Goal: Task Accomplishment & Management: Manage account settings

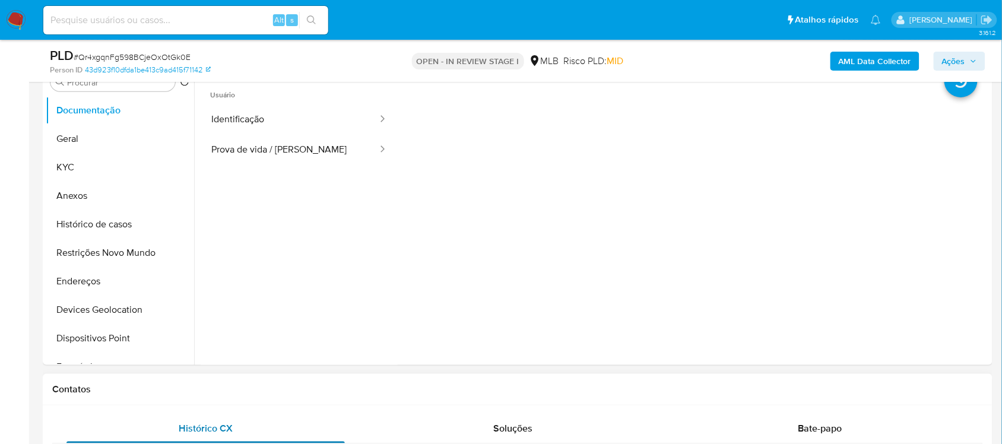
scroll to position [223, 0]
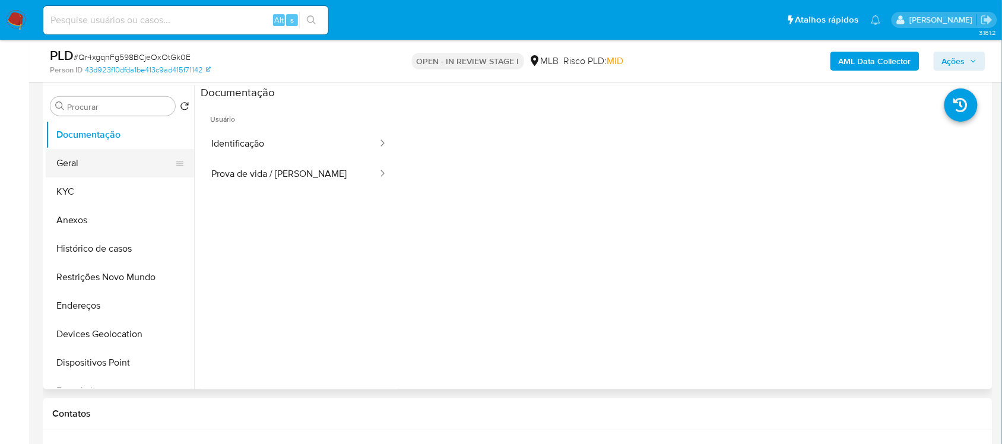
click at [117, 163] on button "Geral" at bounding box center [115, 163] width 139 height 28
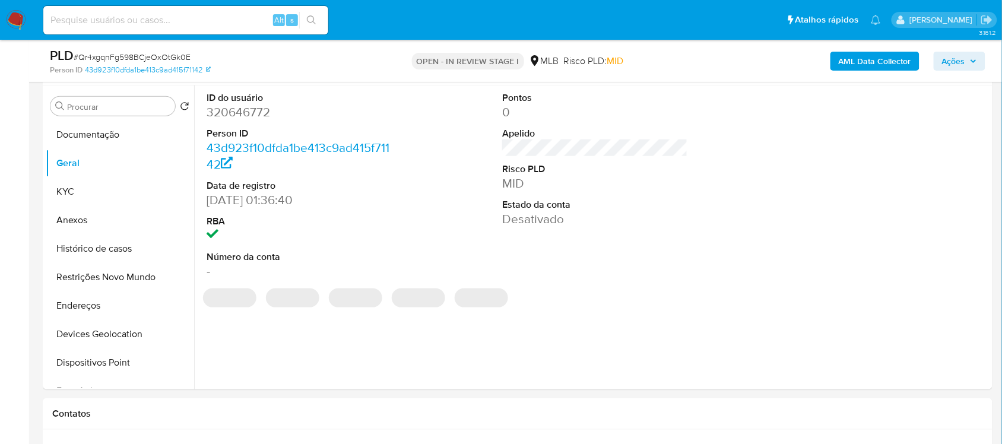
click at [247, 121] on dd "320646772" at bounding box center [299, 112] width 185 height 17
copy dd "320646772"
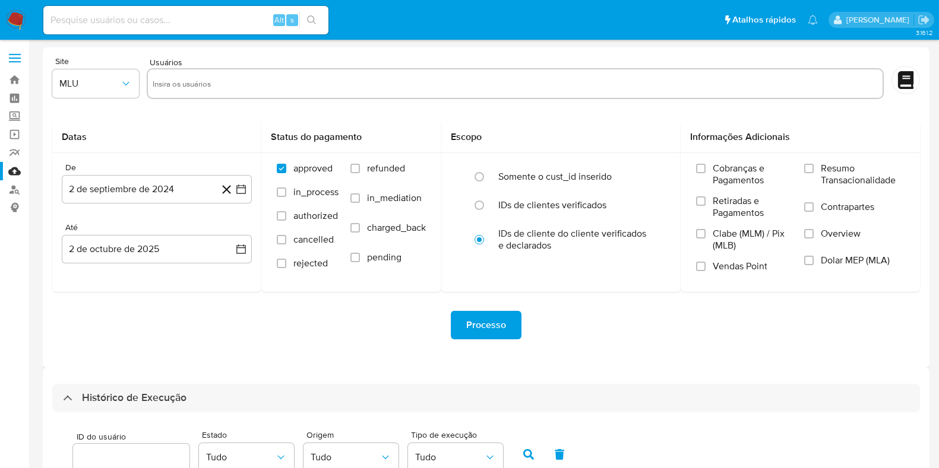
select select "10"
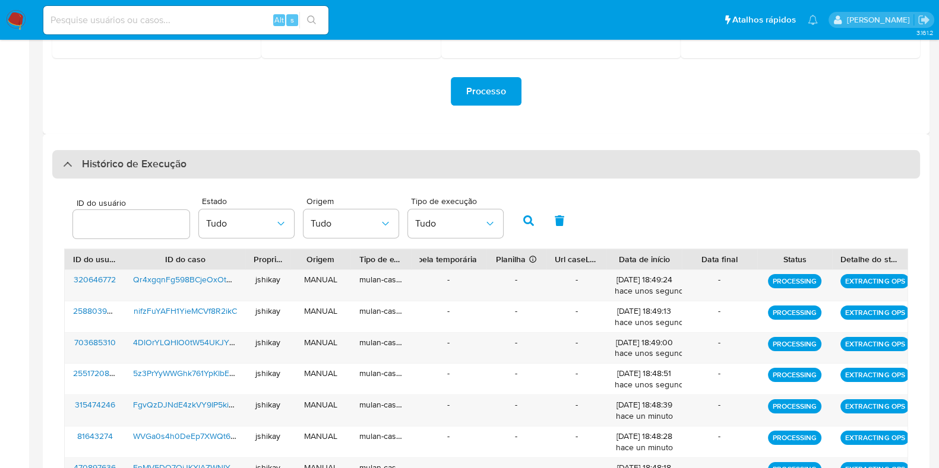
click at [193, 173] on div "Histórico de Execução" at bounding box center [485, 164] width 867 height 28
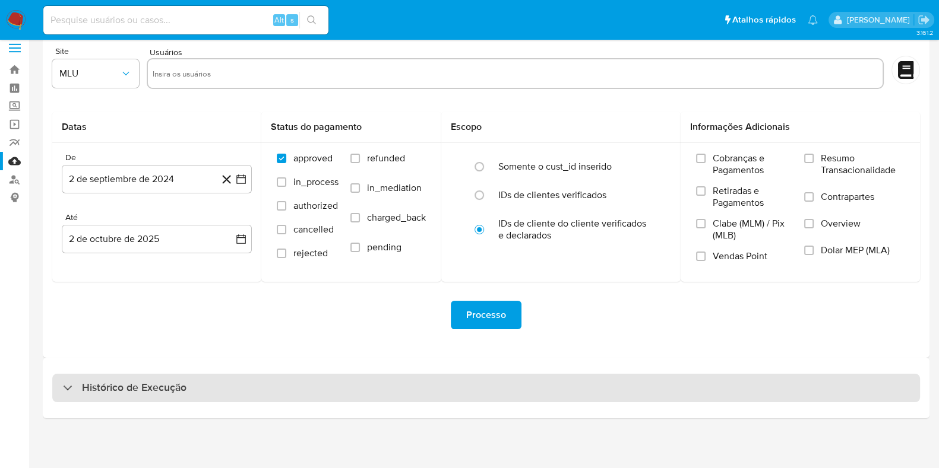
click at [172, 393] on h3 "Histórico de Execução" at bounding box center [134, 388] width 104 height 14
select select "10"
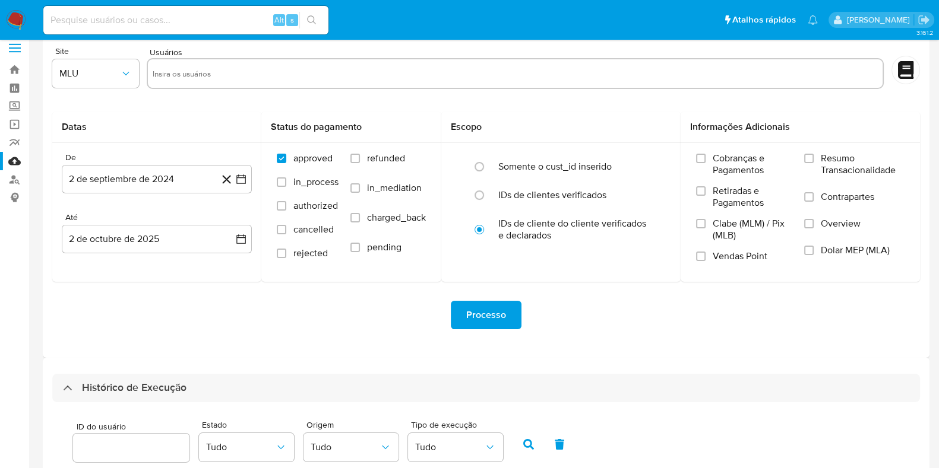
scroll to position [234, 0]
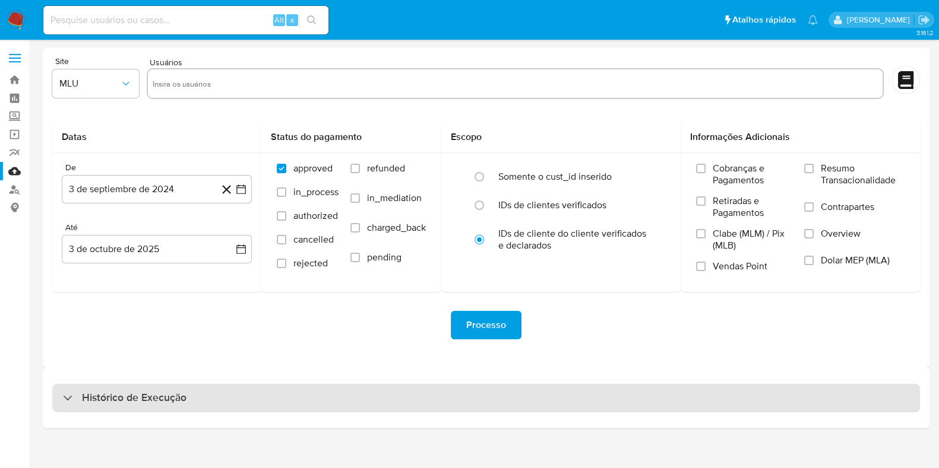
click at [131, 411] on div "Histórico de Execução" at bounding box center [485, 398] width 867 height 28
select select "10"
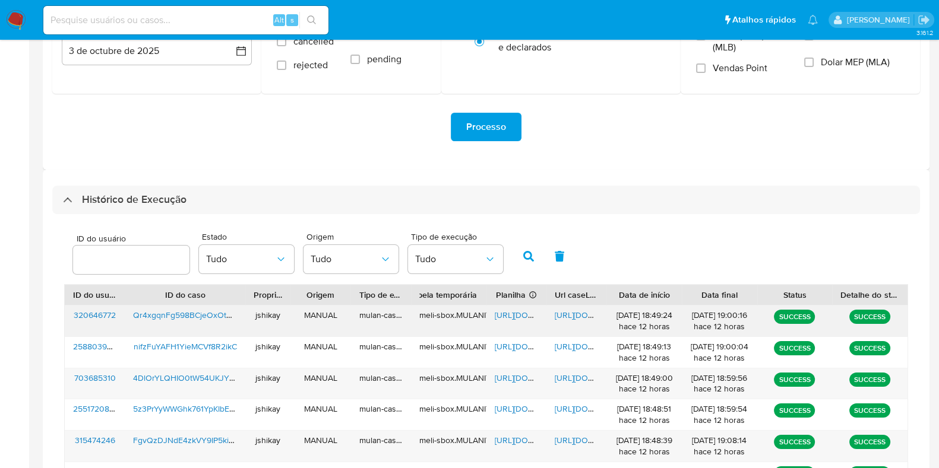
scroll to position [223, 0]
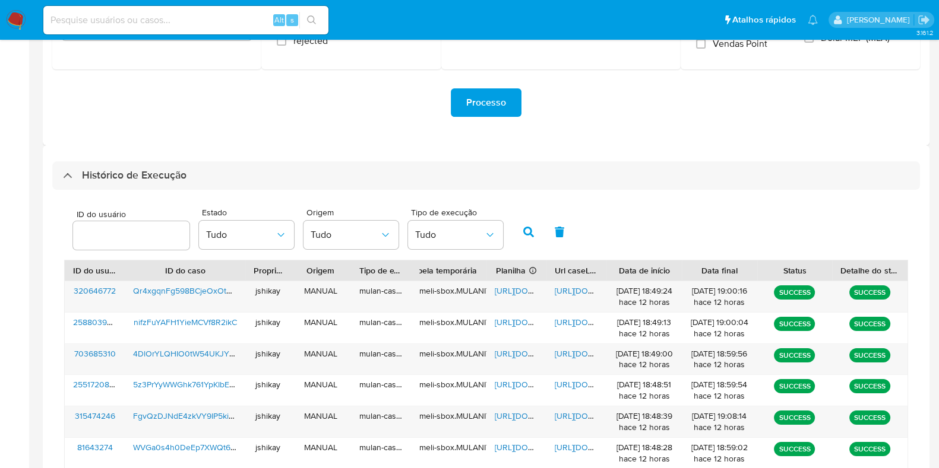
click at [653, 224] on div "ID do usuário Estado Tudo Origem Tudo Tipo de execução Tudo" at bounding box center [486, 231] width 844 height 58
click at [527, 289] on span "https://docs.google.com/spreadsheets/d/1CTzp8TAyojDm24Dz3dDSDs6euKkixYUsszkutkx…" at bounding box center [536, 291] width 82 height 12
click at [573, 294] on span "https://docs.google.com/document/d/1GVgk3OnJ-Z8WyBUOQqS2bsyKggOB0AQze-3jnR961Iw…" at bounding box center [596, 291] width 82 height 12
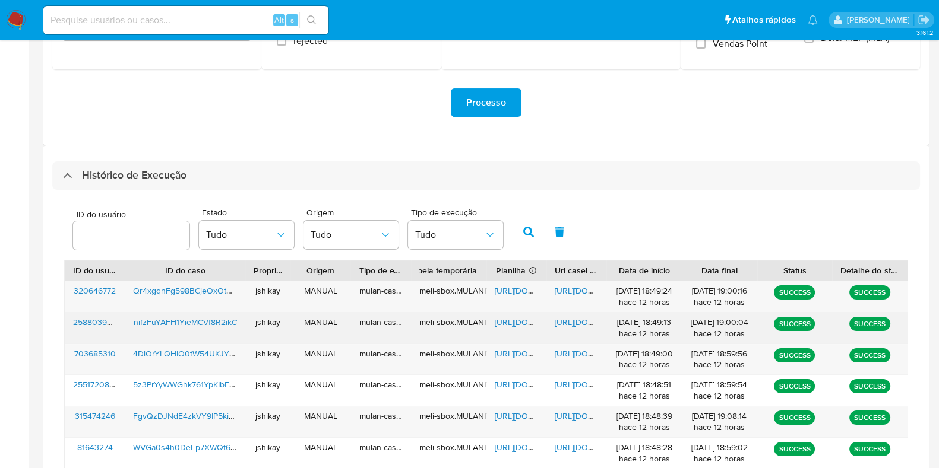
click at [524, 321] on span "https://docs.google.com/spreadsheets/d/1k0r0jH4iwEyvjE-vKtoFbE6ENJy8J5hntXpAjXF…" at bounding box center [536, 322] width 82 height 12
click at [568, 319] on span "https://docs.google.com/document/d/1gnBeAC6uOw7-a6JyVw1ap0-QlJ-EyUcPD1TitzA2uNY…" at bounding box center [596, 322] width 82 height 12
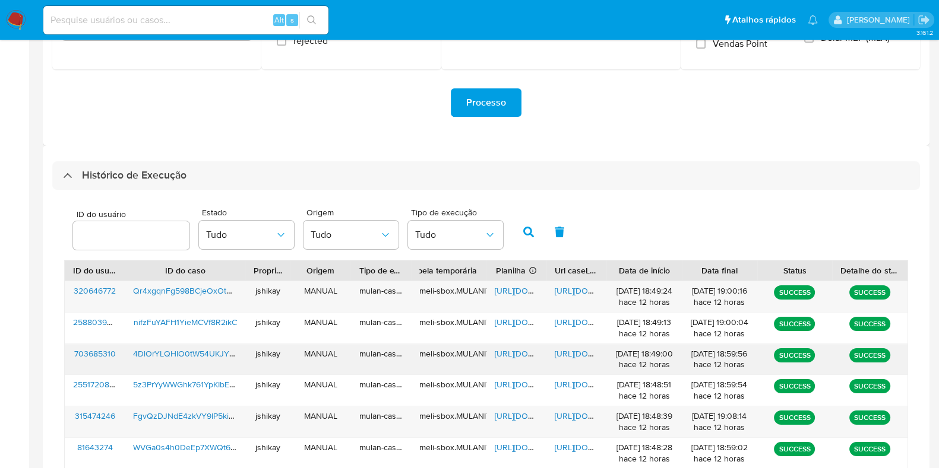
click at [506, 354] on span "https://docs.google.com/spreadsheets/d/16gonFrsC8xnwzN3FwfgnIKWT2TVUCioGKVT_2vu…" at bounding box center [536, 354] width 82 height 12
click at [579, 355] on span "https://docs.google.com/document/d/13z_hoqpgBillz3lcp-lq_1QWmO16s37lCe0osoOrlnQ…" at bounding box center [596, 354] width 82 height 12
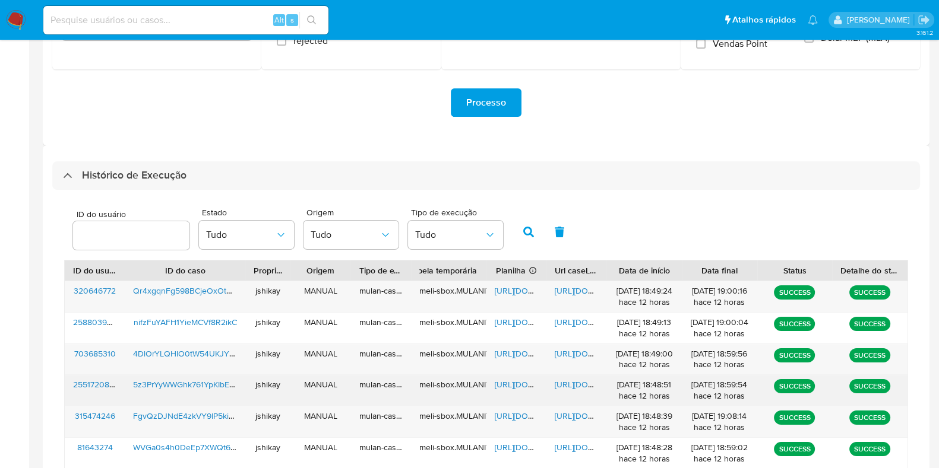
click at [517, 382] on span "https://docs.google.com/spreadsheets/d/1XOaOLt75I95C7MA90qiuu5HkYQDwo3G5yOtckLy…" at bounding box center [536, 385] width 82 height 12
click at [574, 384] on span "https://docs.google.com/document/d/1OHf-J2uR-hOEp5Hb8HHXSm1ly9iPo6gA0PLMIUa3wK4…" at bounding box center [596, 385] width 82 height 12
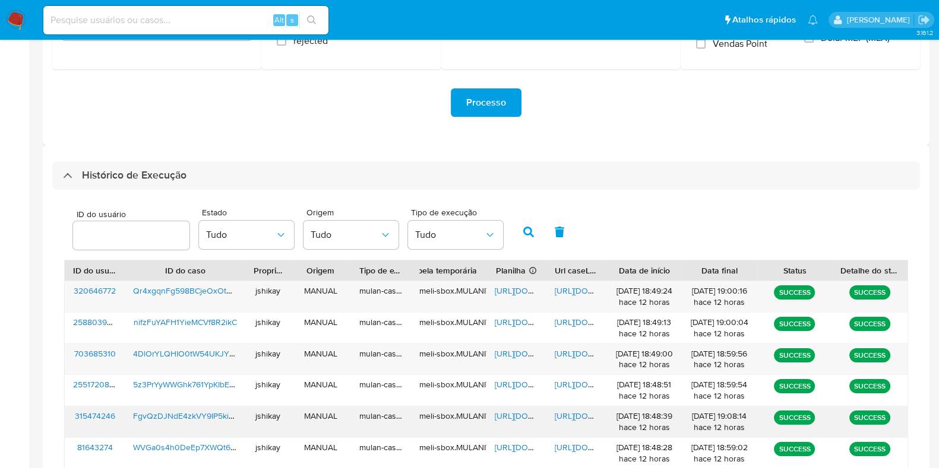
click at [527, 416] on span "https://docs.google.com/spreadsheets/d/1dzA3nNNr8_Hw8_0FQfBME-vy1VQUChfkNs6BXD-…" at bounding box center [536, 416] width 82 height 12
click at [566, 416] on span "https://docs.google.com/document/d/1ZYeoqASS4LDfCf3imRi-NPVugMBUfgof9wW-X7QpzYo…" at bounding box center [596, 416] width 82 height 12
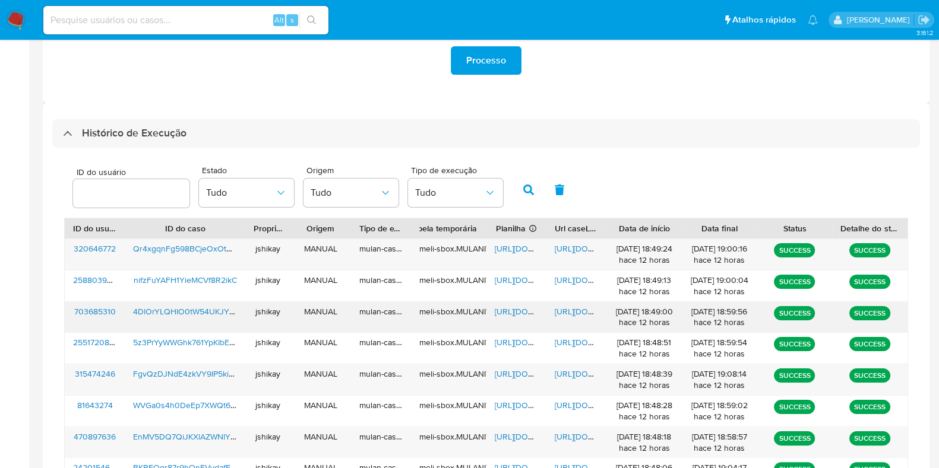
scroll to position [296, 0]
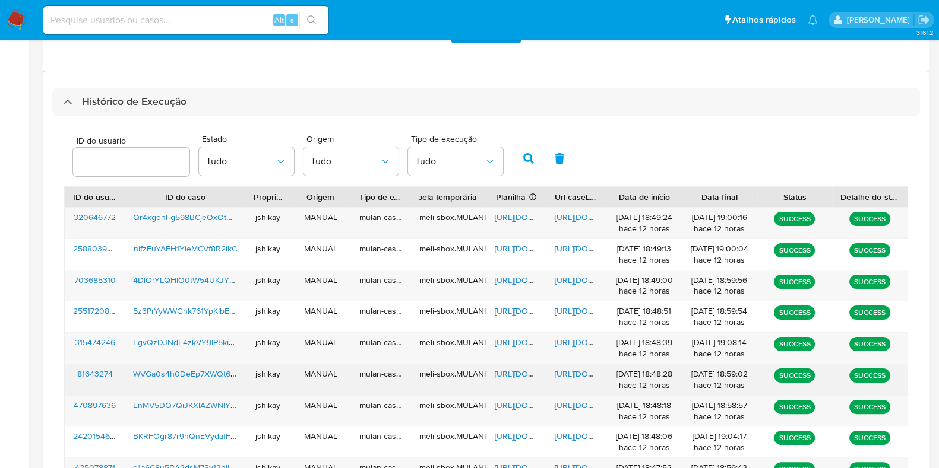
click at [515, 371] on span "https://docs.google.com/spreadsheets/d/1CIgKegawYZ-8NkQAsWEK1zO6f70th5rdbKDWzOg…" at bounding box center [536, 374] width 82 height 12
click at [573, 371] on span "https://docs.google.com/document/d/16KDqfr3UJZ6x1N2y8VJIgg16Rt3hM9F69y_ZJWz7ADo…" at bounding box center [596, 374] width 82 height 12
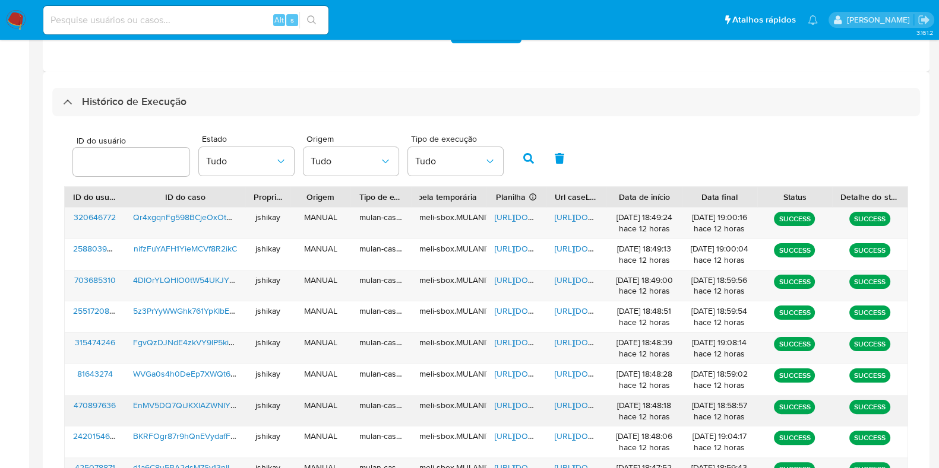
click at [509, 408] on span "https://docs.google.com/spreadsheets/d/1LXoUjFJ4e1iovSkvFxpczaU1tF-UhfQ4esuToxF…" at bounding box center [536, 406] width 82 height 12
click at [567, 405] on span "https://docs.google.com/document/d/1cNbUCdzQW_oxH-PCQduwlQO6ywdrcPI9K-ic8dl3a2g…" at bounding box center [596, 406] width 82 height 12
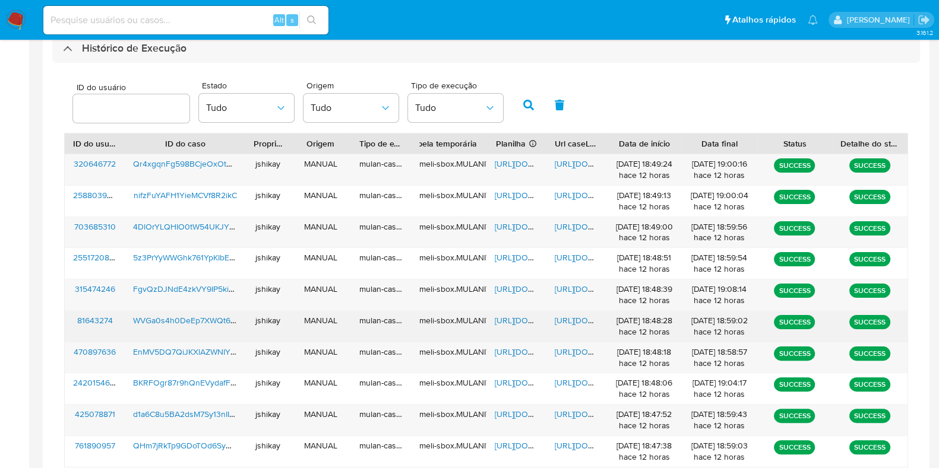
scroll to position [371, 0]
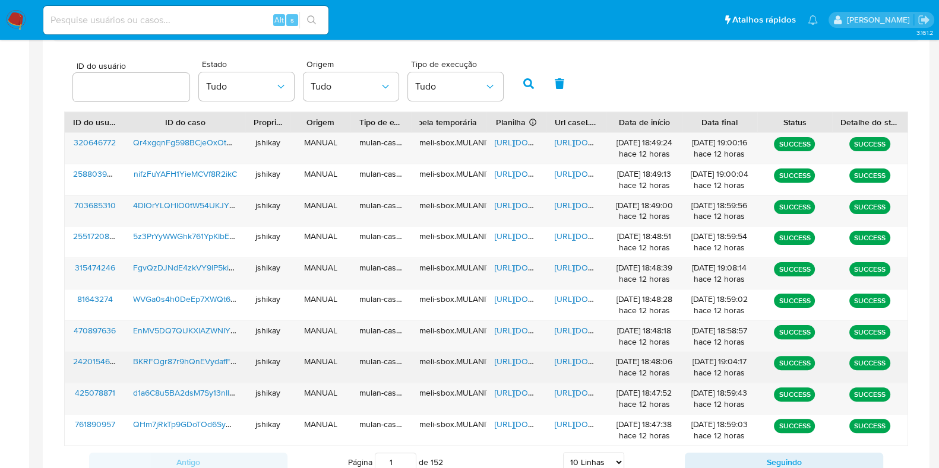
click at [514, 356] on span "https://docs.google.com/spreadsheets/d/1kUlC3evBThIm82wPikNdccsGU-GLpNcRTnQYqMI…" at bounding box center [536, 362] width 82 height 12
click at [575, 360] on span "https://docs.google.com/document/d/1UGtQJ_2_dJ6pzIw0t7emRtHY7uKZQZ11Mg7n4kF8IuA…" at bounding box center [596, 362] width 82 height 12
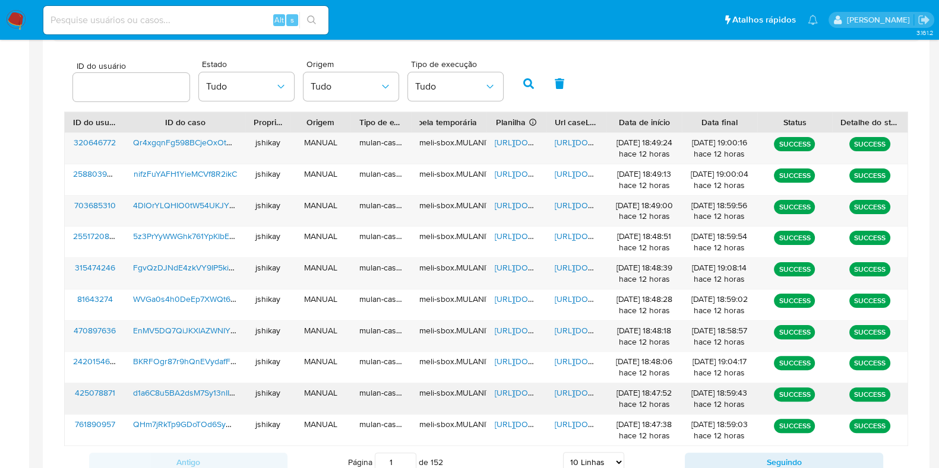
click at [514, 392] on span "https://docs.google.com/spreadsheets/d/1D7ddUDF1DZ_UXVjs3GDQdR-GcnI6brxNNu2Getu…" at bounding box center [536, 393] width 82 height 12
click at [569, 390] on span "https://docs.google.com/document/d/1W2dp4dHECdRlJuLuYrarOW3GuBSGZZwiNNArsCLH1SQ…" at bounding box center [596, 393] width 82 height 12
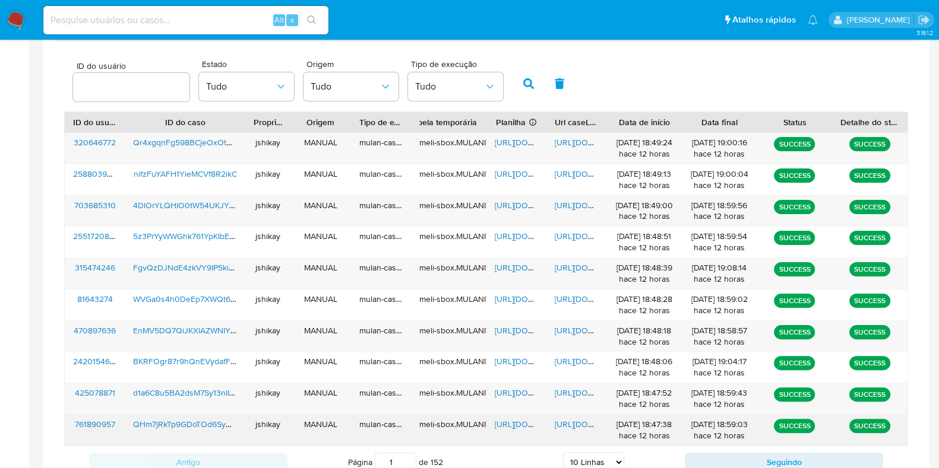
click at [514, 424] on span "https://docs.google.com/spreadsheets/d/1LfyHtCB26mE7ZyG63yMYuuQTnSAItLa34LCJ9gE…" at bounding box center [536, 425] width 82 height 12
click at [562, 426] on span "https://docs.google.com/document/d/1W1HG7ZjO5HNR-BkASHoIXqRqSQywCG1kbPOTwKCS7bE…" at bounding box center [596, 425] width 82 height 12
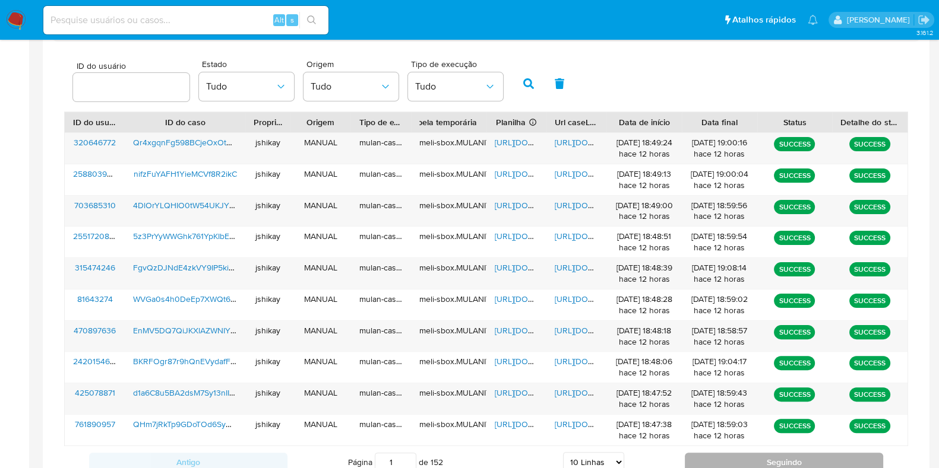
click at [736, 462] on button "Seguindo" at bounding box center [784, 462] width 198 height 19
type input "2"
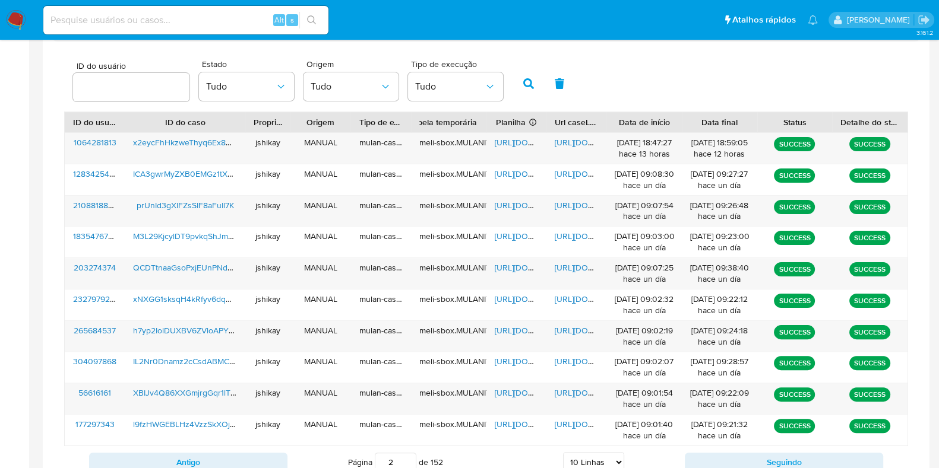
click at [686, 83] on div "ID do usuário Estado Tudo Origem Tudo Tipo de execução Tudo" at bounding box center [486, 82] width 844 height 58
click at [521, 140] on span "https://docs.google.com/spreadsheets/d/1JOhYMWJu0zKrT6weDjbB2maG9N0rsp60Mnb3ANs…" at bounding box center [536, 143] width 82 height 12
click at [559, 140] on span "https://docs.google.com/document/d/13CyAWeQS7ZkVBjQruNQoNyfCLwJ8nkYQJZtIML0rU1Y…" at bounding box center [596, 143] width 82 height 12
click at [171, 18] on input at bounding box center [185, 19] width 285 height 15
paste input "603377014"
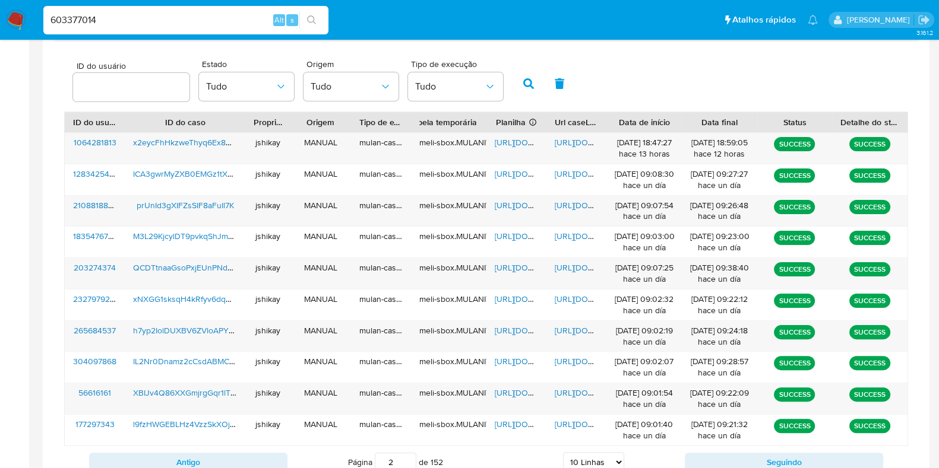
type input "603377014"
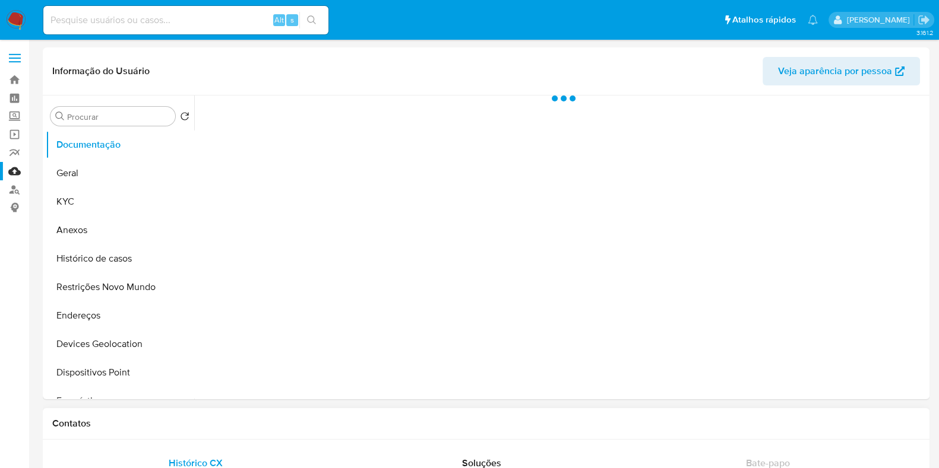
select select "10"
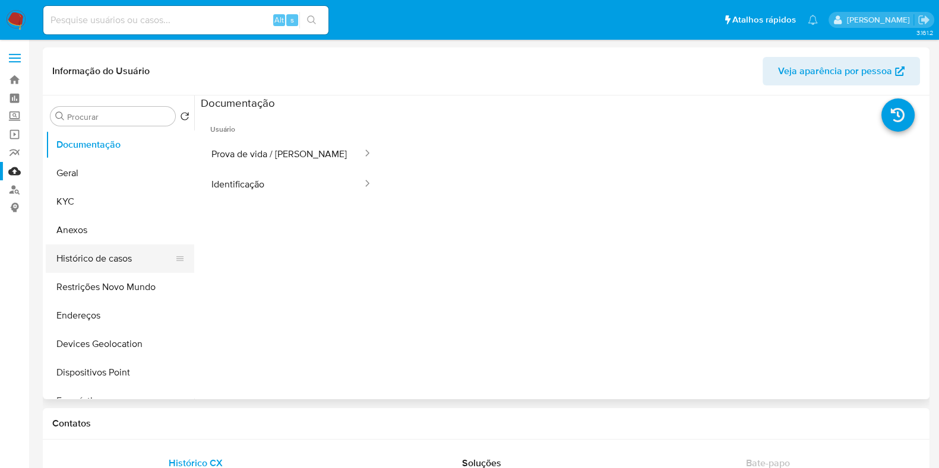
click at [98, 256] on button "Histórico de casos" at bounding box center [115, 259] width 139 height 28
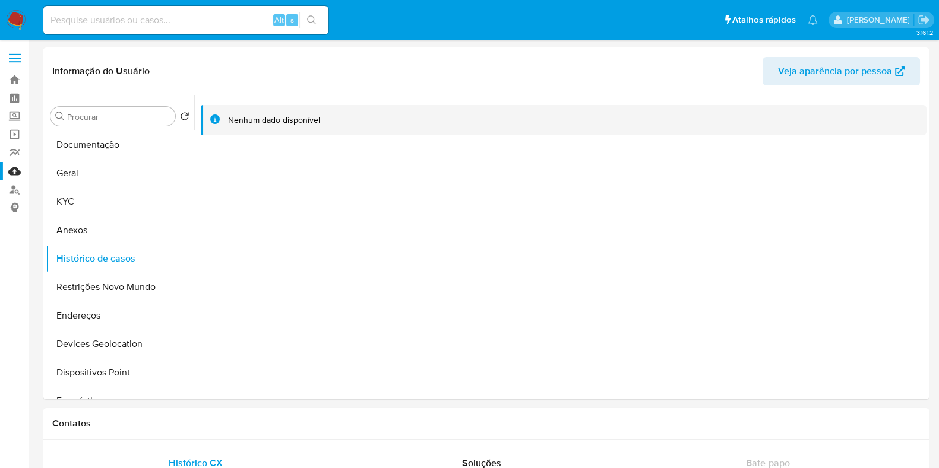
click at [182, 19] on input at bounding box center [185, 19] width 285 height 15
paste input "2633852169"
type input "2633852169"
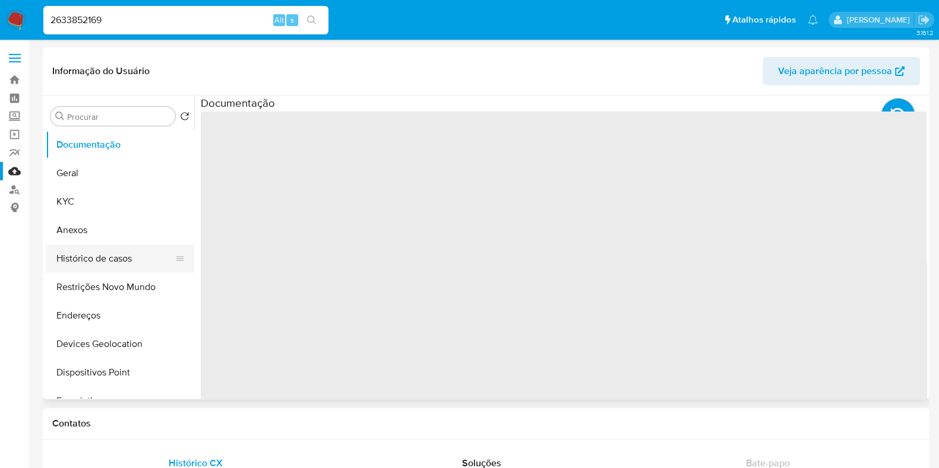
click at [134, 251] on button "Histórico de casos" at bounding box center [115, 259] width 139 height 28
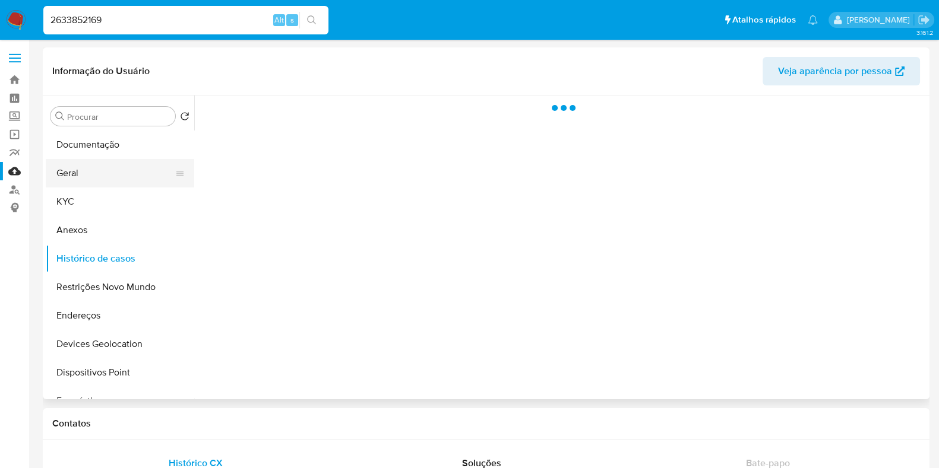
select select "10"
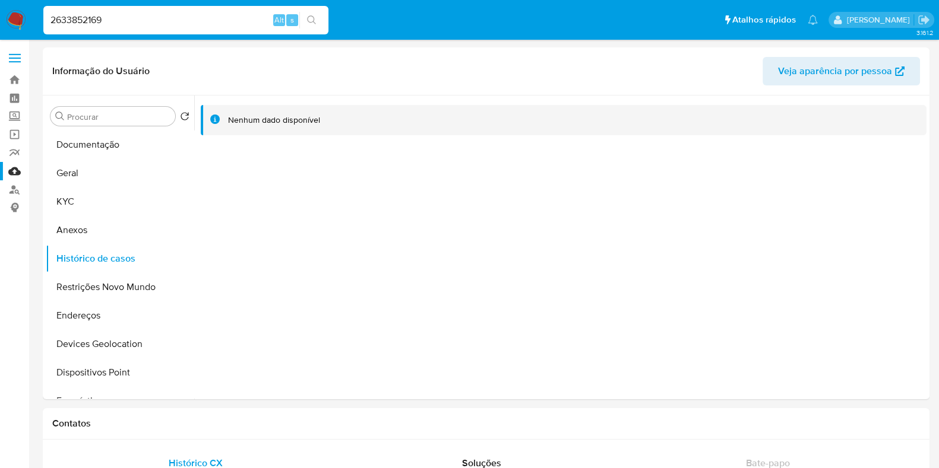
click at [186, 9] on div "2633852169 Alt s" at bounding box center [185, 20] width 285 height 28
click at [181, 15] on input "2633852169" at bounding box center [185, 19] width 285 height 15
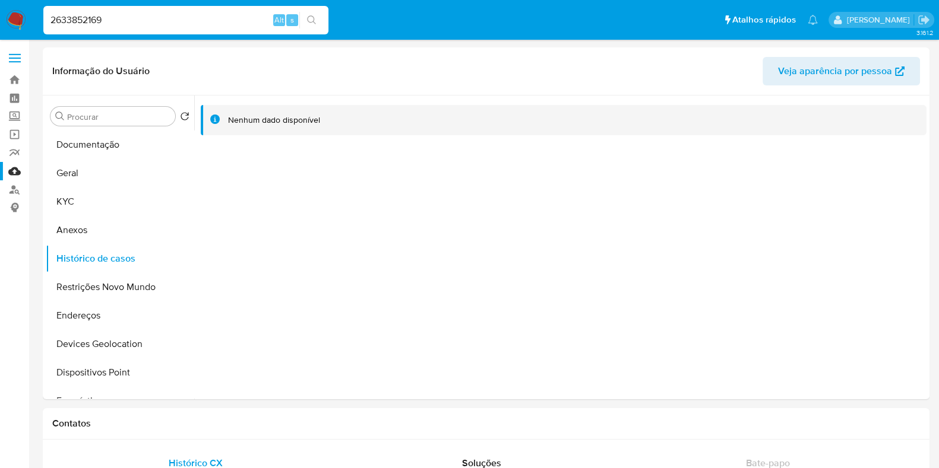
paste input "53678938"
type input "253678938"
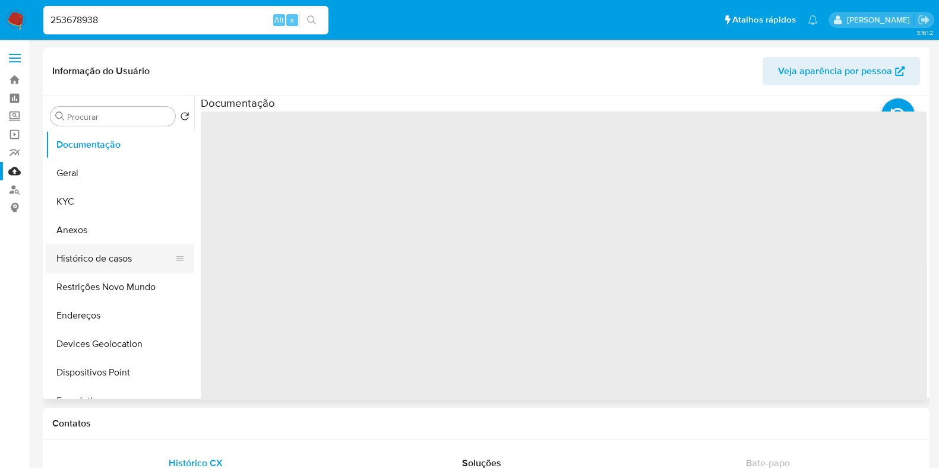
click at [104, 263] on button "Histórico de casos" at bounding box center [115, 259] width 139 height 28
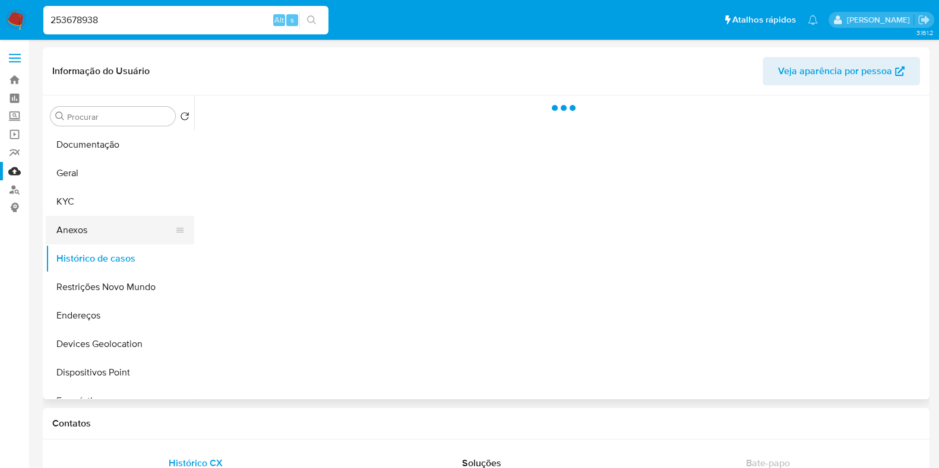
select select "10"
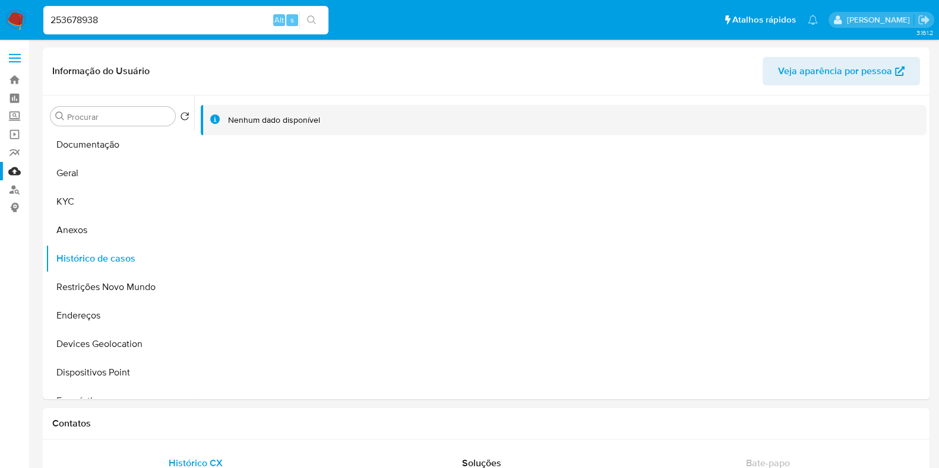
click at [136, 19] on input "253678938" at bounding box center [185, 19] width 285 height 15
paste input "1651768406"
type input "1651768406"
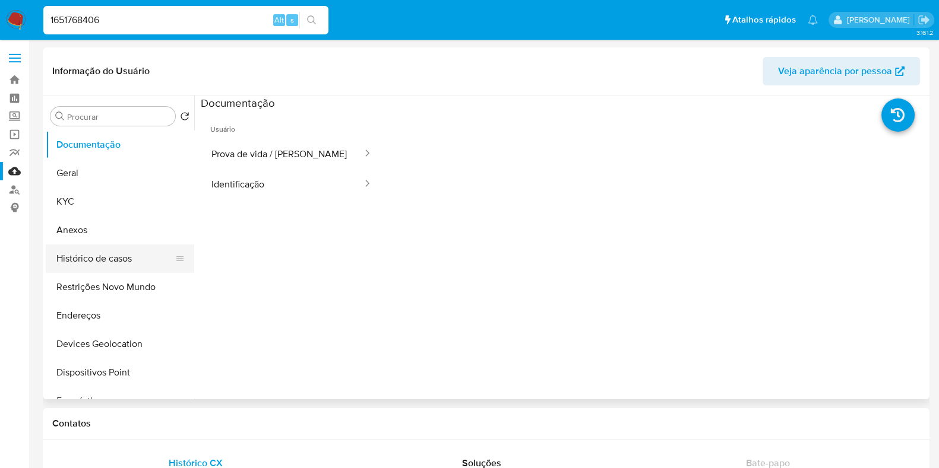
click at [113, 258] on button "Histórico de casos" at bounding box center [115, 259] width 139 height 28
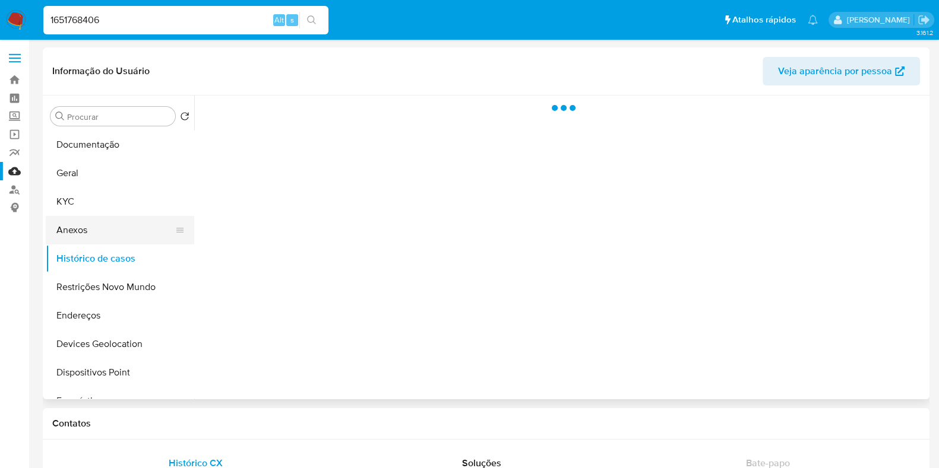
select select "10"
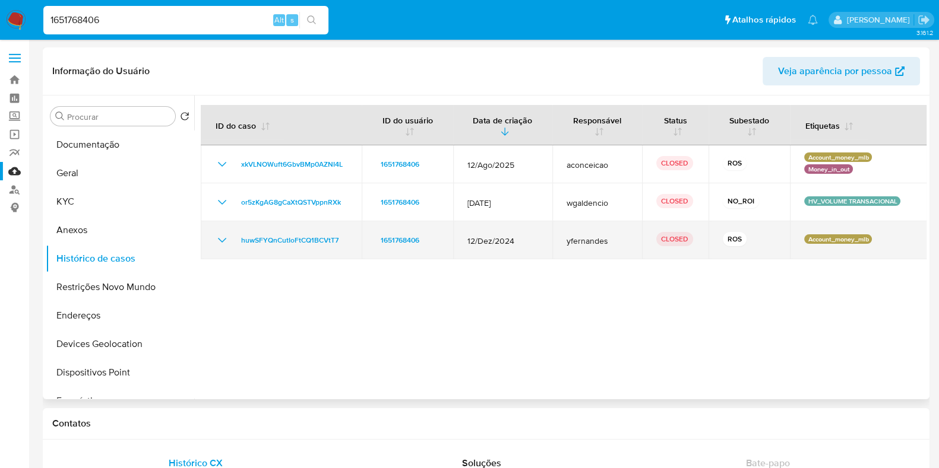
click at [224, 238] on icon "Mostrar/Ocultar" at bounding box center [222, 240] width 14 height 14
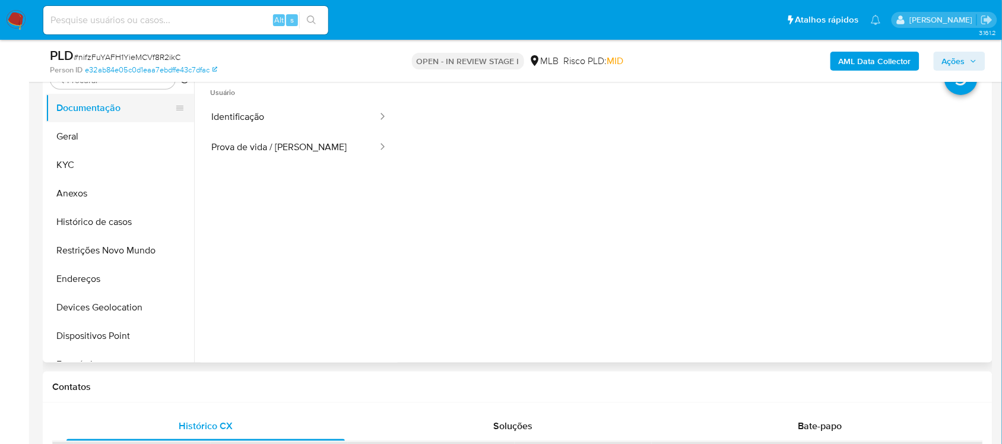
scroll to position [223, 0]
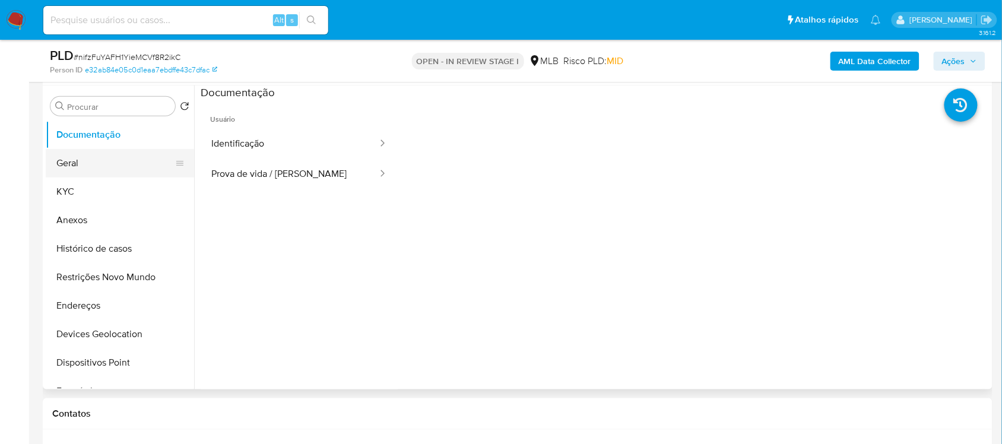
click at [99, 167] on button "Geral" at bounding box center [115, 163] width 139 height 28
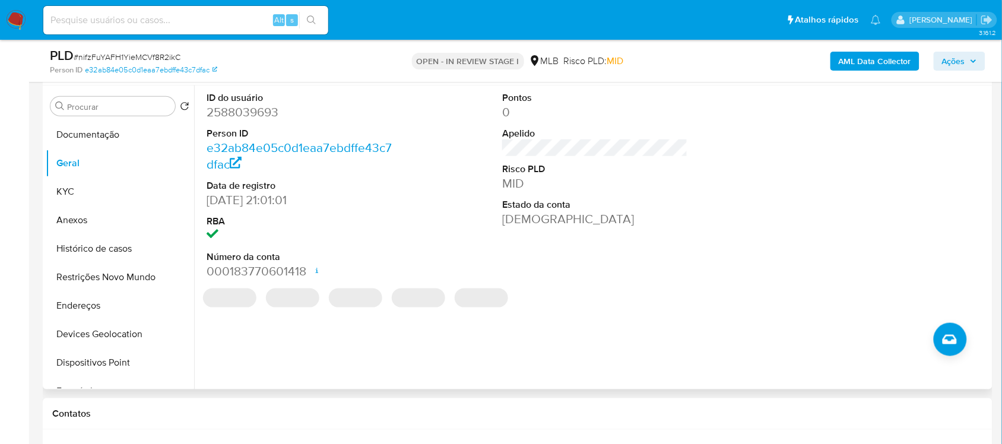
click at [249, 112] on dd "2588039693" at bounding box center [299, 112] width 185 height 17
copy dd "2588039693"
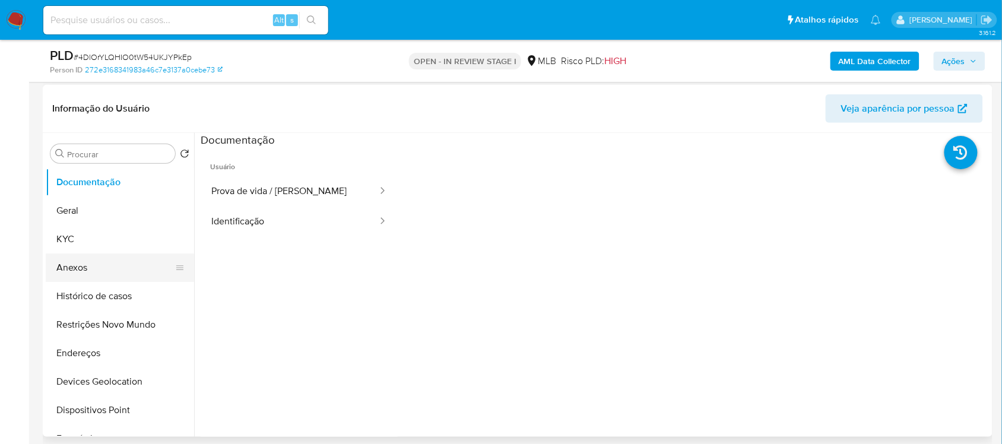
scroll to position [148, 0]
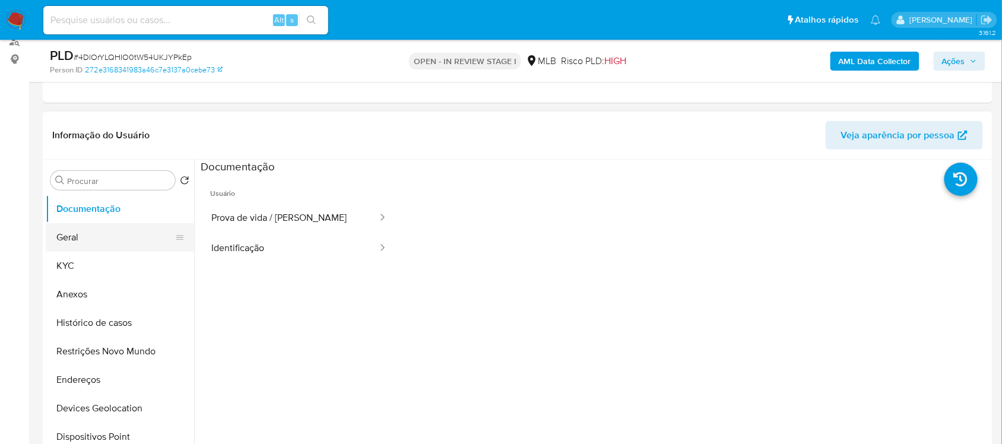
click at [101, 230] on button "Geral" at bounding box center [115, 237] width 139 height 28
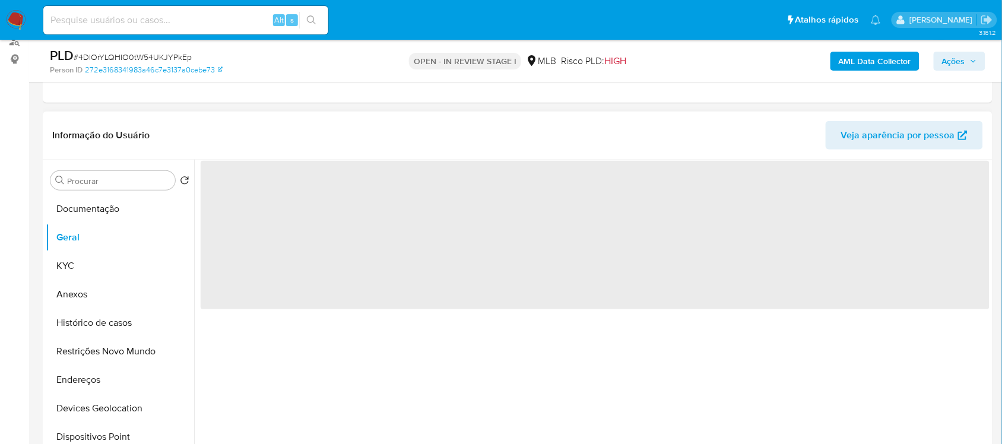
click at [248, 195] on span "‌" at bounding box center [595, 235] width 789 height 148
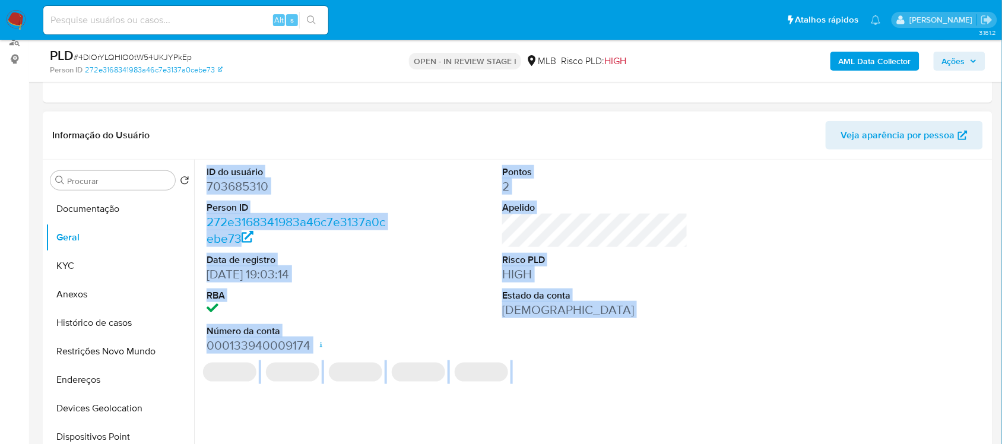
click at [252, 192] on dd "703685310" at bounding box center [299, 186] width 185 height 17
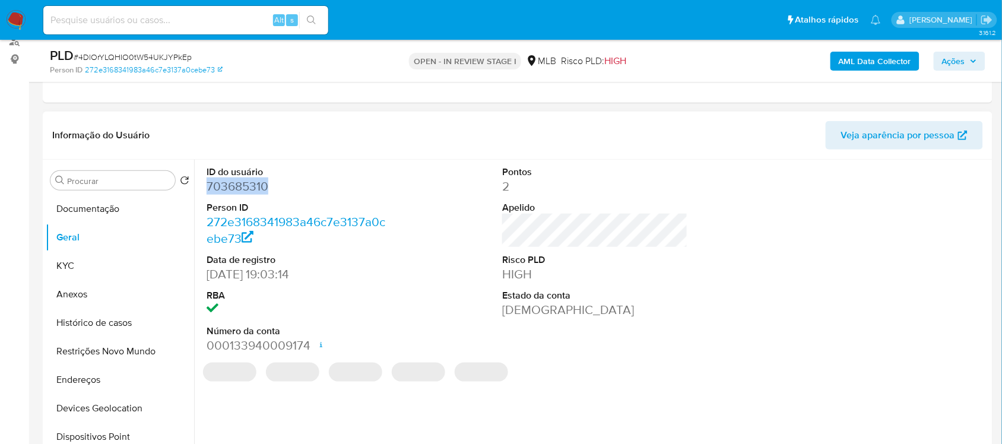
click at [252, 192] on dd "703685310" at bounding box center [299, 186] width 185 height 17
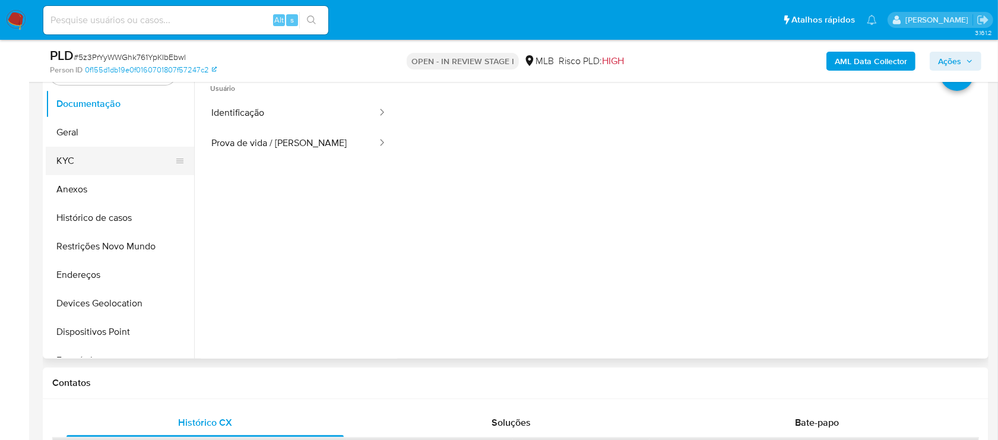
scroll to position [223, 0]
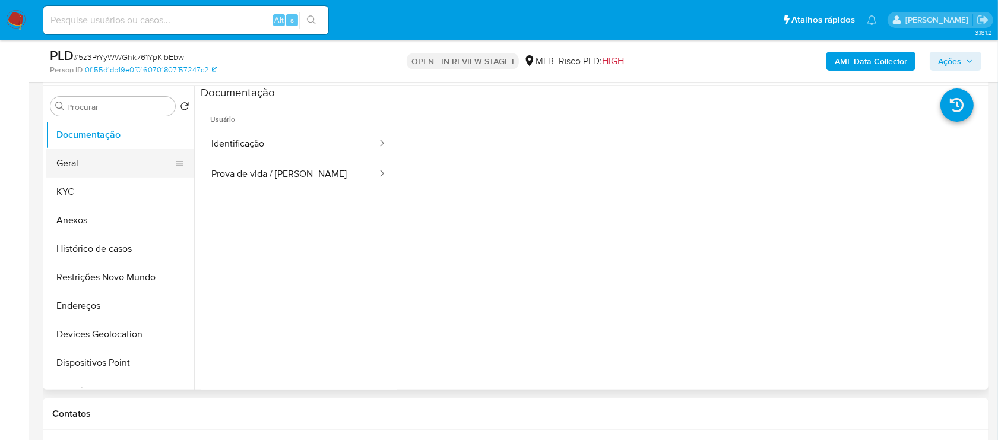
click at [78, 170] on button "Geral" at bounding box center [115, 163] width 139 height 28
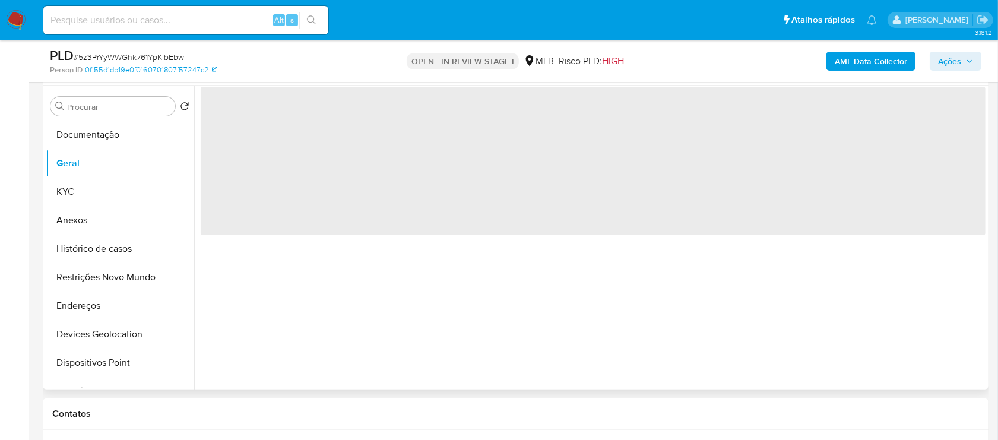
click at [251, 113] on span "‌" at bounding box center [593, 161] width 785 height 148
click at [242, 112] on span "‌" at bounding box center [593, 161] width 785 height 148
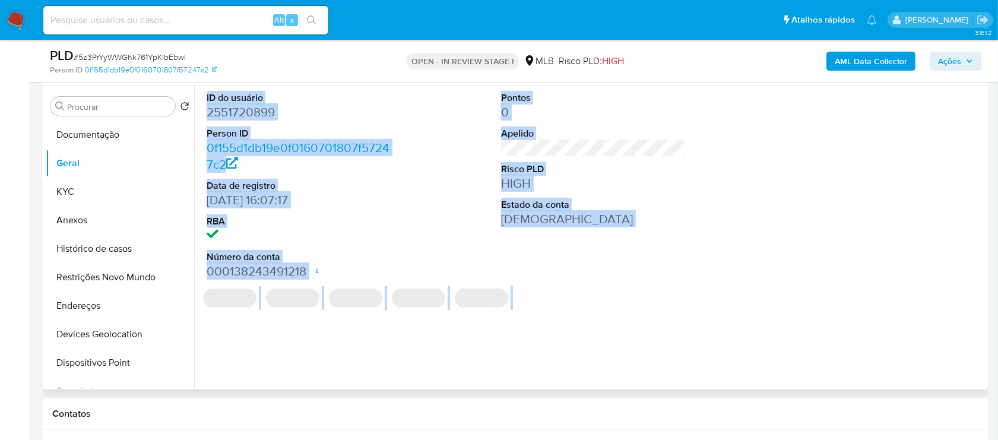
click at [259, 112] on dd "2551720899" at bounding box center [299, 112] width 185 height 17
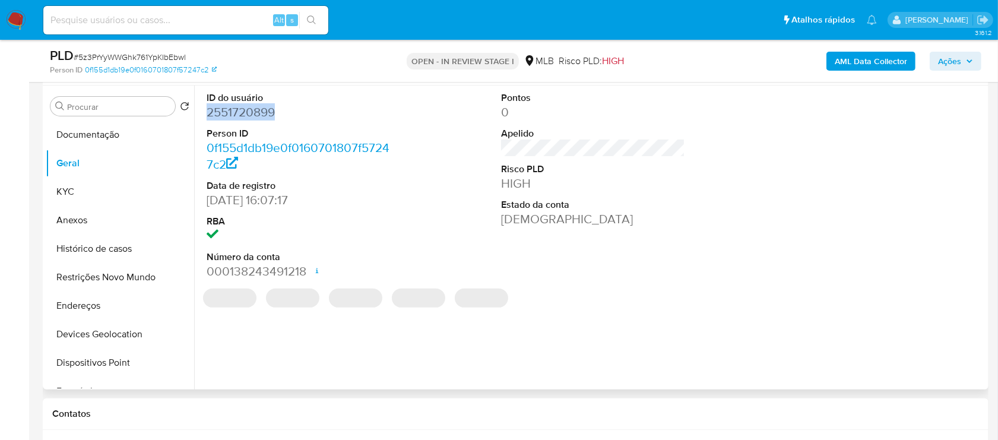
click at [259, 112] on dd "2551720899" at bounding box center [299, 112] width 185 height 17
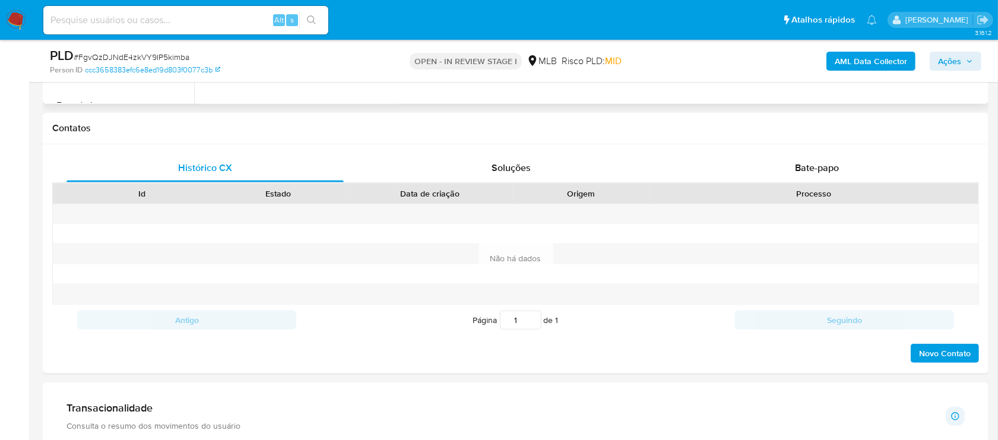
scroll to position [223, 0]
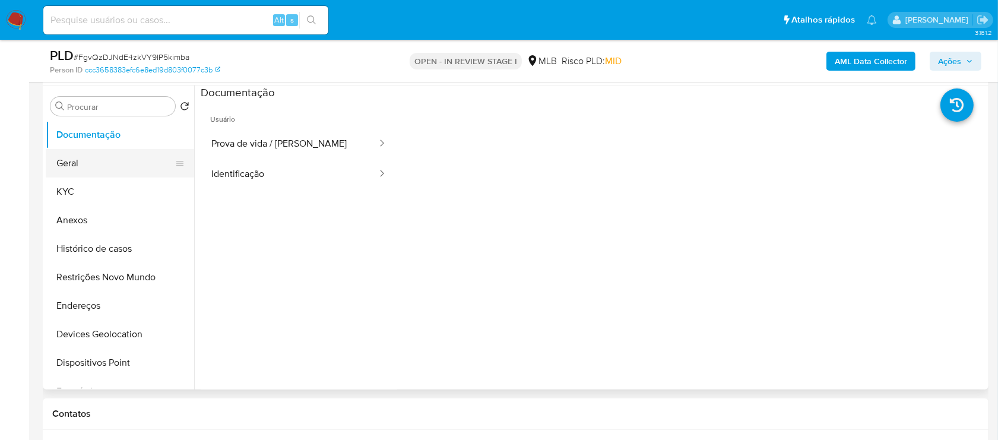
click at [87, 164] on button "Geral" at bounding box center [115, 163] width 139 height 28
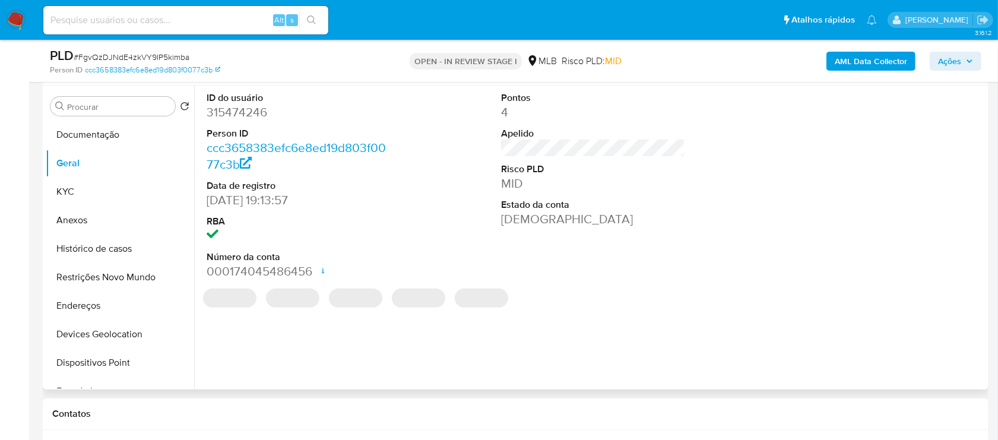
click at [253, 117] on dd "315474246" at bounding box center [299, 112] width 185 height 17
copy dd "315474246"
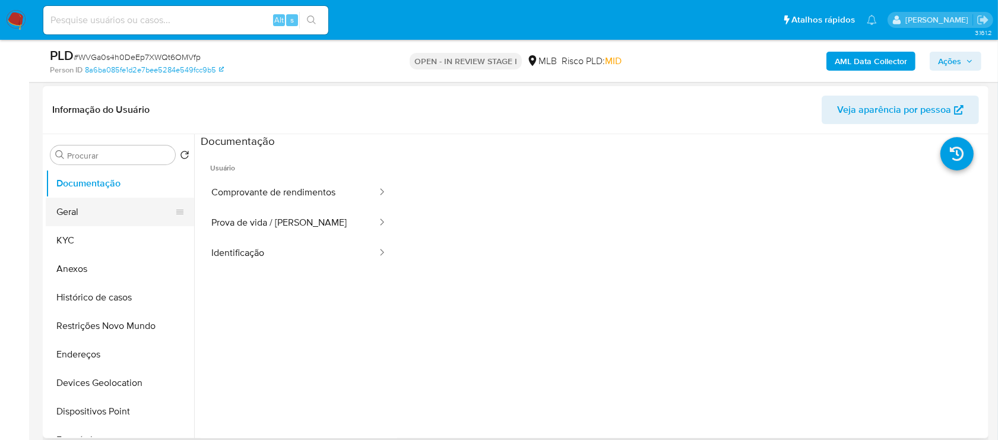
scroll to position [148, 0]
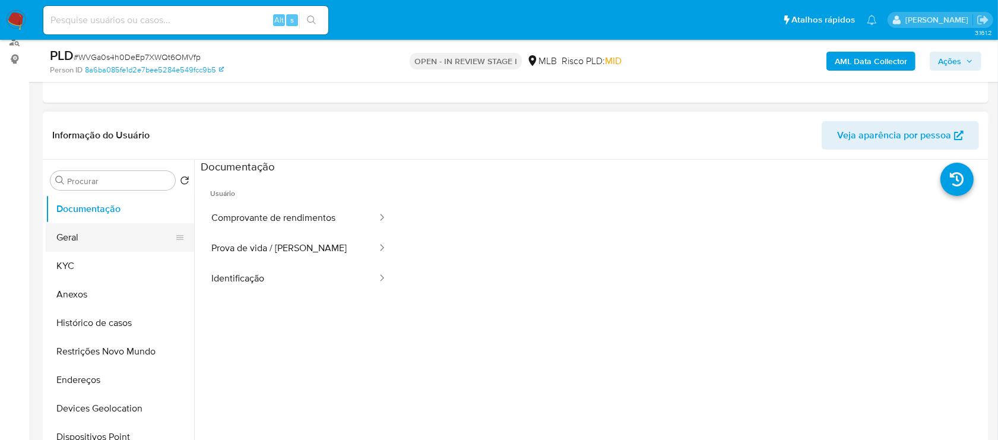
click at [104, 247] on button "Geral" at bounding box center [115, 237] width 139 height 28
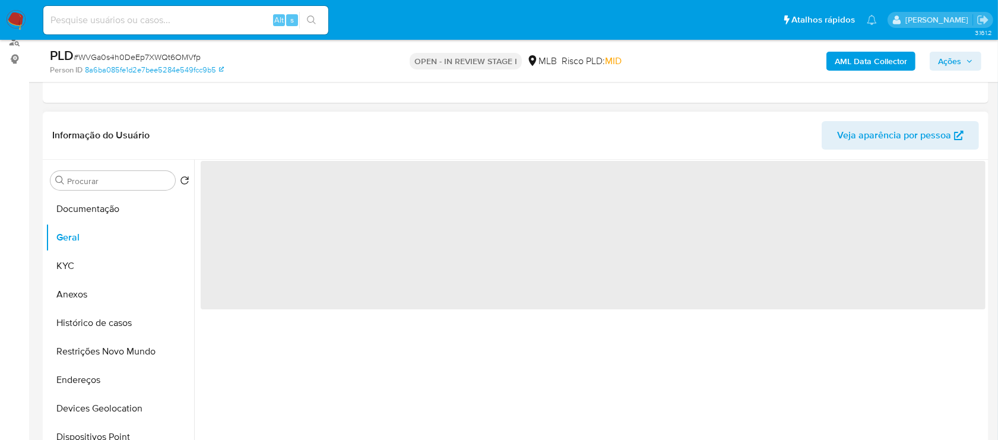
scroll to position [223, 0]
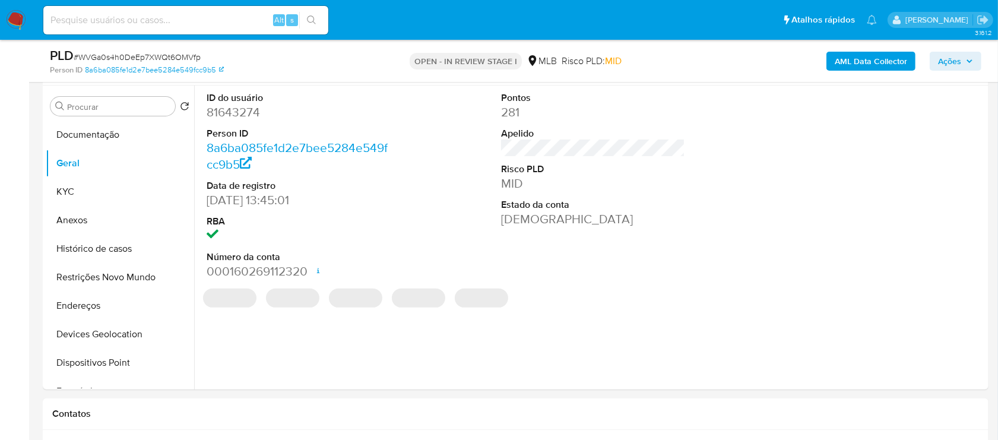
click at [251, 110] on dd "81643274" at bounding box center [299, 112] width 185 height 17
copy dd "81643274"
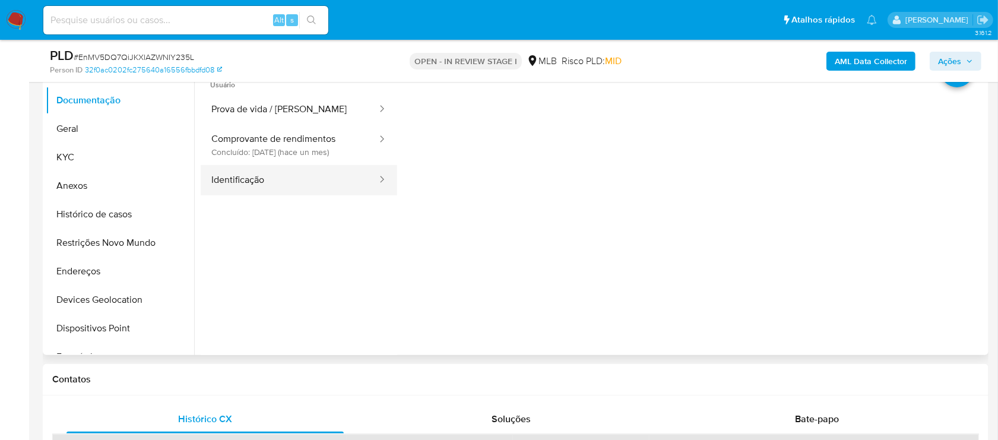
scroll to position [223, 0]
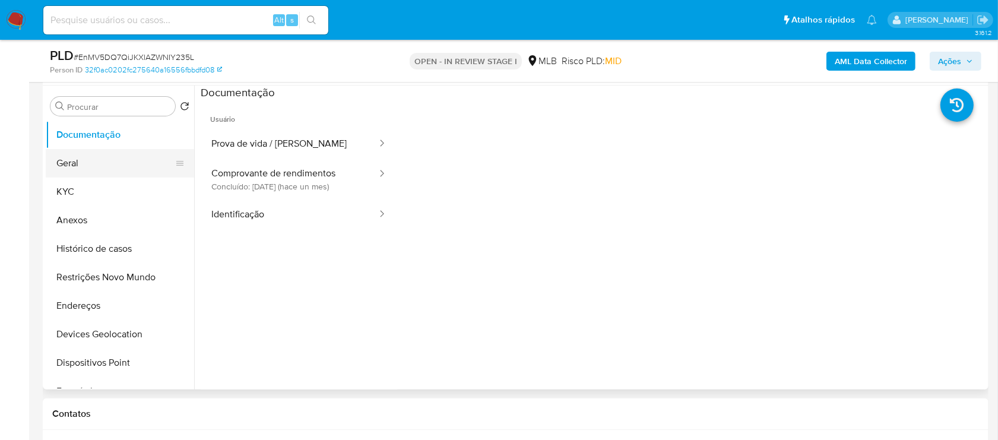
click at [90, 159] on button "Geral" at bounding box center [115, 163] width 139 height 28
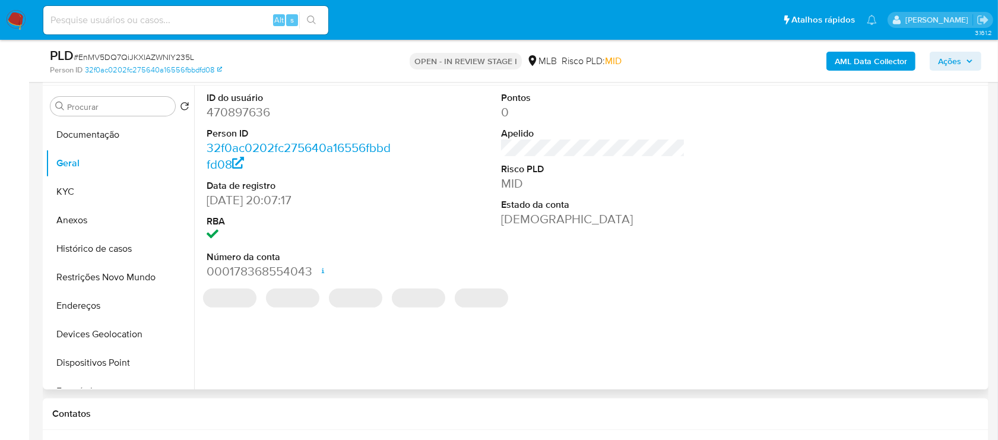
click at [259, 110] on dd "470897636" at bounding box center [299, 112] width 185 height 17
copy dd "470897636"
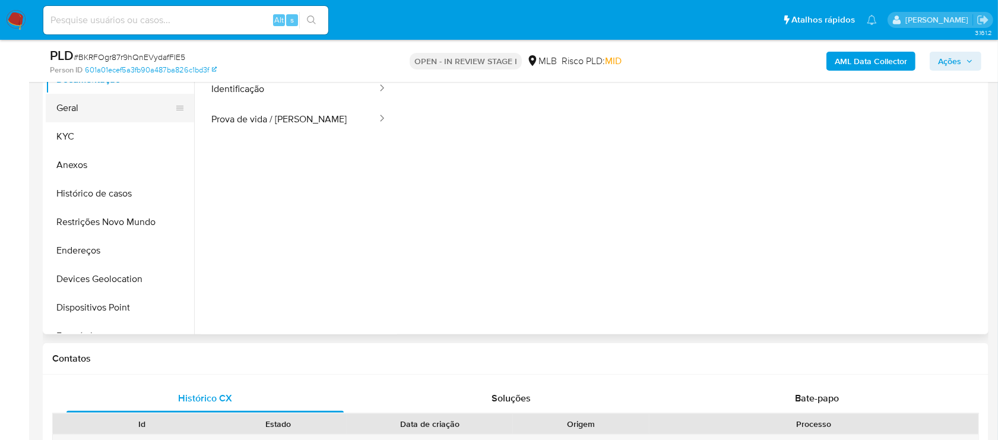
click at [96, 107] on button "Geral" at bounding box center [115, 108] width 139 height 28
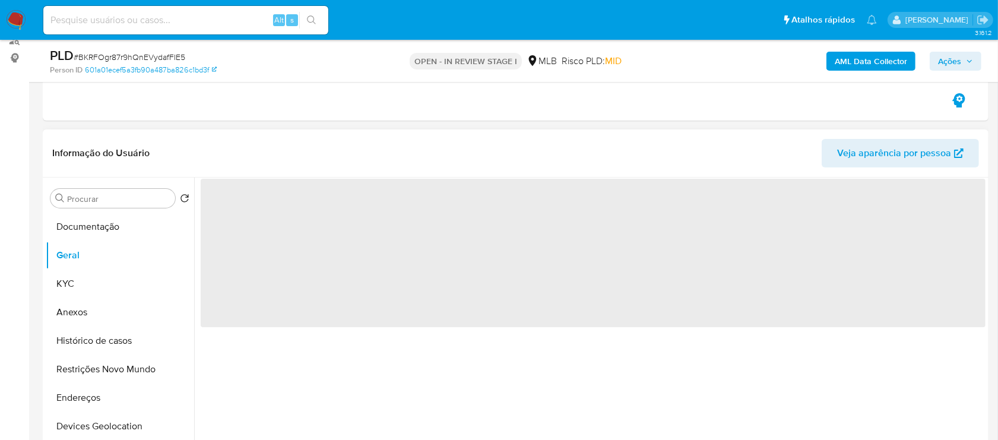
scroll to position [148, 0]
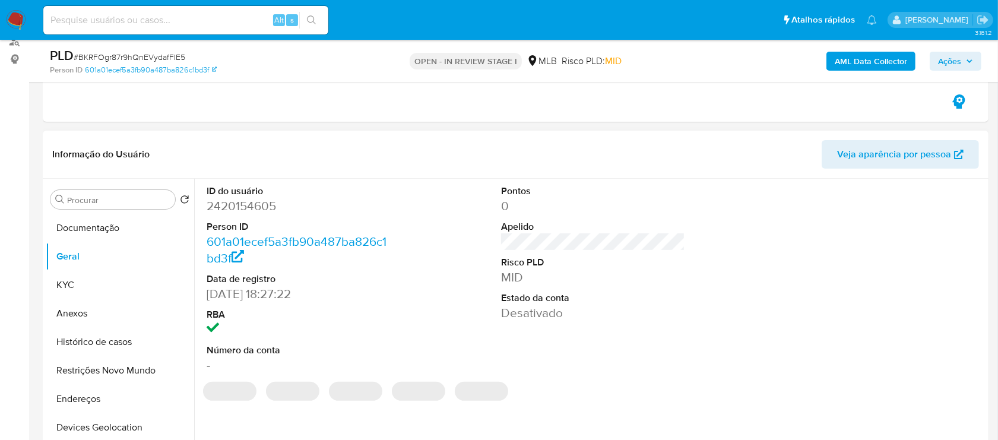
click at [252, 209] on dd "2420154605" at bounding box center [299, 206] width 185 height 17
copy dd "2420154605"
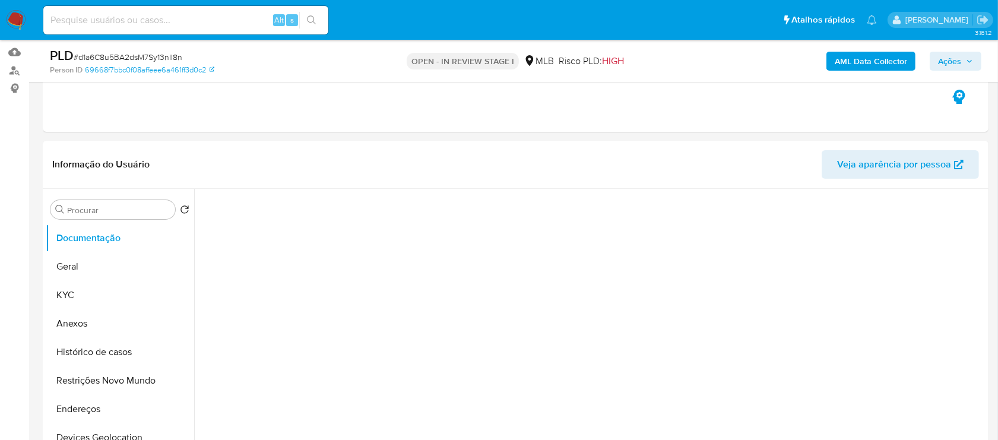
scroll to position [74, 0]
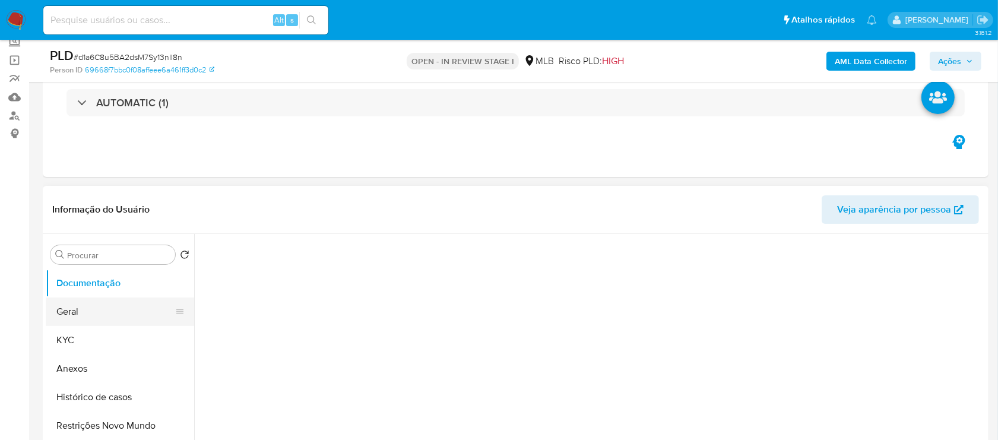
click at [122, 312] on button "Geral" at bounding box center [115, 311] width 139 height 28
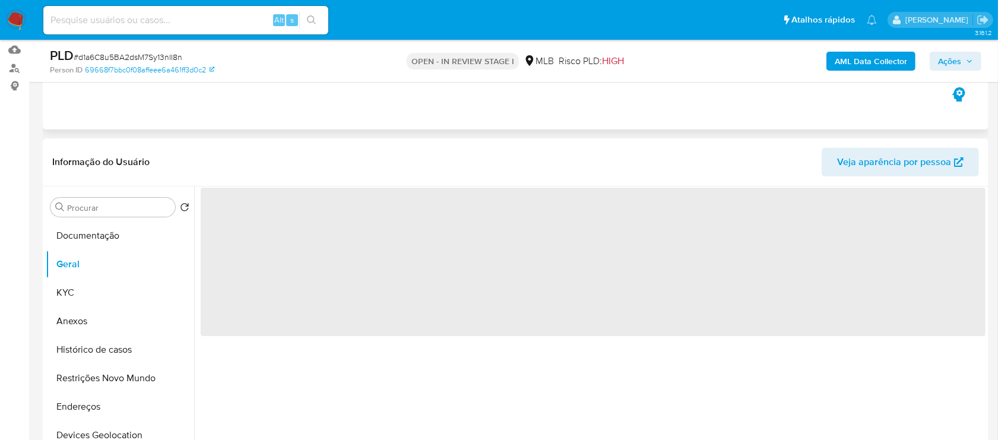
scroll to position [148, 0]
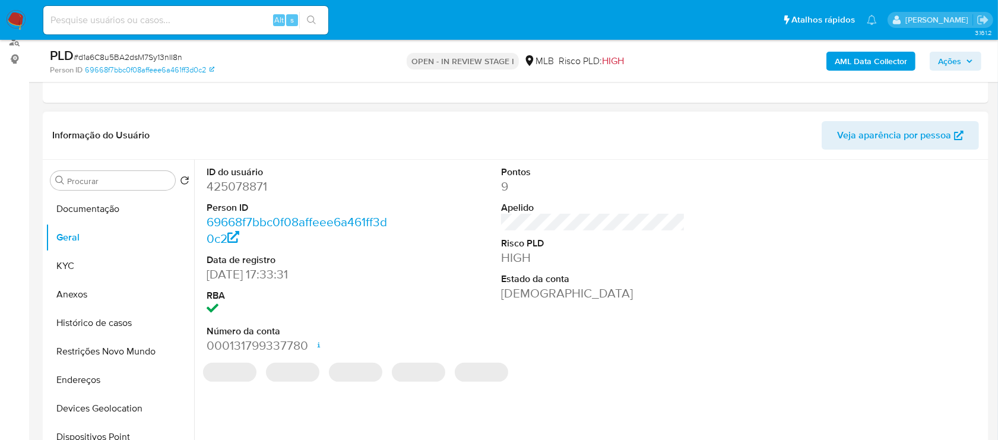
click at [262, 192] on dd "425078871" at bounding box center [299, 186] width 185 height 17
copy dd "425078871"
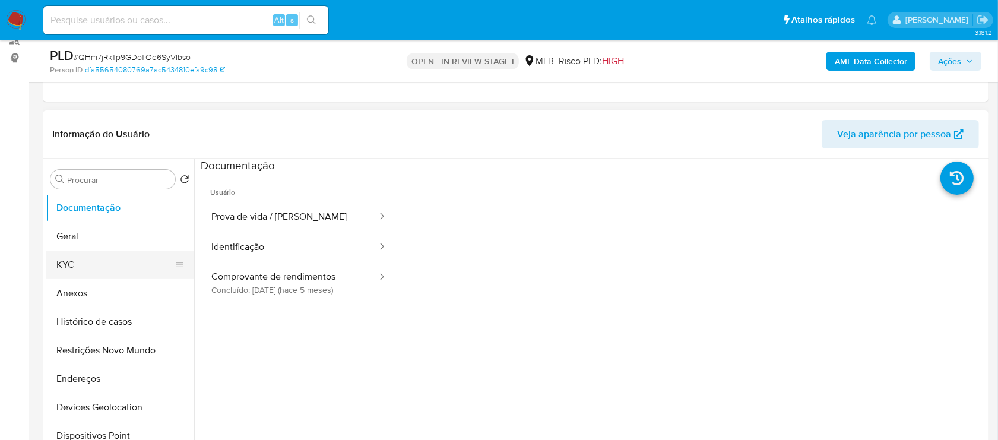
scroll to position [148, 0]
click at [97, 245] on button "Geral" at bounding box center [115, 237] width 139 height 28
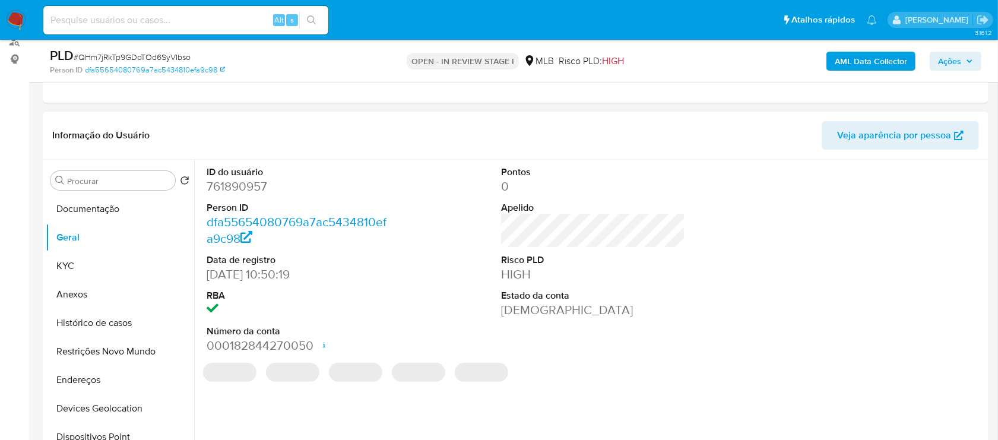
click at [248, 182] on dd "761890957" at bounding box center [299, 186] width 185 height 17
copy dd "761890957"
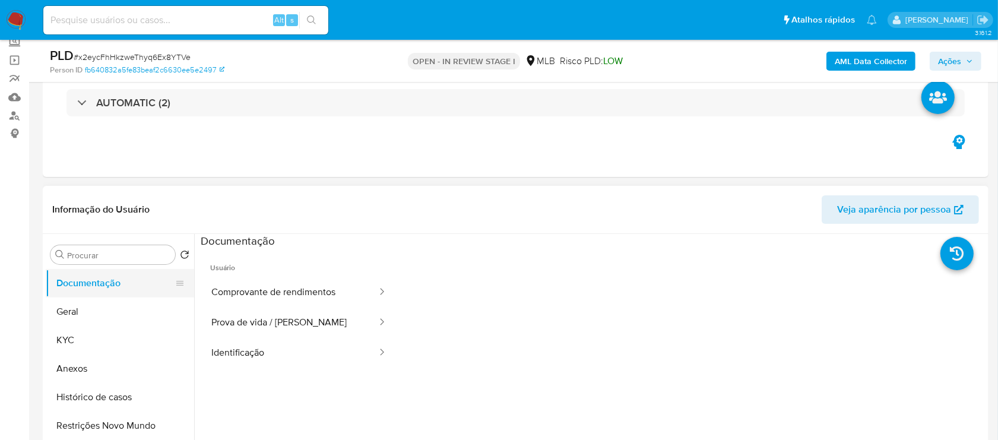
drag, startPoint x: 90, startPoint y: 307, endPoint x: 95, endPoint y: 275, distance: 32.4
click at [90, 307] on button "Geral" at bounding box center [120, 311] width 148 height 28
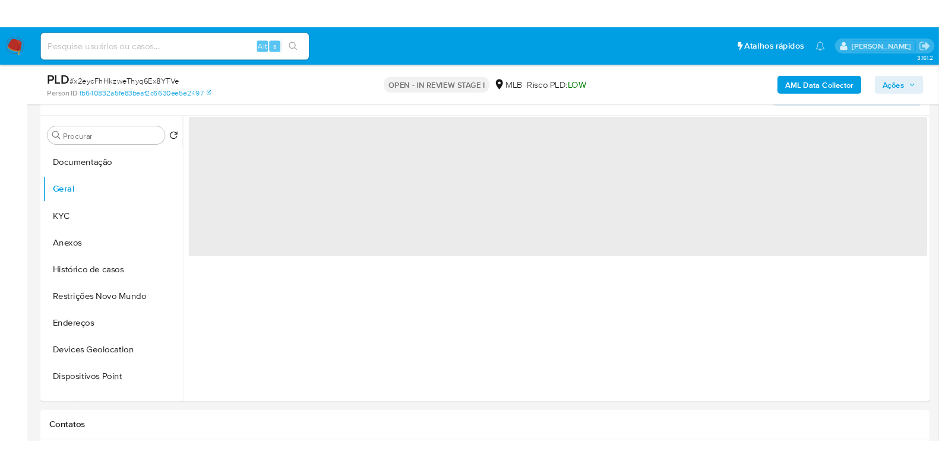
scroll to position [223, 0]
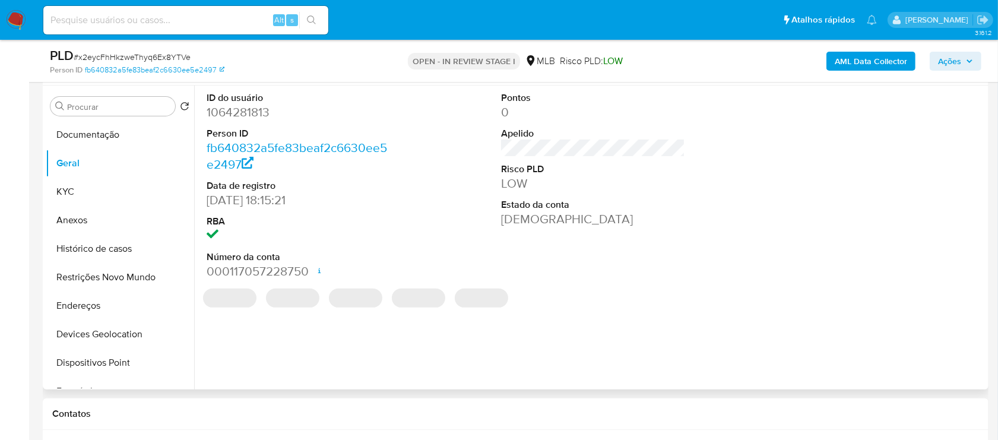
click at [245, 110] on dd "1064281813" at bounding box center [299, 112] width 185 height 17
click at [246, 110] on dd "1064281813" at bounding box center [299, 112] width 185 height 17
copy dd "1064281813"
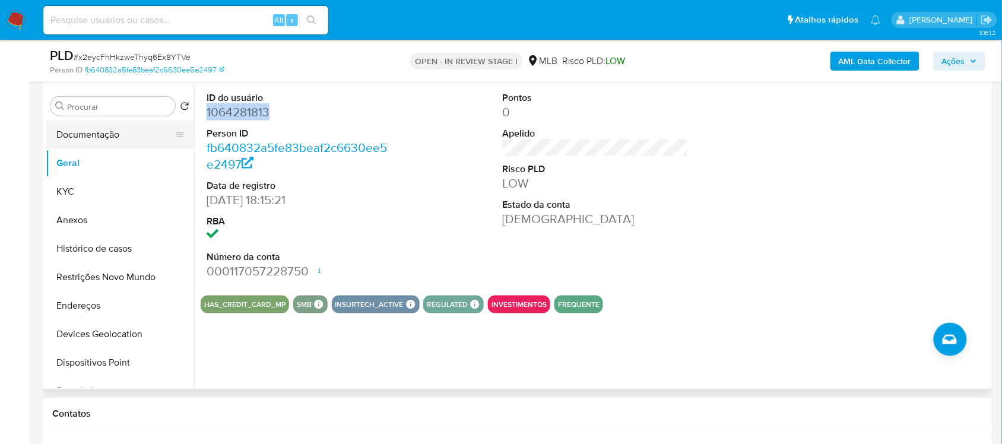
click at [93, 135] on button "Documentação" at bounding box center [115, 135] width 139 height 28
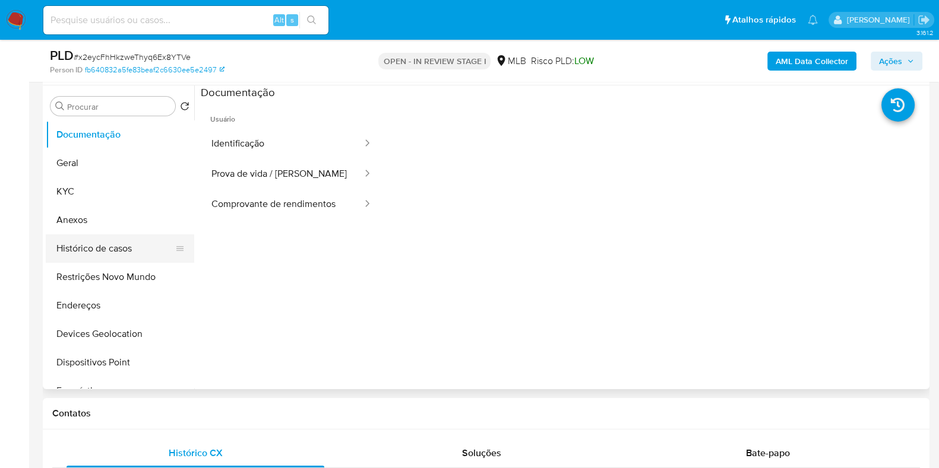
click at [90, 258] on button "Histórico de casos" at bounding box center [115, 249] width 139 height 28
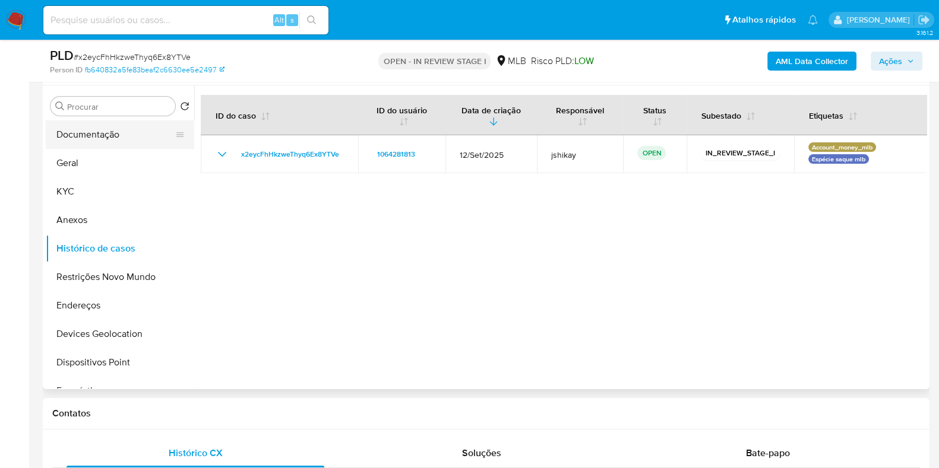
click at [95, 141] on button "Documentação" at bounding box center [115, 135] width 139 height 28
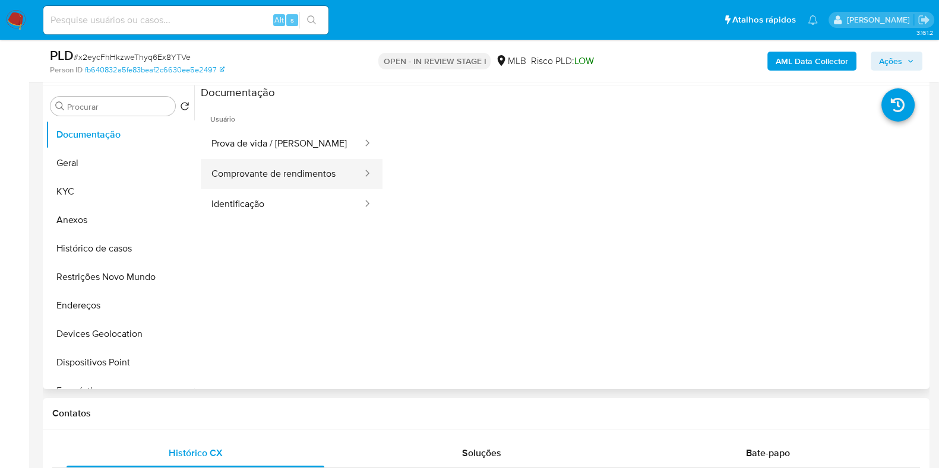
click at [295, 173] on button "Comprovante de rendimentos" at bounding box center [282, 174] width 163 height 30
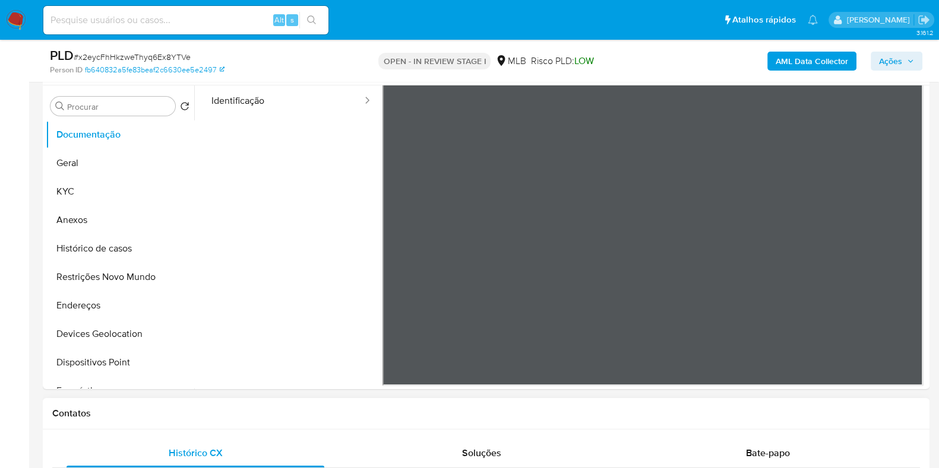
scroll to position [445, 0]
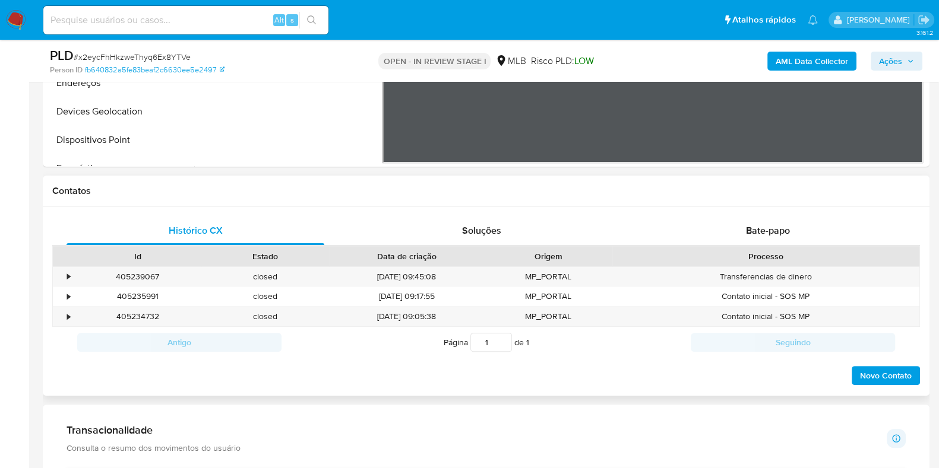
click at [755, 214] on div "Histórico CX Soluções Bate-papo Id Estado Data de criação Origem Processo • 405…" at bounding box center [486, 301] width 886 height 189
click at [751, 224] on span "Bate-papo" at bounding box center [768, 231] width 44 height 14
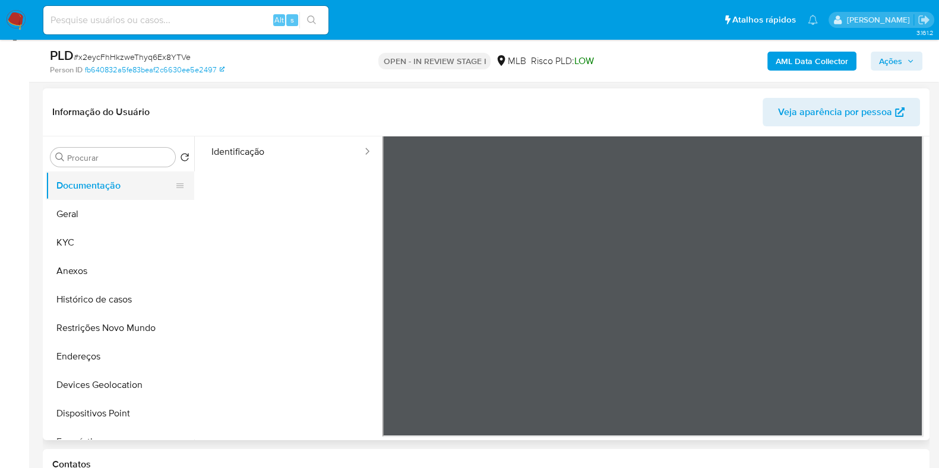
scroll to position [148, 0]
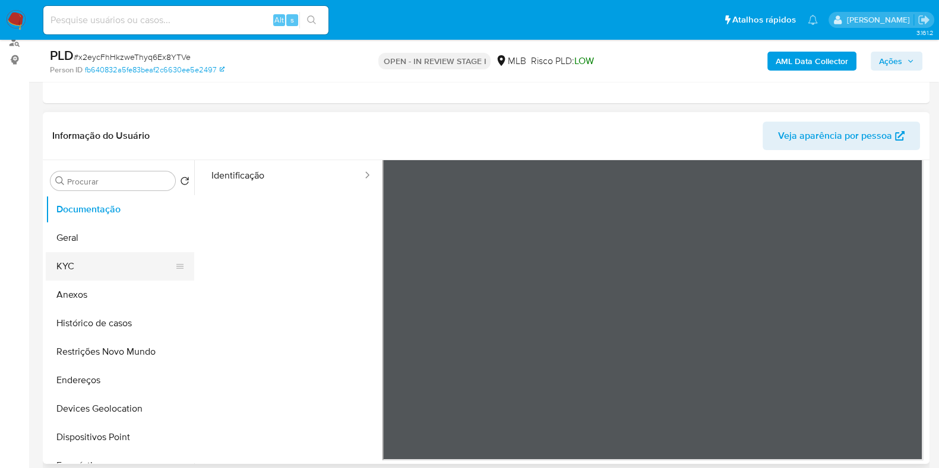
click at [74, 267] on button "KYC" at bounding box center [115, 266] width 139 height 28
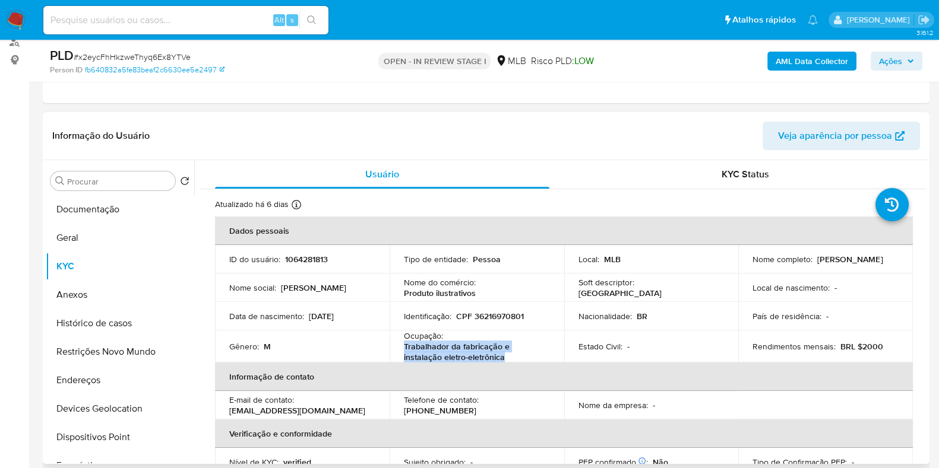
drag, startPoint x: 443, startPoint y: 354, endPoint x: 400, endPoint y: 351, distance: 44.1
click at [400, 351] on td "Ocupação : Trabalhador da fabricação e instalação eletro-eletrônica" at bounding box center [476, 347] width 175 height 32
copy p "Trabalhador da fabricação e instalação eletro-eletrônica"
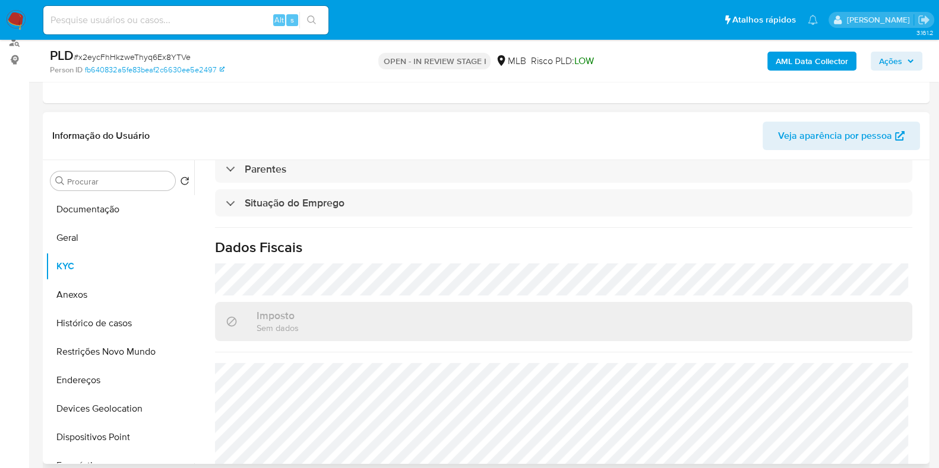
scroll to position [519, 0]
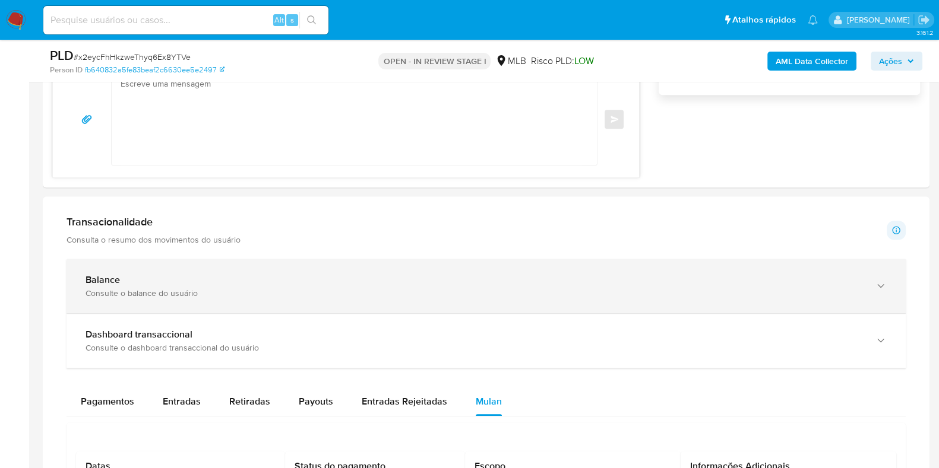
click at [356, 277] on div "Balance" at bounding box center [473, 280] width 777 height 12
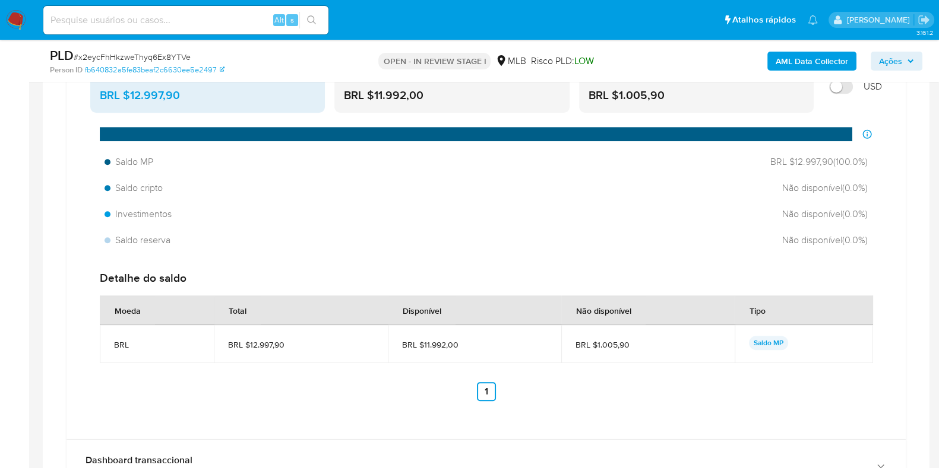
scroll to position [1187, 0]
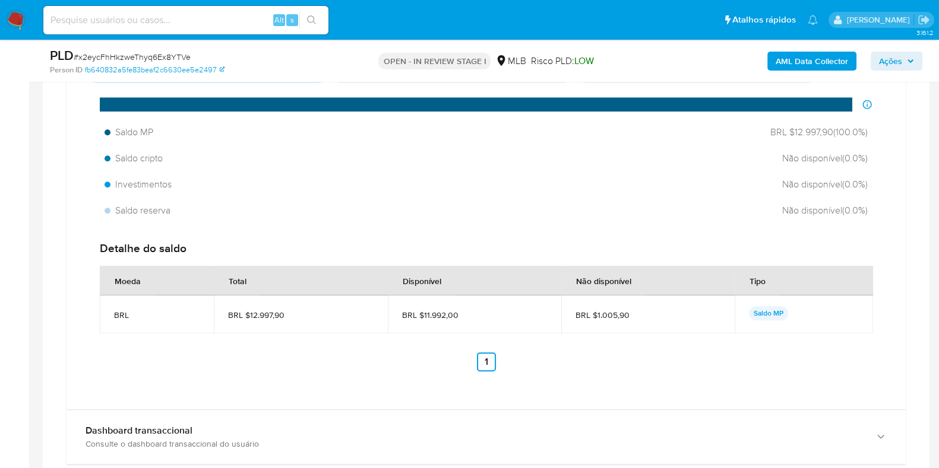
drag, startPoint x: 457, startPoint y: 316, endPoint x: 423, endPoint y: 317, distance: 34.5
click at [423, 317] on span "BRL $11.992,00" at bounding box center [474, 315] width 145 height 11
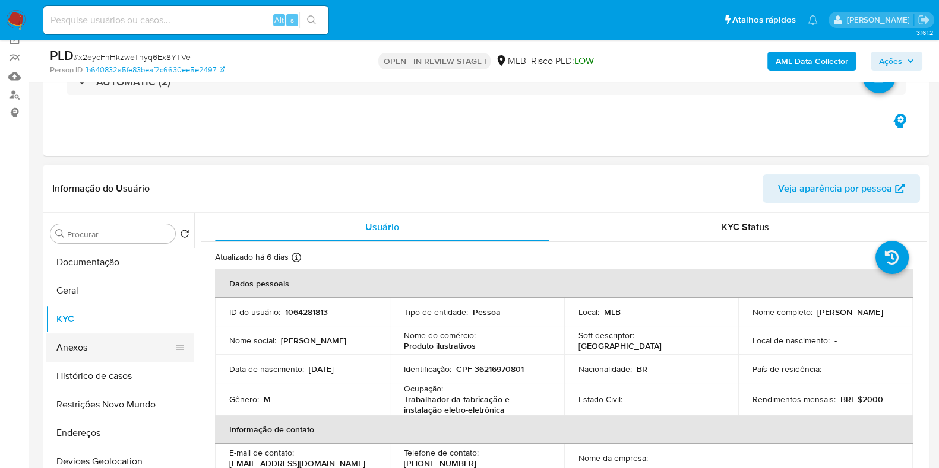
scroll to position [148, 0]
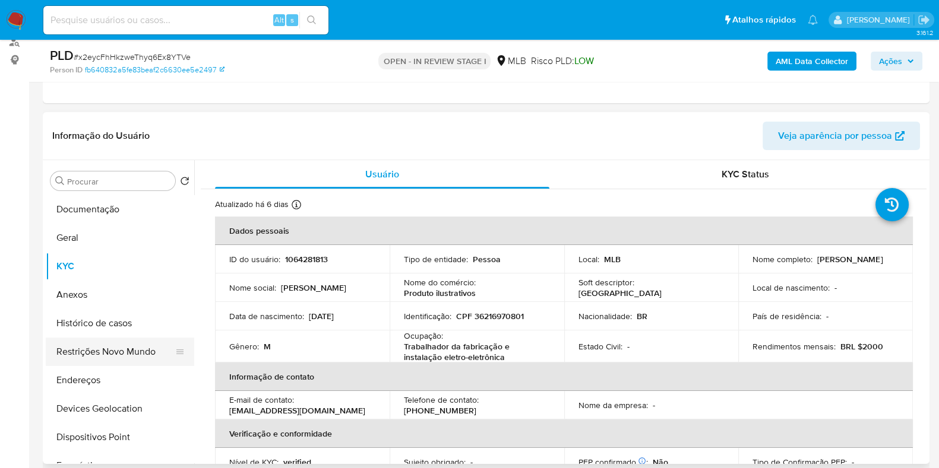
click at [134, 357] on button "Restrições Novo Mundo" at bounding box center [115, 352] width 139 height 28
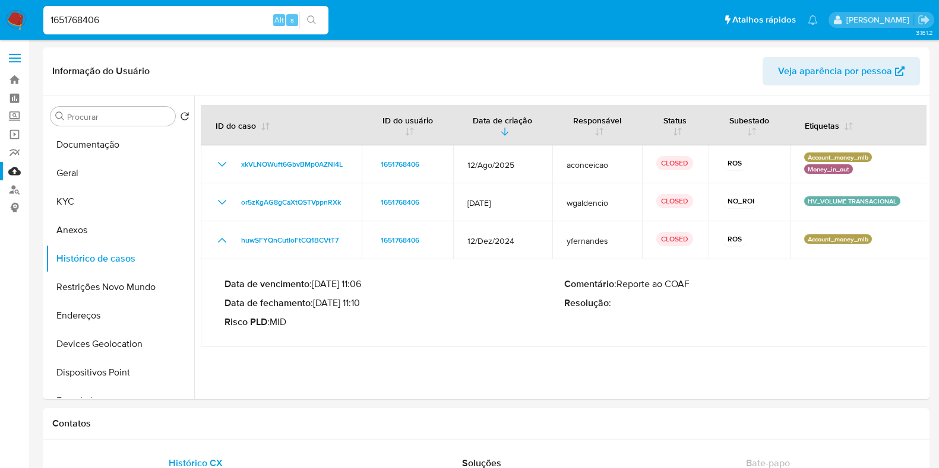
select select "10"
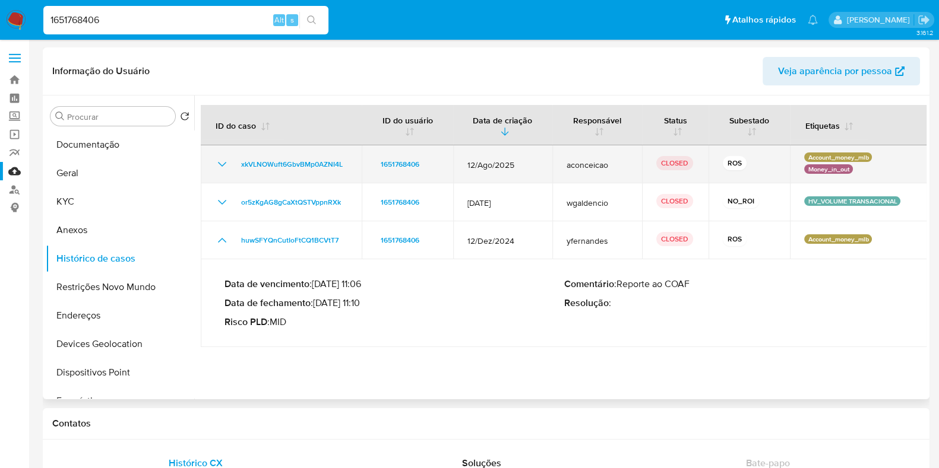
click at [218, 161] on icon "Mostrar/Ocultar" at bounding box center [222, 164] width 14 height 14
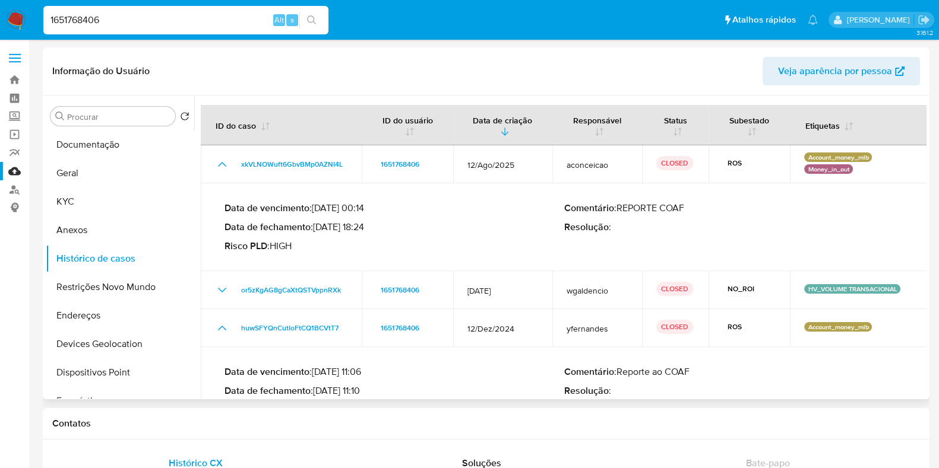
drag, startPoint x: 318, startPoint y: 228, endPoint x: 367, endPoint y: 229, distance: 49.3
click at [367, 229] on p "Data de fechamento : 08/09/2025 18:24" at bounding box center [394, 227] width 340 height 12
click at [137, 26] on input "1651768406" at bounding box center [185, 19] width 285 height 15
paste input "603377014"
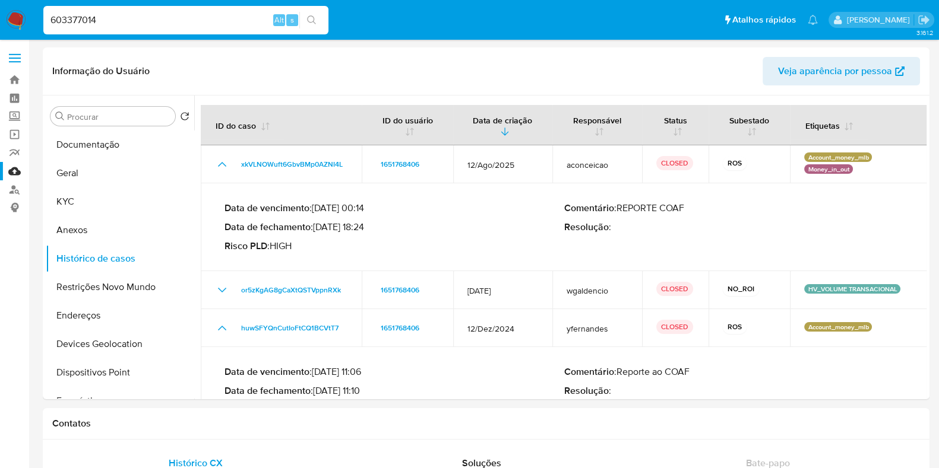
type input "603377014"
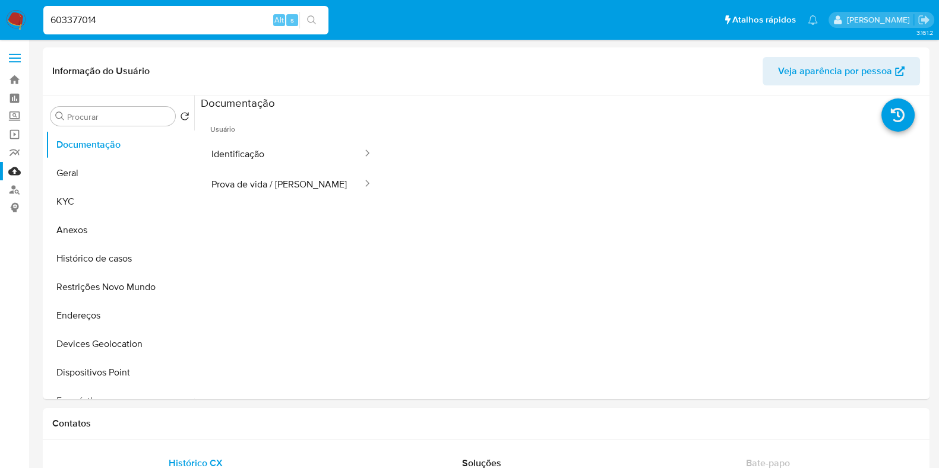
select select "10"
click at [108, 200] on button "KYC" at bounding box center [115, 202] width 139 height 28
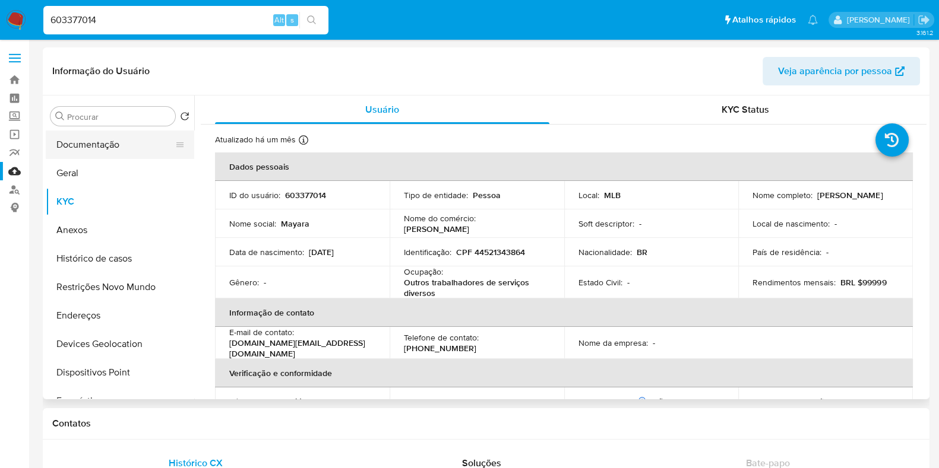
click at [66, 137] on button "Documentação" at bounding box center [115, 145] width 139 height 28
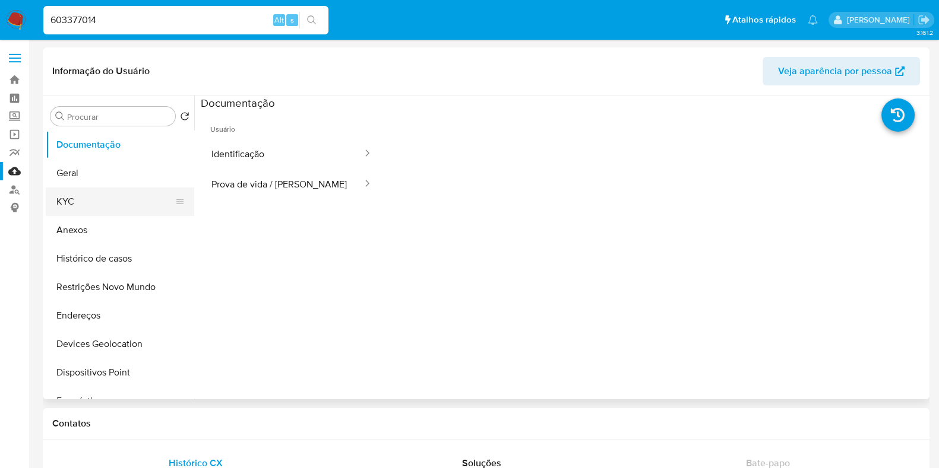
click at [95, 208] on button "KYC" at bounding box center [115, 202] width 139 height 28
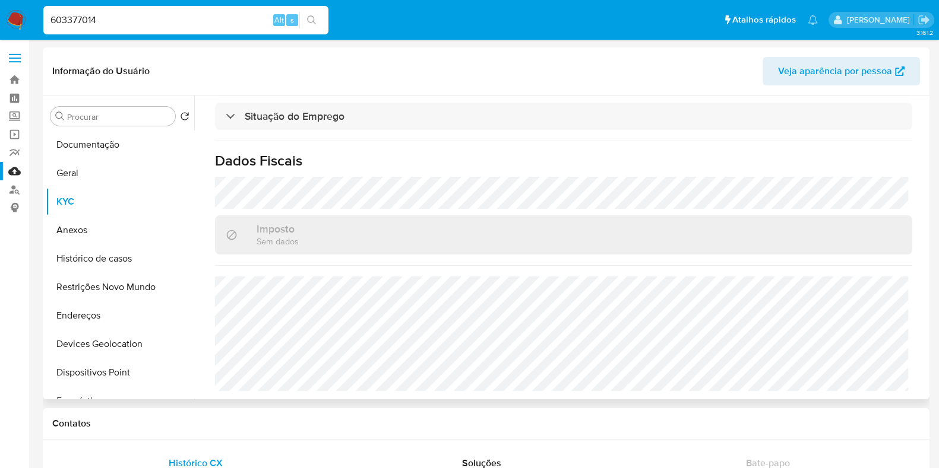
scroll to position [534, 0]
click at [180, 24] on input "603377014" at bounding box center [185, 19] width 285 height 15
paste input "2633852169"
type input "2633852169"
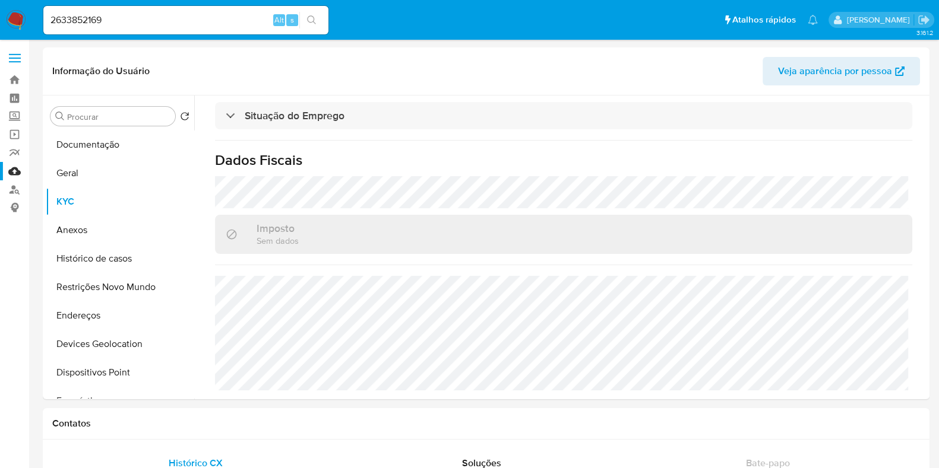
click at [316, 22] on button "search-icon" at bounding box center [311, 20] width 24 height 17
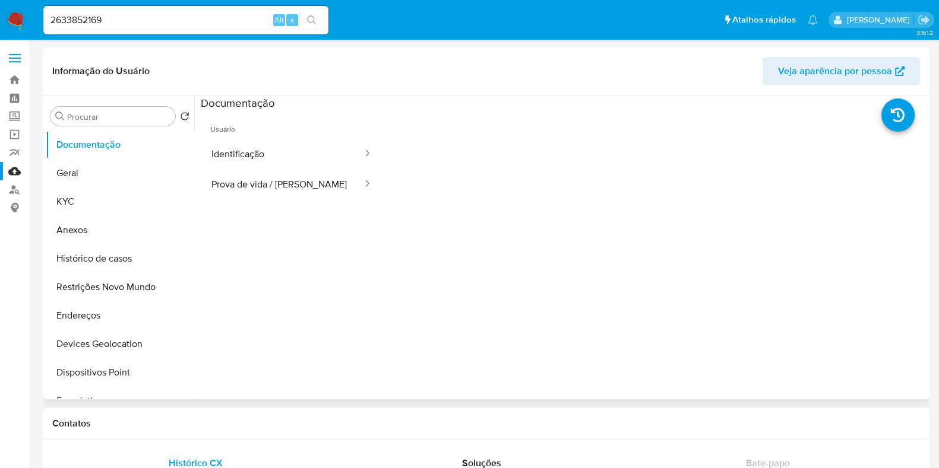
select select "10"
click at [89, 179] on button "Geral" at bounding box center [115, 173] width 139 height 28
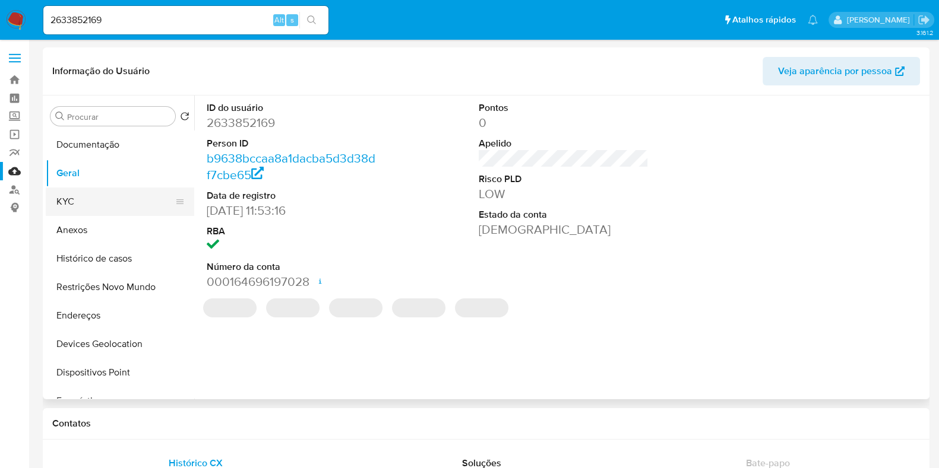
click at [104, 207] on button "KYC" at bounding box center [115, 202] width 139 height 28
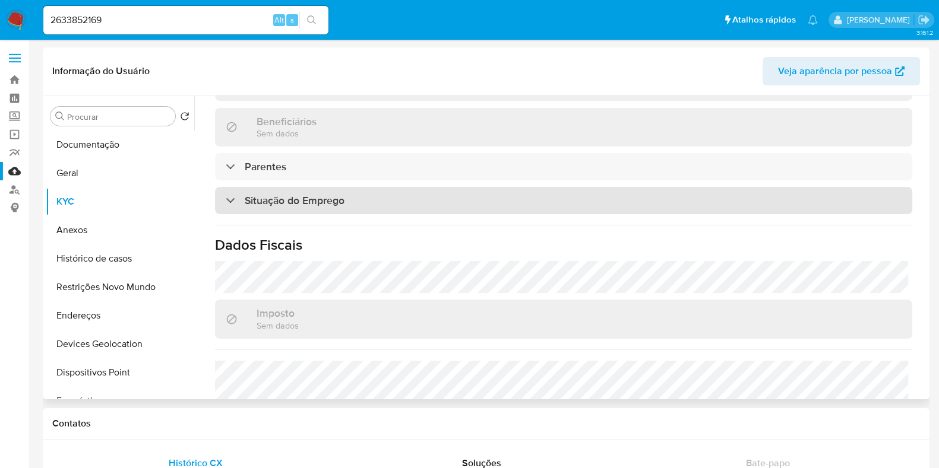
scroll to position [531, 0]
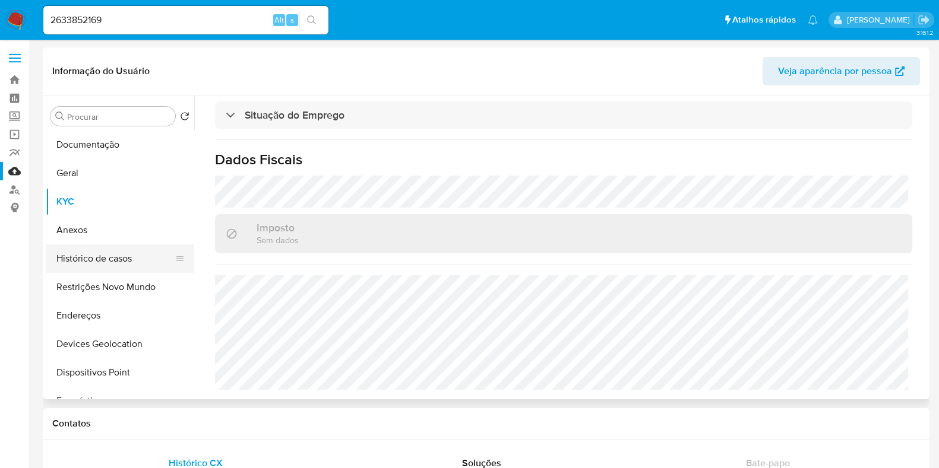
click at [75, 264] on button "Histórico de casos" at bounding box center [115, 259] width 139 height 28
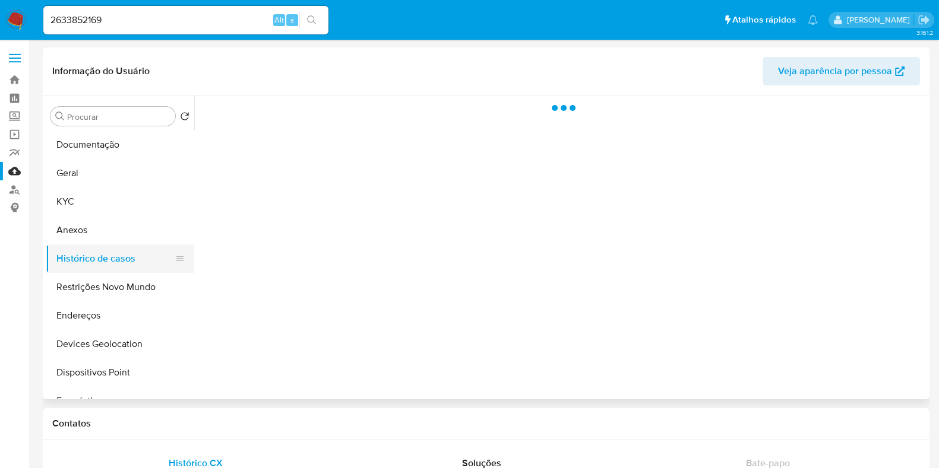
scroll to position [0, 0]
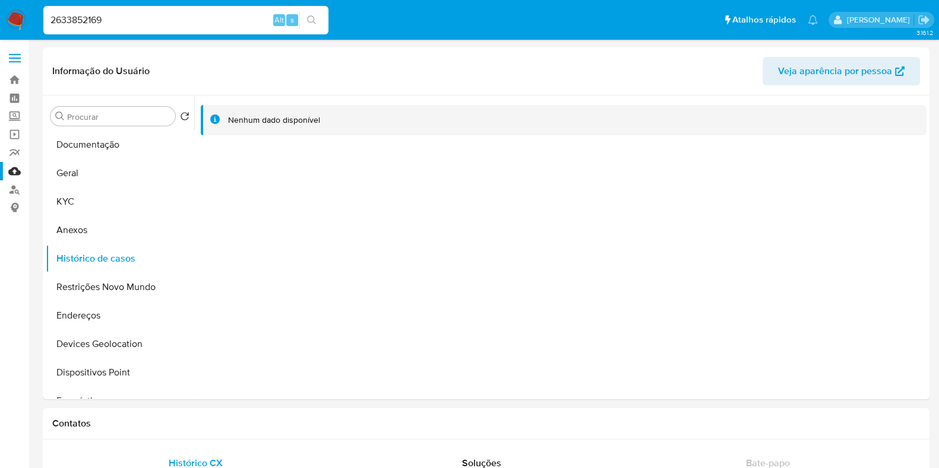
click at [153, 18] on input "2633852169" at bounding box center [185, 19] width 285 height 15
paste input "53678938"
type input "253678938"
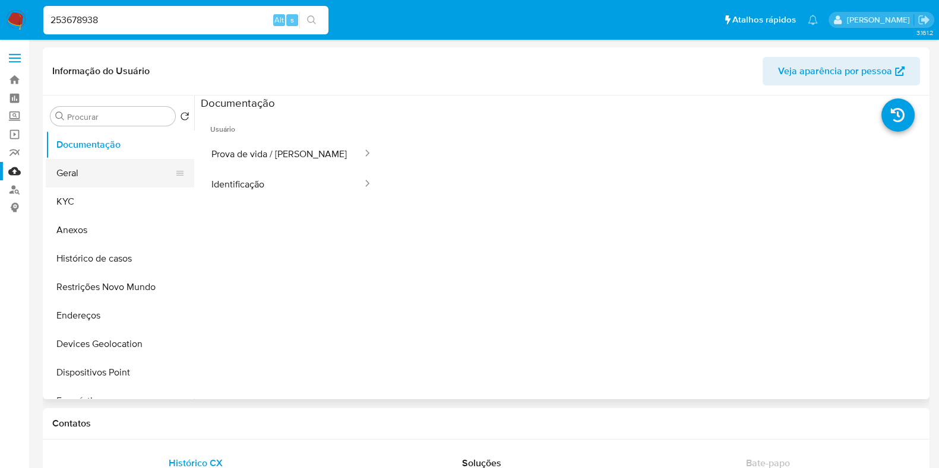
select select "10"
click at [116, 210] on button "KYC" at bounding box center [115, 202] width 139 height 28
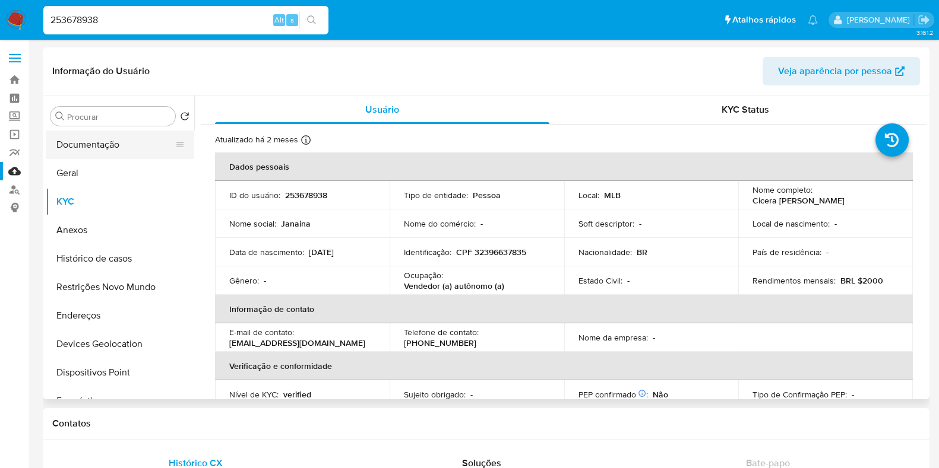
click at [107, 140] on button "Documentação" at bounding box center [115, 145] width 139 height 28
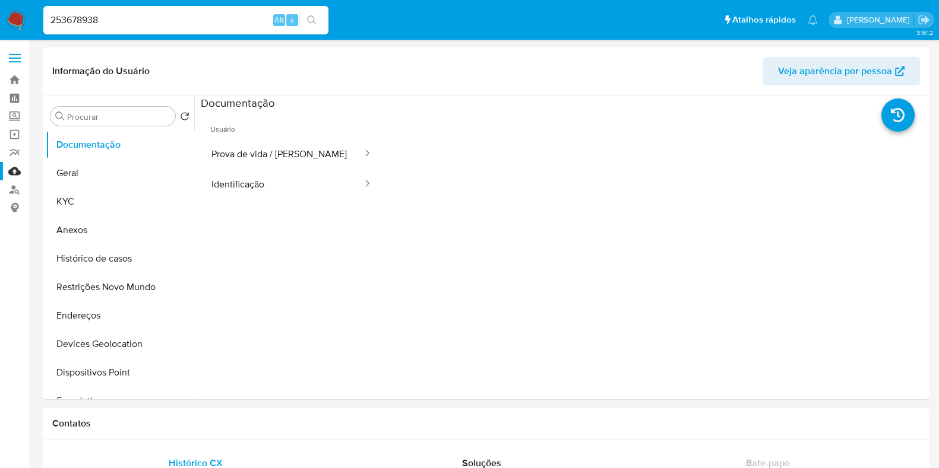
click at [193, 31] on div "253678938 Alt s" at bounding box center [185, 20] width 285 height 28
click at [191, 22] on input "253678938" at bounding box center [185, 19] width 285 height 15
paste input "1651768406"
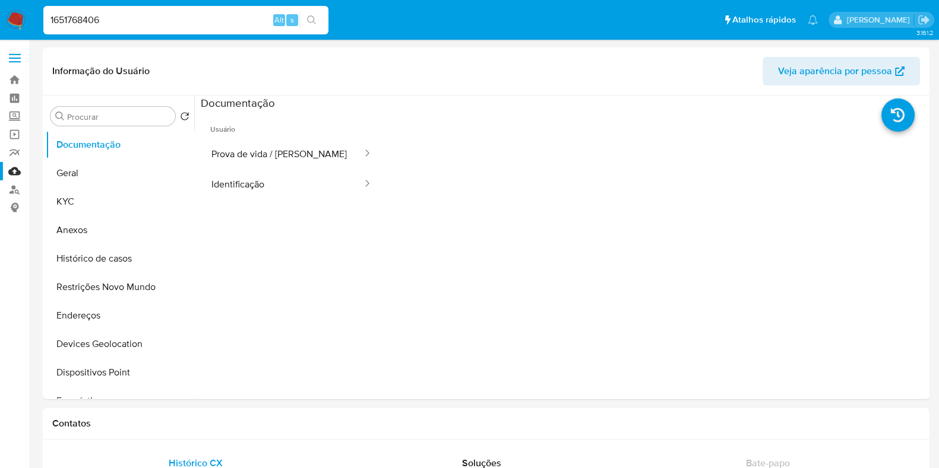
type input "1651768406"
select select "10"
click at [132, 199] on button "KYC" at bounding box center [115, 202] width 139 height 28
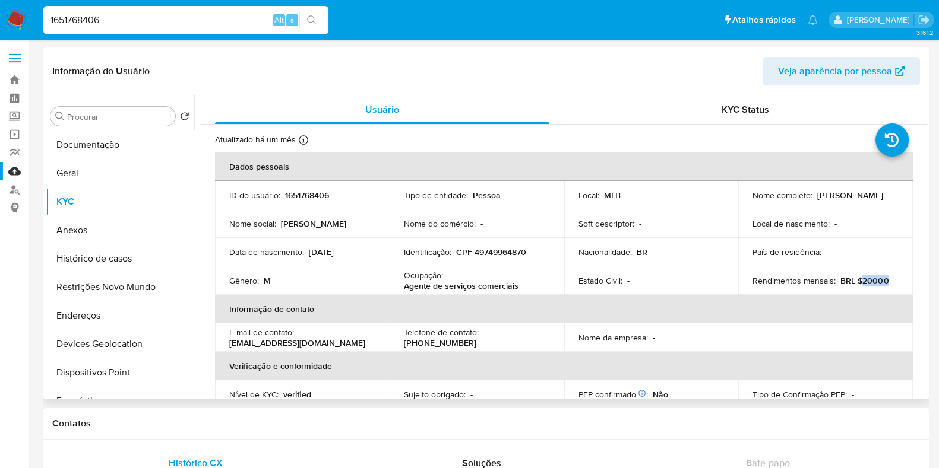
drag, startPoint x: 858, startPoint y: 280, endPoint x: 883, endPoint y: 284, distance: 25.8
click at [885, 283] on div "Rendimentos mensais : BRL $20000" at bounding box center [825, 280] width 146 height 11
click at [828, 306] on th "Informação de contato" at bounding box center [564, 309] width 698 height 28
click at [14, 23] on img at bounding box center [16, 20] width 20 height 20
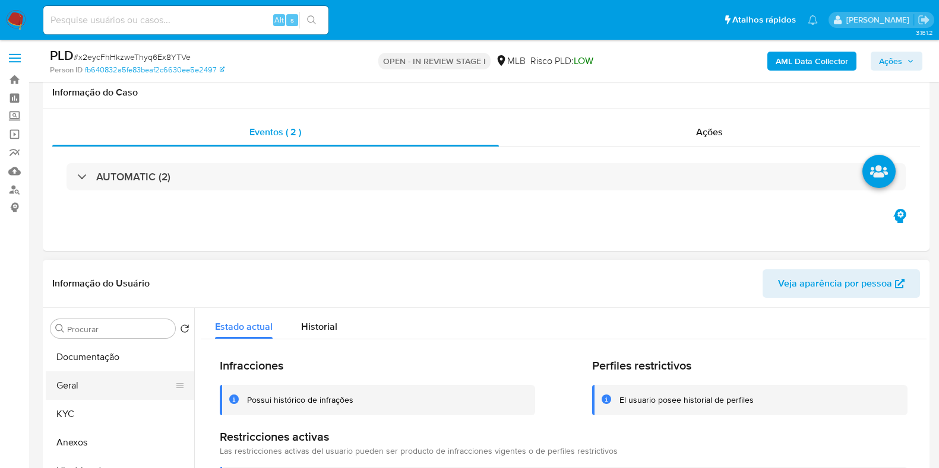
scroll to position [148, 0]
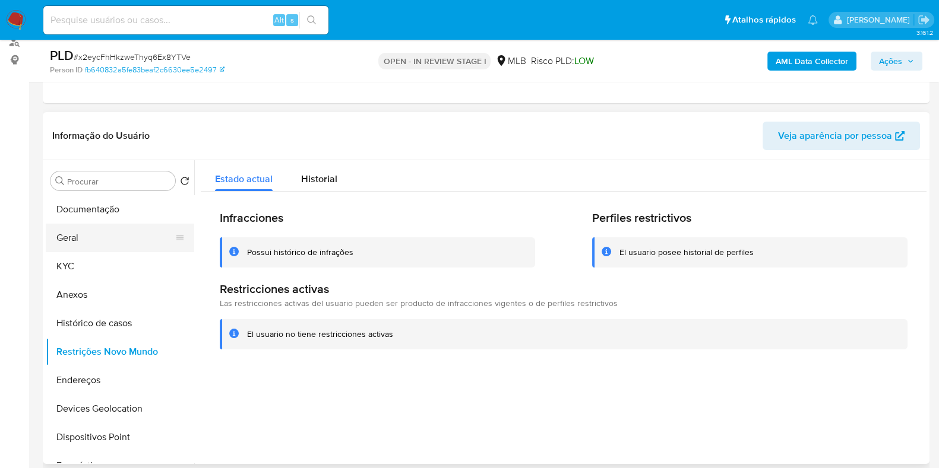
click at [85, 242] on button "Geral" at bounding box center [115, 238] width 139 height 28
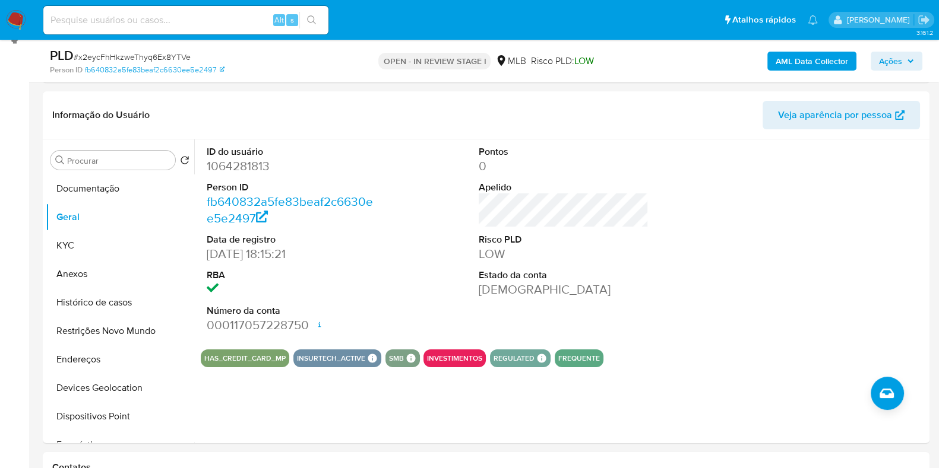
scroll to position [184, 0]
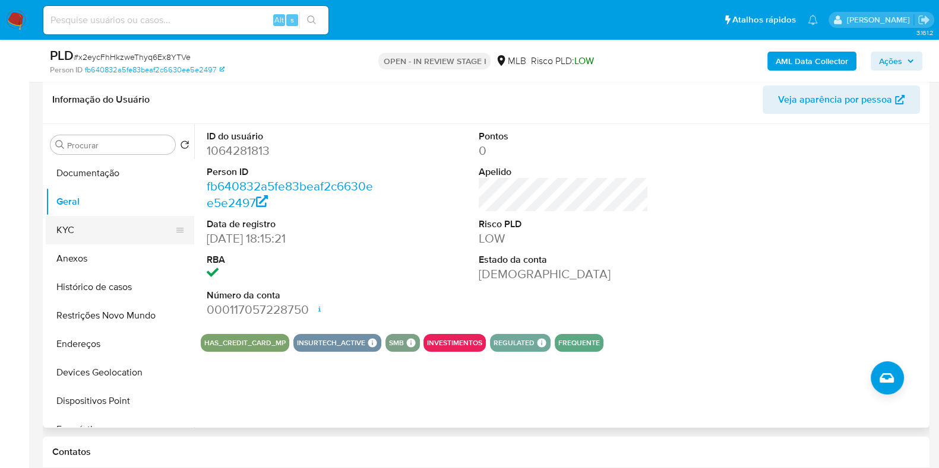
click at [102, 221] on button "KYC" at bounding box center [115, 230] width 139 height 28
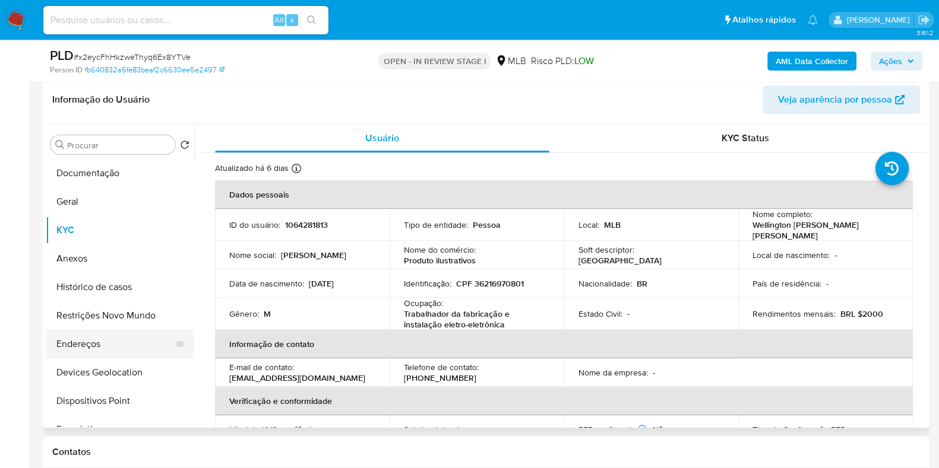
click at [66, 348] on button "Endereços" at bounding box center [115, 344] width 139 height 28
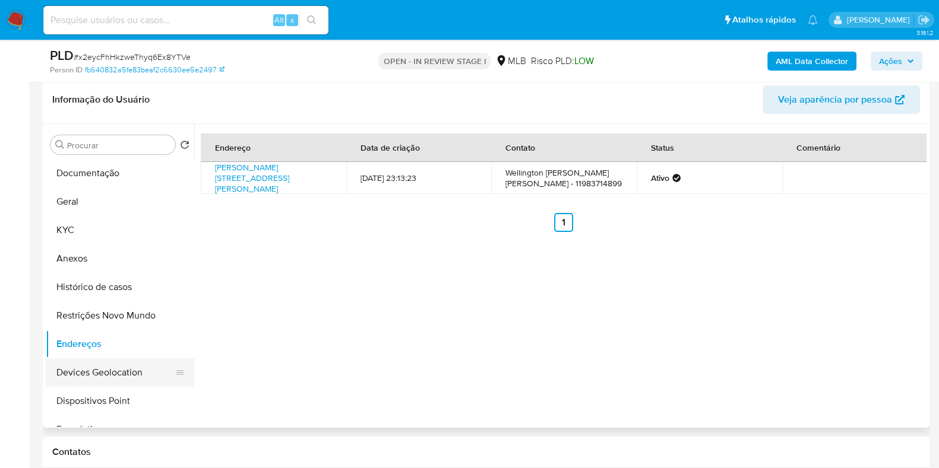
drag, startPoint x: 123, startPoint y: 369, endPoint x: 157, endPoint y: 350, distance: 39.1
click at [123, 369] on button "Devices Geolocation" at bounding box center [115, 373] width 139 height 28
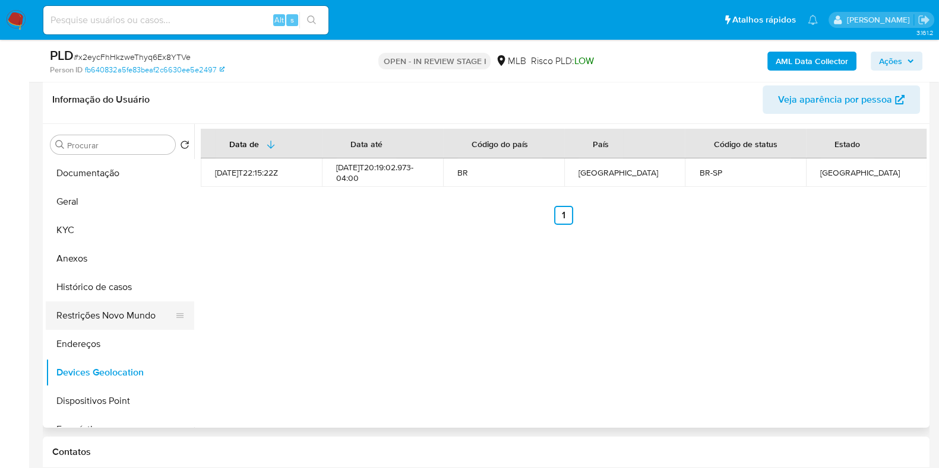
click at [110, 310] on button "Restrições Novo Mundo" at bounding box center [115, 316] width 139 height 28
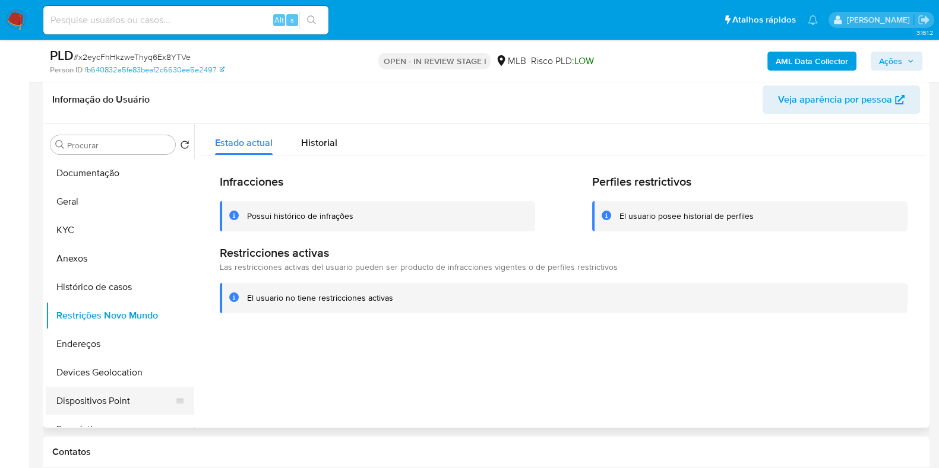
click at [129, 397] on button "Dispositivos Point" at bounding box center [115, 401] width 139 height 28
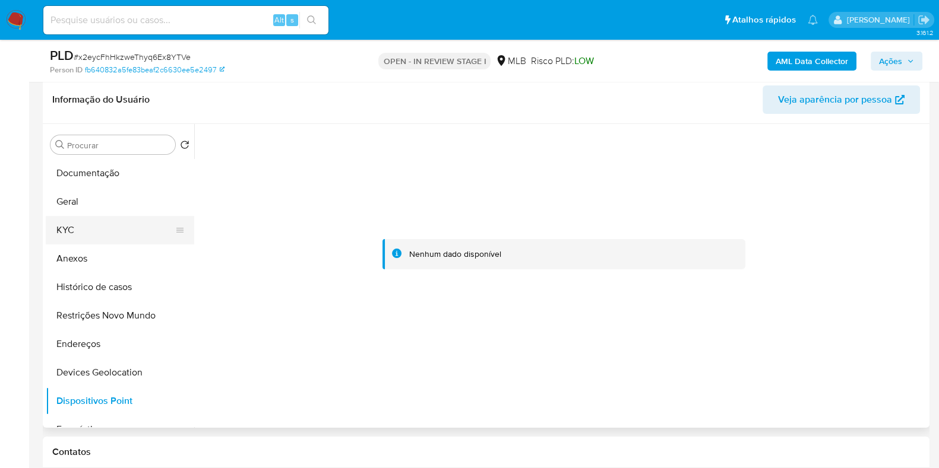
click at [75, 229] on button "KYC" at bounding box center [115, 230] width 139 height 28
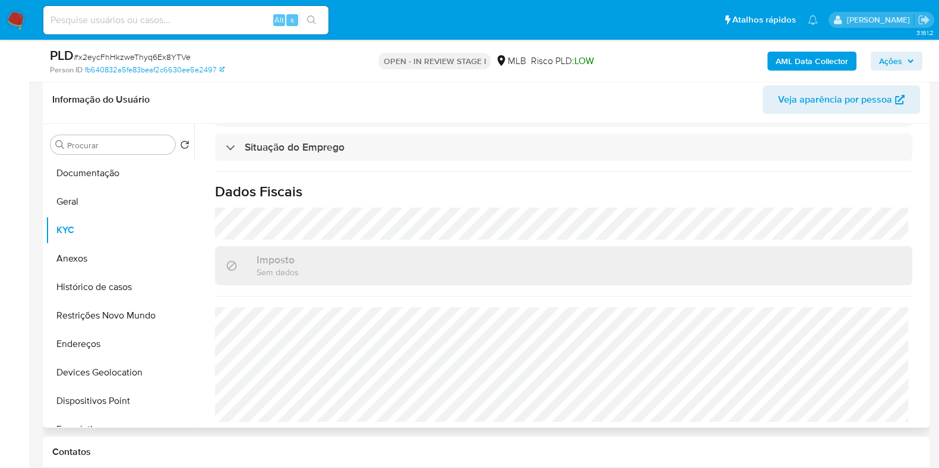
scroll to position [0, 0]
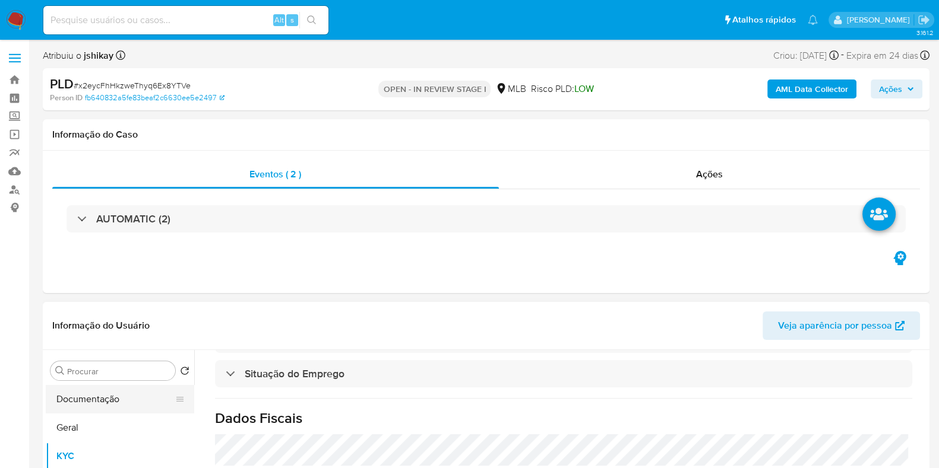
click at [107, 401] on button "Documentação" at bounding box center [115, 399] width 139 height 28
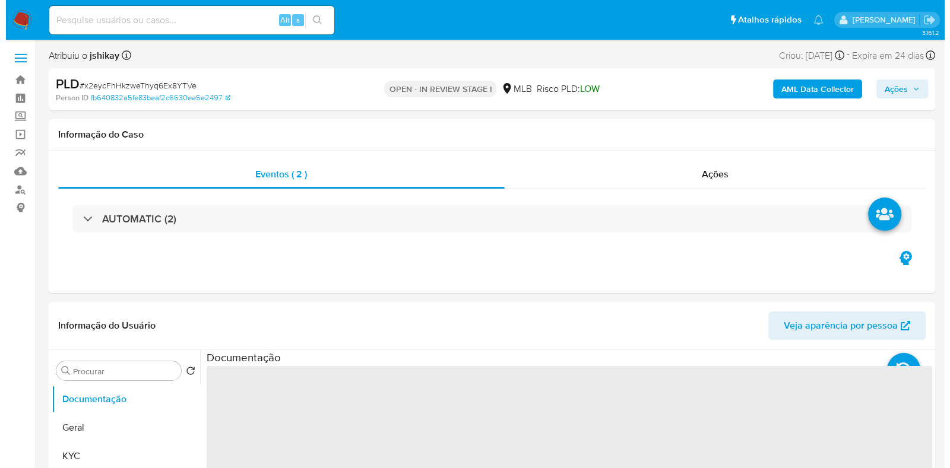
scroll to position [148, 0]
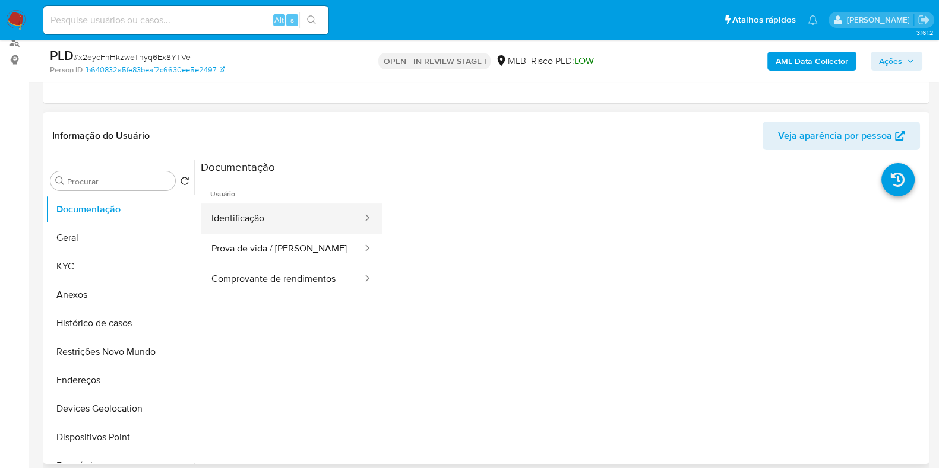
click at [267, 230] on button "Identificação" at bounding box center [282, 219] width 163 height 30
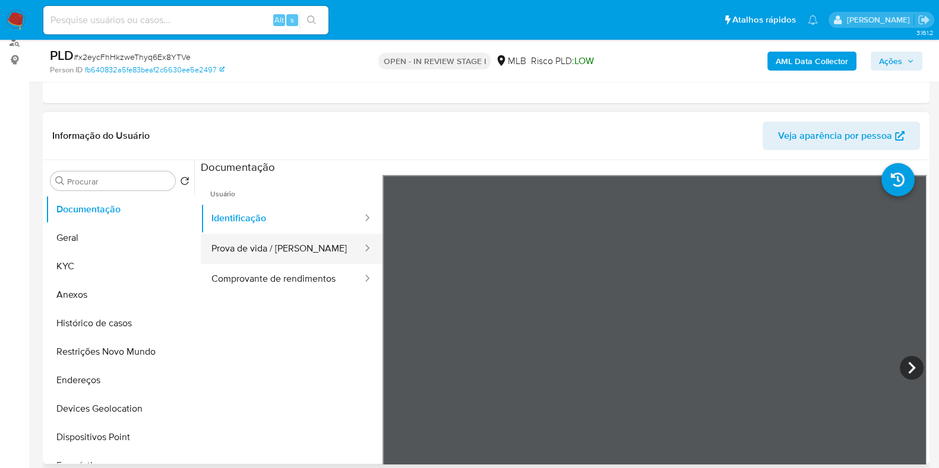
click at [286, 249] on button "Prova de vida / [PERSON_NAME]" at bounding box center [282, 249] width 163 height 30
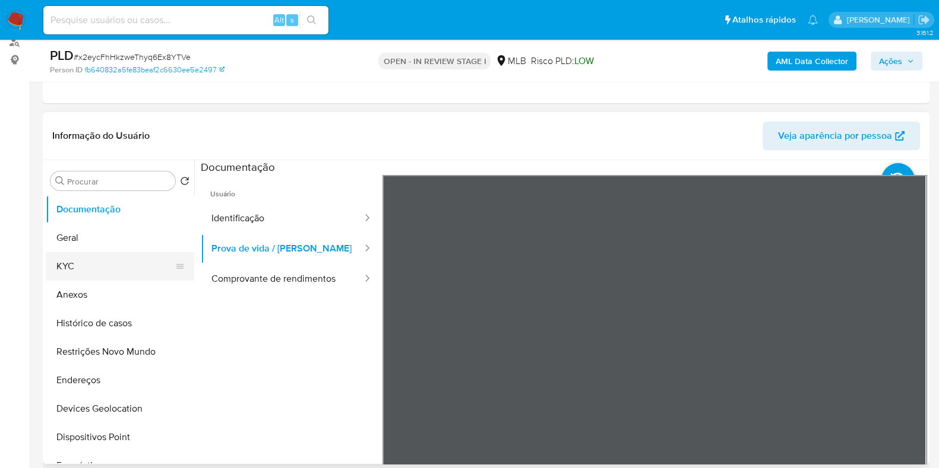
click at [103, 273] on button "KYC" at bounding box center [115, 266] width 139 height 28
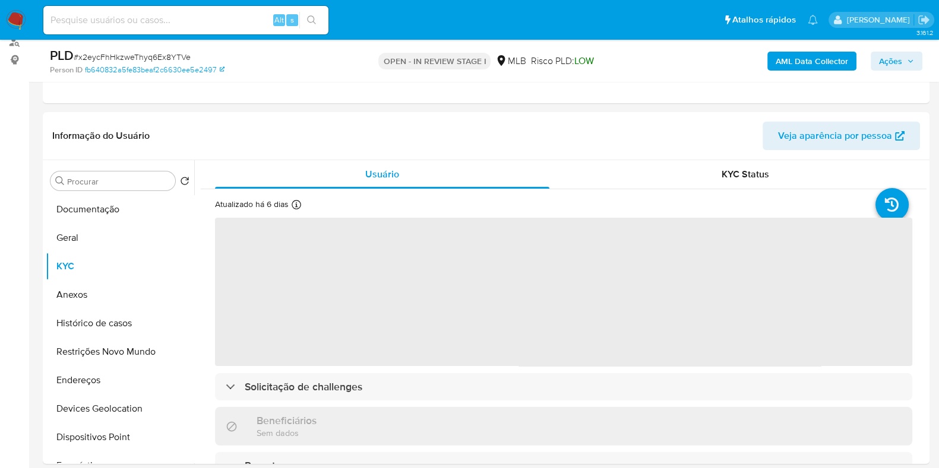
click at [816, 62] on b "AML Data Collector" at bounding box center [811, 61] width 72 height 19
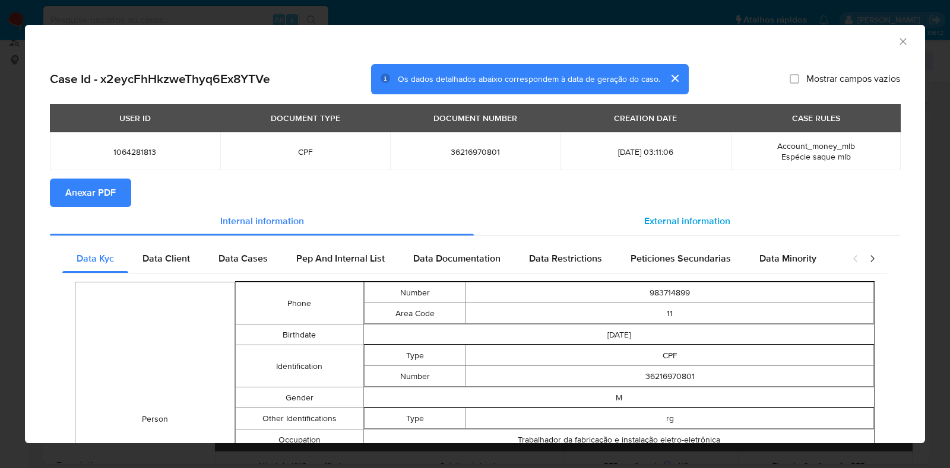
click at [664, 221] on span "External information" at bounding box center [687, 221] width 86 height 14
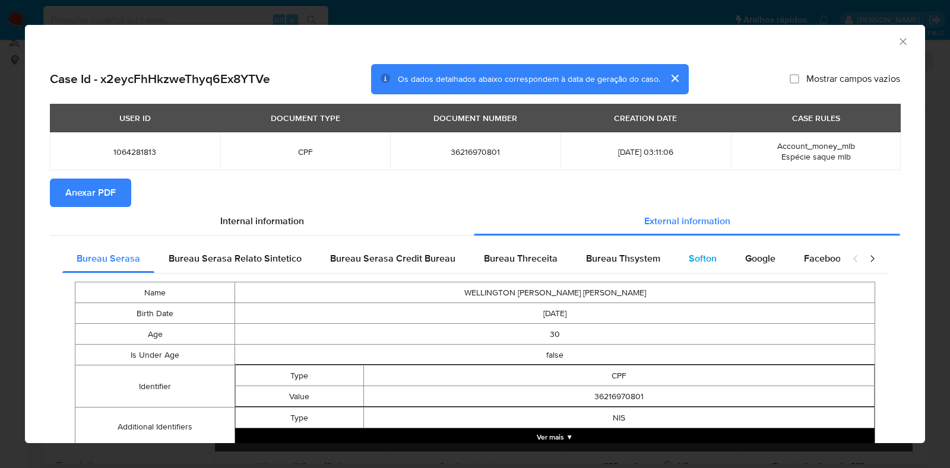
click at [689, 255] on span "Softon" at bounding box center [703, 259] width 28 height 14
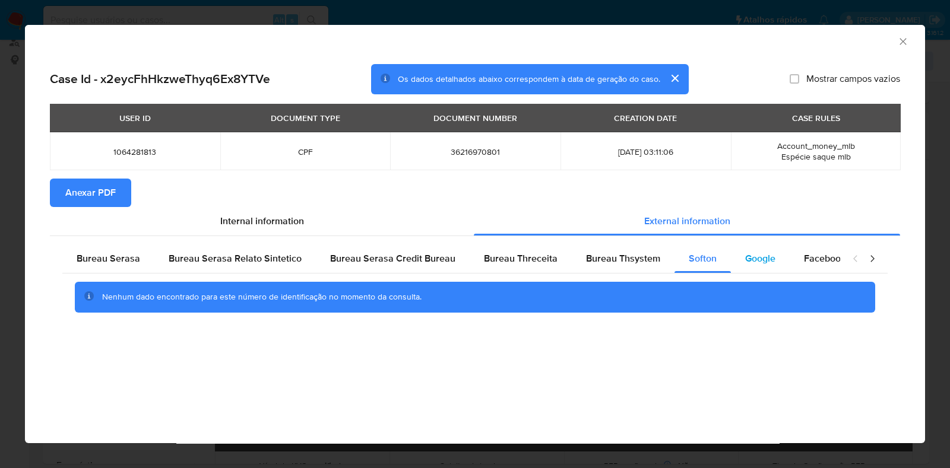
click at [745, 256] on span "Google" at bounding box center [760, 259] width 30 height 14
click at [95, 189] on span "Anexar PDF" at bounding box center [90, 193] width 50 height 26
click at [904, 39] on icon "Fechar a janela" at bounding box center [903, 42] width 12 height 12
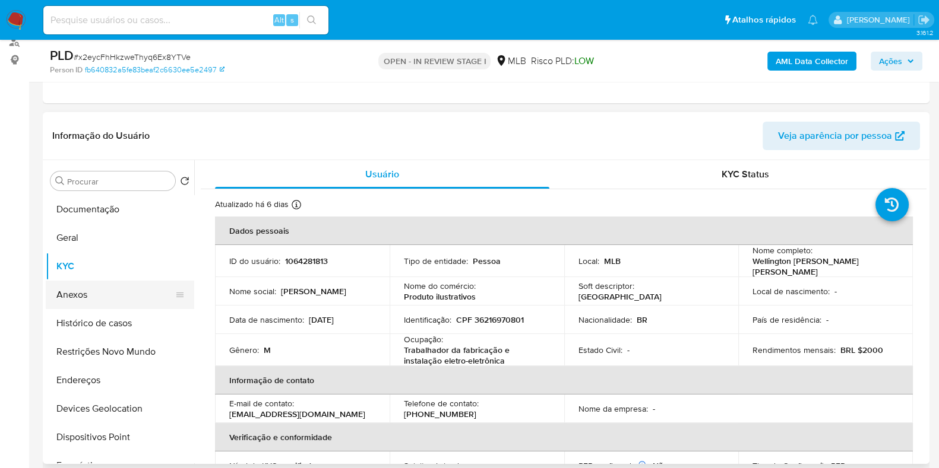
click at [113, 295] on button "Anexos" at bounding box center [115, 295] width 139 height 28
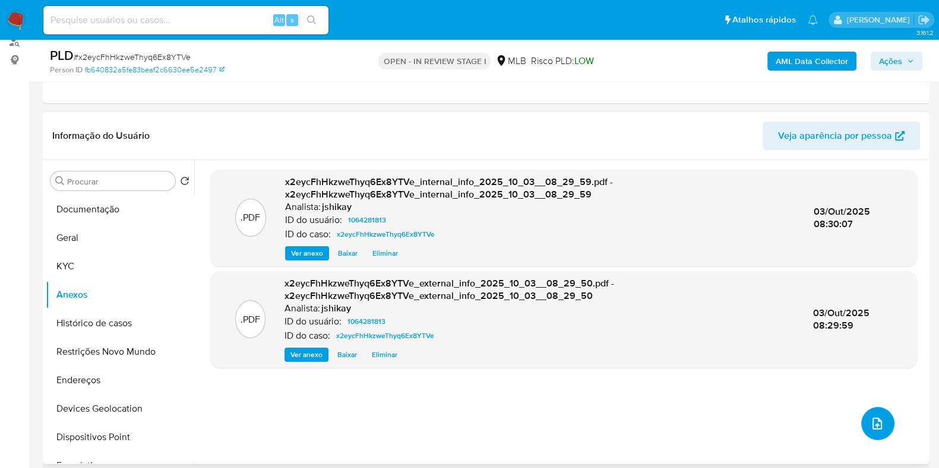
click at [861, 416] on button "upload-file" at bounding box center [877, 423] width 33 height 33
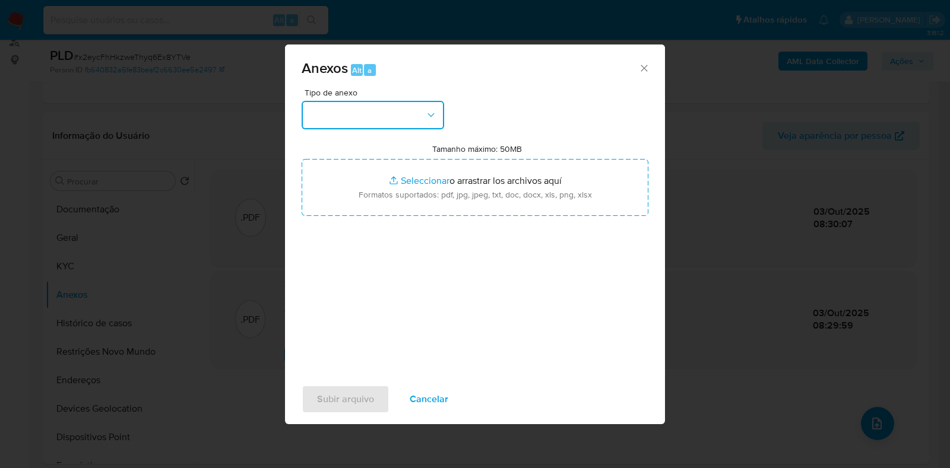
click at [344, 119] on button "button" at bounding box center [373, 115] width 142 height 28
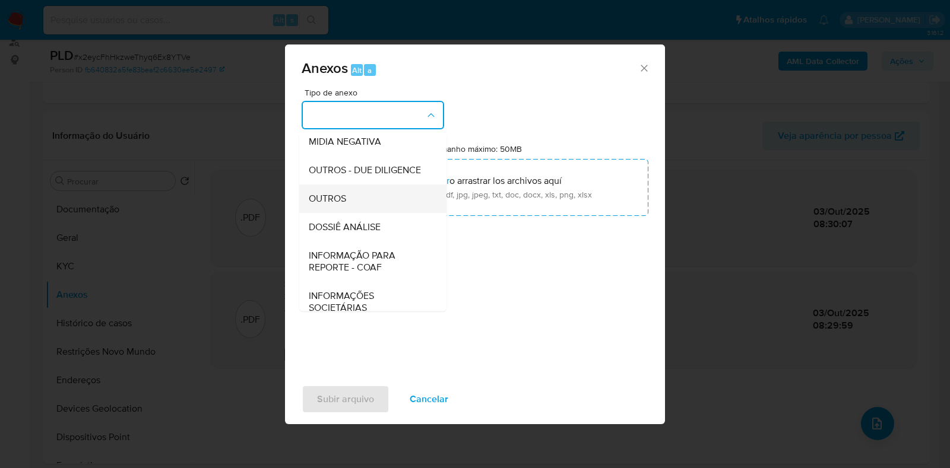
click at [350, 213] on div "OUTROS" at bounding box center [369, 199] width 121 height 28
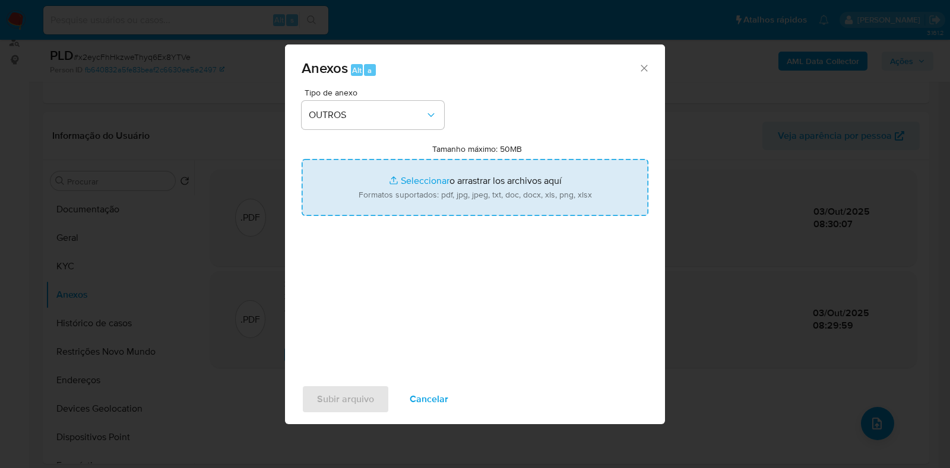
click at [427, 182] on input "Tamanho máximo: 50MB Seleccionar archivos" at bounding box center [475, 187] width 347 height 57
type input "C:\fakepath\SAR - XXX - CPF 36216970801 - WELLINGTON CARVALHO DE LIMA.pdf"
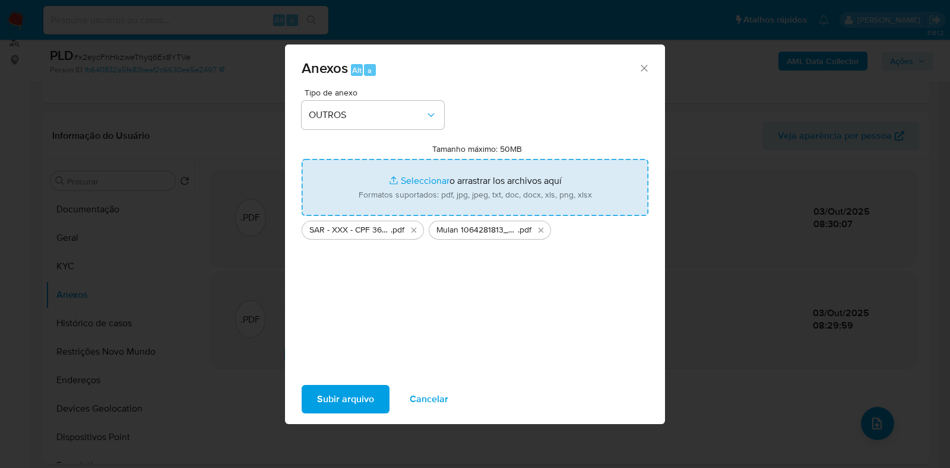
click at [347, 397] on span "Subir arquivo" at bounding box center [345, 399] width 57 height 26
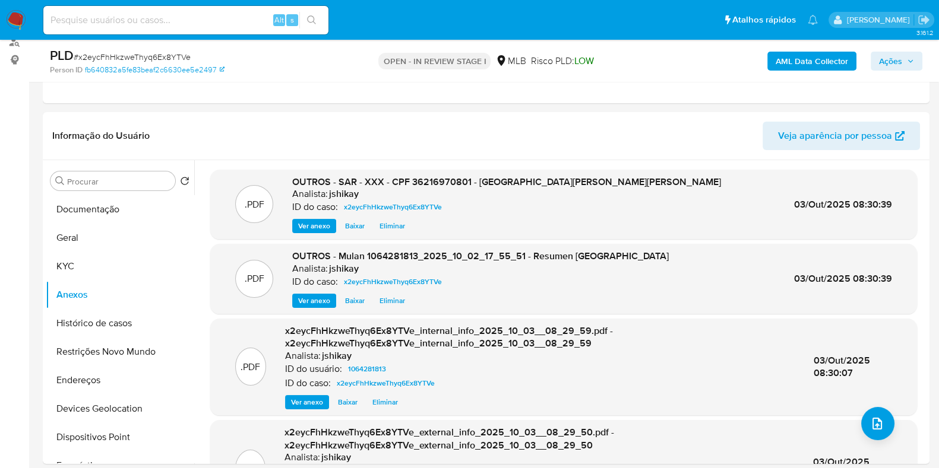
drag, startPoint x: 895, startPoint y: 58, endPoint x: 880, endPoint y: 68, distance: 17.9
click at [895, 58] on span "Ações" at bounding box center [890, 61] width 23 height 19
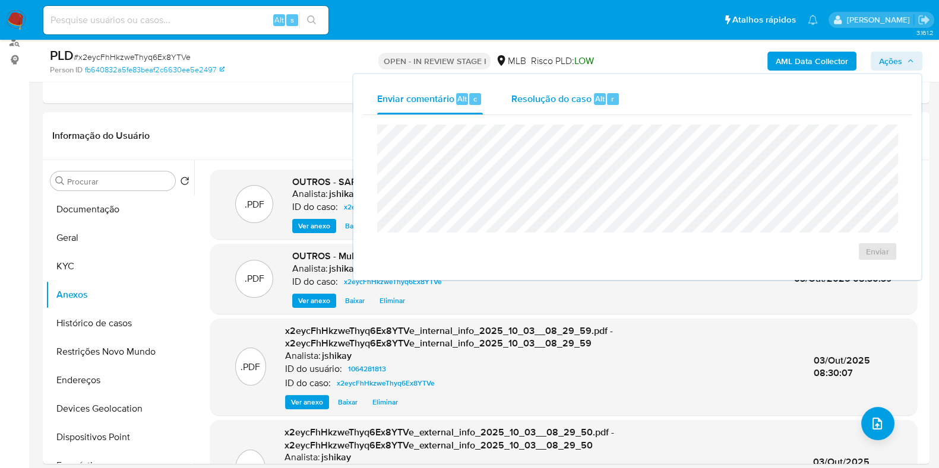
click at [588, 100] on span "Resolução do caso" at bounding box center [551, 98] width 80 height 14
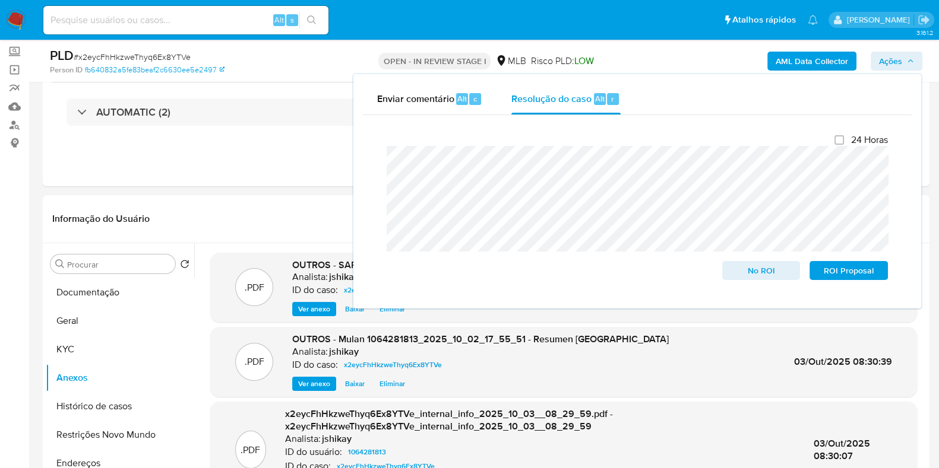
scroll to position [0, 0]
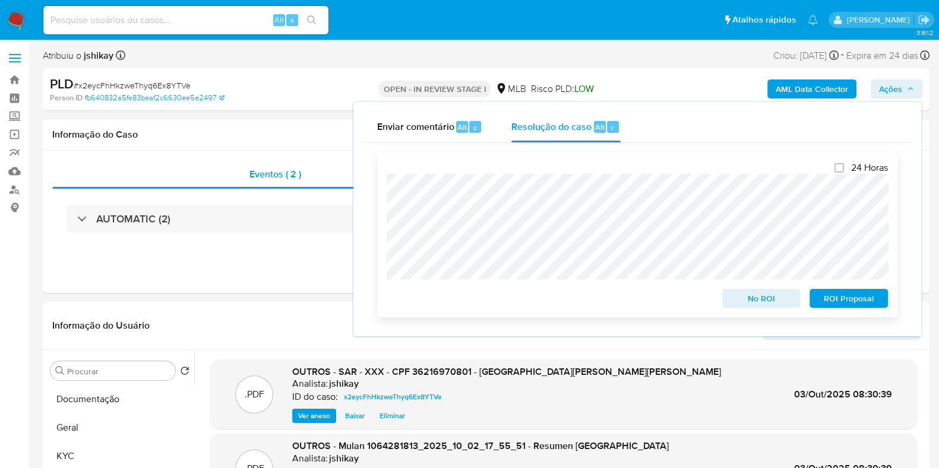
click at [848, 301] on span "ROI Proposal" at bounding box center [849, 298] width 62 height 17
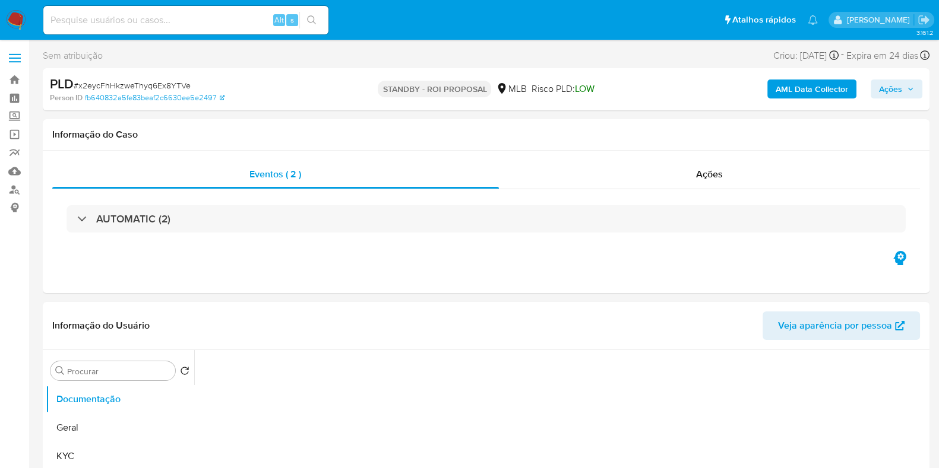
select select "10"
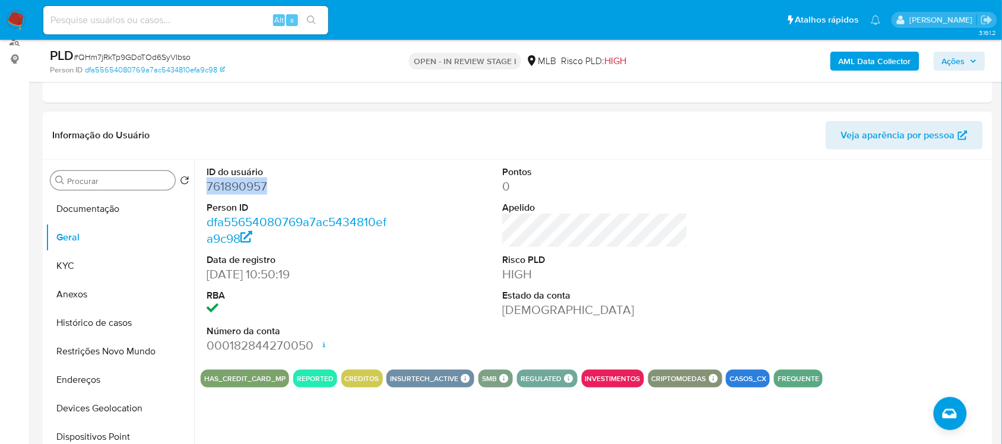
scroll to position [148, 0]
click at [111, 215] on button "Documentação" at bounding box center [115, 209] width 139 height 28
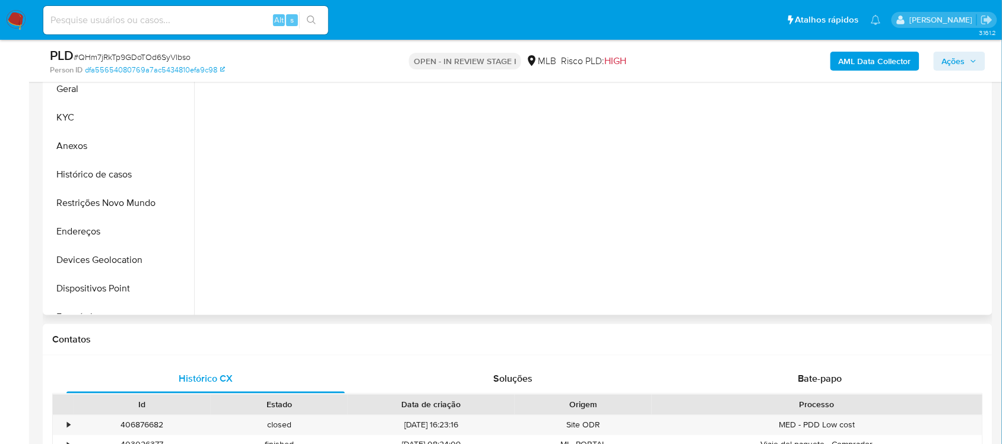
scroll to position [96, 0]
click at [769, 381] on div "Bate-papo" at bounding box center [820, 379] width 278 height 28
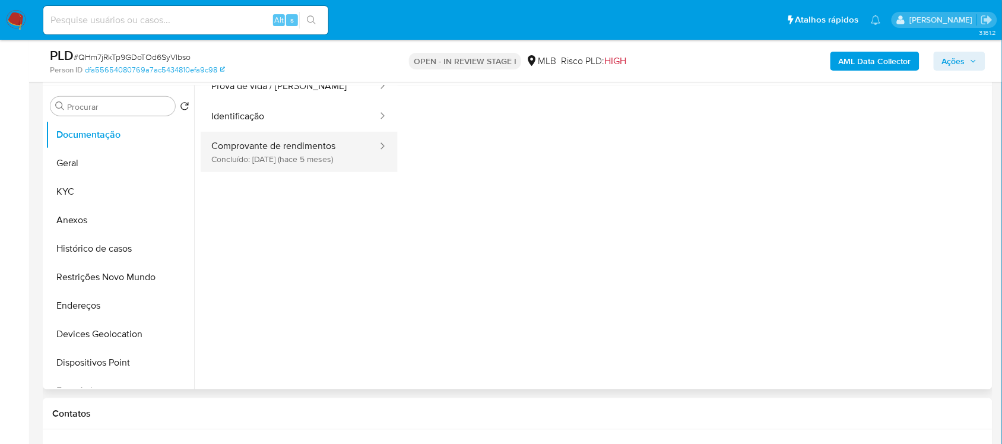
scroll to position [22, 0]
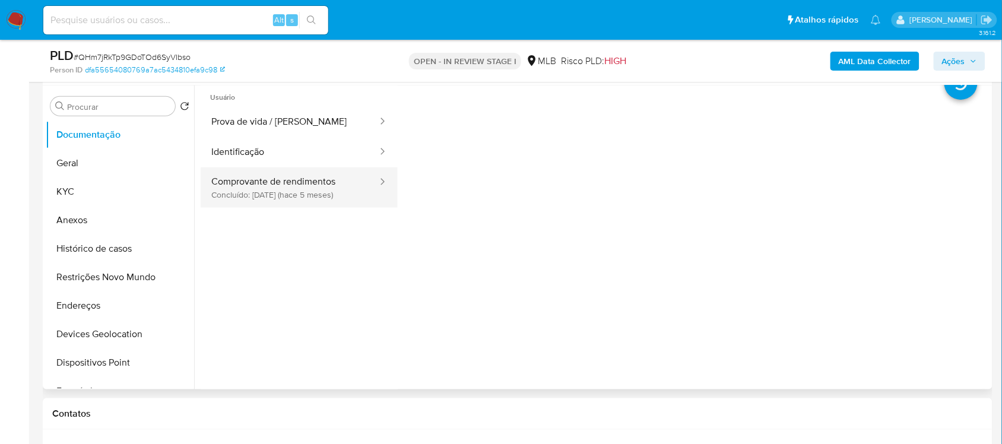
click at [312, 197] on button "Comprovante de rendimentos Concluído: 18/04/2025 (hace 5 meses)" at bounding box center [290, 187] width 178 height 40
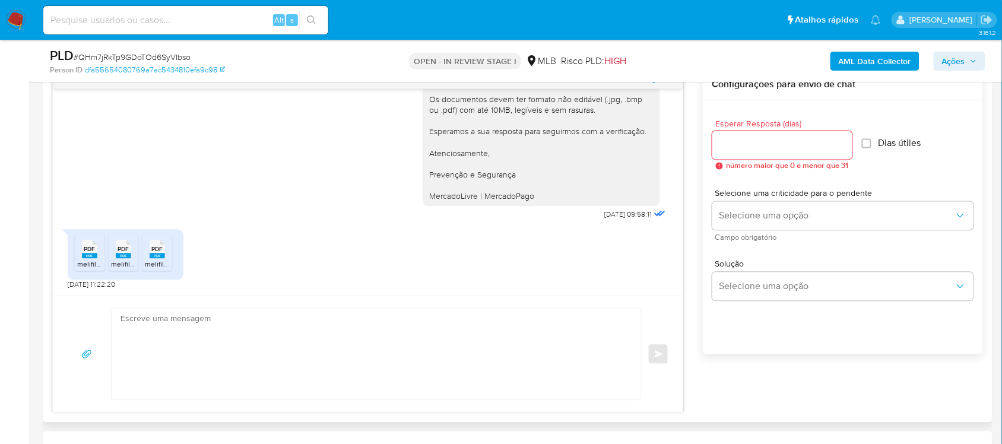
scroll to position [668, 0]
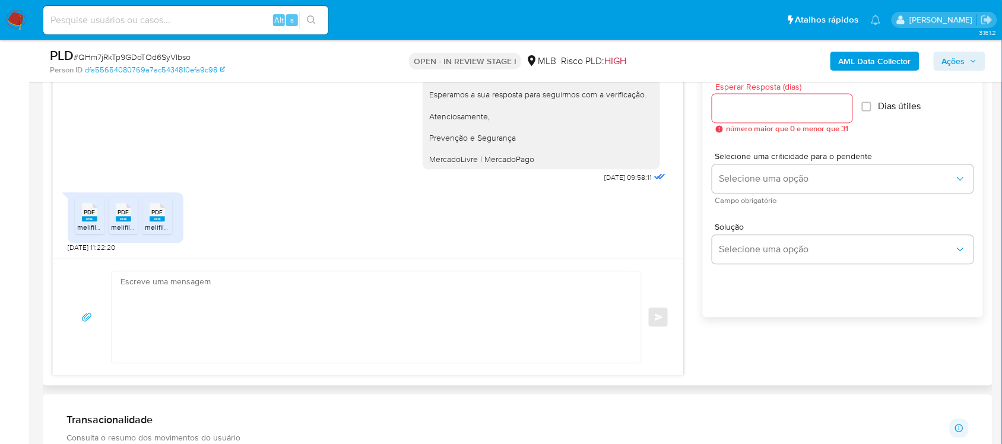
click at [92, 221] on rect at bounding box center [89, 219] width 15 height 5
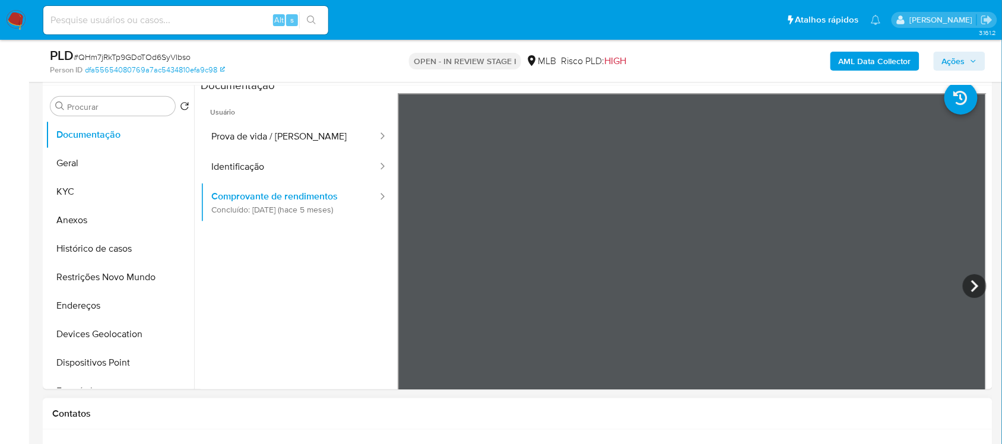
scroll to position [0, 0]
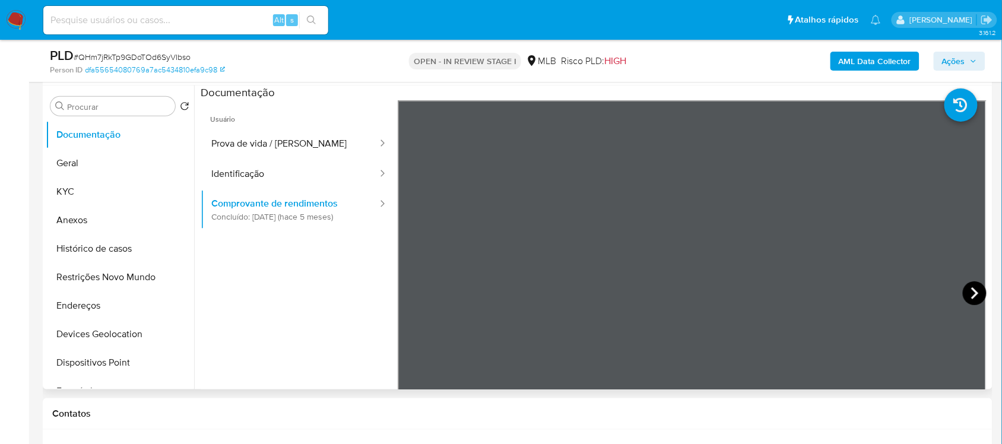
click at [971, 295] on icon at bounding box center [974, 293] width 7 height 12
click at [971, 287] on icon at bounding box center [975, 293] width 24 height 24
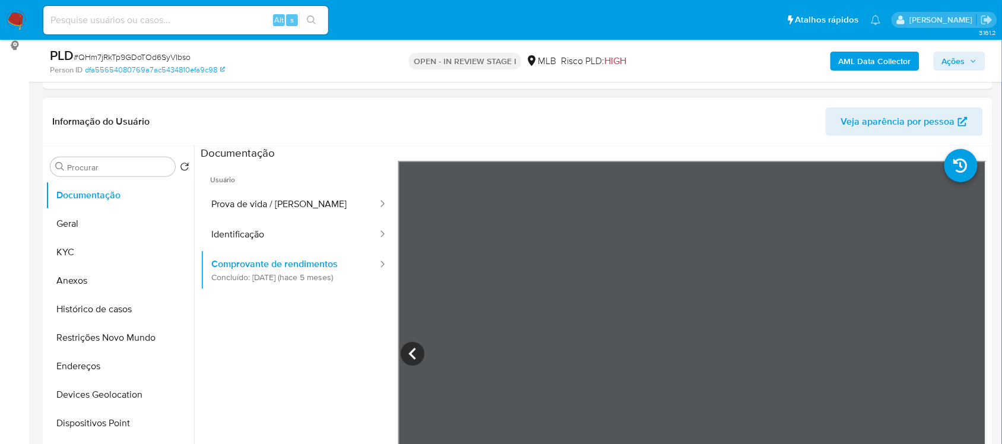
scroll to position [148, 0]
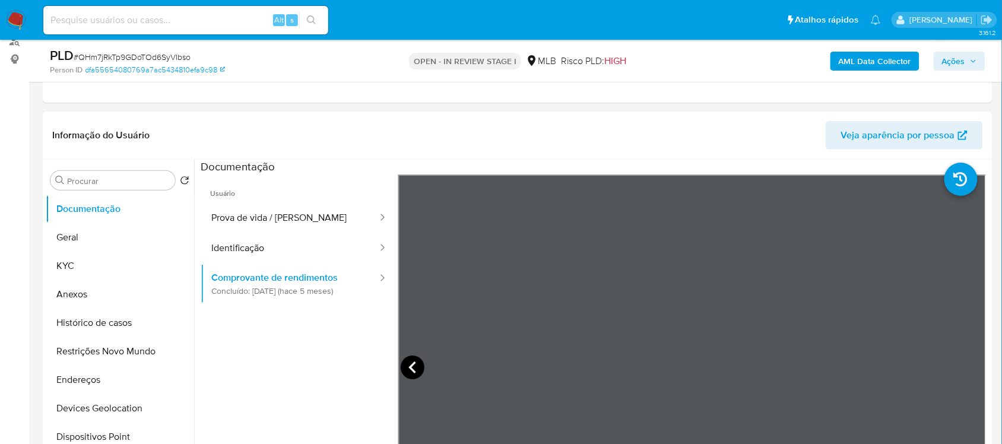
click at [413, 369] on icon at bounding box center [413, 368] width 24 height 24
click at [963, 367] on icon at bounding box center [975, 368] width 24 height 24
click at [963, 359] on icon at bounding box center [975, 368] width 24 height 24
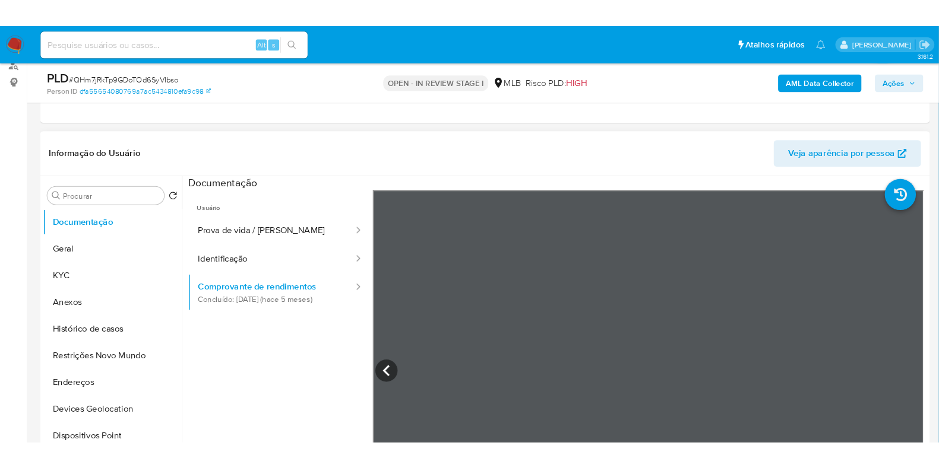
scroll to position [113, 0]
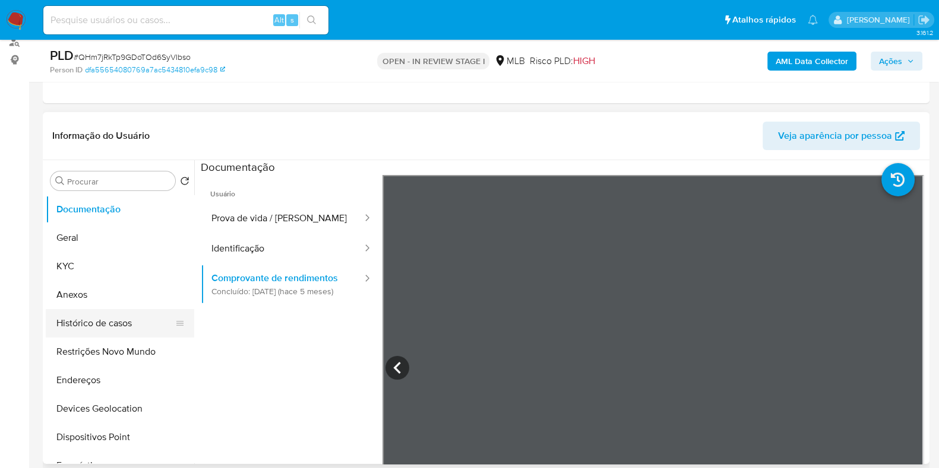
click at [104, 334] on button "Histórico de casos" at bounding box center [115, 323] width 139 height 28
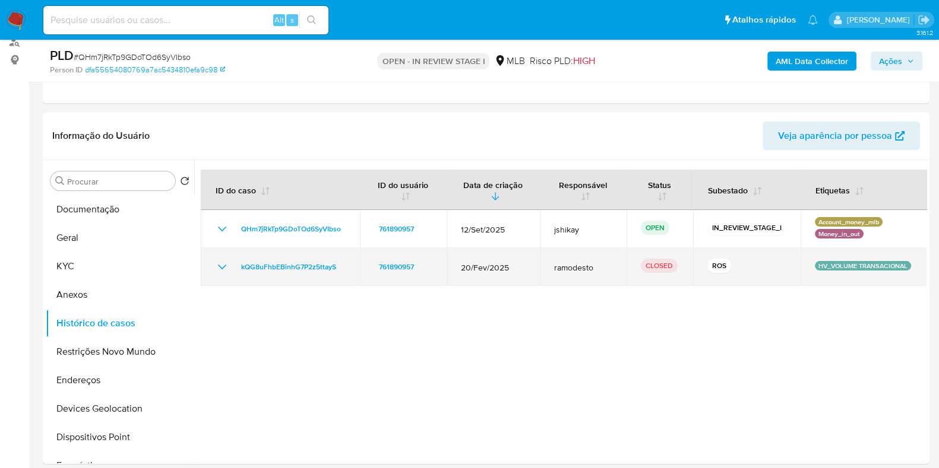
click at [220, 266] on icon "Mostrar/Ocultar" at bounding box center [222, 267] width 14 height 14
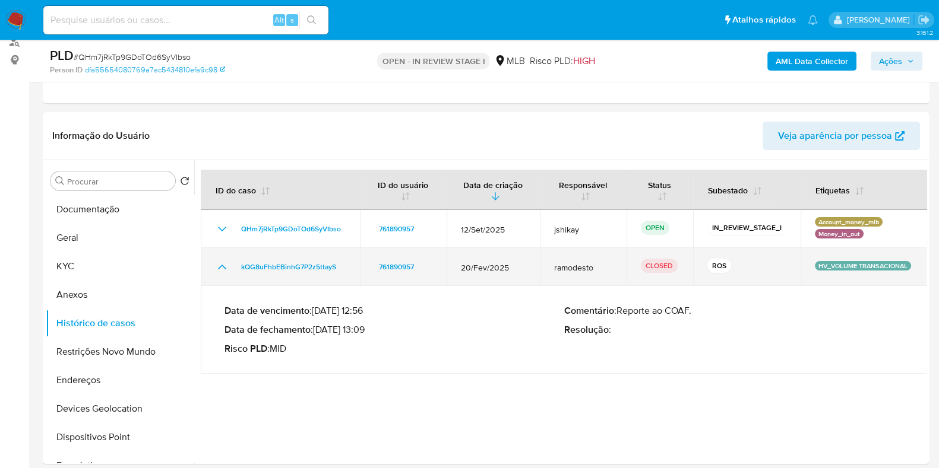
click at [220, 266] on icon "Mostrar/Ocultar" at bounding box center [222, 267] width 8 height 5
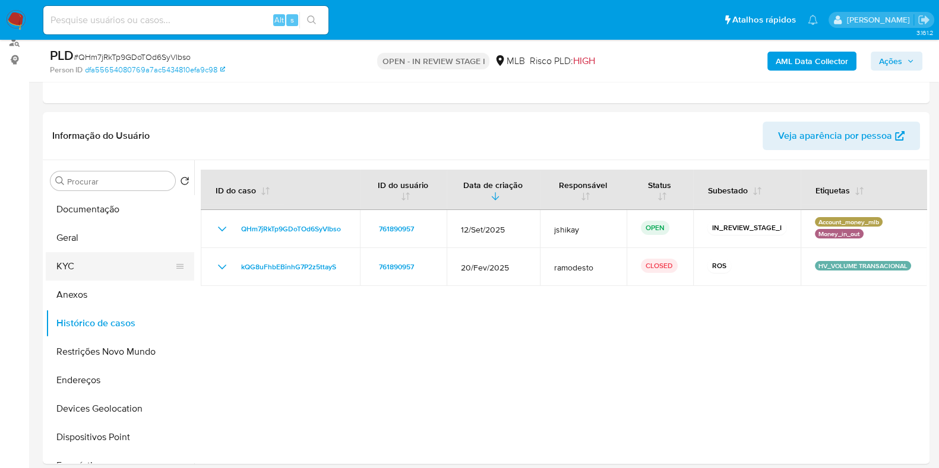
click at [74, 267] on button "KYC" at bounding box center [115, 266] width 139 height 28
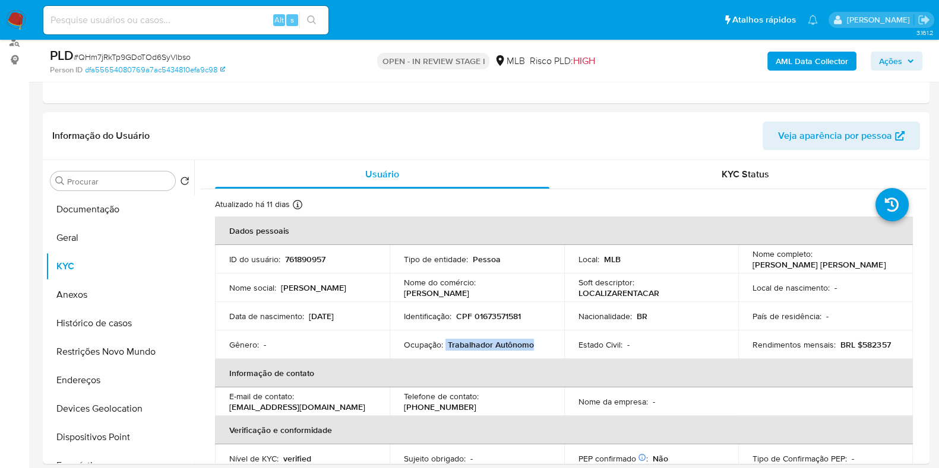
drag, startPoint x: 445, startPoint y: 343, endPoint x: 531, endPoint y: 343, distance: 86.7
click at [531, 343] on div "Ocupação : Trabalhador Autônomo" at bounding box center [477, 345] width 146 height 11
copy div "Trabalhador Autônomo"
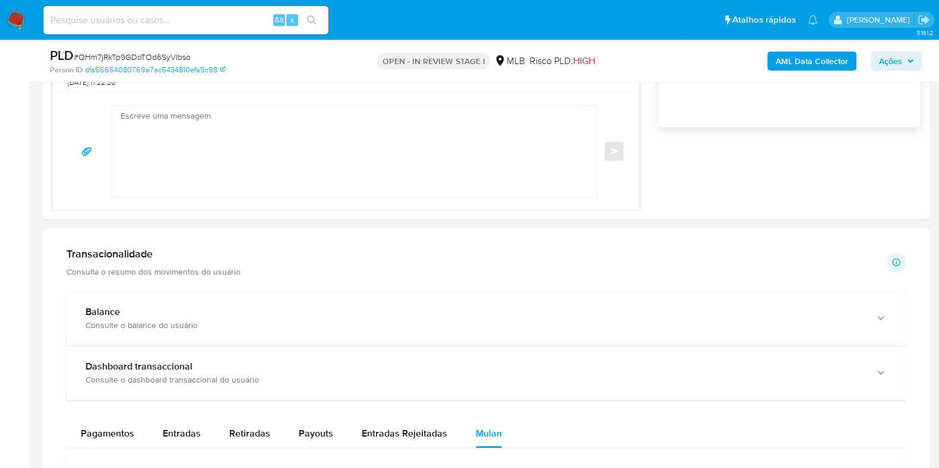
scroll to position [964, 0]
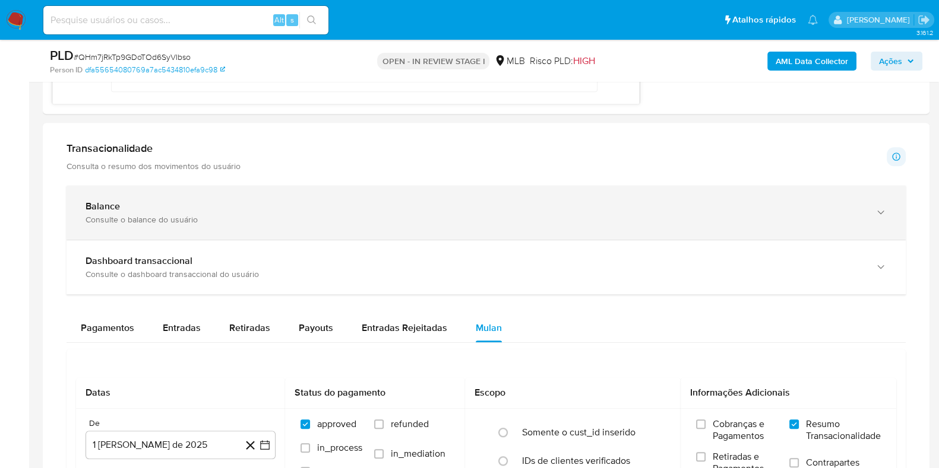
click at [318, 216] on div "Consulte o balance do usuário" at bounding box center [473, 219] width 777 height 11
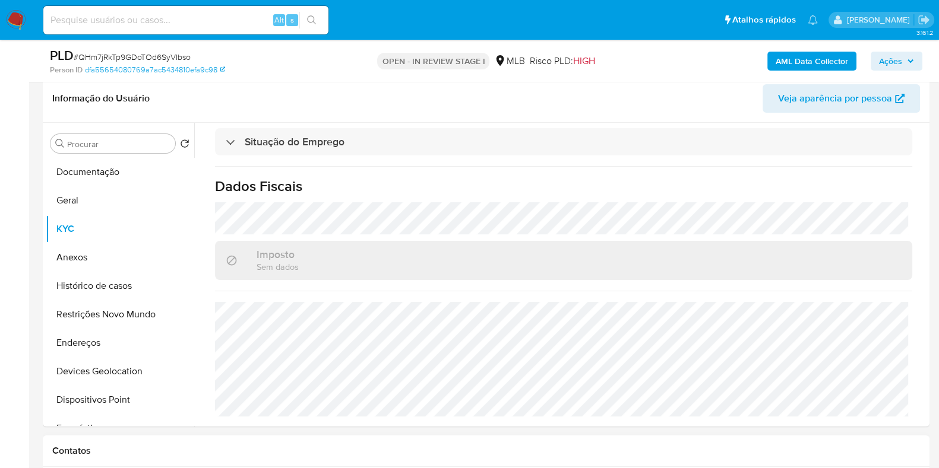
scroll to position [0, 0]
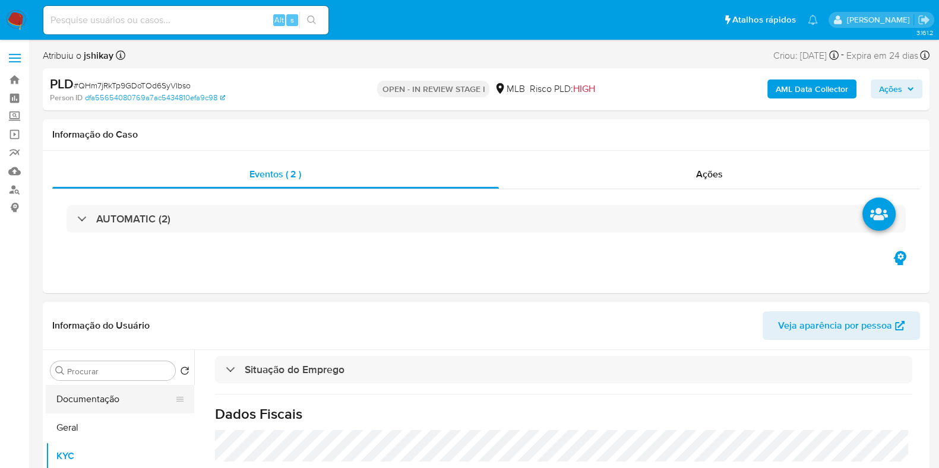
click at [77, 406] on button "Documentação" at bounding box center [115, 399] width 139 height 28
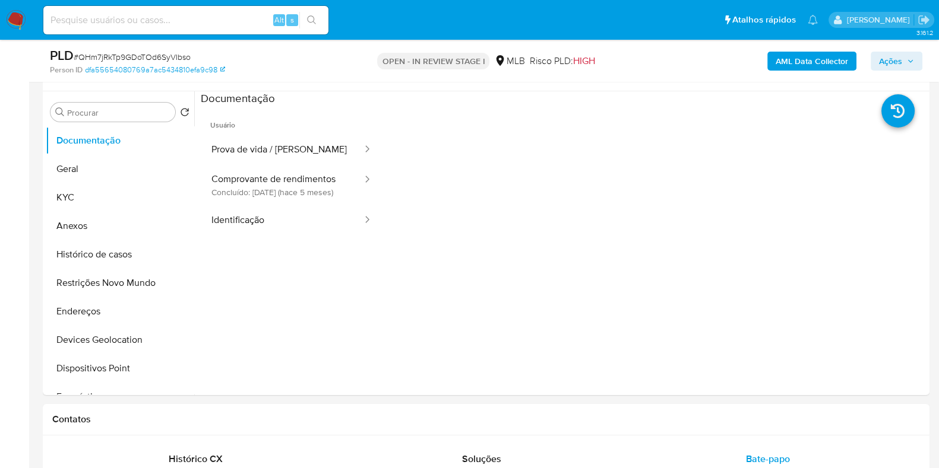
scroll to position [223, 0]
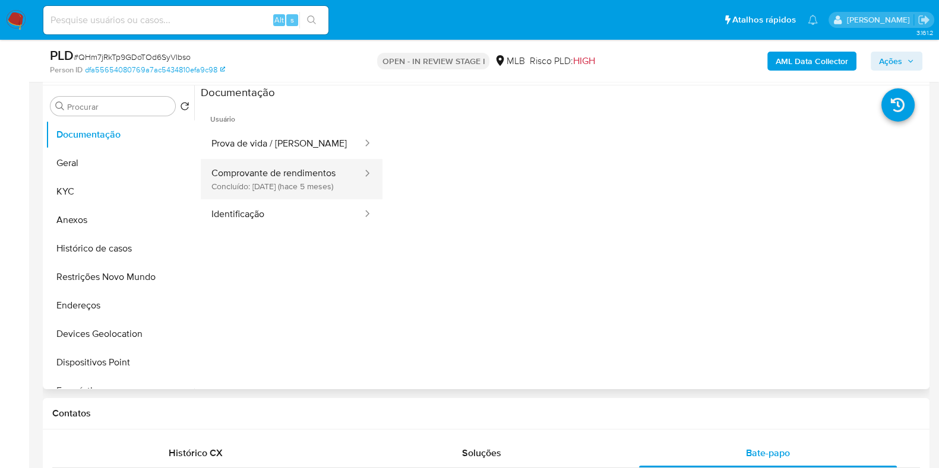
click at [258, 173] on button "Comprovante de rendimentos Concluído: 18/04/2025 (hace 5 meses)" at bounding box center [282, 179] width 163 height 40
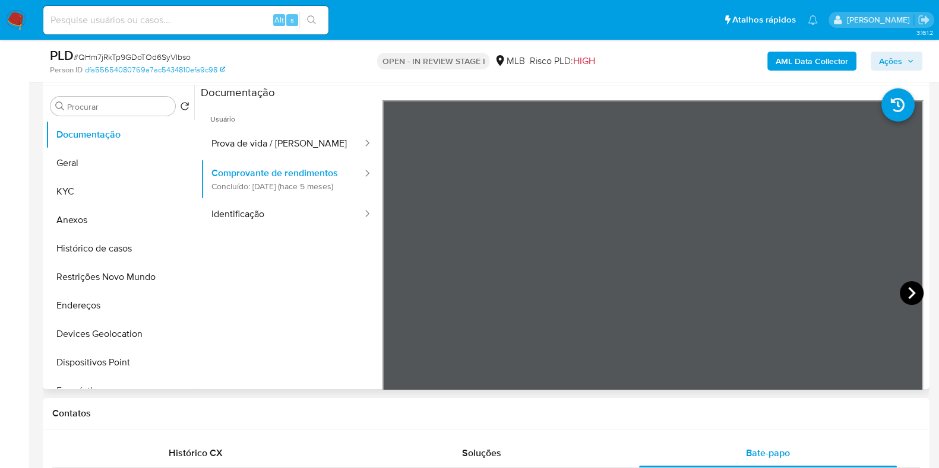
click at [902, 296] on icon at bounding box center [911, 293] width 24 height 24
click at [905, 295] on icon at bounding box center [911, 293] width 24 height 24
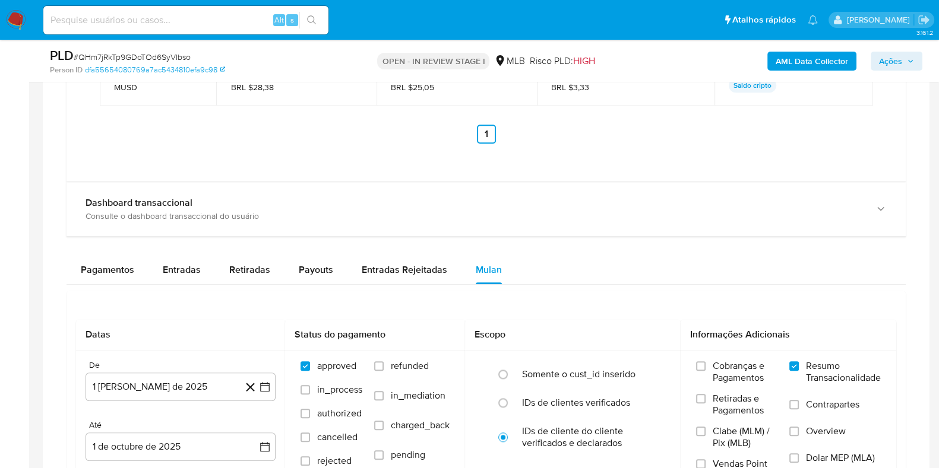
scroll to position [1558, 0]
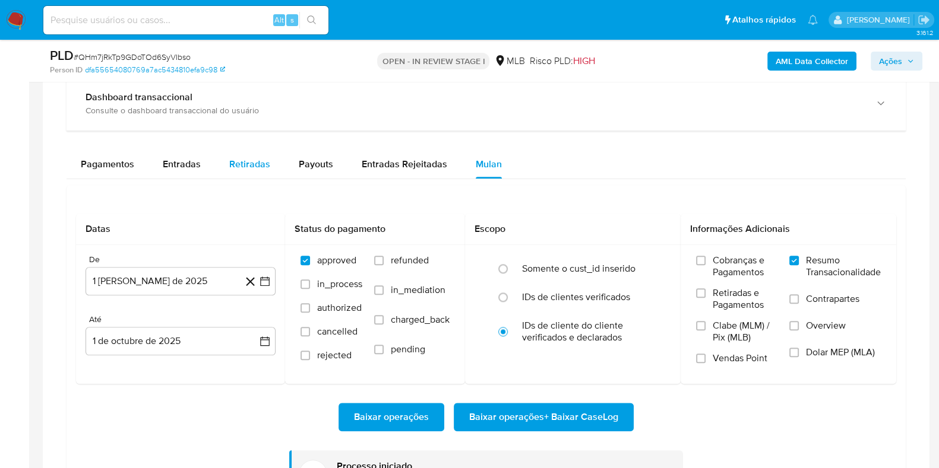
click at [257, 154] on div "Retiradas" at bounding box center [249, 164] width 41 height 28
select select "10"
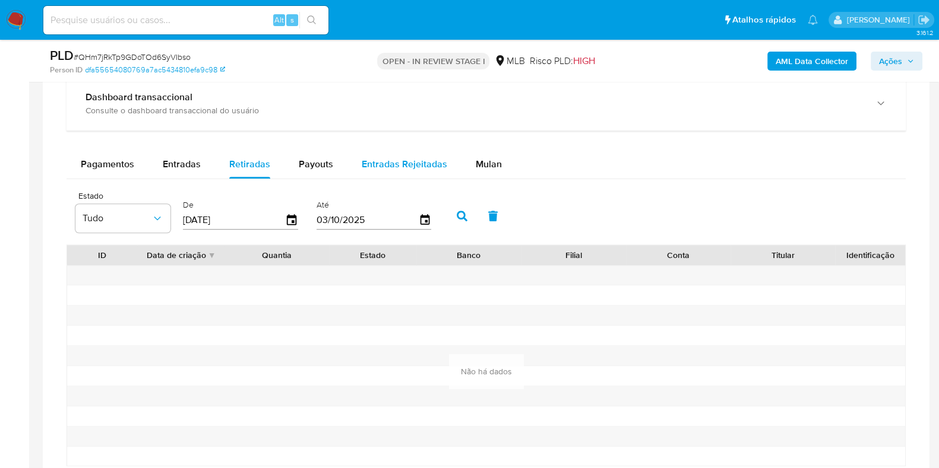
click at [425, 164] on span "Entradas Rejeitadas" at bounding box center [404, 164] width 85 height 14
select select "10"
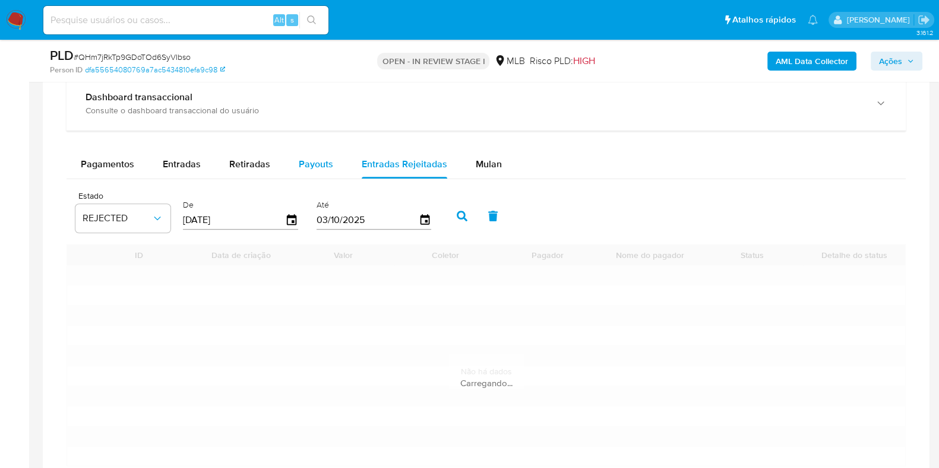
click at [322, 165] on span "Payouts" at bounding box center [316, 164] width 34 height 14
select select "10"
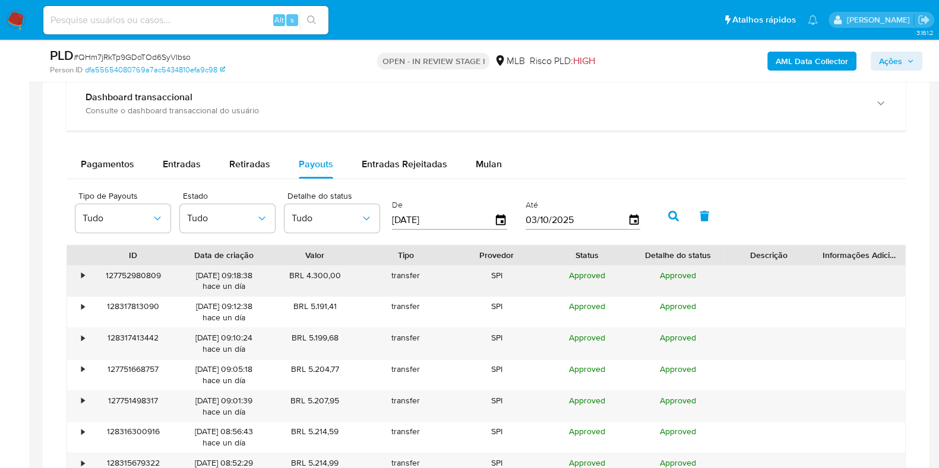
click at [81, 274] on div "•" at bounding box center [82, 275] width 3 height 11
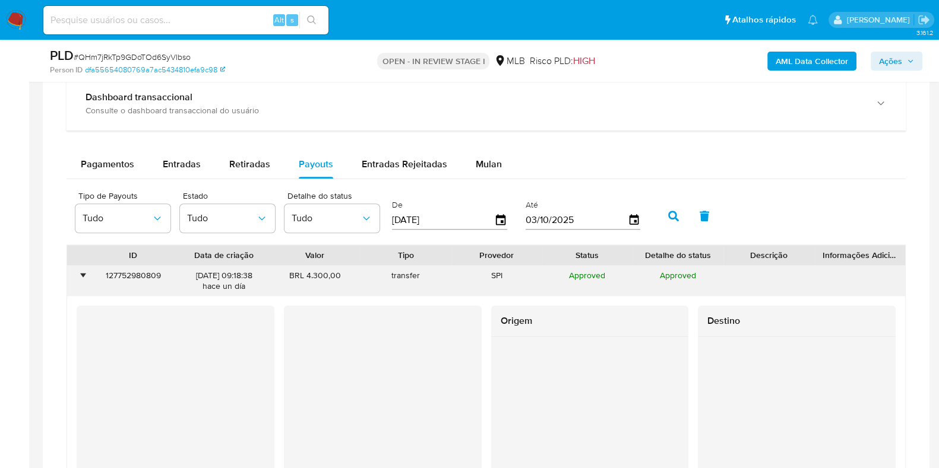
click at [81, 274] on div "•" at bounding box center [82, 275] width 3 height 11
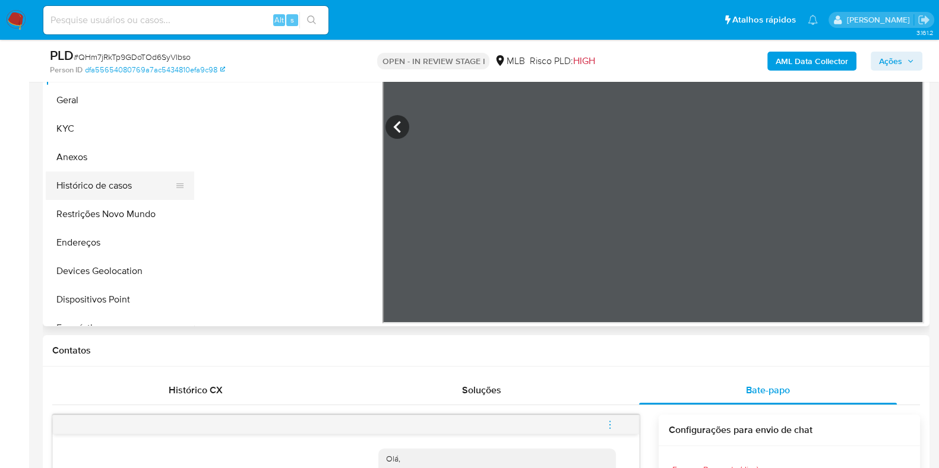
scroll to position [148, 0]
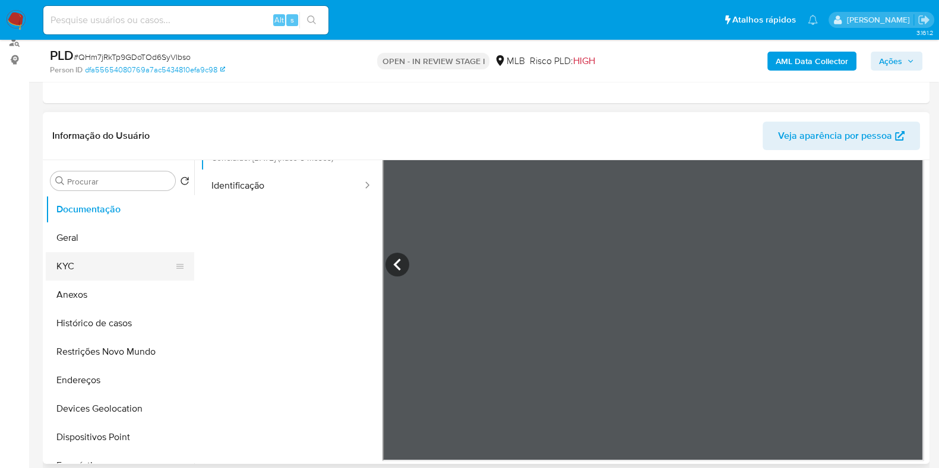
click at [86, 267] on button "KYC" at bounding box center [115, 266] width 139 height 28
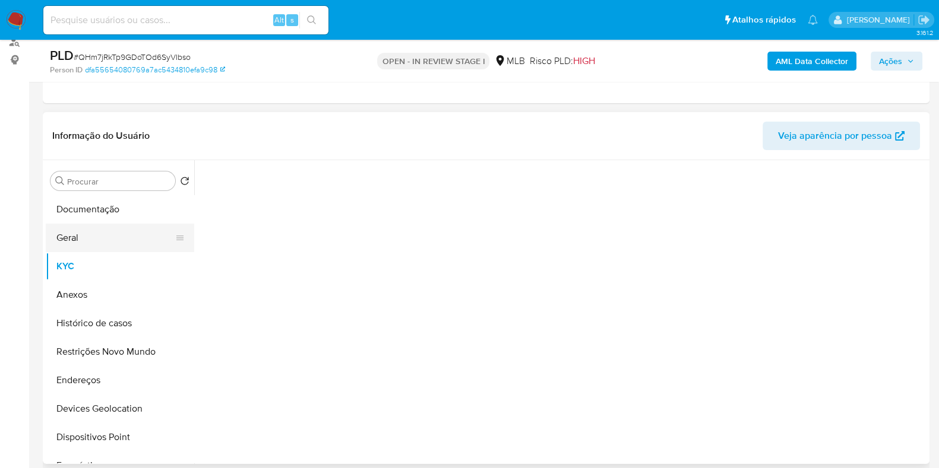
scroll to position [0, 0]
click at [95, 239] on button "Geral" at bounding box center [115, 238] width 139 height 28
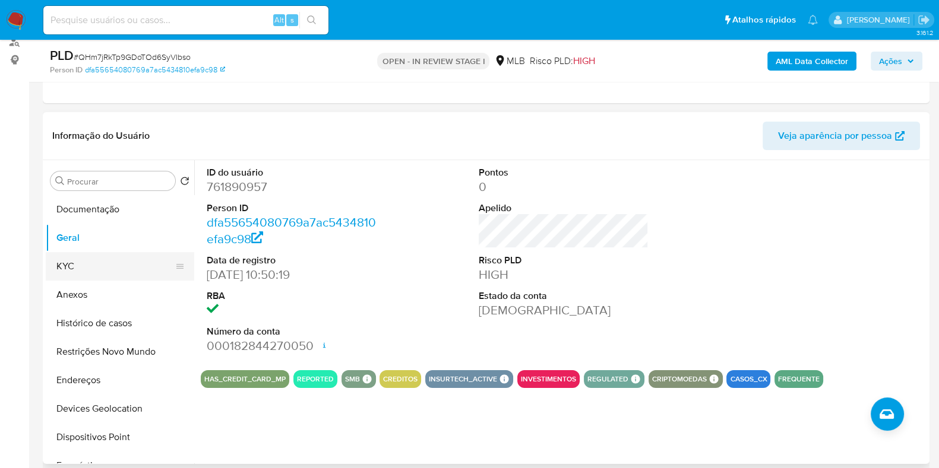
click at [94, 259] on button "KYC" at bounding box center [115, 266] width 139 height 28
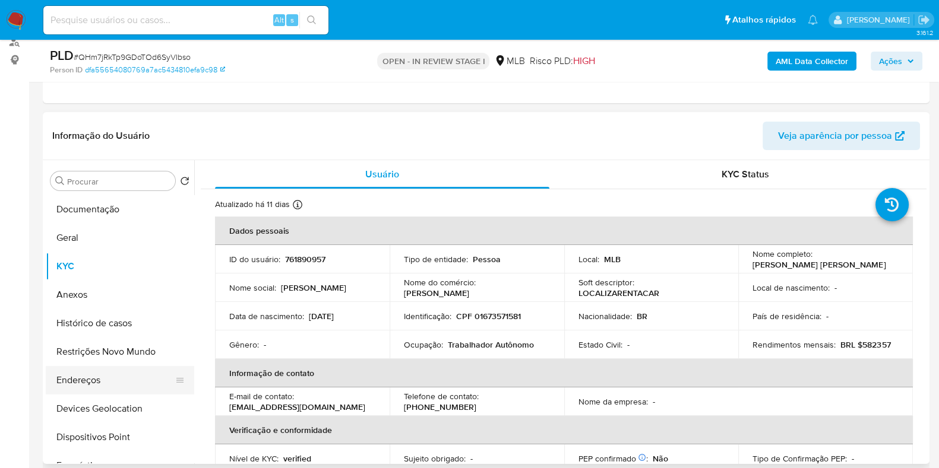
click at [98, 375] on button "Endereços" at bounding box center [115, 380] width 139 height 28
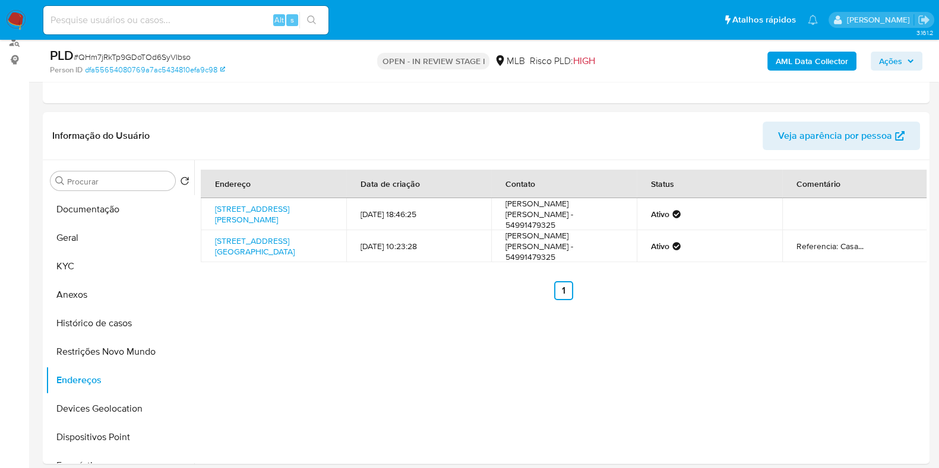
drag, startPoint x: 111, startPoint y: 411, endPoint x: 312, endPoint y: 391, distance: 202.3
click at [112, 411] on button "Devices Geolocation" at bounding box center [120, 409] width 148 height 28
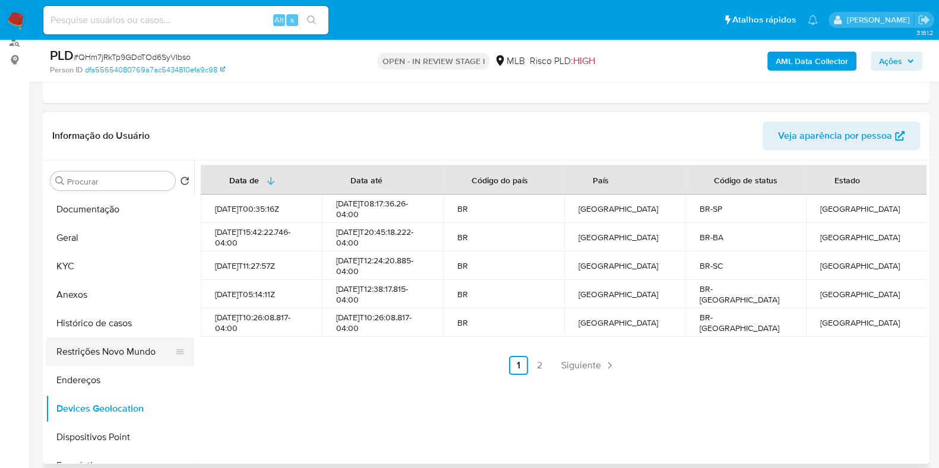
click at [123, 351] on button "Restrições Novo Mundo" at bounding box center [115, 352] width 139 height 28
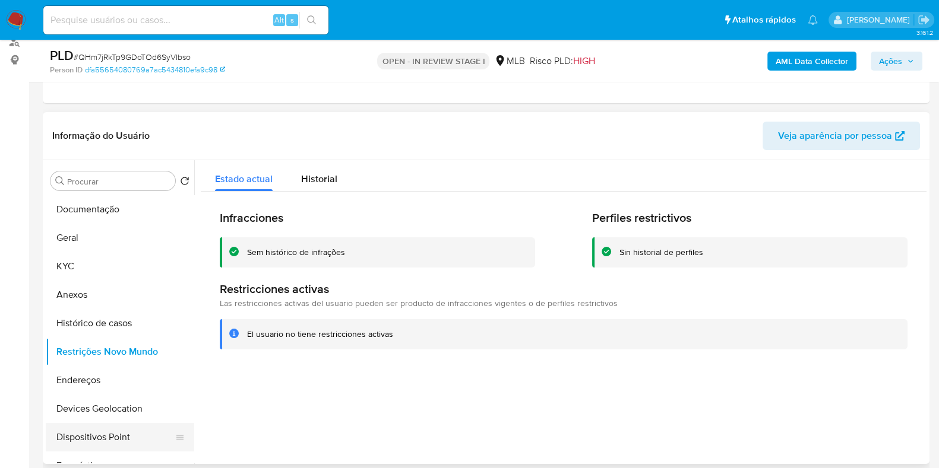
click at [137, 435] on button "Dispositivos Point" at bounding box center [115, 437] width 139 height 28
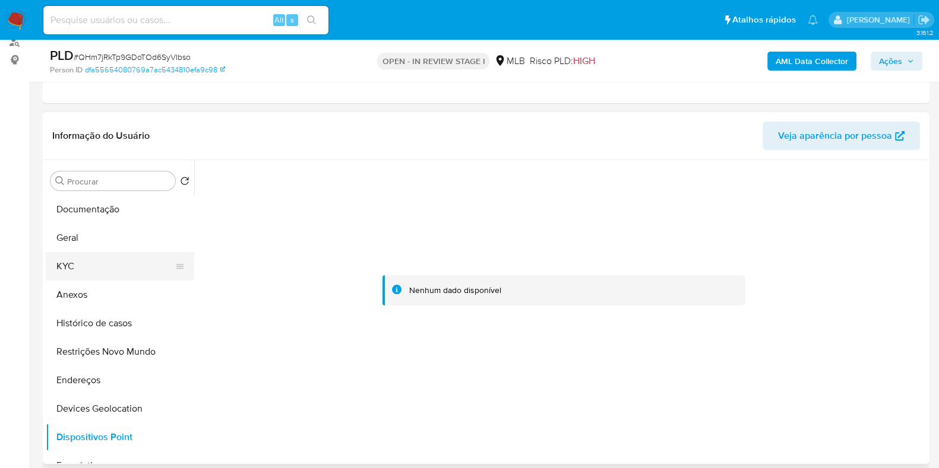
click at [77, 252] on button "KYC" at bounding box center [115, 266] width 139 height 28
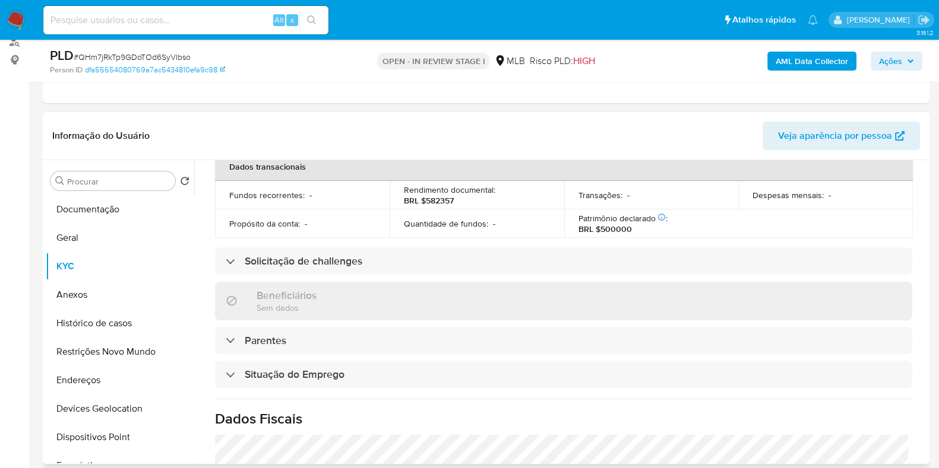
scroll to position [516, 0]
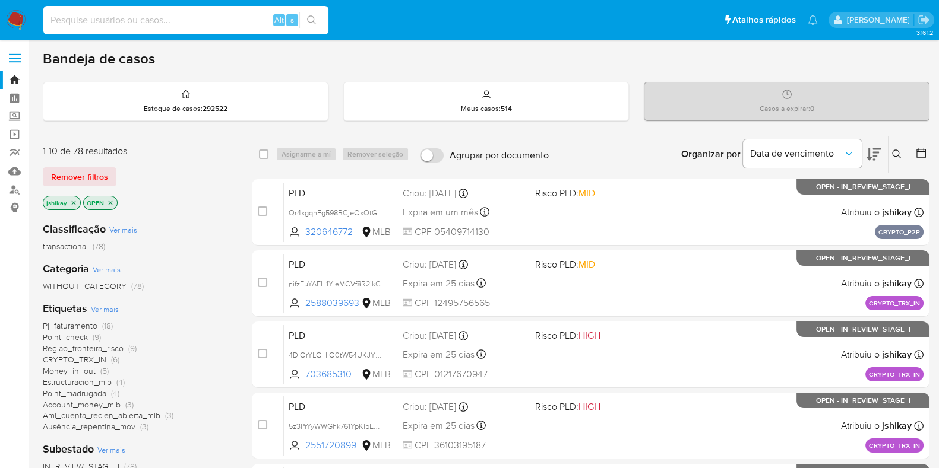
click at [165, 24] on input at bounding box center [185, 19] width 285 height 15
type input "1043338691"
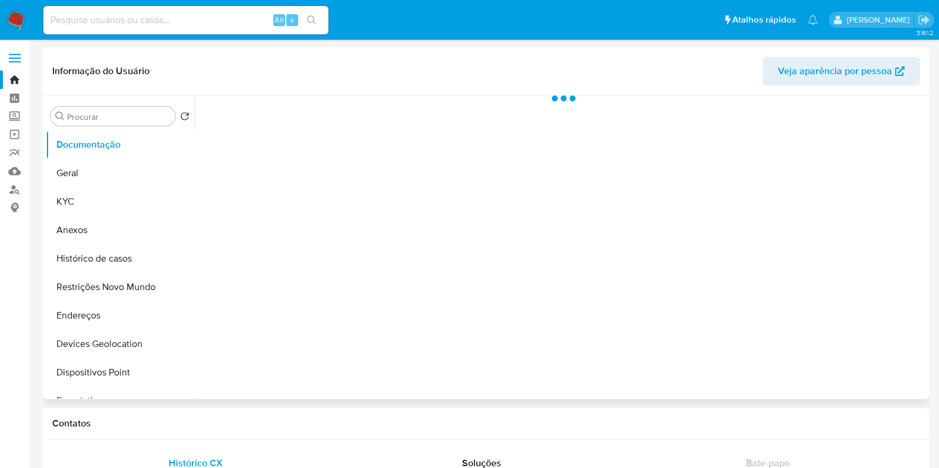
select select "10"
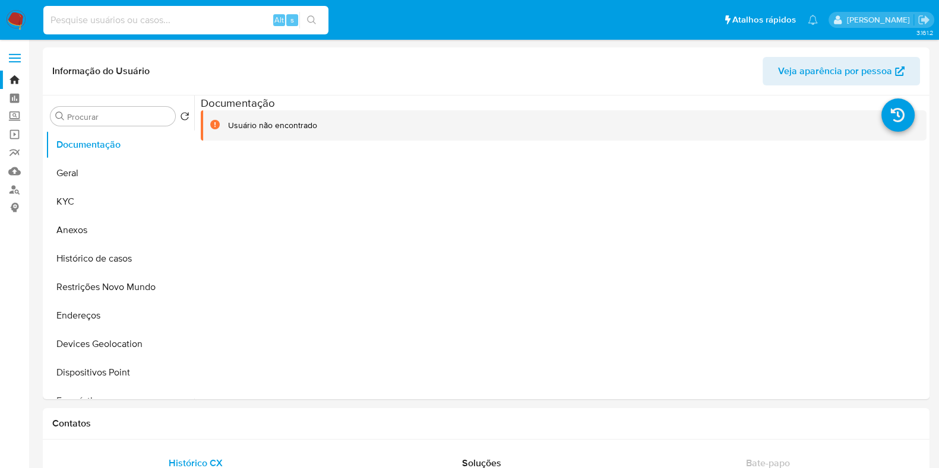
click at [154, 14] on input at bounding box center [185, 19] width 285 height 15
paste input "1043338691"
type input "1043338691"
click at [94, 197] on button "KYC" at bounding box center [115, 202] width 139 height 28
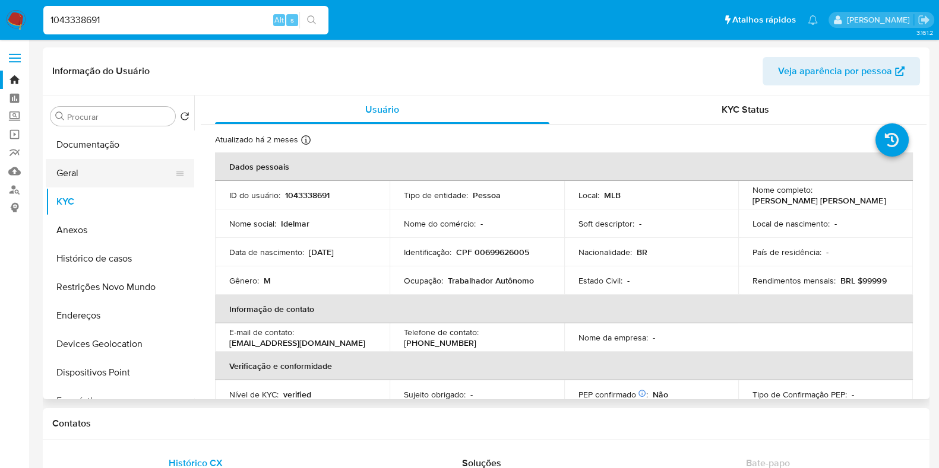
click at [113, 173] on button "Geral" at bounding box center [115, 173] width 139 height 28
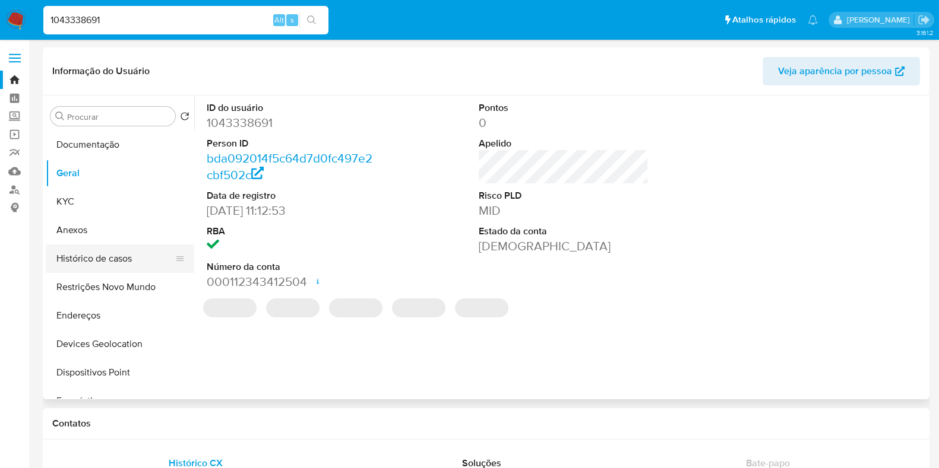
click at [113, 267] on button "Histórico de casos" at bounding box center [115, 259] width 139 height 28
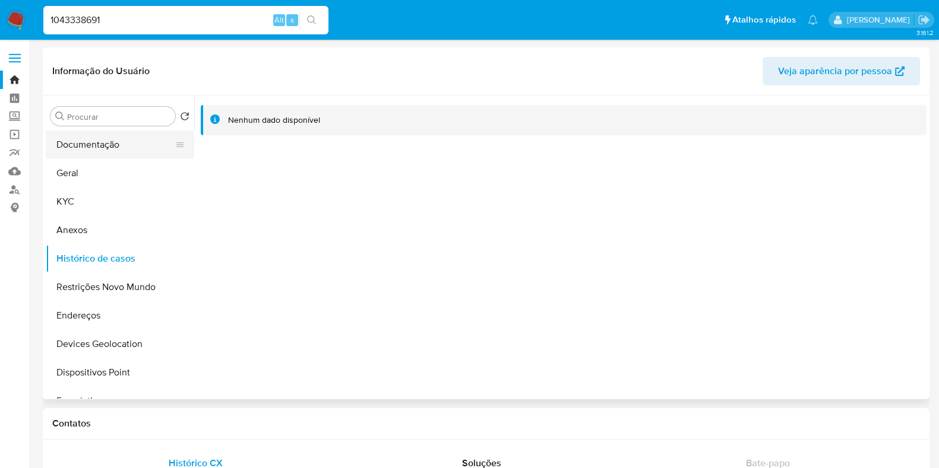
click at [117, 152] on button "Documentação" at bounding box center [115, 145] width 139 height 28
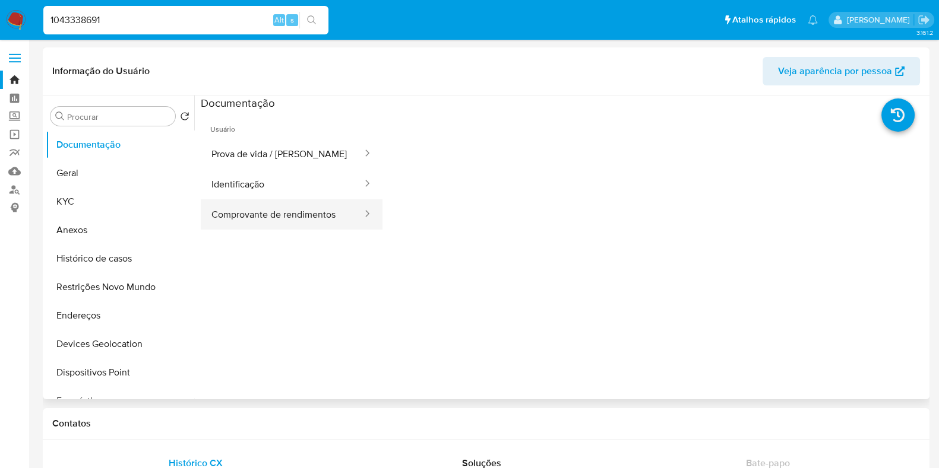
click at [303, 200] on button "Comprovante de rendimentos" at bounding box center [282, 214] width 163 height 30
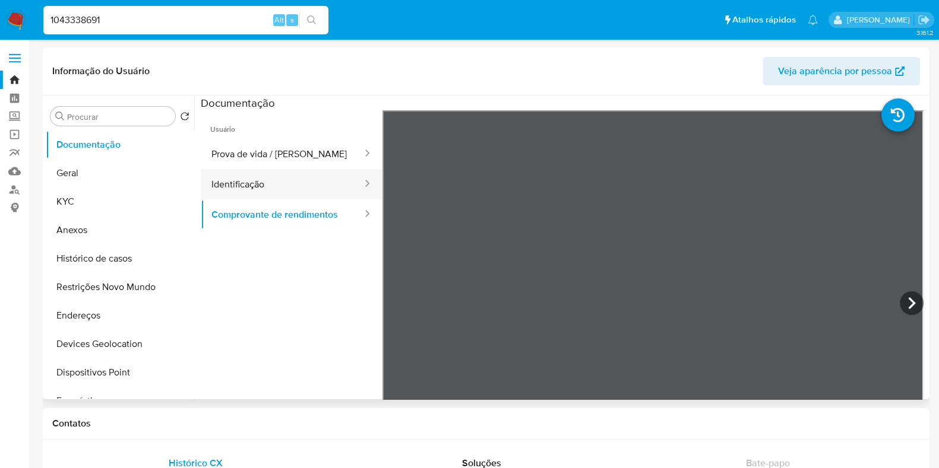
click at [275, 183] on button "Identificação" at bounding box center [282, 184] width 163 height 30
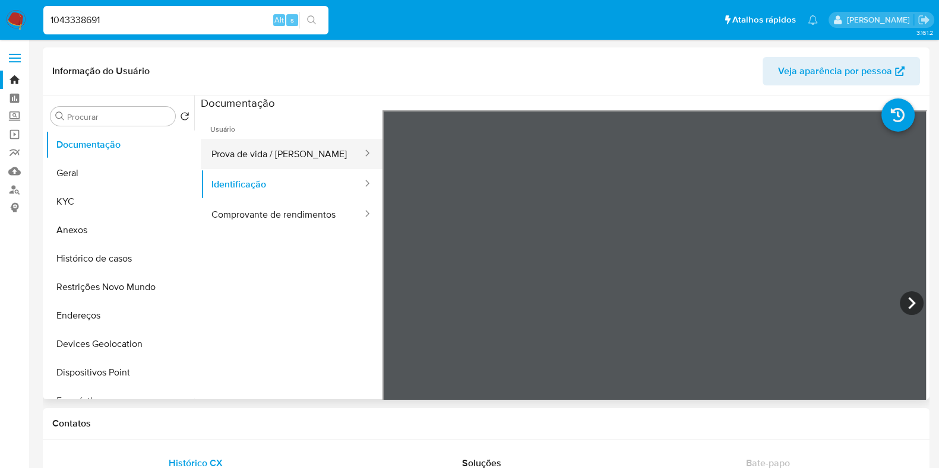
click at [269, 156] on button "Prova de vida / [PERSON_NAME]" at bounding box center [282, 154] width 163 height 30
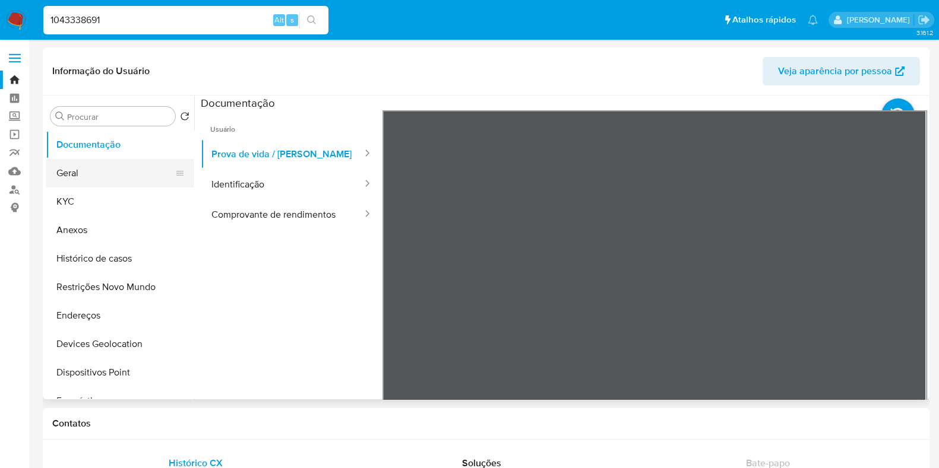
click at [118, 170] on button "Geral" at bounding box center [115, 173] width 139 height 28
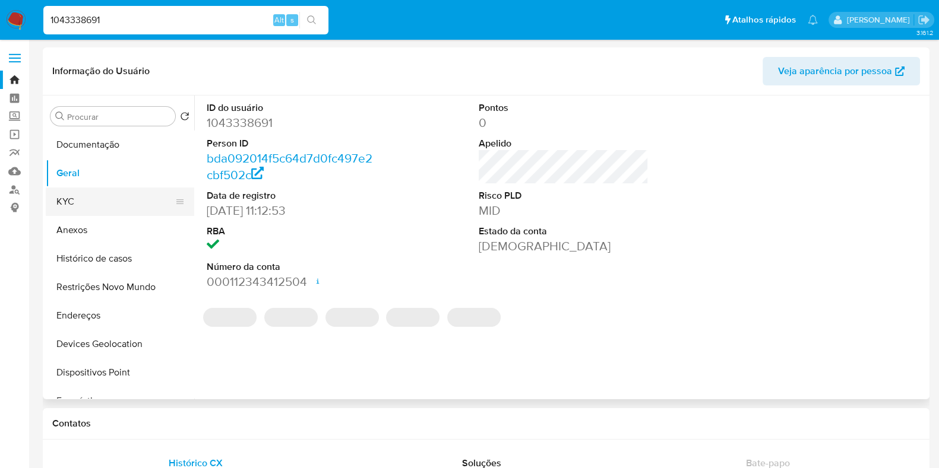
click at [114, 198] on button "KYC" at bounding box center [115, 202] width 139 height 28
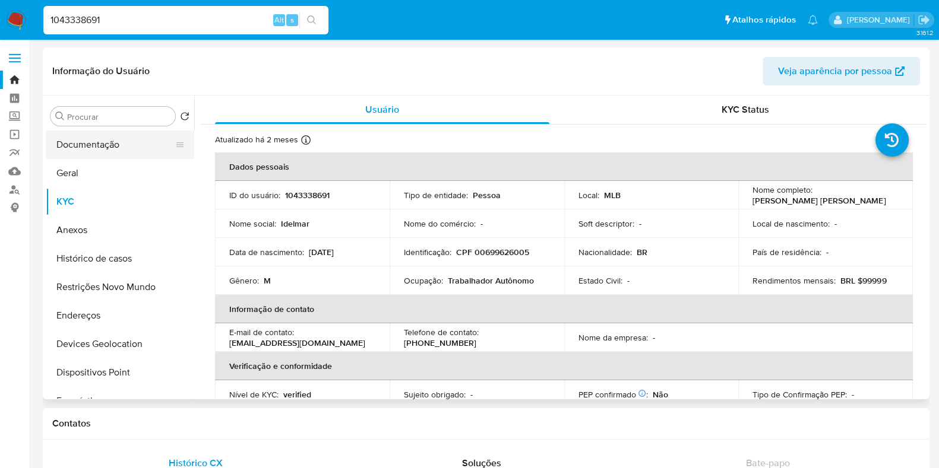
click at [103, 143] on button "Documentação" at bounding box center [115, 145] width 139 height 28
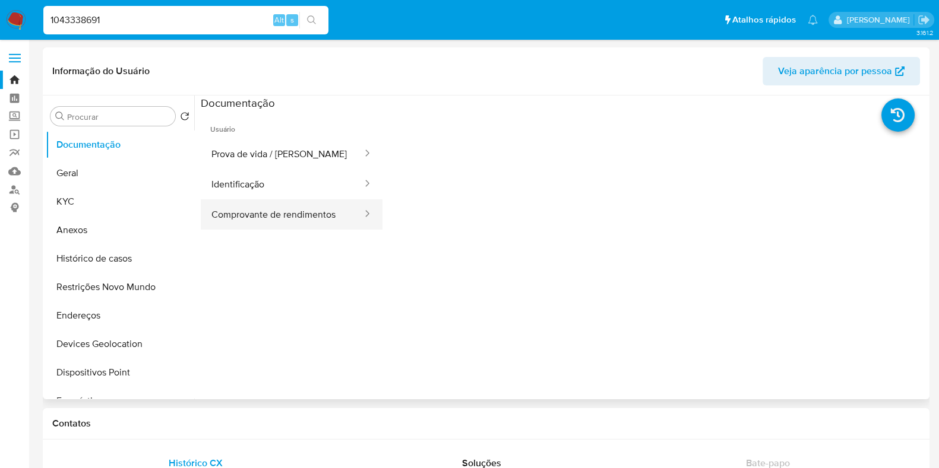
click at [316, 206] on button "Comprovante de rendimentos" at bounding box center [282, 214] width 163 height 30
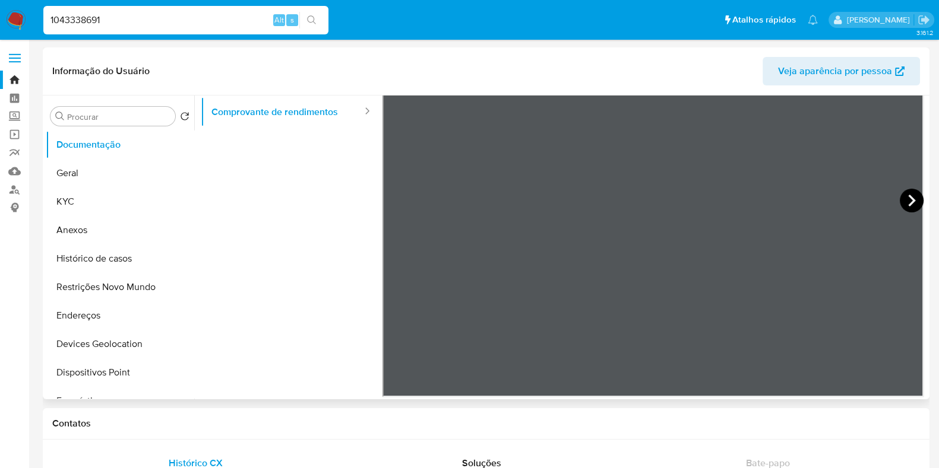
scroll to position [104, 0]
click at [899, 198] on icon at bounding box center [911, 200] width 24 height 24
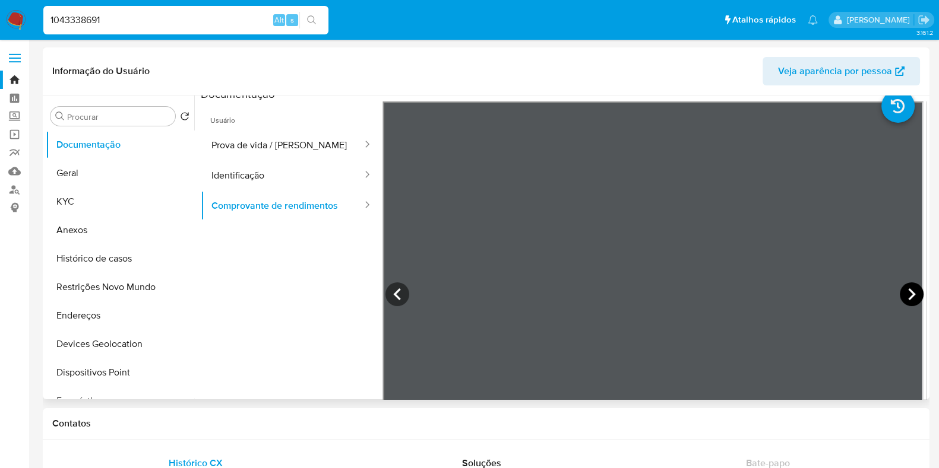
scroll to position [0, 0]
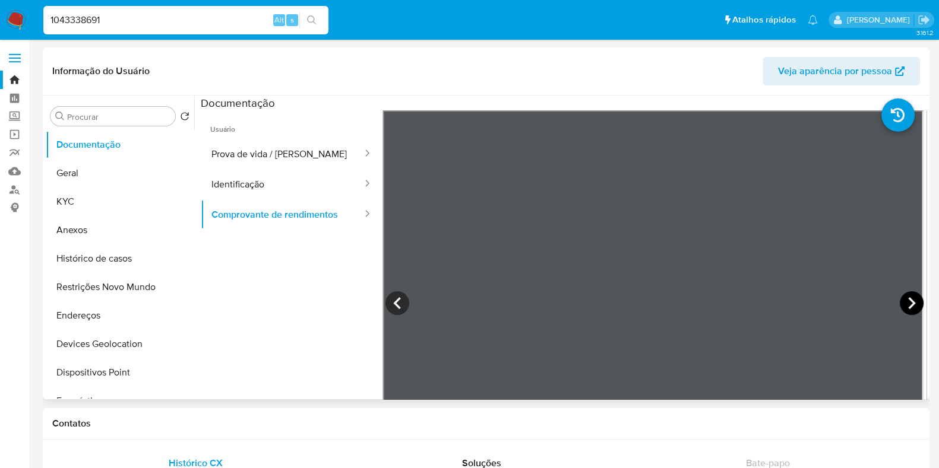
click at [906, 297] on icon at bounding box center [911, 303] width 24 height 24
click at [106, 189] on button "KYC" at bounding box center [115, 202] width 139 height 28
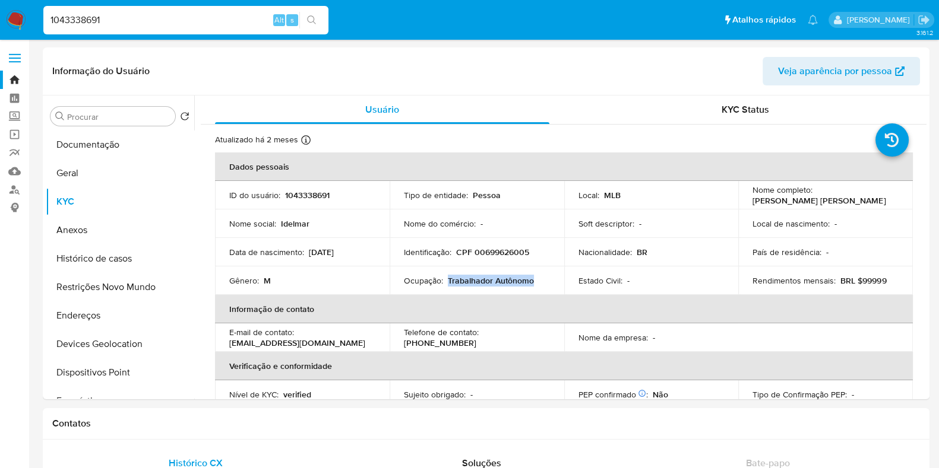
drag, startPoint x: 540, startPoint y: 283, endPoint x: 445, endPoint y: 283, distance: 95.0
click at [445, 283] on div "Ocupação : Trabalhador Autônomo" at bounding box center [477, 280] width 146 height 11
copy p "Trabalhador Autônomo"
click at [22, 21] on img at bounding box center [16, 20] width 20 height 20
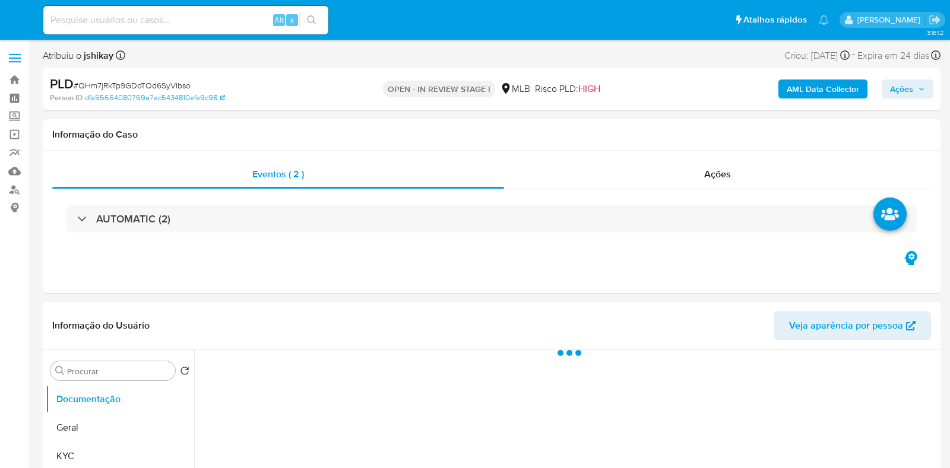
select select "10"
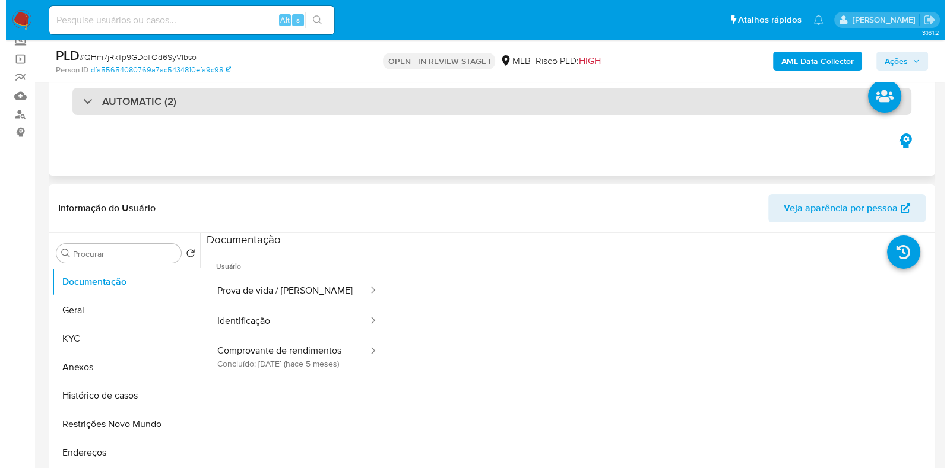
scroll to position [148, 0]
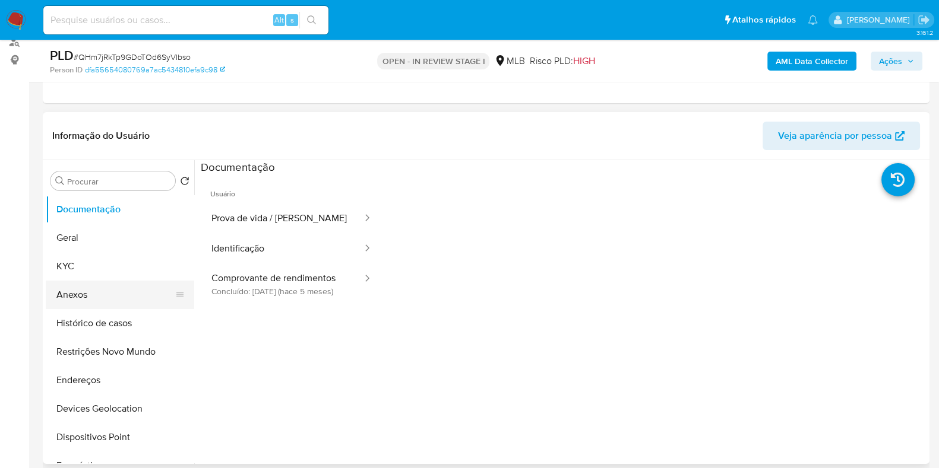
click at [77, 287] on button "Anexos" at bounding box center [115, 295] width 139 height 28
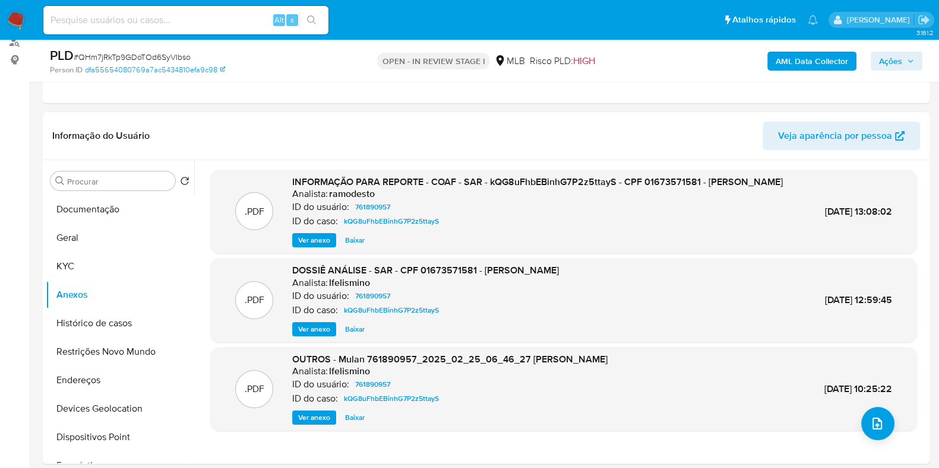
click at [816, 68] on b "AML Data Collector" at bounding box center [811, 61] width 72 height 19
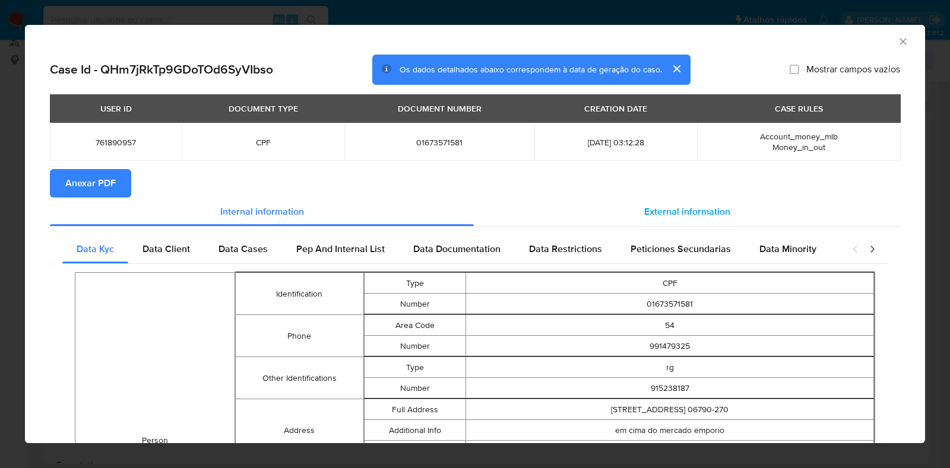
click at [607, 216] on div "External information" at bounding box center [687, 212] width 426 height 28
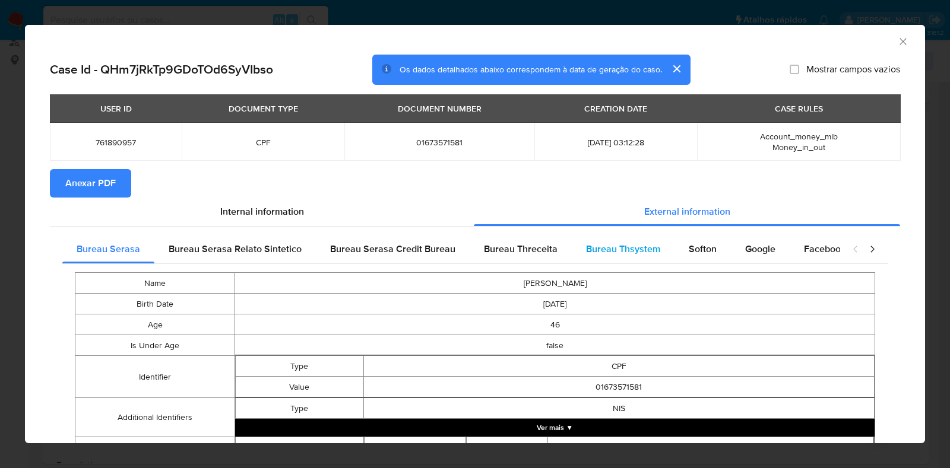
click at [643, 250] on span "Bureau Thsystem" at bounding box center [623, 249] width 74 height 14
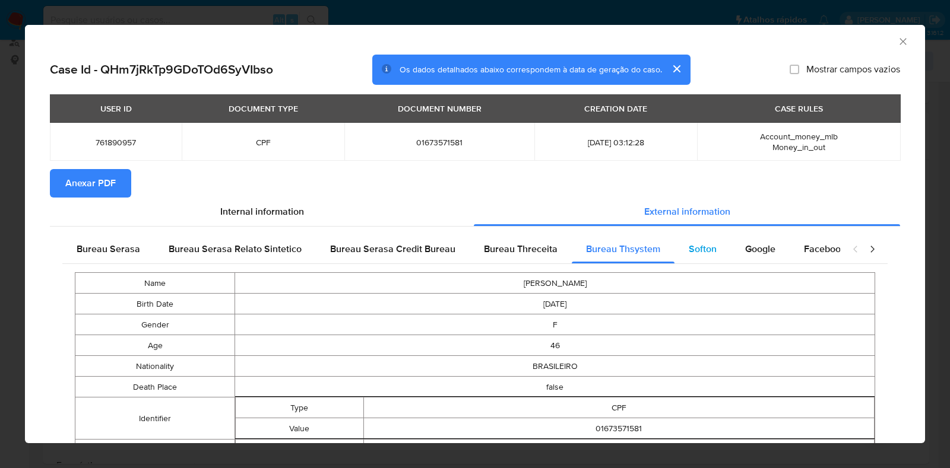
click at [695, 245] on span "Softon" at bounding box center [703, 249] width 28 height 14
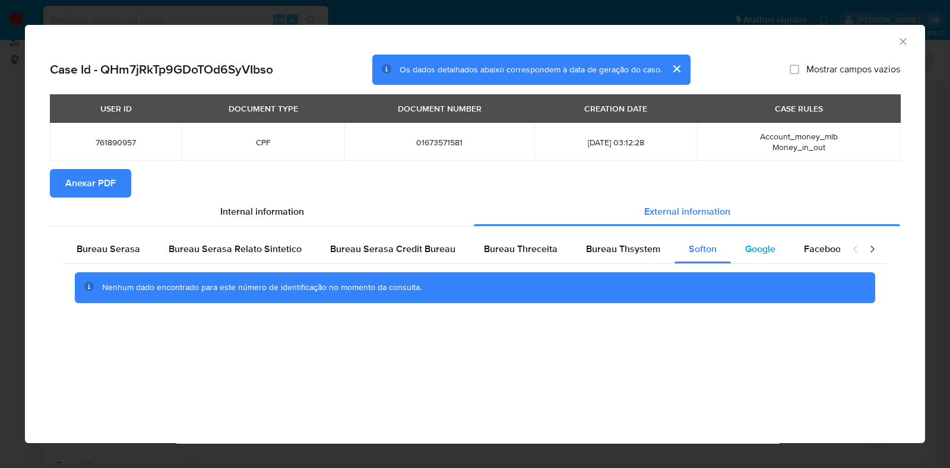
click at [749, 241] on div "Google" at bounding box center [760, 249] width 59 height 28
click at [96, 167] on div "USER ID DOCUMENT TYPE DOCUMENT NUMBER CREATION DATE CASE RULES 761890957 CPF 01…" at bounding box center [475, 131] width 850 height 75
click at [128, 183] on button "Anexar PDF" at bounding box center [90, 183] width 81 height 28
click at [902, 44] on icon "Fechar a janela" at bounding box center [903, 42] width 12 height 12
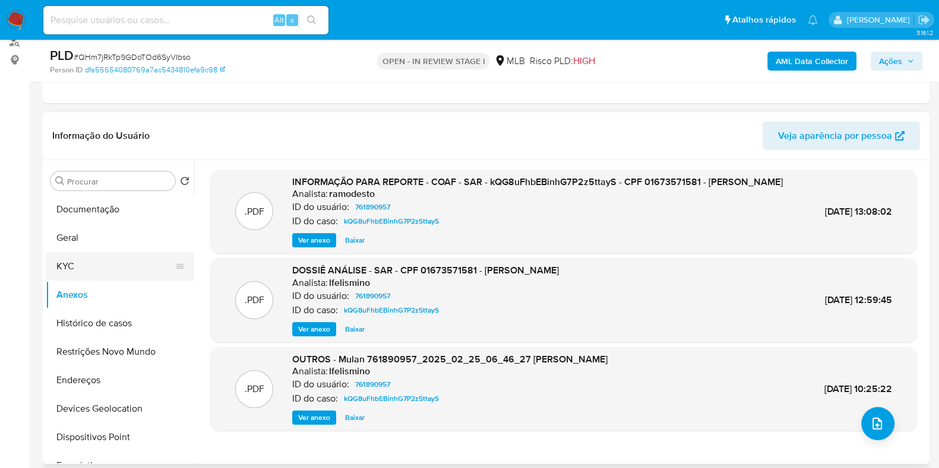
click at [97, 273] on button "KYC" at bounding box center [115, 266] width 139 height 28
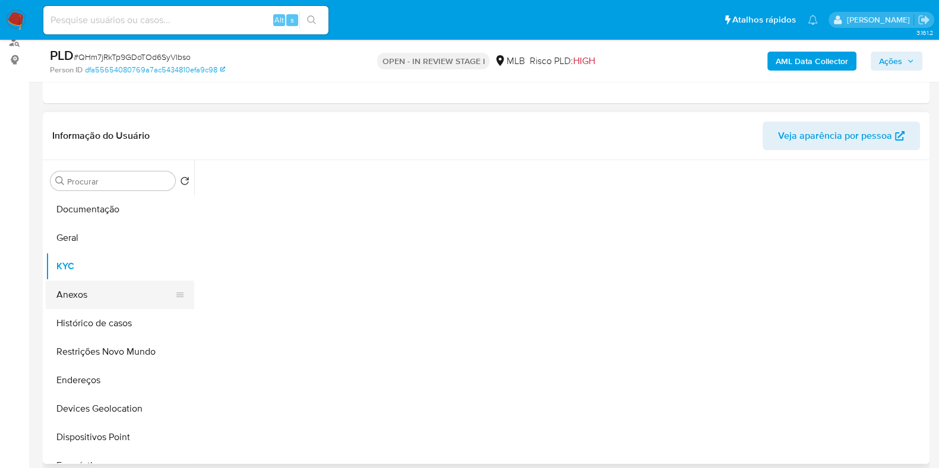
click at [94, 295] on button "Anexos" at bounding box center [115, 295] width 139 height 28
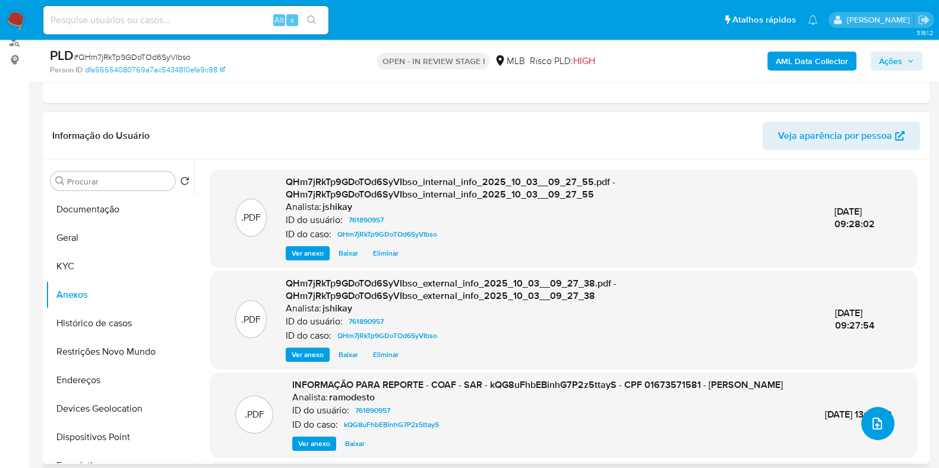
click at [861, 422] on button "upload-file" at bounding box center [877, 423] width 33 height 33
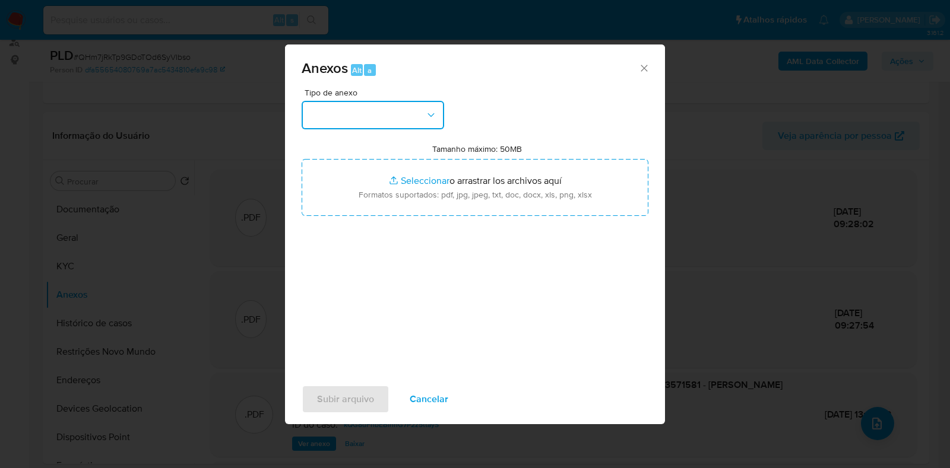
click at [329, 105] on button "button" at bounding box center [373, 115] width 142 height 28
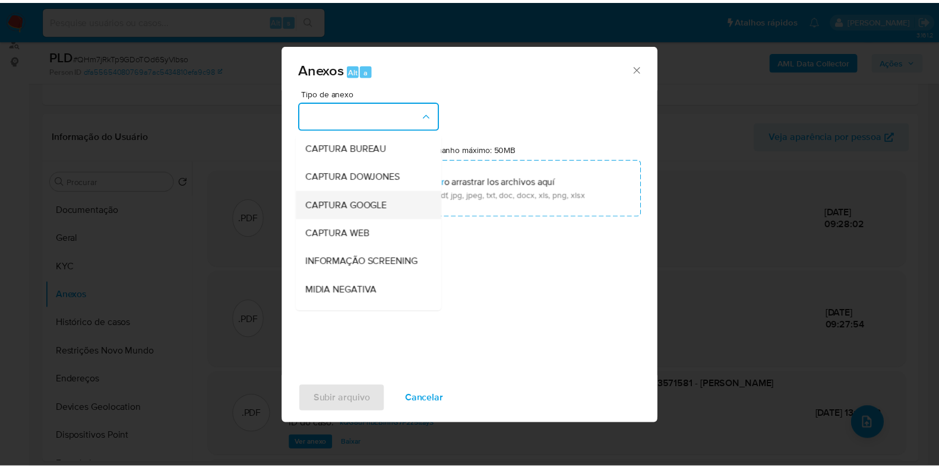
scroll to position [74, 0]
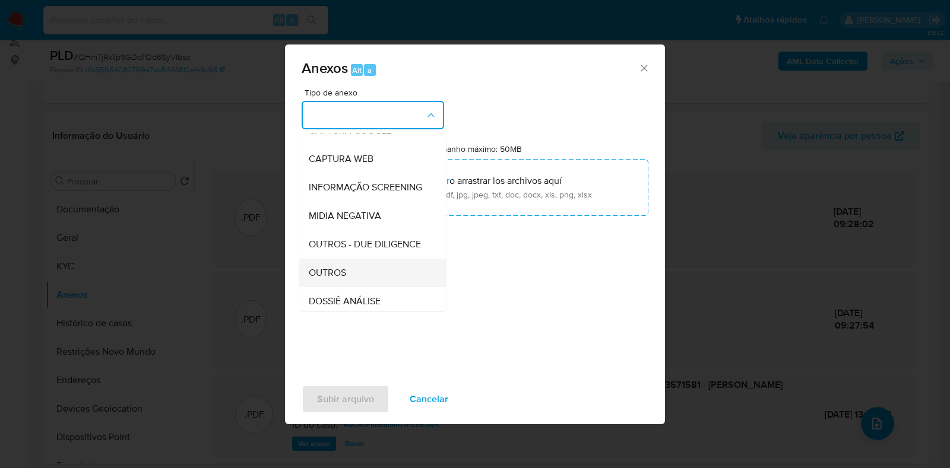
click at [345, 279] on span "OUTROS" at bounding box center [327, 273] width 37 height 12
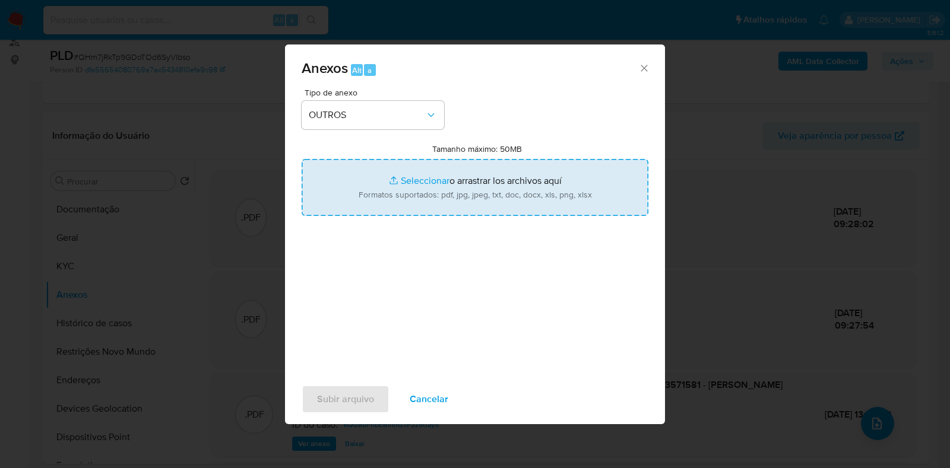
click at [425, 196] on input "Tamanho máximo: 50MB Seleccionar archivos" at bounding box center [475, 187] width 347 height 57
type input "C:\fakepath\2° SAR - XXXX - CPF 01673571581 - LUCIENE PEREIRA SANTANA MORAES.pdf"
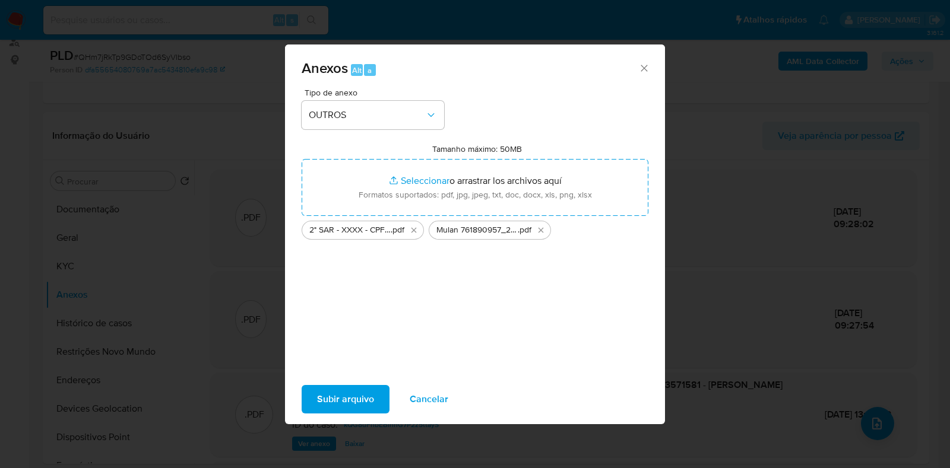
click at [359, 398] on span "Subir arquivo" at bounding box center [345, 399] width 57 height 26
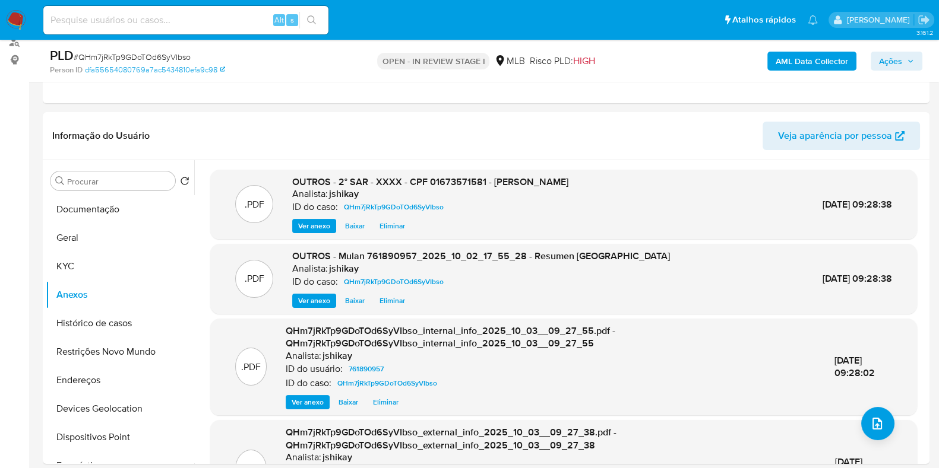
click at [879, 64] on span "Ações" at bounding box center [890, 61] width 23 height 19
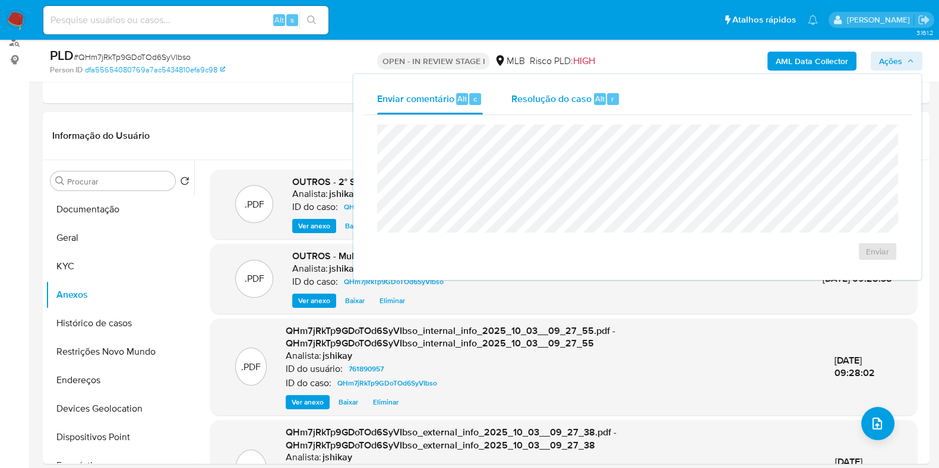
click at [549, 105] on div "Resolução do caso Alt r" at bounding box center [565, 99] width 109 height 31
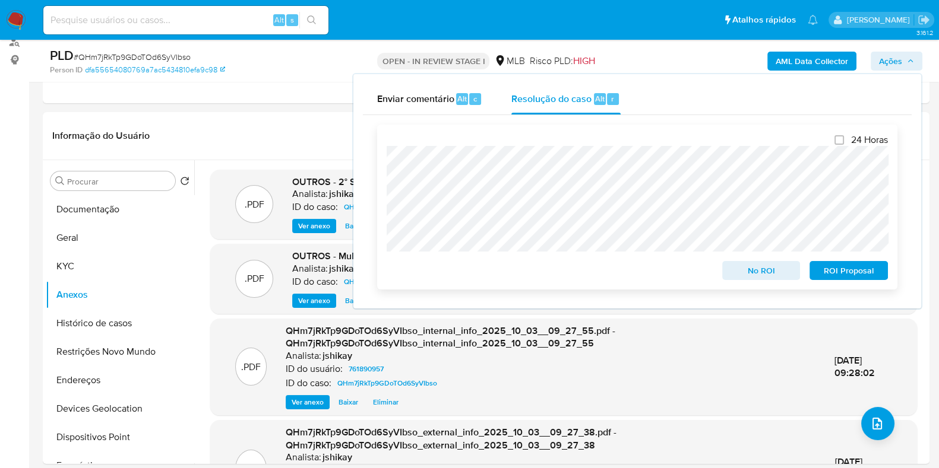
click at [851, 269] on span "ROI Proposal" at bounding box center [849, 270] width 62 height 17
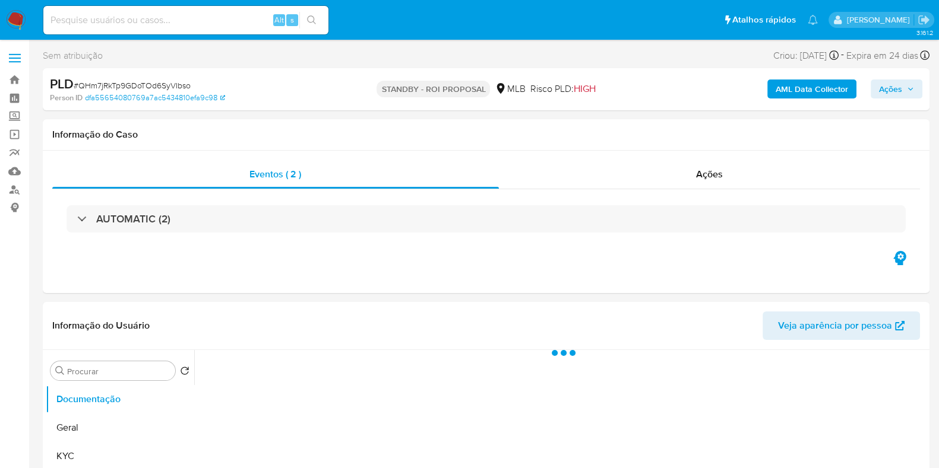
select select "10"
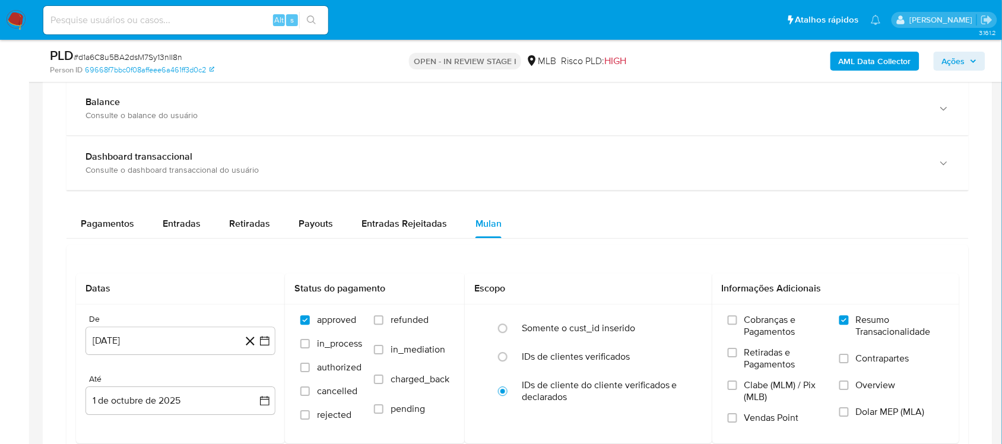
scroll to position [742, 0]
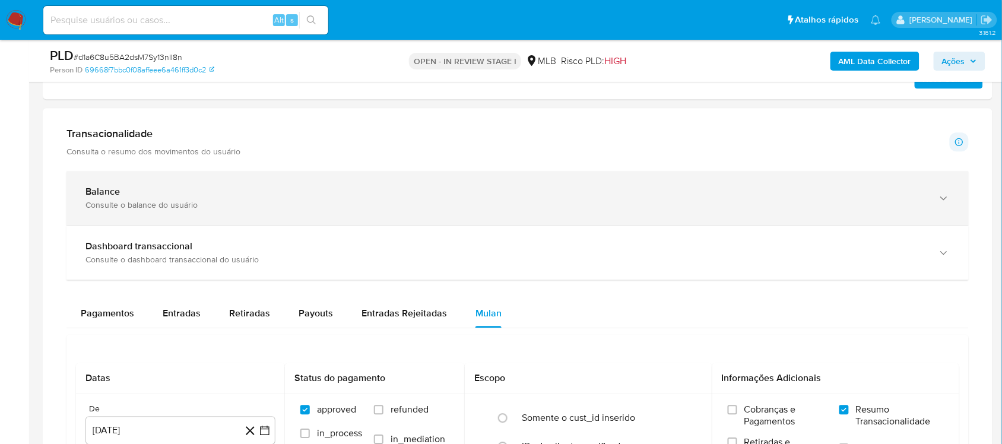
click at [256, 180] on div "Balance Consulte o balance do usuário" at bounding box center [517, 198] width 902 height 54
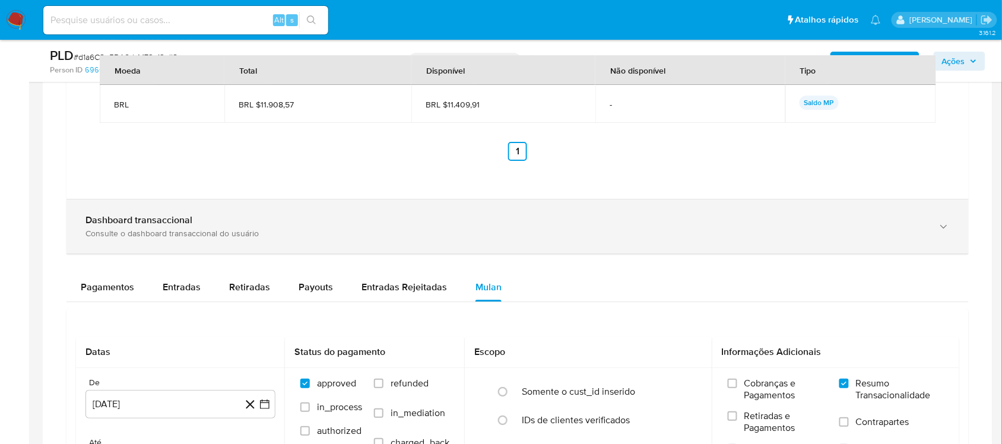
scroll to position [1187, 0]
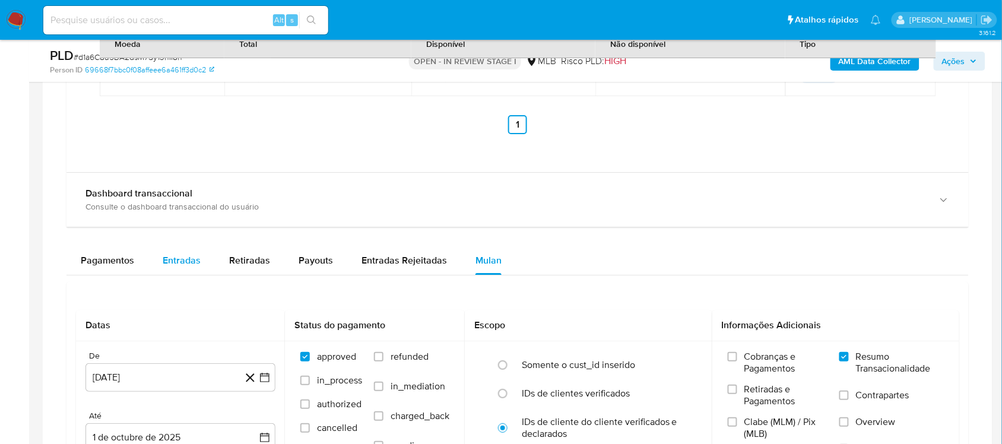
click at [185, 265] on span "Entradas" at bounding box center [182, 261] width 38 height 14
select select "10"
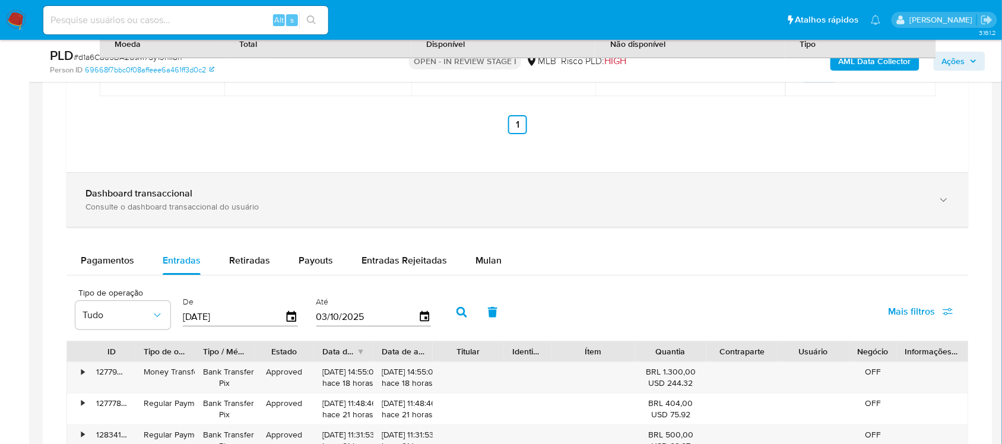
scroll to position [1262, 0]
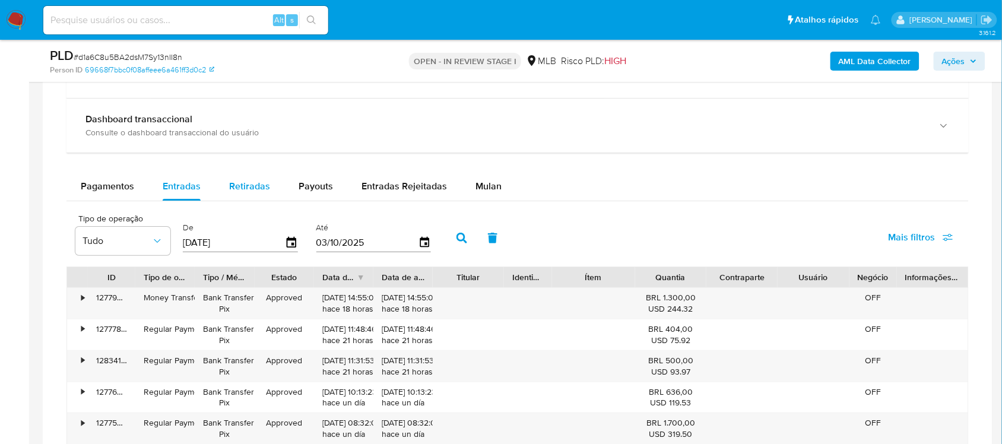
click at [229, 182] on span "Retiradas" at bounding box center [249, 186] width 41 height 14
select select "10"
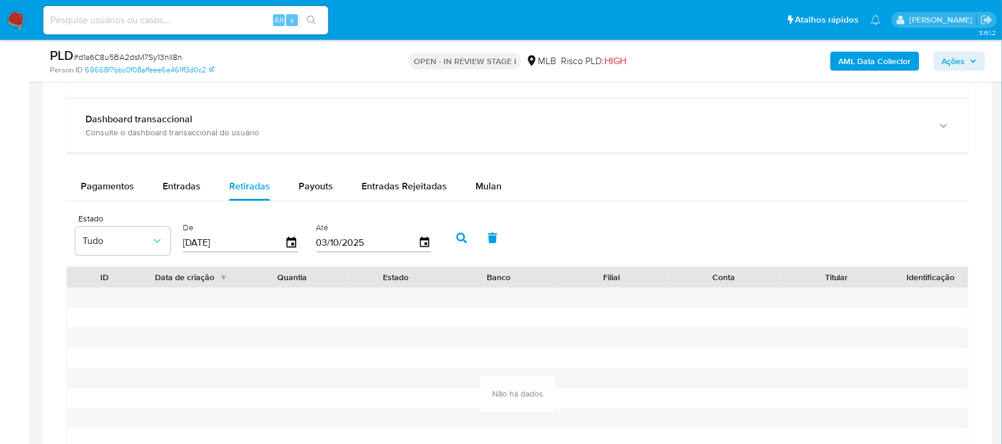
click at [324, 173] on div "Balance Consulte o balance do usuário Total BRL $11.908,57 Disponível BRL $11.4…" at bounding box center [517, 87] width 902 height 870
click at [325, 193] on span "Payouts" at bounding box center [316, 186] width 34 height 14
select select "10"
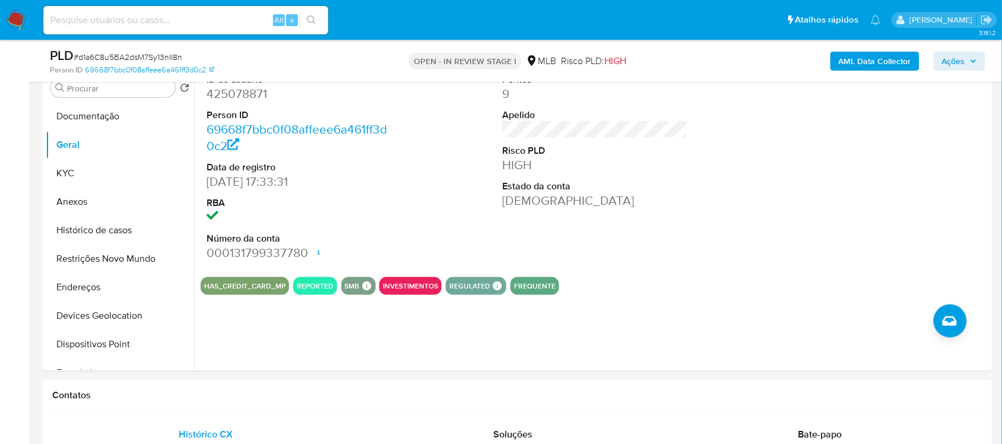
scroll to position [223, 0]
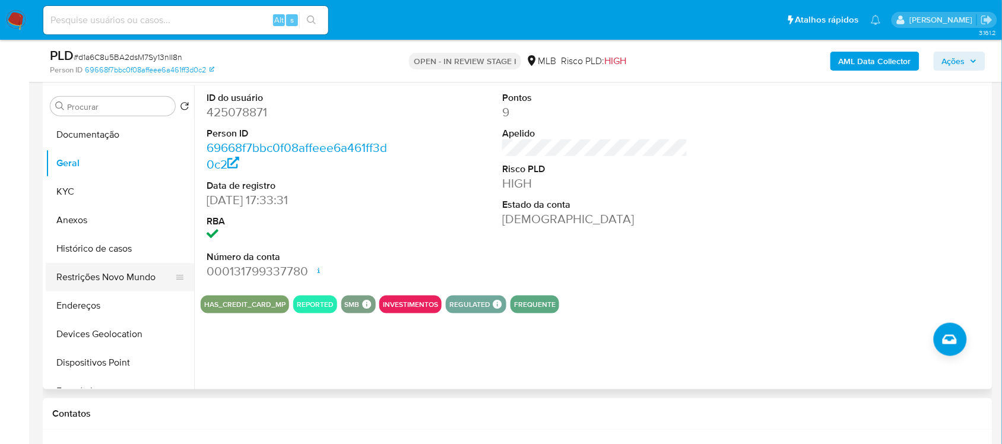
click at [129, 270] on button "Restrições Novo Mundo" at bounding box center [115, 277] width 139 height 28
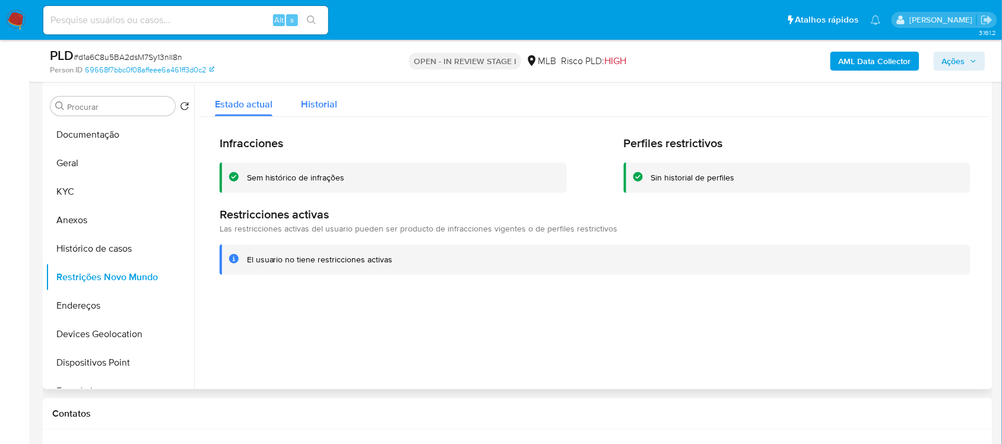
click at [318, 93] on div "Historial" at bounding box center [319, 100] width 36 height 31
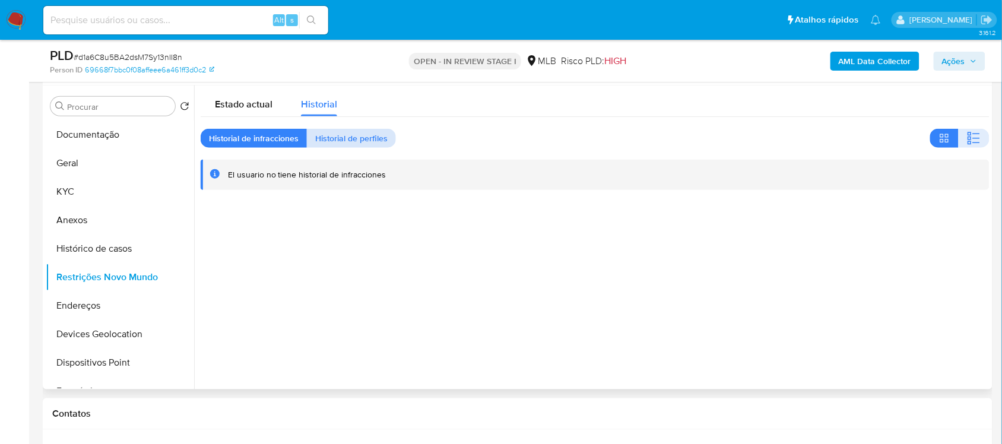
click at [327, 138] on span "Historial de perfiles" at bounding box center [351, 138] width 72 height 17
click at [262, 138] on span "Historial de infracciones" at bounding box center [254, 138] width 90 height 17
click at [119, 250] on button "Histórico de casos" at bounding box center [115, 249] width 139 height 28
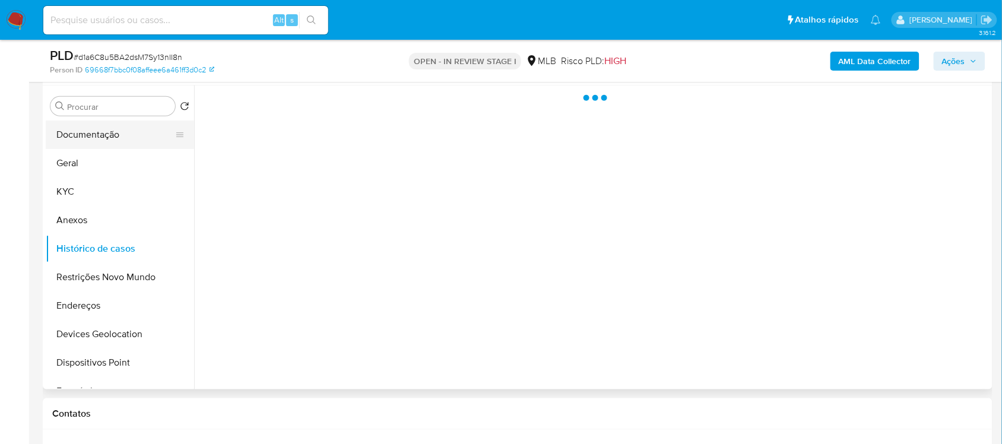
click at [118, 140] on button "Documentação" at bounding box center [115, 135] width 139 height 28
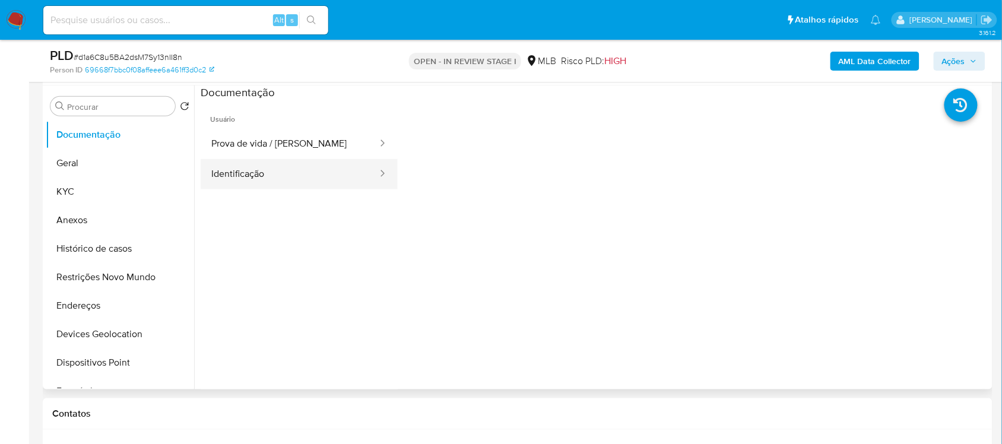
click at [337, 166] on button "Identificação" at bounding box center [290, 174] width 178 height 30
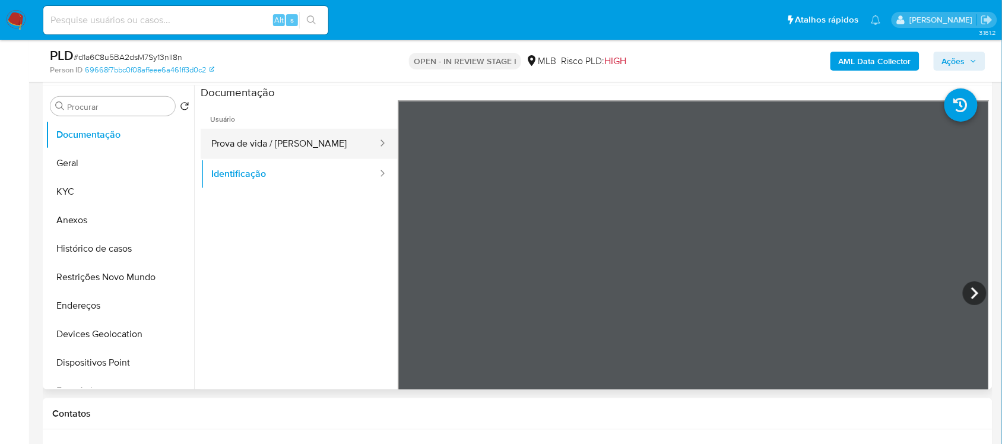
click at [324, 147] on button "Prova de vida / [PERSON_NAME]" at bounding box center [290, 144] width 178 height 30
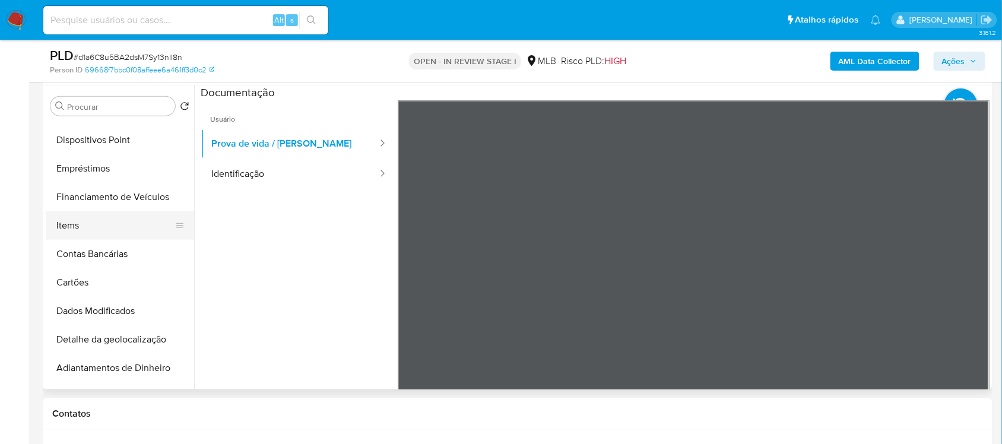
click at [129, 227] on button "Items" at bounding box center [115, 225] width 139 height 28
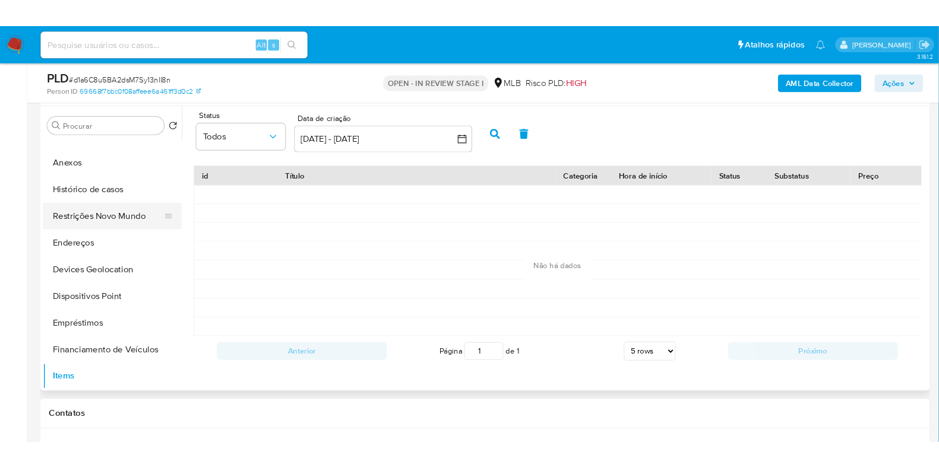
scroll to position [0, 0]
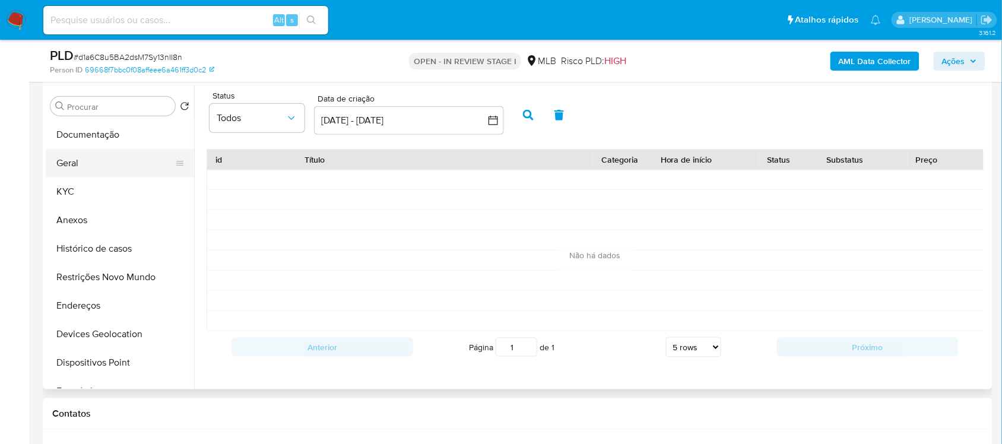
click at [113, 167] on button "Geral" at bounding box center [115, 163] width 139 height 28
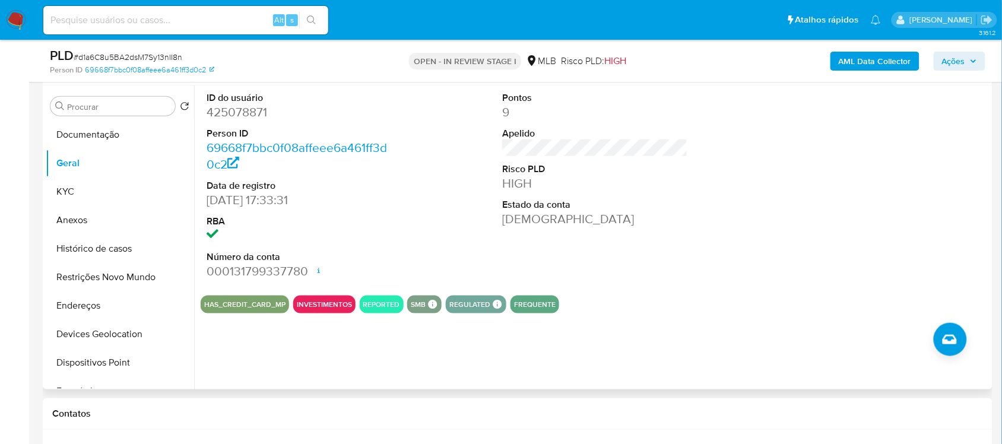
click at [378, 307] on button "REPORTED" at bounding box center [381, 304] width 37 height 5
click at [111, 209] on button "Anexos" at bounding box center [115, 220] width 139 height 28
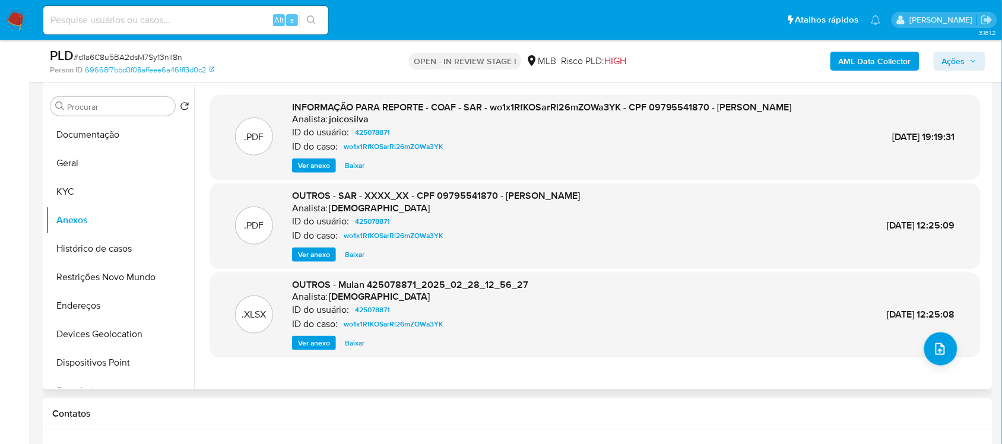
click at [316, 172] on span "Ver anexo" at bounding box center [314, 166] width 32 height 12
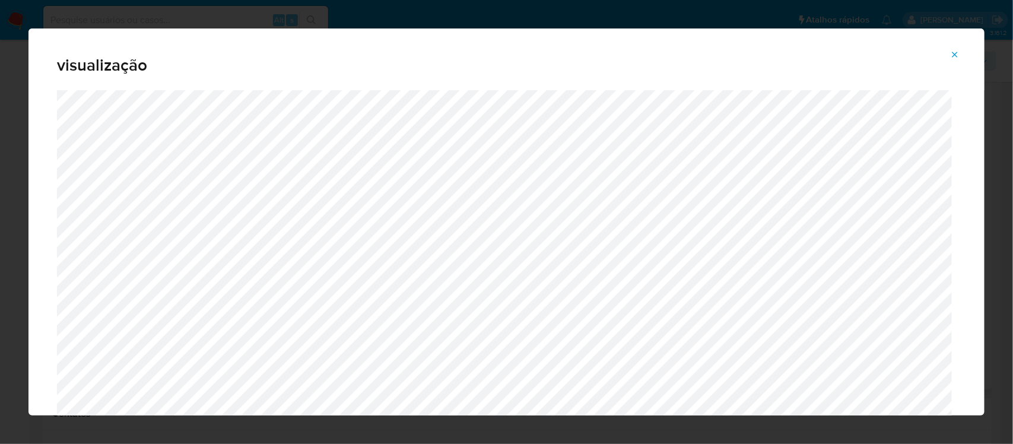
click at [956, 53] on icon "Attachment preview" at bounding box center [954, 54] width 9 height 9
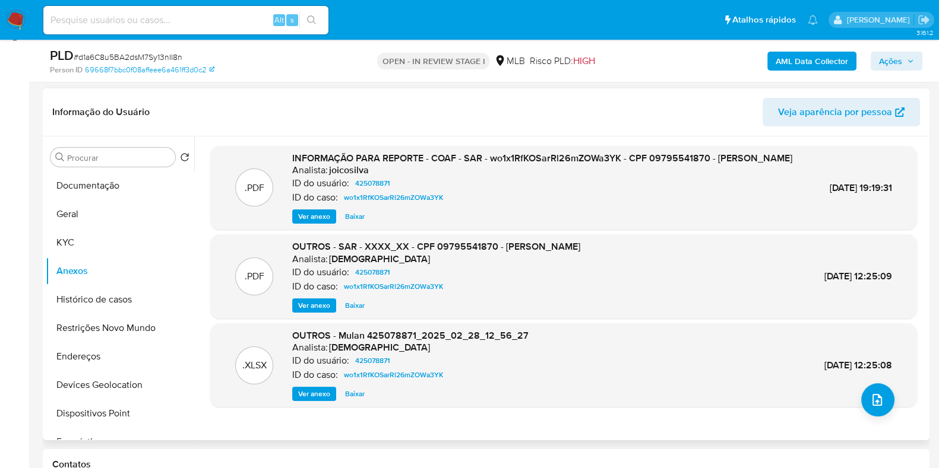
scroll to position [148, 0]
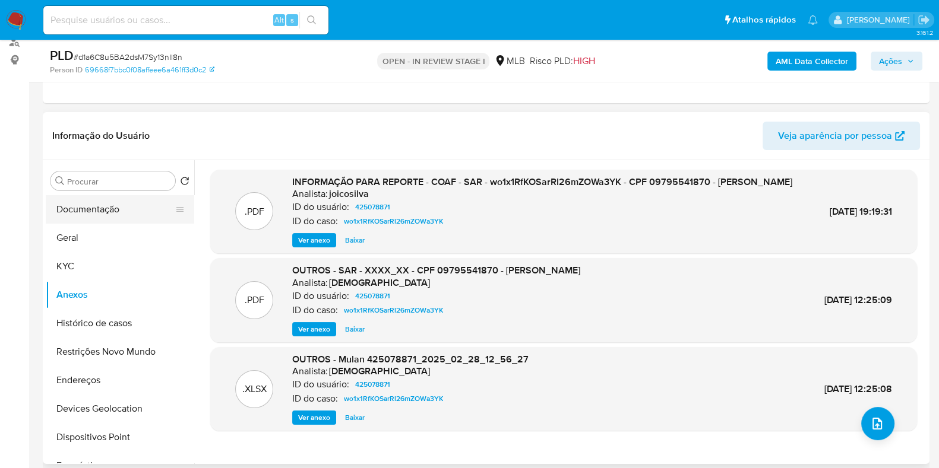
click at [122, 209] on button "Documentação" at bounding box center [115, 209] width 139 height 28
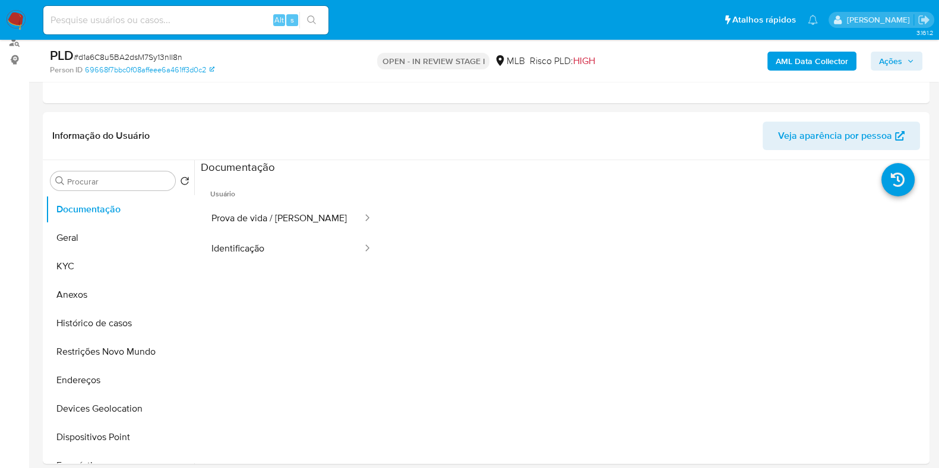
click at [47, 266] on button "KYC" at bounding box center [115, 266] width 139 height 28
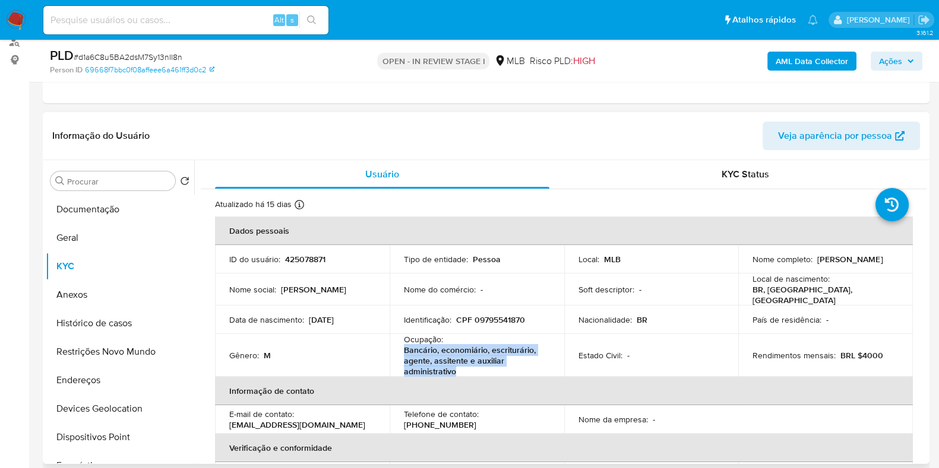
drag, startPoint x: 458, startPoint y: 368, endPoint x: 398, endPoint y: 350, distance: 63.3
click at [398, 350] on td "Ocupação : Bancário, economiário, escriturário, agente, assitente e auxiliar ad…" at bounding box center [476, 355] width 175 height 43
copy p "Bancário, economiário, escriturário, agente, assitente e auxiliar administrativo"
click at [100, 290] on button "Anexos" at bounding box center [115, 295] width 139 height 28
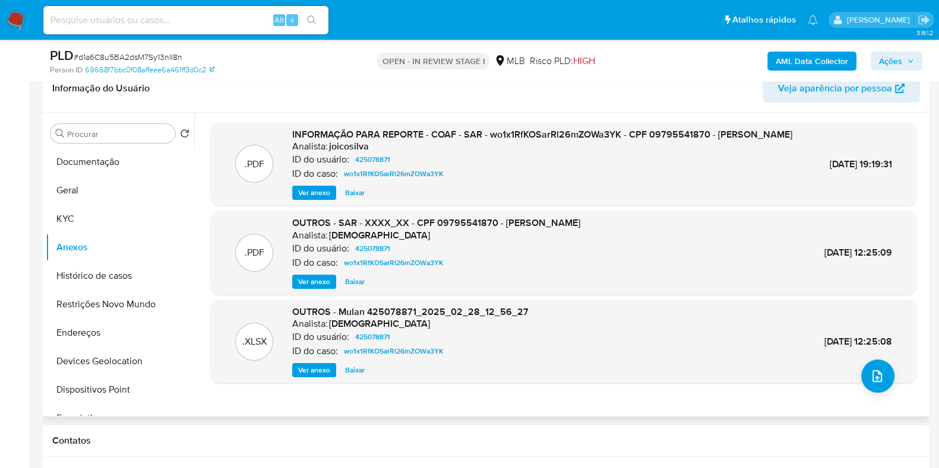
scroll to position [296, 0]
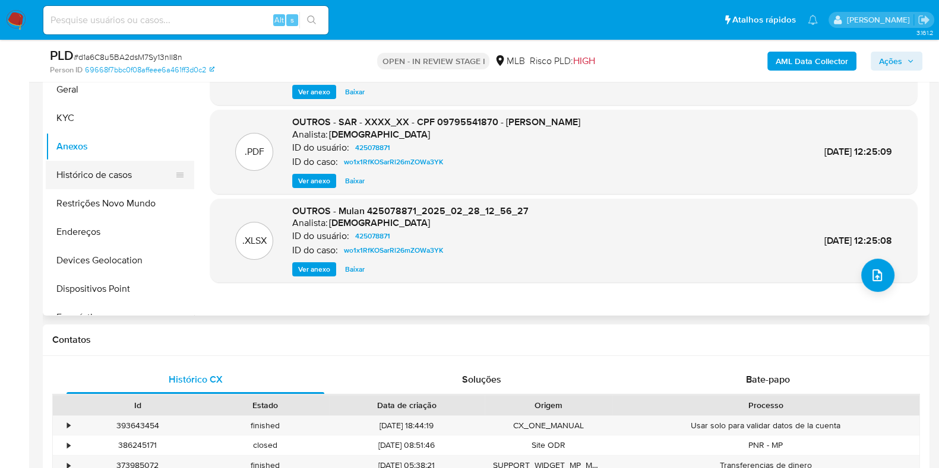
click at [85, 164] on button "Histórico de casos" at bounding box center [115, 175] width 139 height 28
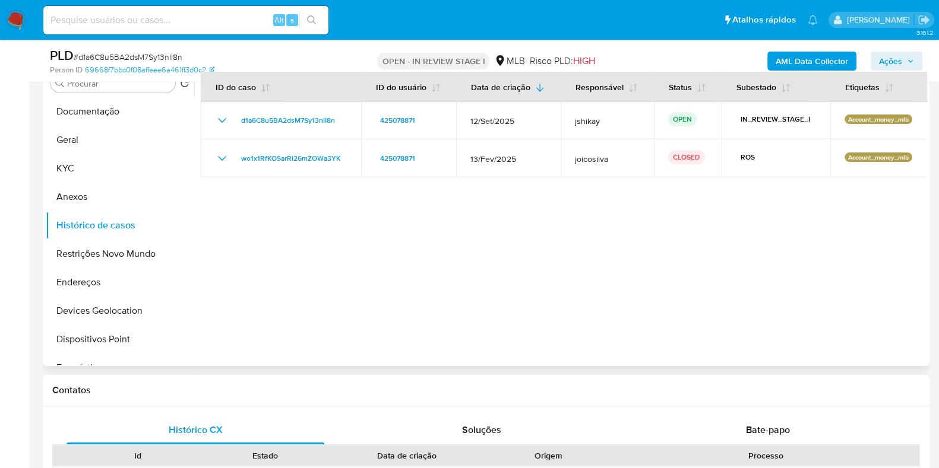
scroll to position [223, 0]
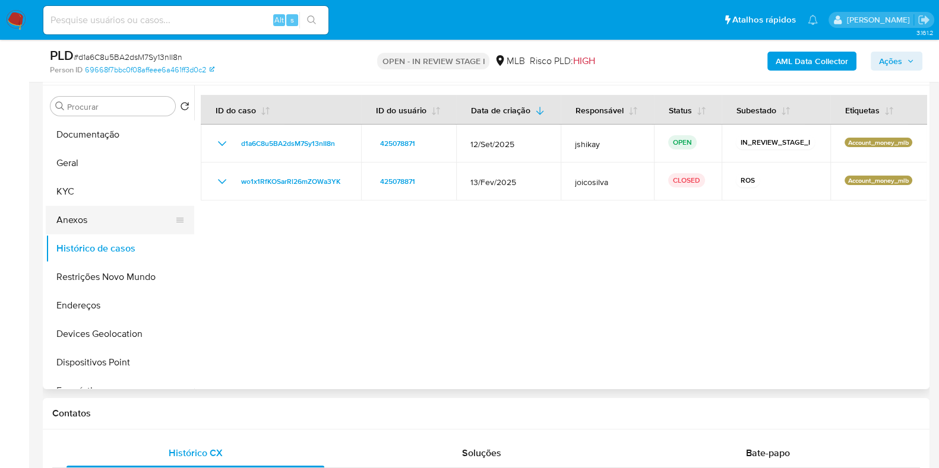
click at [103, 213] on button "Anexos" at bounding box center [115, 220] width 139 height 28
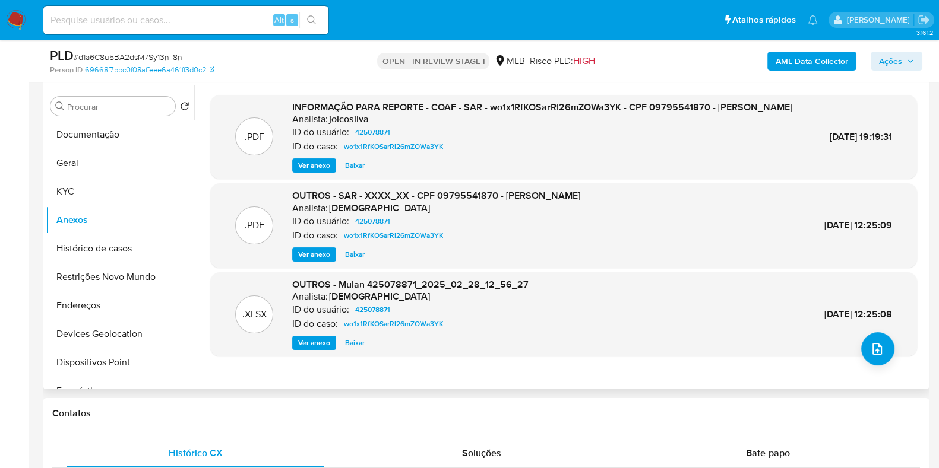
click at [316, 172] on span "Ver anexo" at bounding box center [314, 166] width 32 height 12
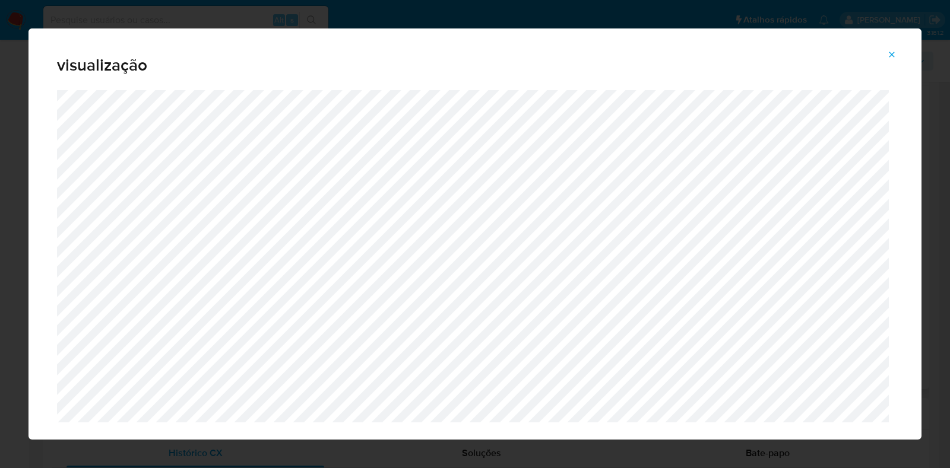
click at [892, 45] on div "visualização" at bounding box center [474, 59] width 893 height 62
click at [892, 49] on span "Attachment preview" at bounding box center [891, 54] width 9 height 17
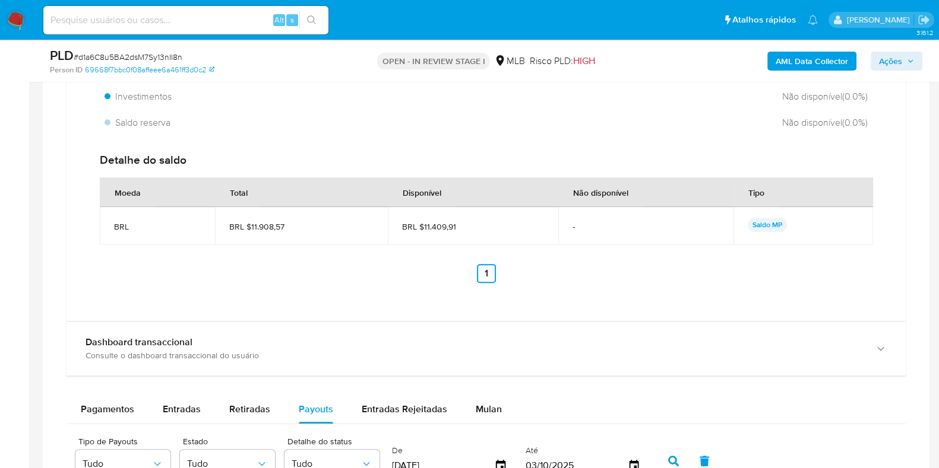
scroll to position [964, 0]
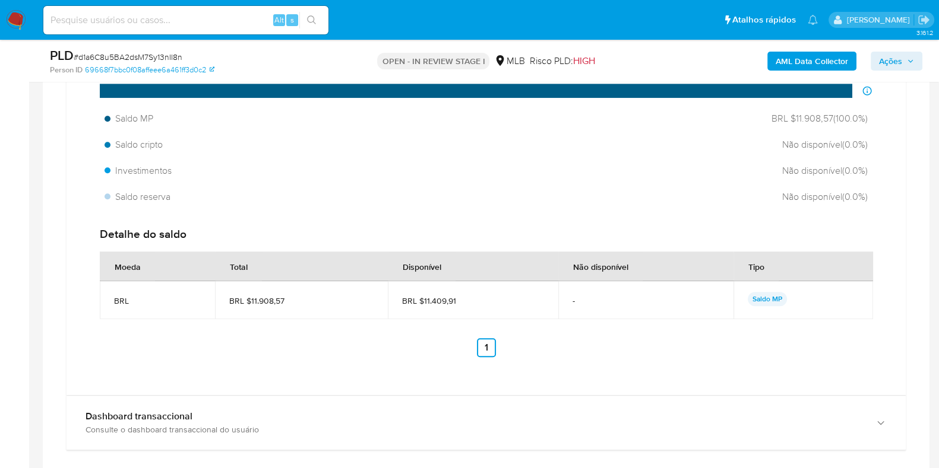
drag, startPoint x: 462, startPoint y: 298, endPoint x: 423, endPoint y: 303, distance: 40.1
click at [423, 303] on span "BRL $11.409,91" at bounding box center [473, 301] width 142 height 11
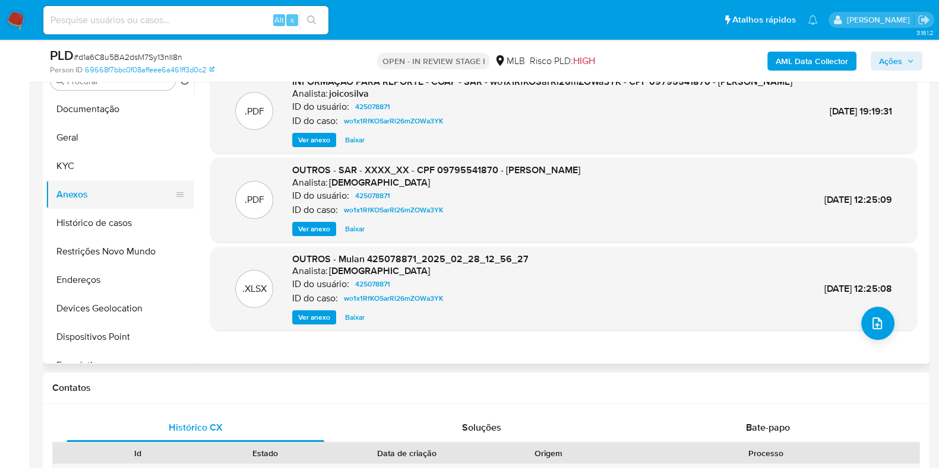
scroll to position [223, 0]
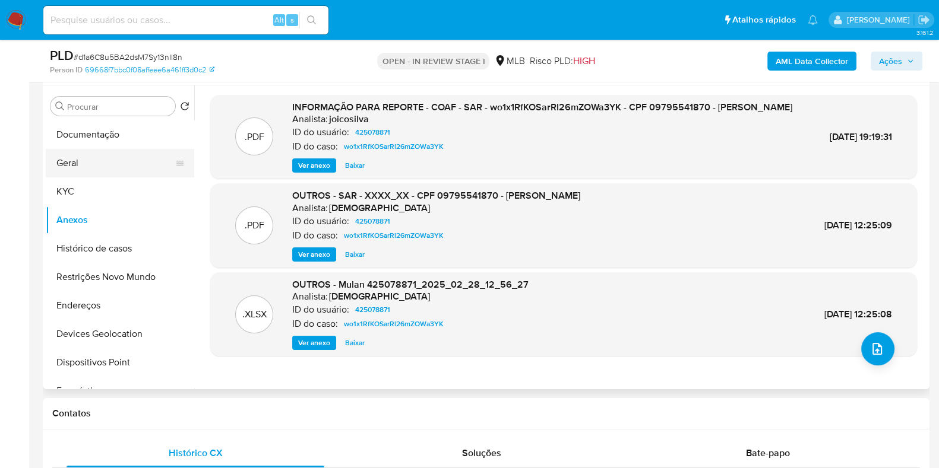
click at [101, 173] on button "Geral" at bounding box center [115, 163] width 139 height 28
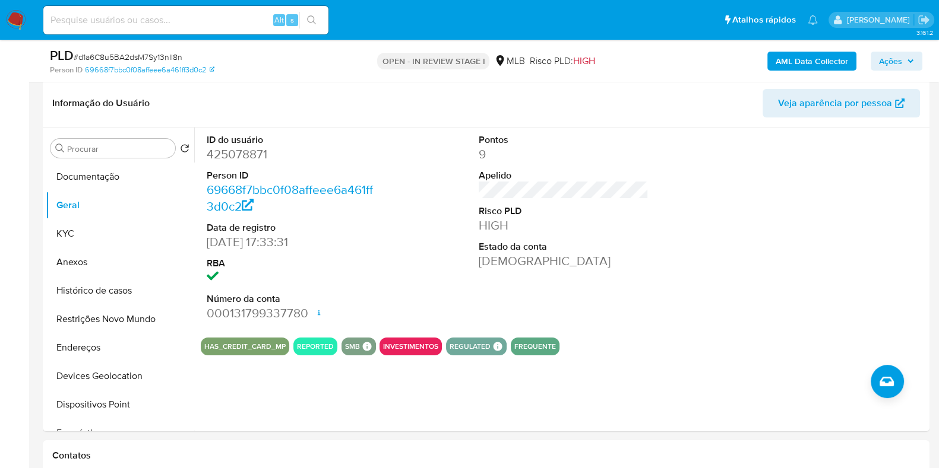
scroll to position [148, 0]
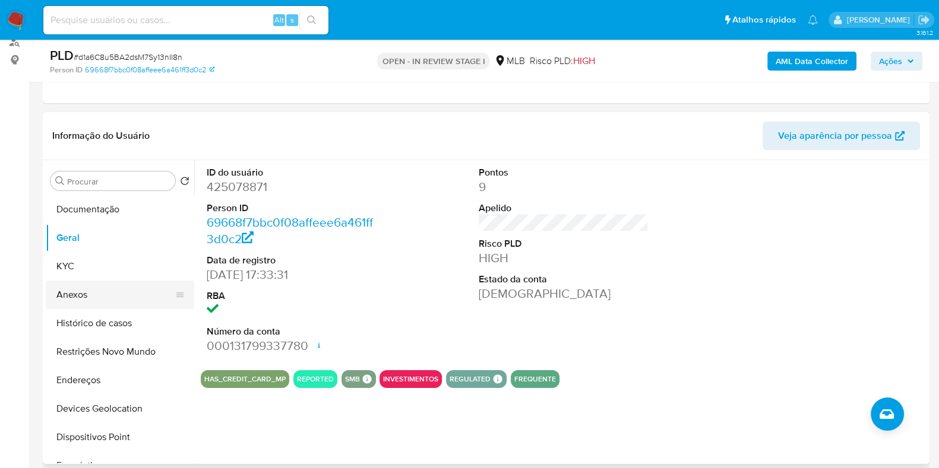
click at [100, 281] on button "Anexos" at bounding box center [115, 295] width 139 height 28
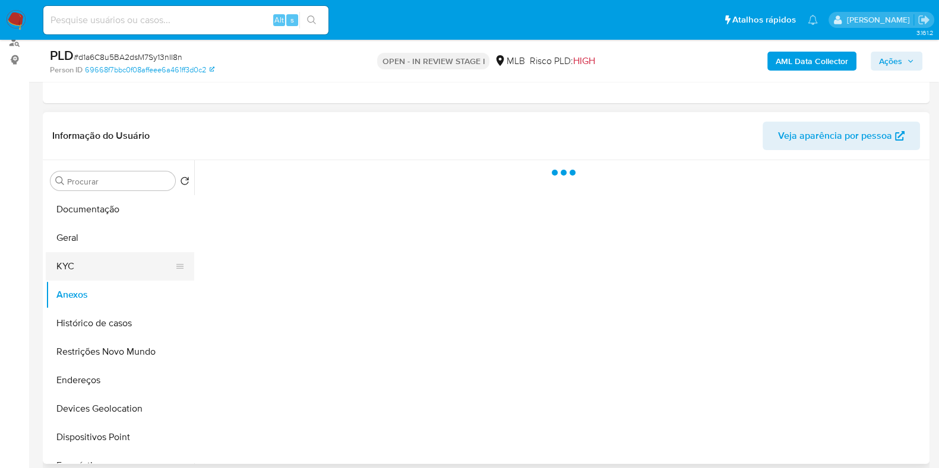
click at [110, 267] on button "KYC" at bounding box center [115, 266] width 139 height 28
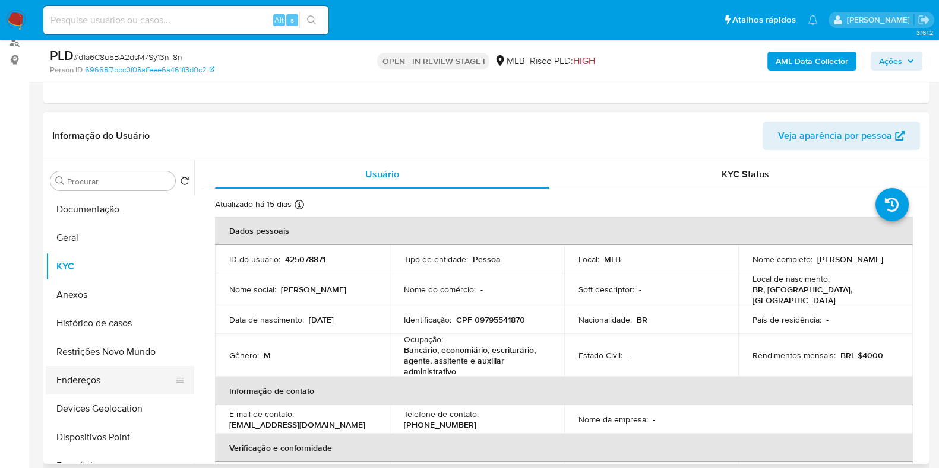
drag, startPoint x: 89, startPoint y: 369, endPoint x: 141, endPoint y: 369, distance: 52.2
click at [89, 369] on button "Endereços" at bounding box center [115, 380] width 139 height 28
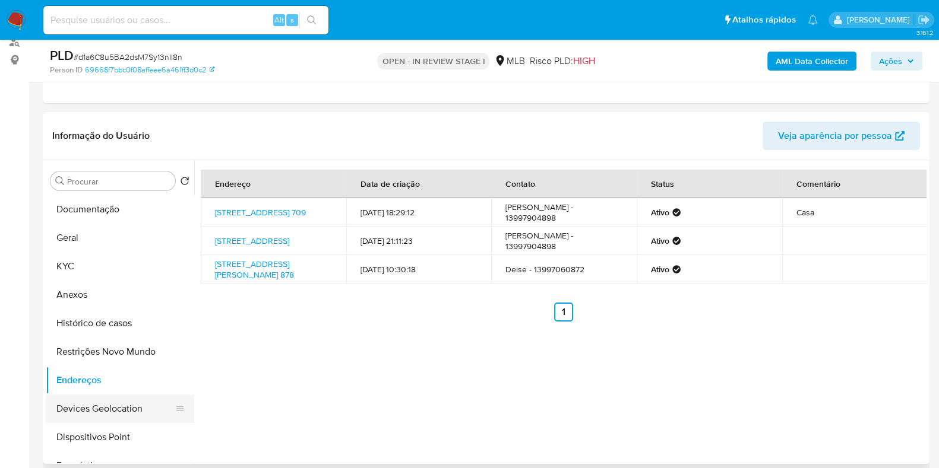
click at [106, 407] on button "Devices Geolocation" at bounding box center [115, 409] width 139 height 28
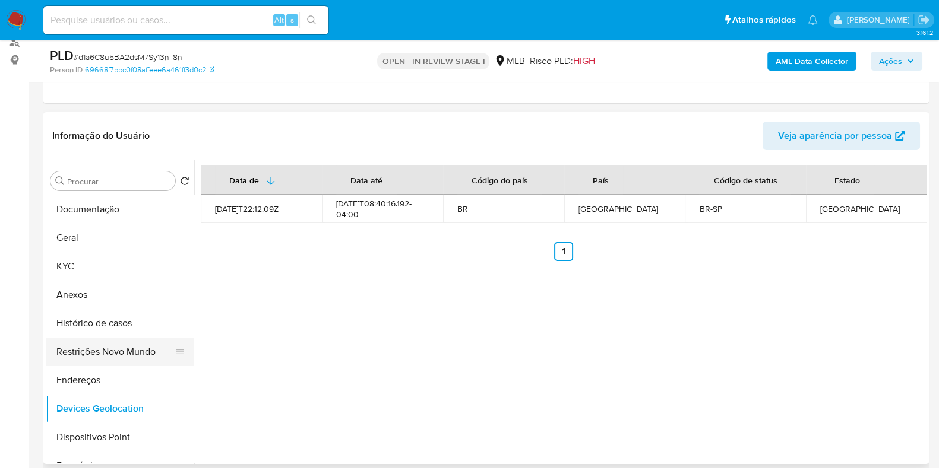
click at [125, 360] on button "Restrições Novo Mundo" at bounding box center [115, 352] width 139 height 28
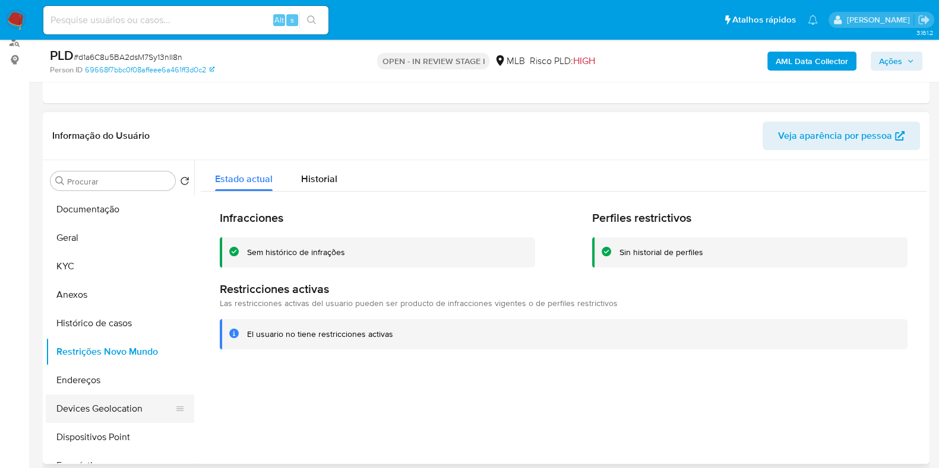
click at [134, 422] on button "Devices Geolocation" at bounding box center [115, 409] width 139 height 28
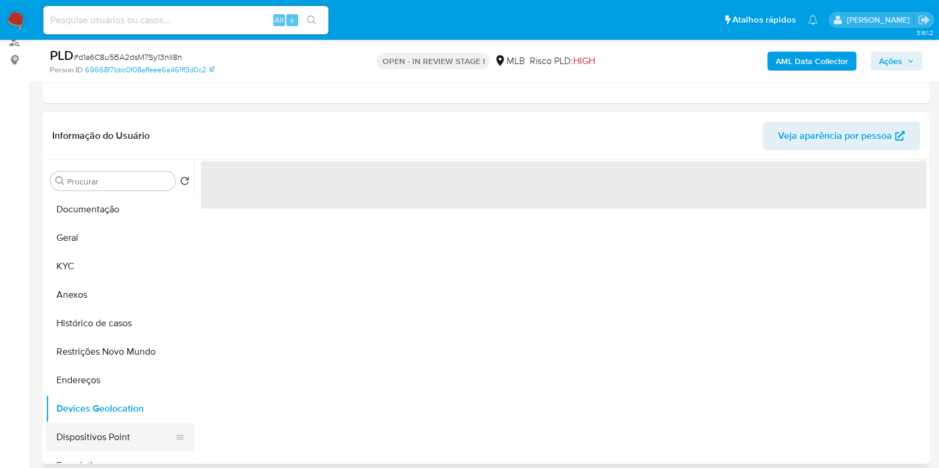
click at [131, 432] on button "Dispositivos Point" at bounding box center [115, 437] width 139 height 28
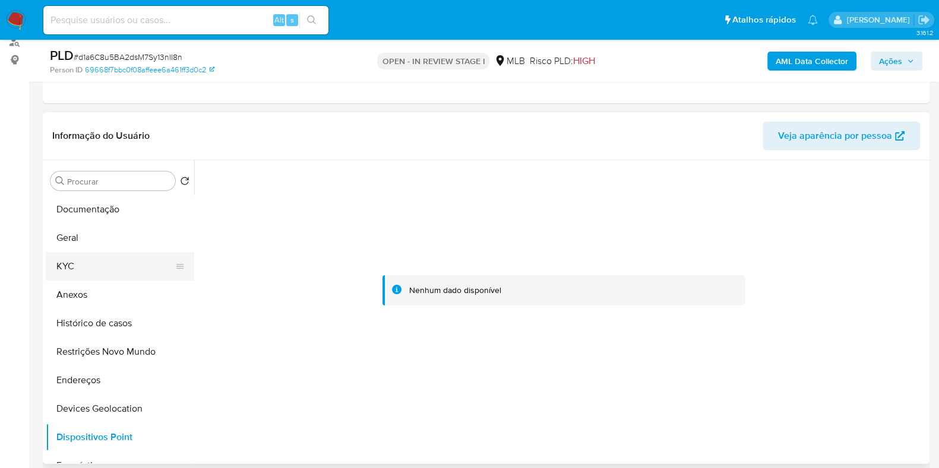
click at [74, 270] on button "KYC" at bounding box center [115, 266] width 139 height 28
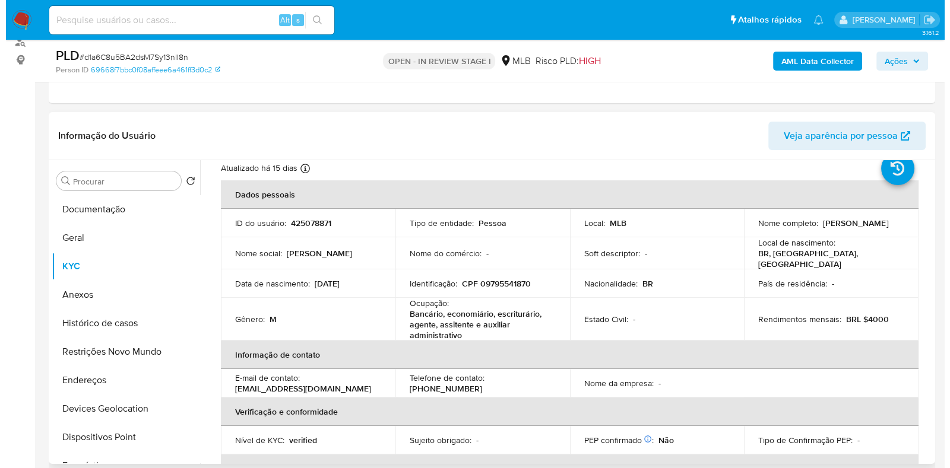
scroll to position [0, 0]
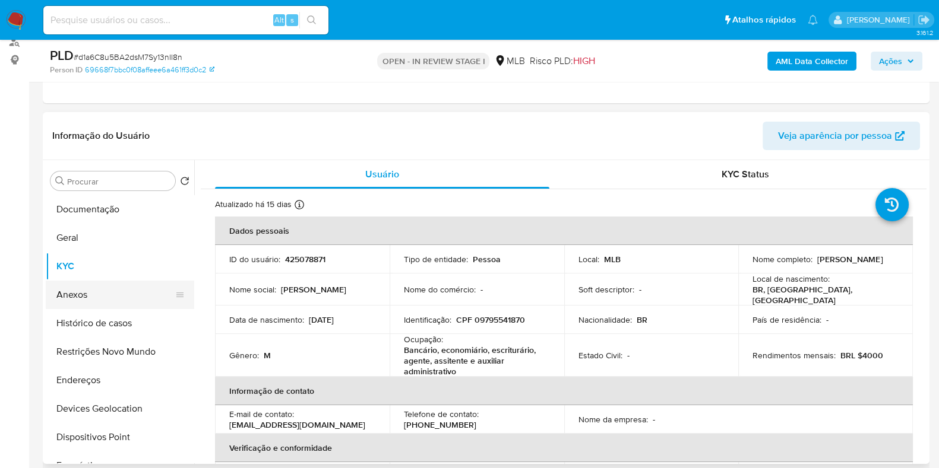
click at [99, 301] on button "Anexos" at bounding box center [115, 295] width 139 height 28
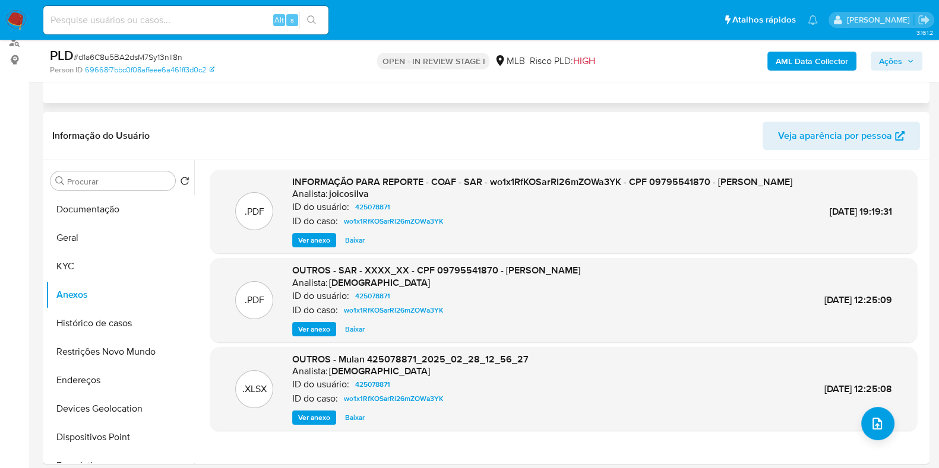
click at [789, 84] on div "Eventos ( 1 ) Ações AUTOMATIC (1)" at bounding box center [486, 32] width 886 height 142
click at [794, 68] on b "AML Data Collector" at bounding box center [811, 61] width 72 height 19
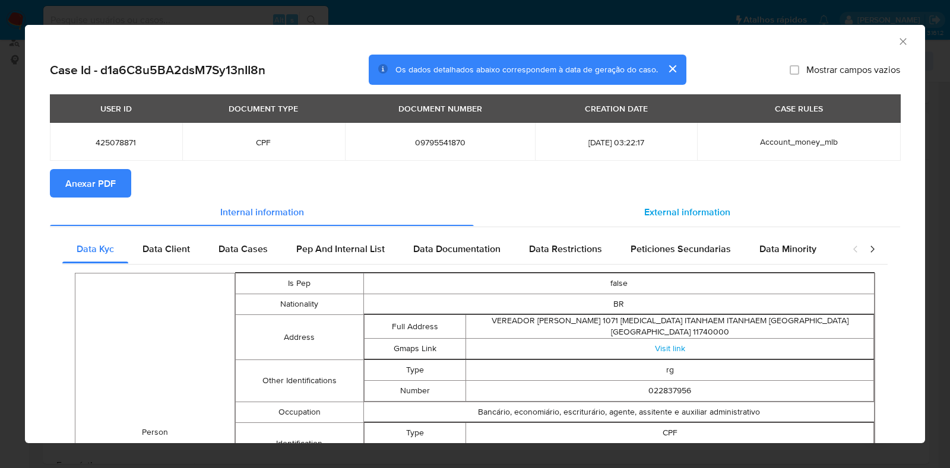
click at [564, 208] on div "External information" at bounding box center [687, 212] width 426 height 28
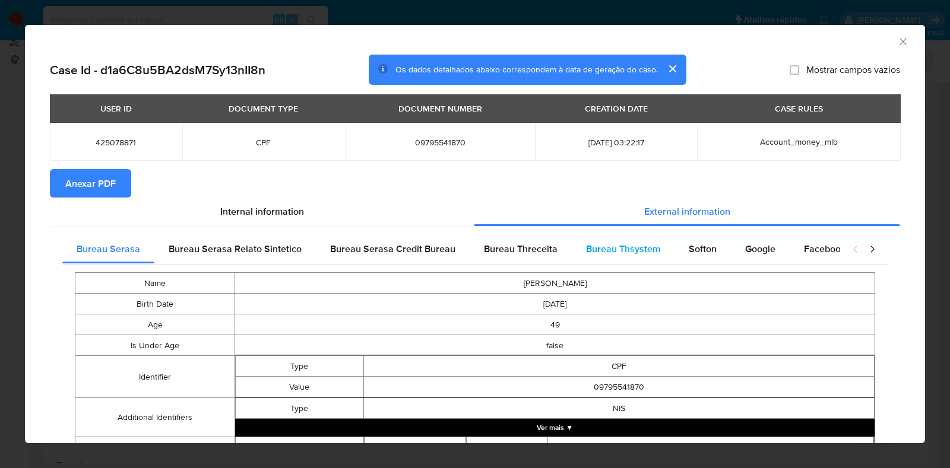
drag, startPoint x: 585, startPoint y: 252, endPoint x: 666, endPoint y: 255, distance: 81.4
click at [586, 254] on span "Bureau Thsystem" at bounding box center [623, 249] width 74 height 14
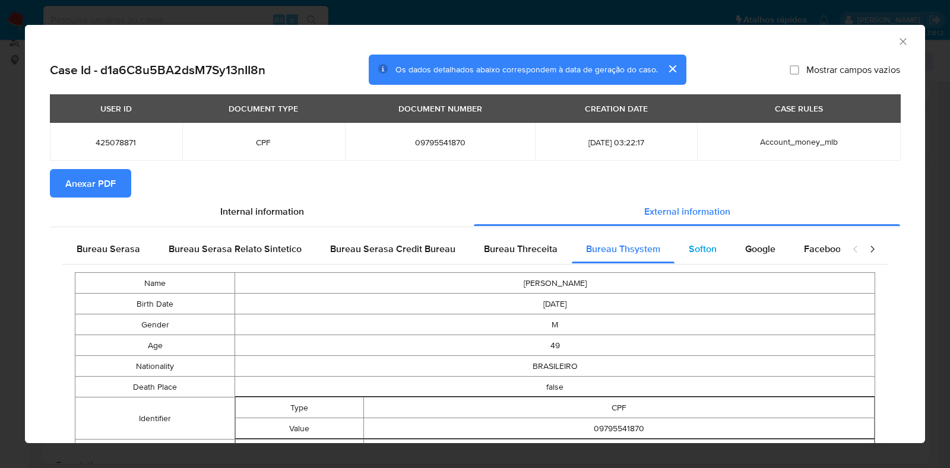
click at [710, 254] on div "Softon" at bounding box center [702, 249] width 56 height 28
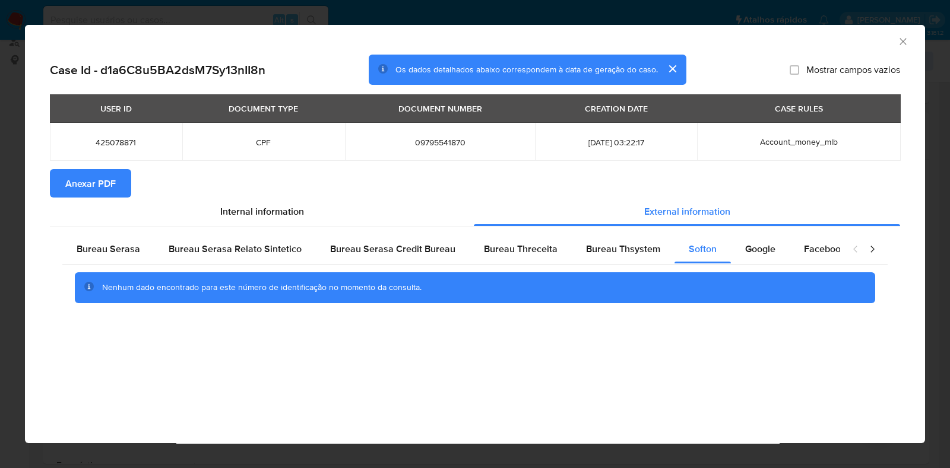
click at [93, 193] on span "Anexar PDF" at bounding box center [90, 183] width 50 height 26
drag, startPoint x: 905, startPoint y: 40, endPoint x: 876, endPoint y: 55, distance: 32.7
click at [905, 42] on icon "Fechar a janela" at bounding box center [903, 42] width 12 height 12
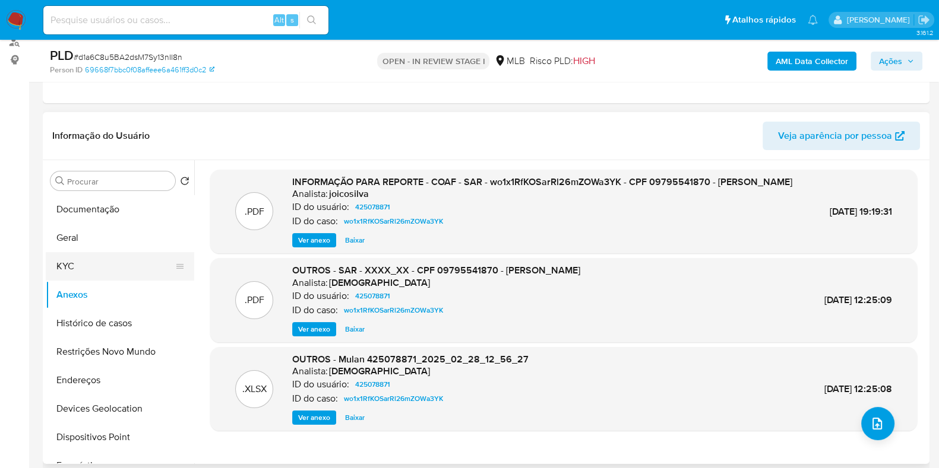
click at [90, 271] on button "KYC" at bounding box center [115, 266] width 139 height 28
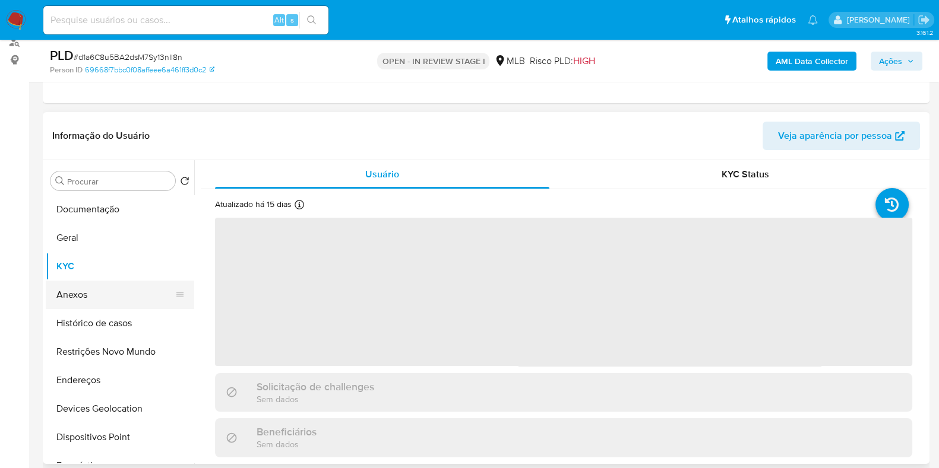
click at [92, 294] on button "Anexos" at bounding box center [115, 295] width 139 height 28
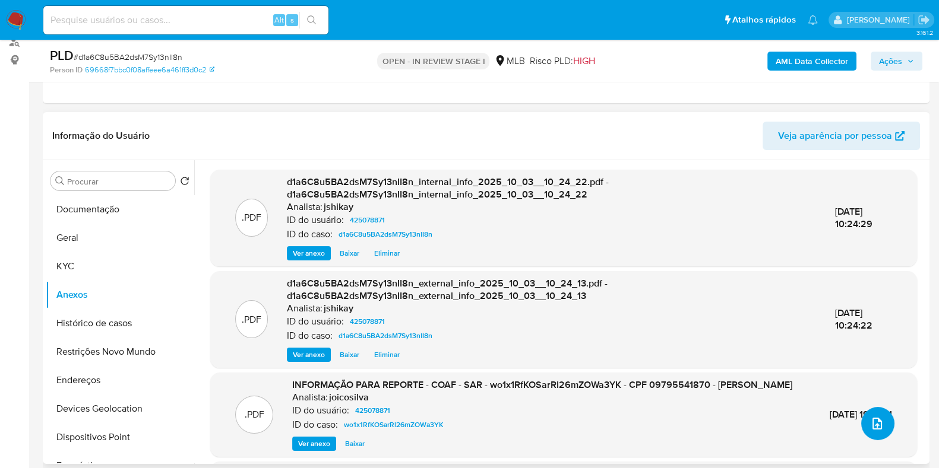
click at [874, 423] on icon "upload-file" at bounding box center [877, 424] width 14 height 14
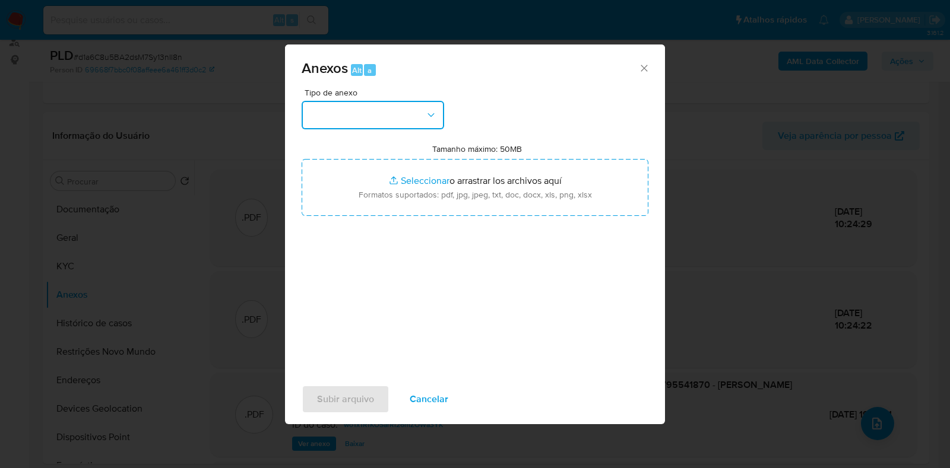
click at [318, 120] on button "button" at bounding box center [373, 115] width 142 height 28
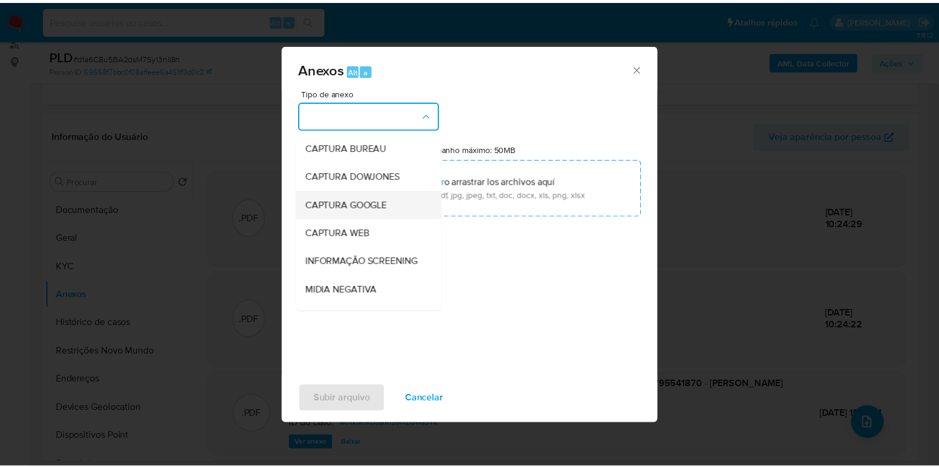
scroll to position [74, 0]
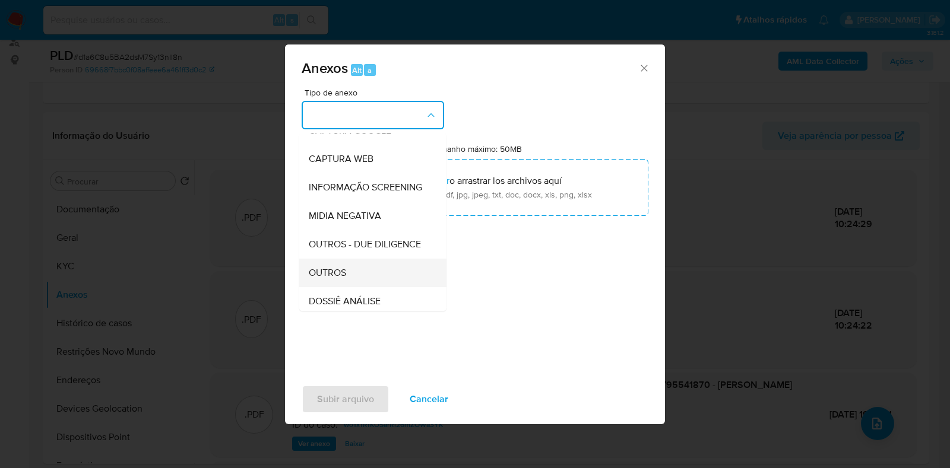
click at [341, 279] on span "OUTROS" at bounding box center [327, 273] width 37 height 12
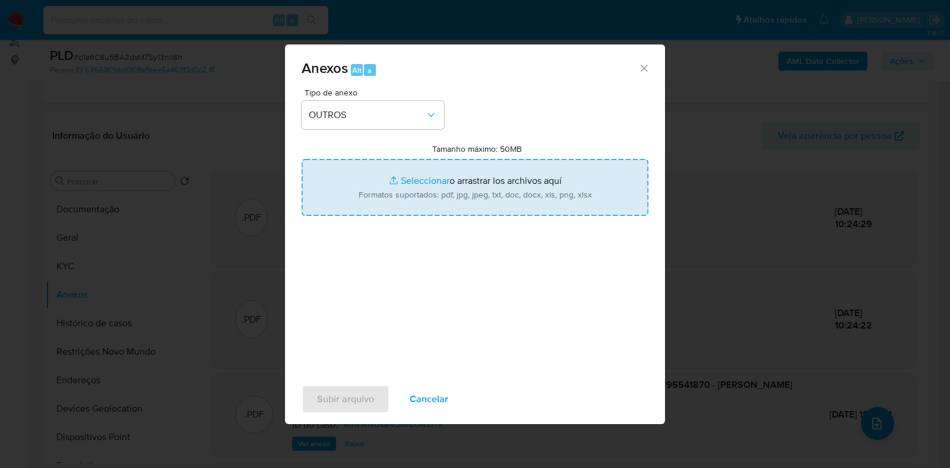
click at [392, 179] on input "Tamanho máximo: 50MB Seleccionar archivos" at bounding box center [475, 187] width 347 height 57
type input "C:\fakepath\2° SAR - XXXX - CPF 09795541870 - ADRIANO FERREIRA BEZERRA.pdf"
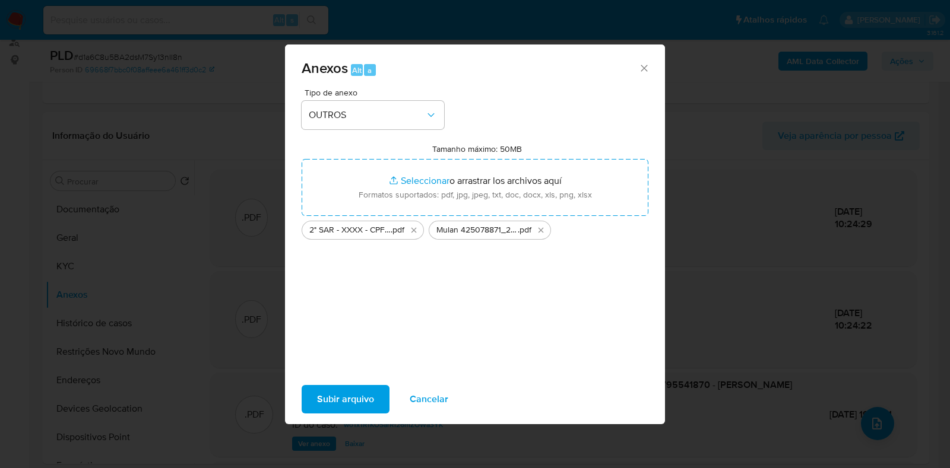
drag, startPoint x: 392, startPoint y: 179, endPoint x: 351, endPoint y: 402, distance: 227.1
click at [351, 402] on span "Subir arquivo" at bounding box center [345, 399] width 57 height 26
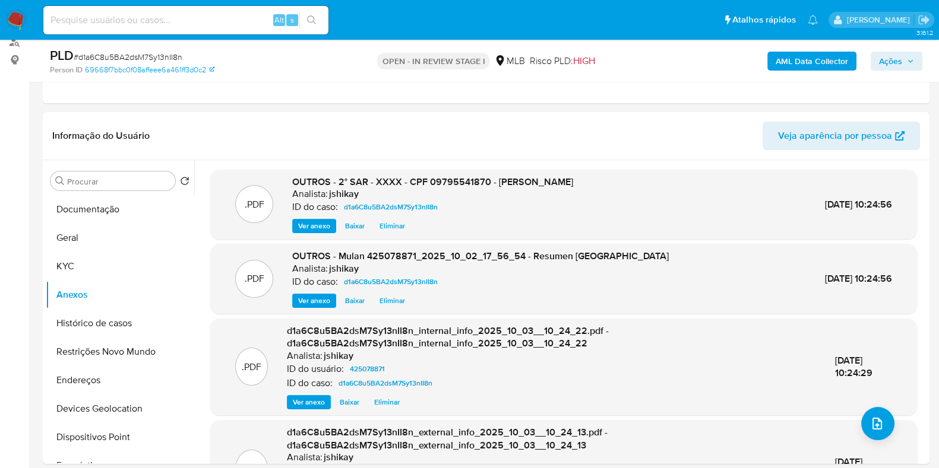
click at [888, 61] on span "Ações" at bounding box center [890, 61] width 23 height 19
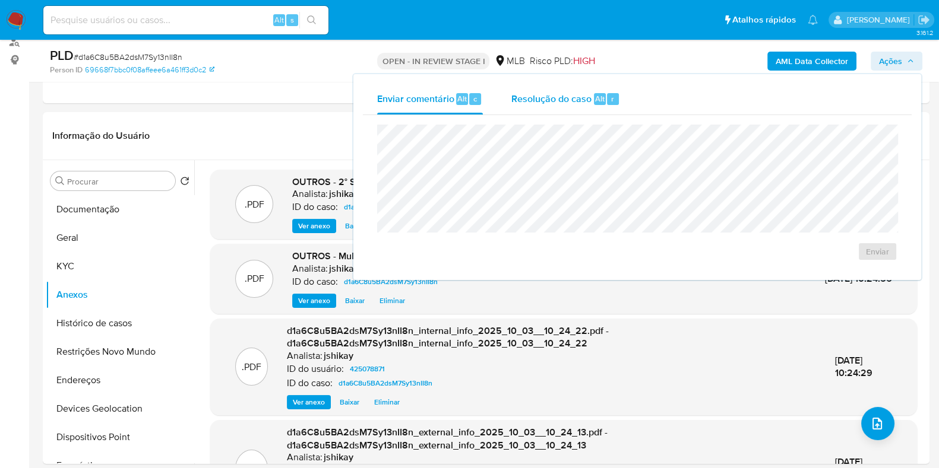
click at [532, 94] on span "Resolução do caso" at bounding box center [551, 98] width 80 height 14
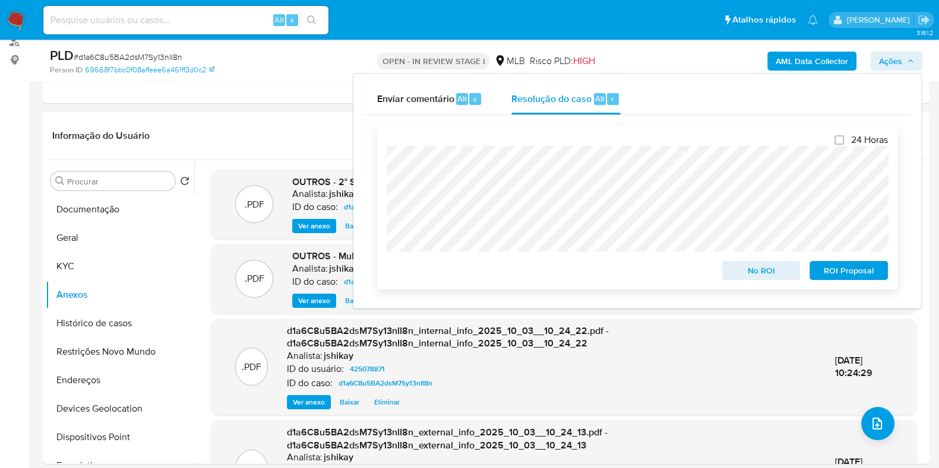
click at [860, 275] on span "ROI Proposal" at bounding box center [849, 270] width 62 height 17
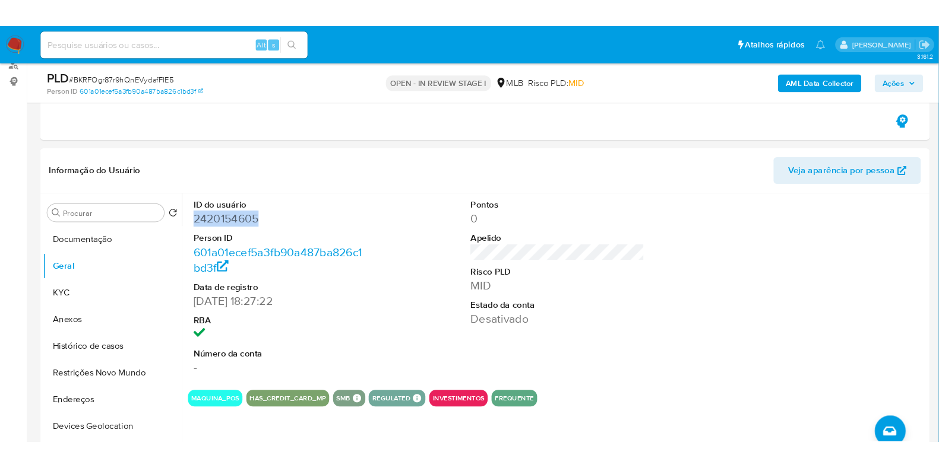
scroll to position [148, 0]
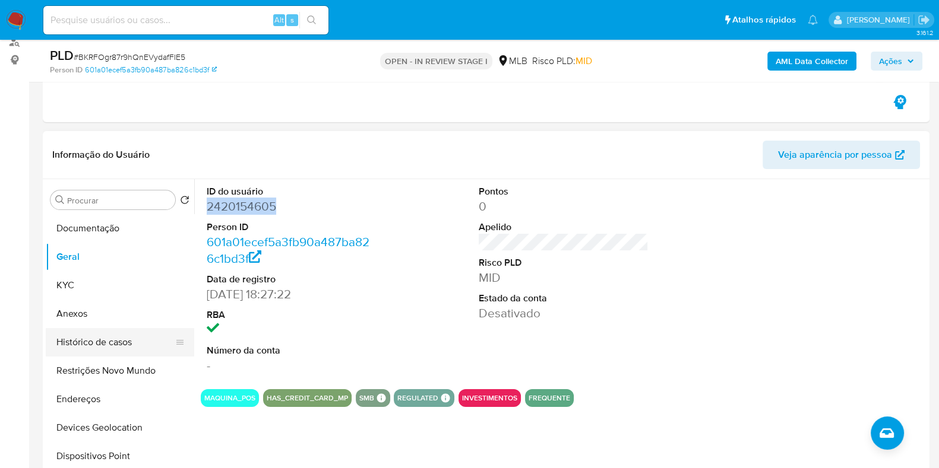
click at [106, 346] on button "Histórico de casos" at bounding box center [115, 342] width 139 height 28
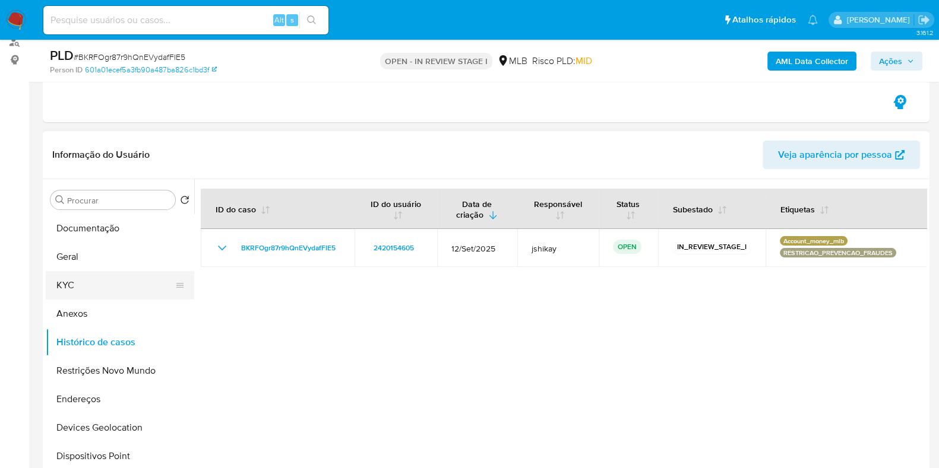
click at [85, 283] on button "KYC" at bounding box center [115, 285] width 139 height 28
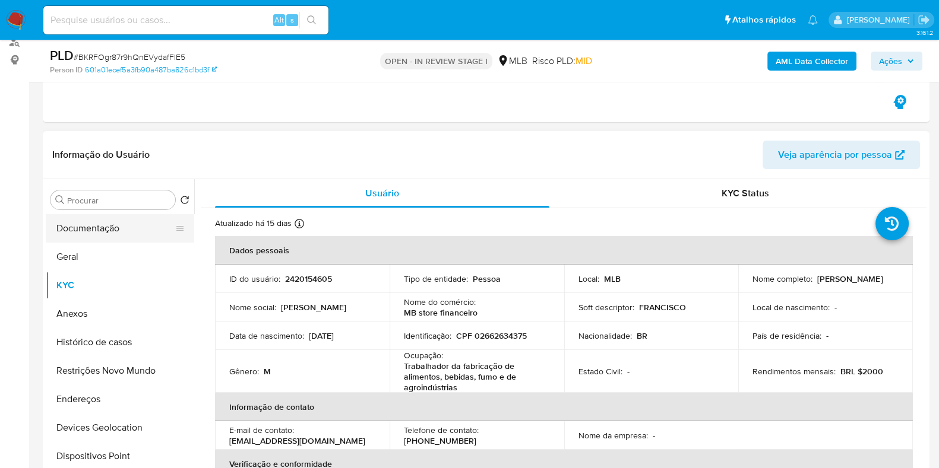
click at [104, 215] on button "Documentação" at bounding box center [115, 228] width 139 height 28
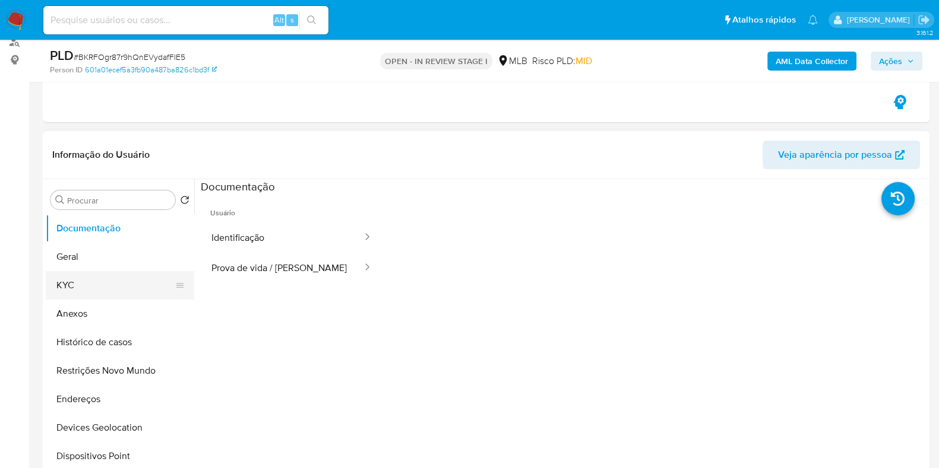
drag, startPoint x: 106, startPoint y: 289, endPoint x: 125, endPoint y: 281, distance: 20.8
click at [105, 289] on button "KYC" at bounding box center [115, 285] width 139 height 28
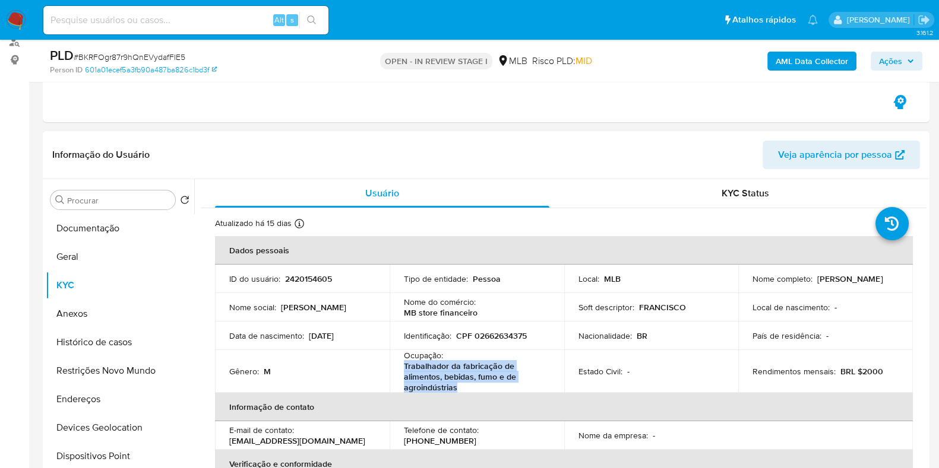
drag, startPoint x: 461, startPoint y: 386, endPoint x: 393, endPoint y: 366, distance: 71.2
click at [393, 366] on td "Ocupação : Trabalhador da fabricação de alimentos, bebidas, fumo e de agroindús…" at bounding box center [476, 371] width 175 height 43
copy p "Trabalhador da fabricação de alimentos, bebidas, fumo e de agroindústrias"
click at [105, 227] on button "Documentação" at bounding box center [115, 228] width 139 height 28
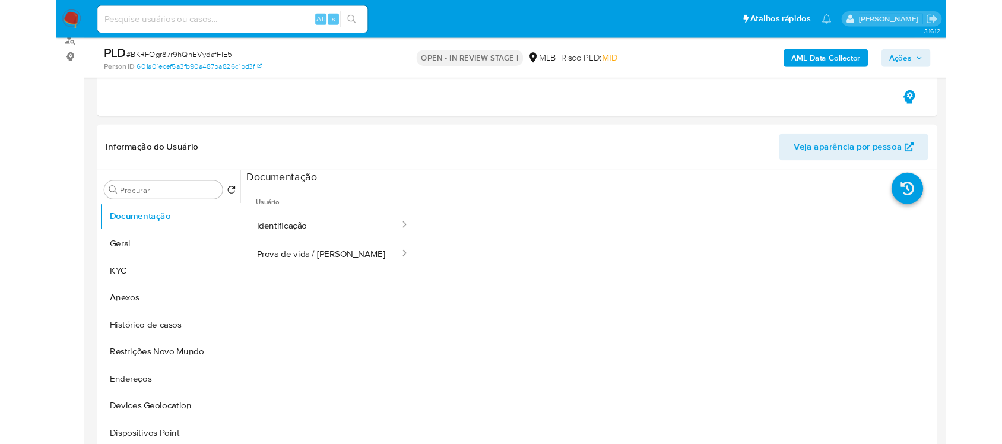
scroll to position [148, 0]
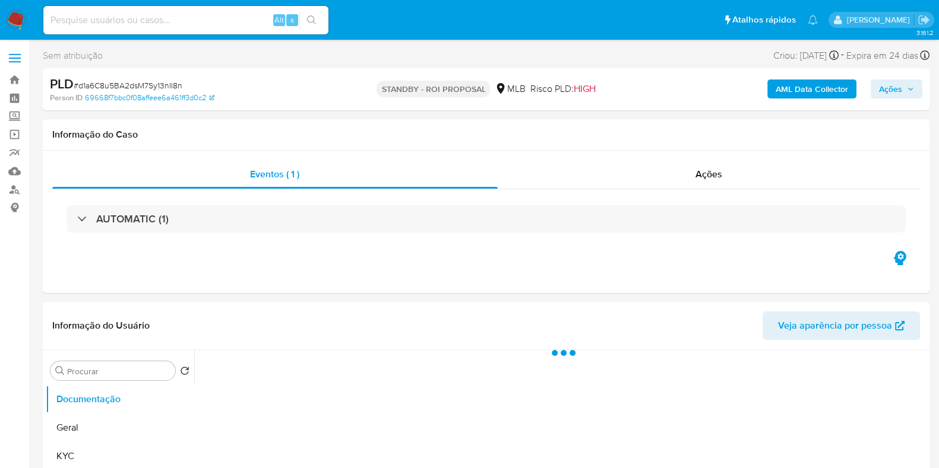
select select "10"
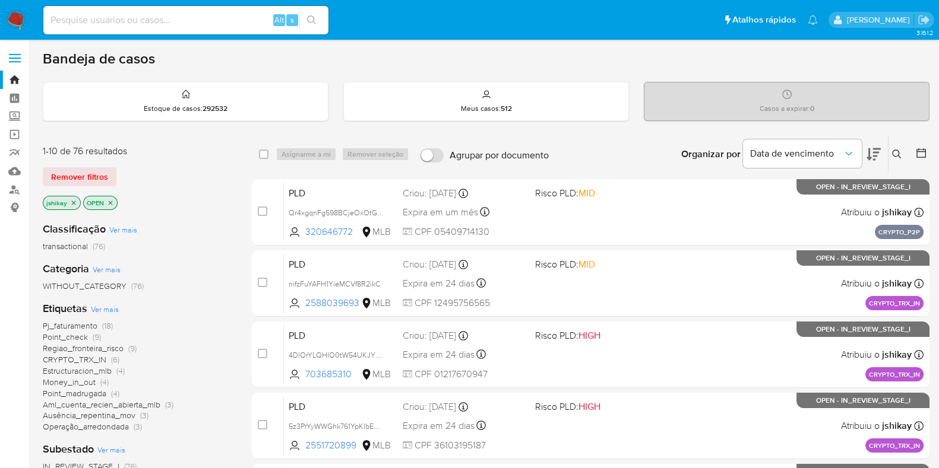
click at [125, 28] on div "Alt s" at bounding box center [185, 20] width 285 height 28
click at [125, 26] on input at bounding box center [185, 19] width 285 height 15
paste input "1794376595"
type input "1794376595"
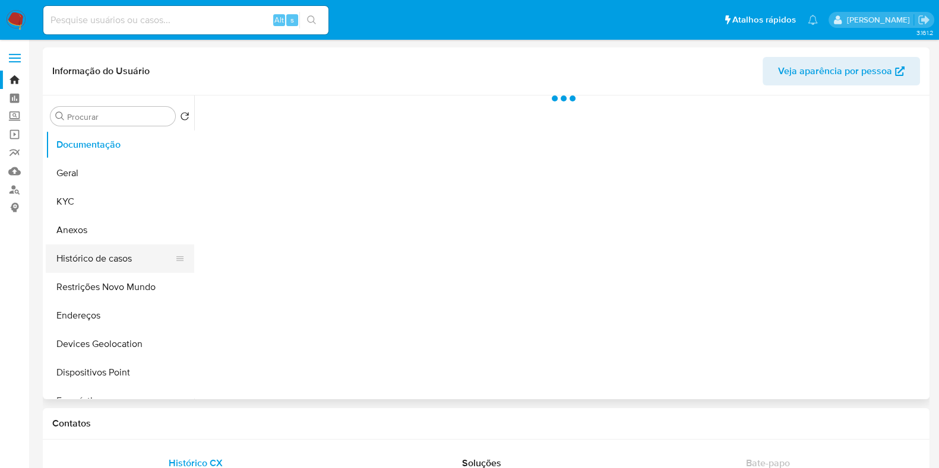
click at [100, 263] on button "Histórico de casos" at bounding box center [115, 259] width 139 height 28
select select "10"
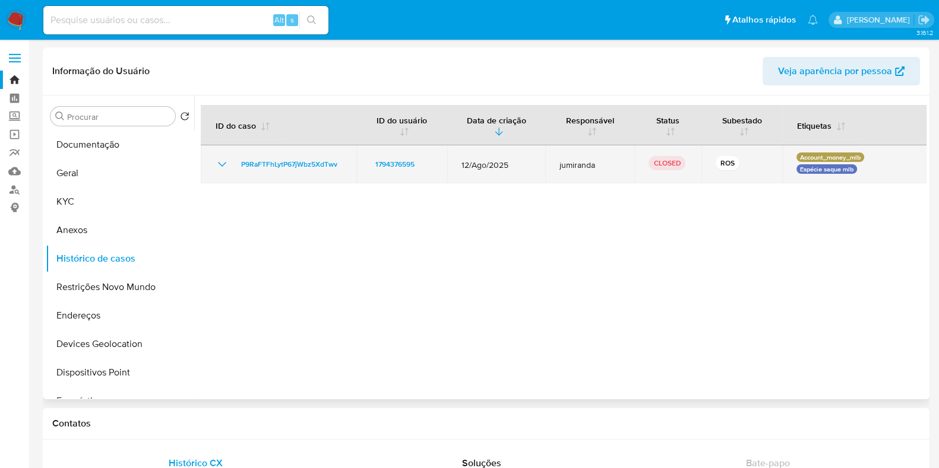
click at [223, 160] on icon "Mostrar/Ocultar" at bounding box center [222, 164] width 14 height 14
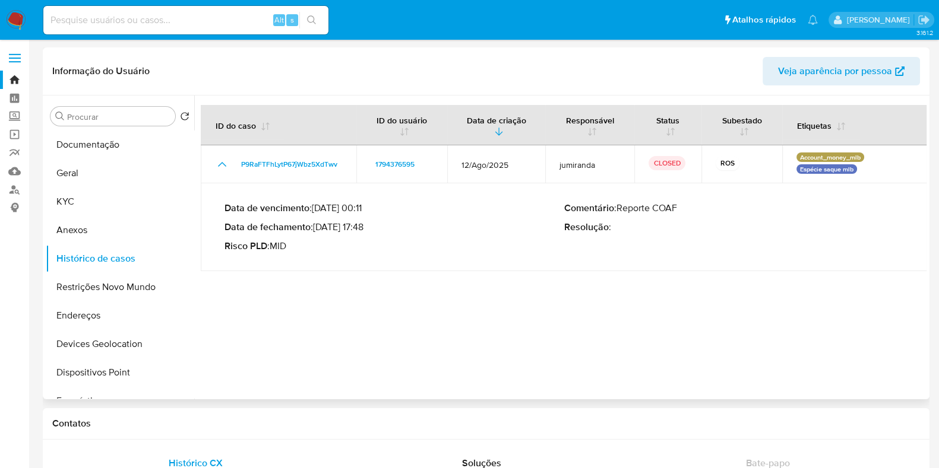
drag, startPoint x: 318, startPoint y: 231, endPoint x: 367, endPoint y: 230, distance: 49.3
click at [367, 230] on p "Data de fechamento : 03/09/2025 17:48" at bounding box center [394, 227] width 340 height 12
click at [124, 16] on input at bounding box center [185, 19] width 285 height 15
paste input "2045734170"
type input "2045734170"
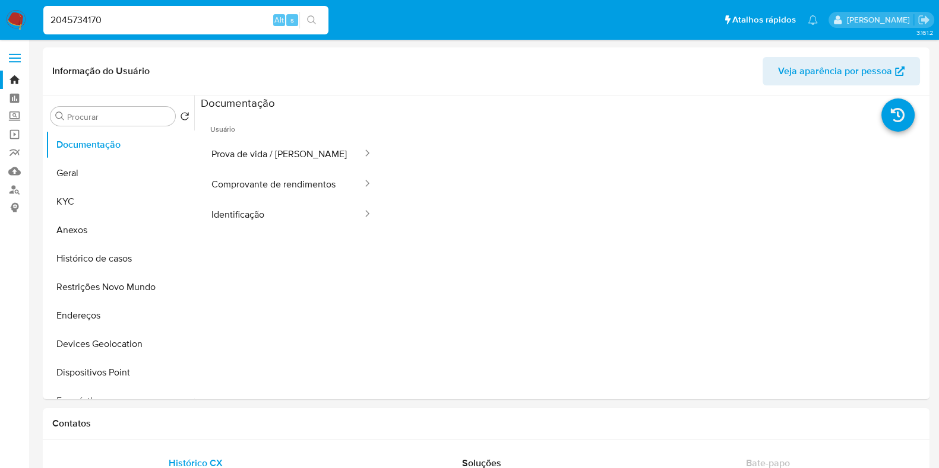
select select "10"
click at [92, 256] on button "Histórico de casos" at bounding box center [115, 259] width 139 height 28
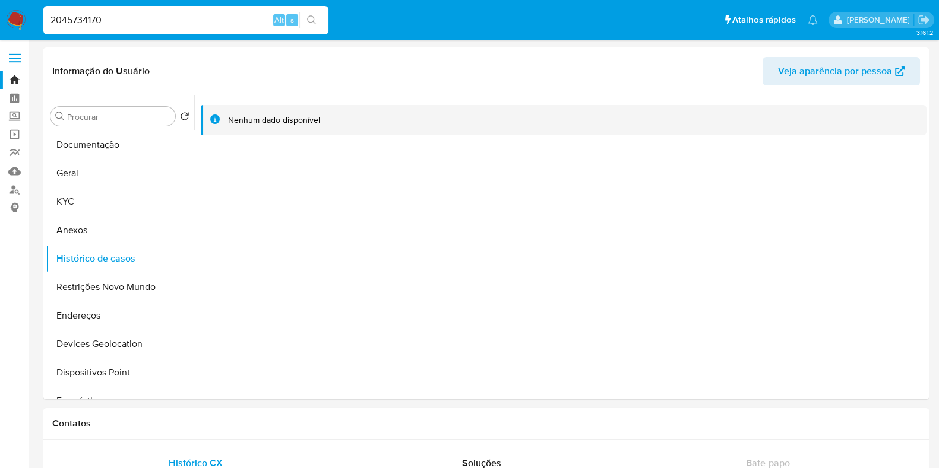
click at [218, 13] on input "2045734170" at bounding box center [185, 19] width 285 height 15
paste input "1755535924"
type input "1755535924"
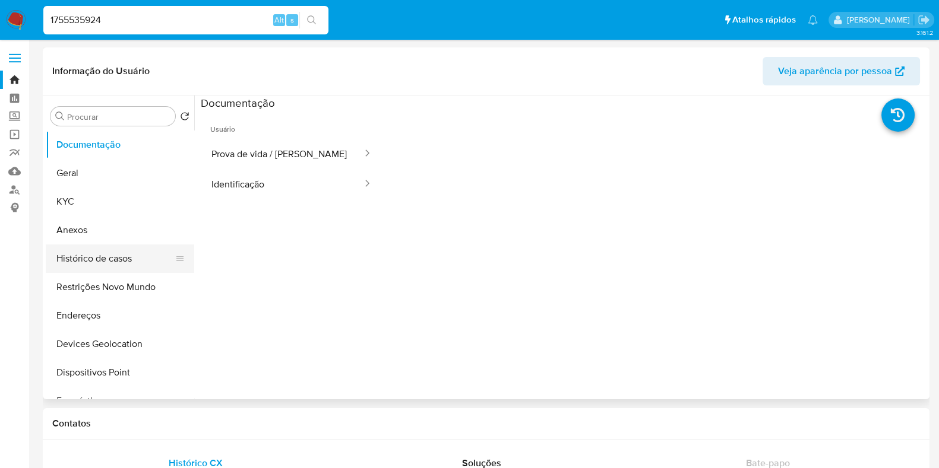
click at [76, 254] on button "Histórico de casos" at bounding box center [115, 259] width 139 height 28
select select "10"
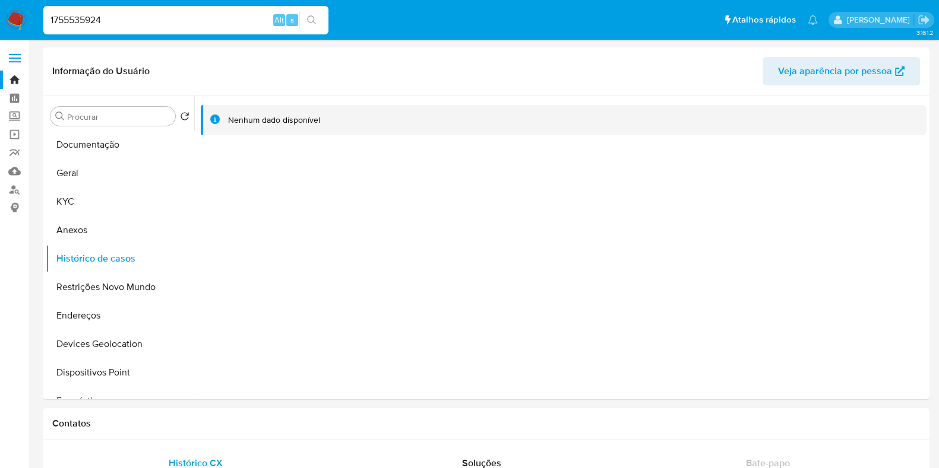
click at [226, 30] on div "1755535924 Alt s" at bounding box center [185, 20] width 285 height 28
click at [224, 24] on input "1755535924" at bounding box center [185, 19] width 285 height 15
paste input "2258662117"
type input "2258662117"
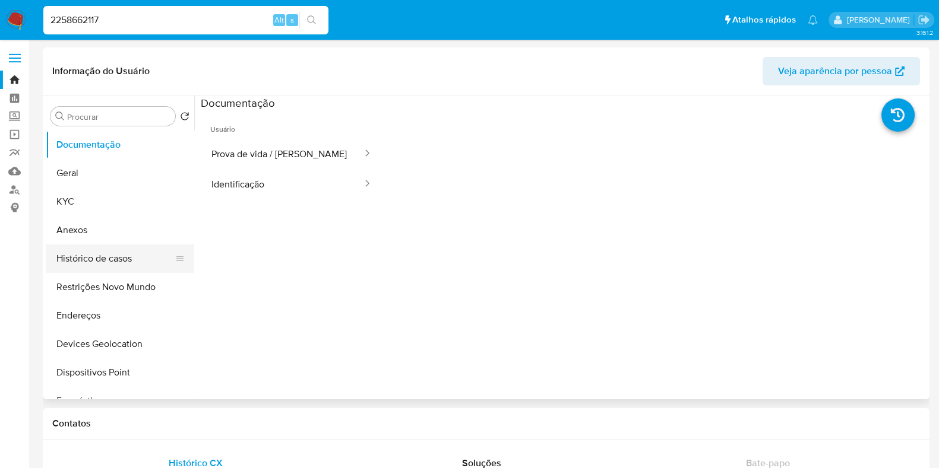
click at [97, 252] on button "Histórico de casos" at bounding box center [115, 259] width 139 height 28
select select "10"
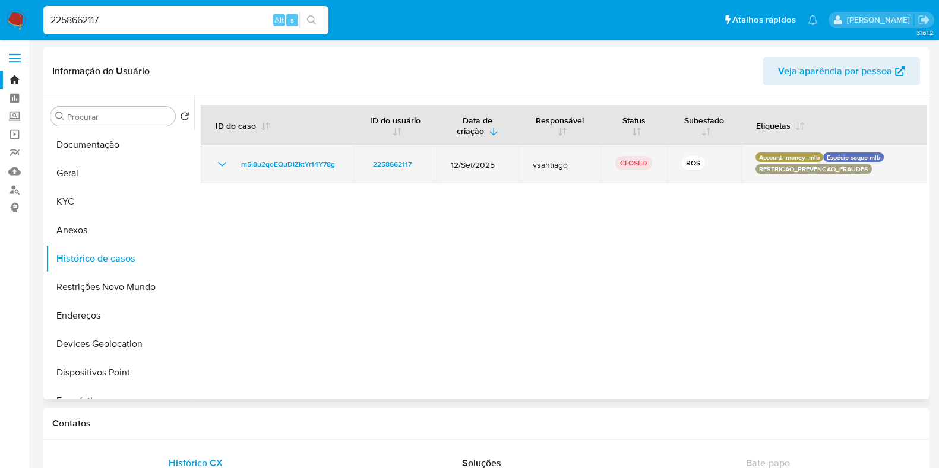
drag, startPoint x: 200, startPoint y: 160, endPoint x: 226, endPoint y: 161, distance: 25.6
click at [201, 160] on td "m5i8u2qoEQuDIZktYr14Y78g" at bounding box center [277, 164] width 153 height 38
click at [226, 161] on icon "Mostrar/Ocultar" at bounding box center [222, 164] width 14 height 14
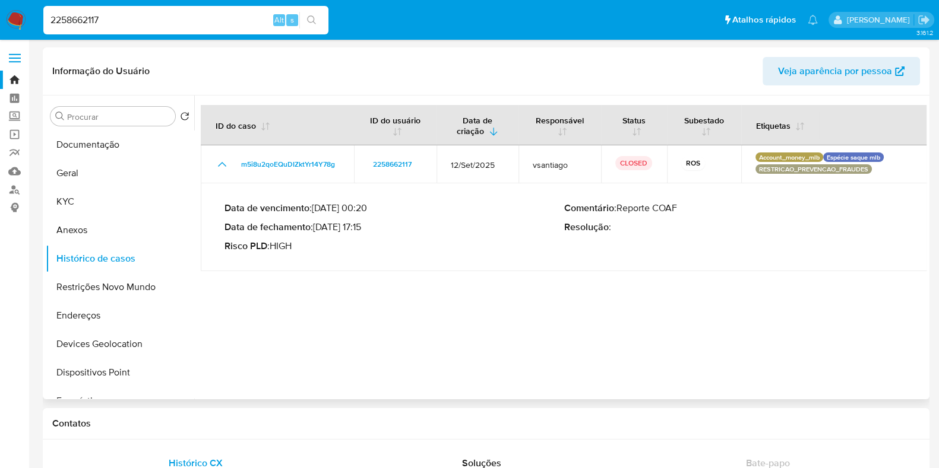
drag, startPoint x: 318, startPoint y: 224, endPoint x: 366, endPoint y: 227, distance: 48.8
click at [366, 227] on p "Data de fechamento : 02/10/2025 17:15" at bounding box center [394, 227] width 340 height 12
drag, startPoint x: 151, startPoint y: 7, endPoint x: 152, endPoint y: 14, distance: 6.6
click at [152, 13] on div "2258662117 Alt s" at bounding box center [185, 20] width 285 height 28
click at [152, 14] on input "2258662117" at bounding box center [185, 19] width 285 height 15
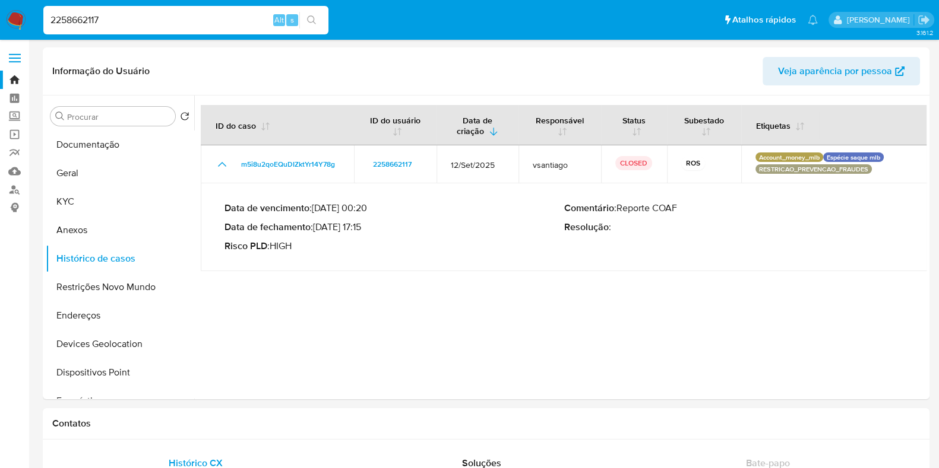
click at [152, 14] on input "2258662117" at bounding box center [185, 19] width 285 height 15
paste input "1794376595"
type input "1794376595"
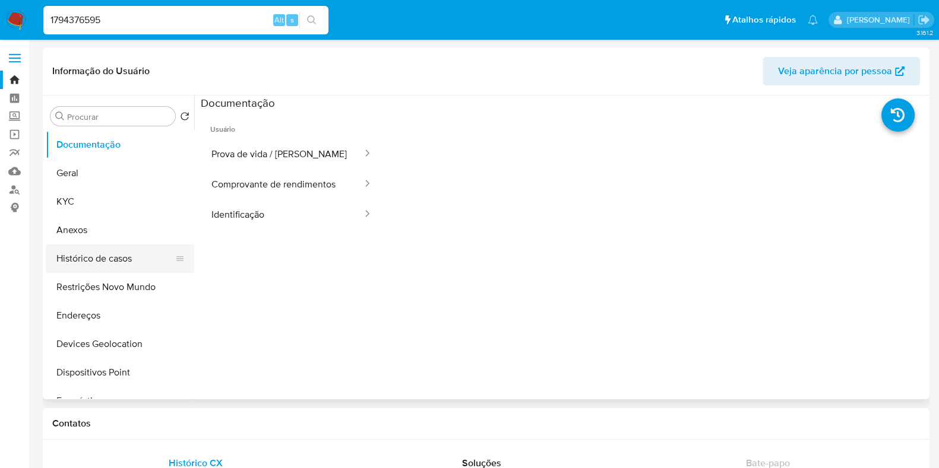
click at [93, 254] on button "Histórico de casos" at bounding box center [115, 259] width 139 height 28
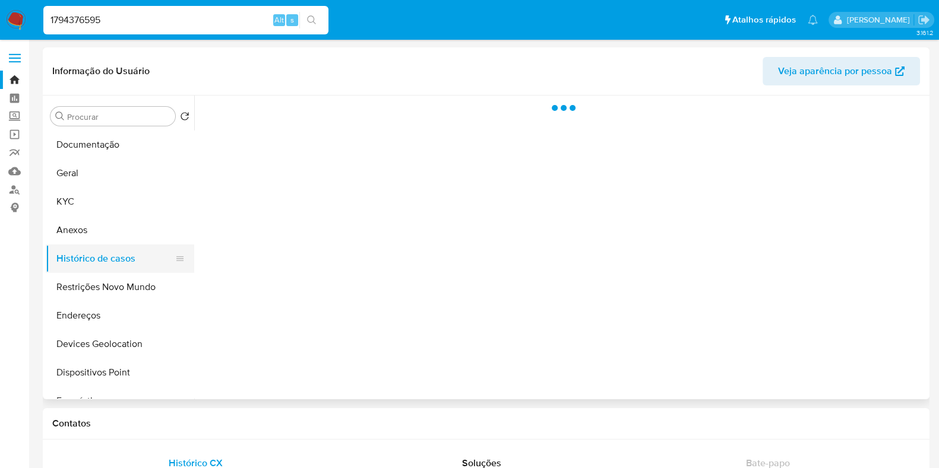
select select "10"
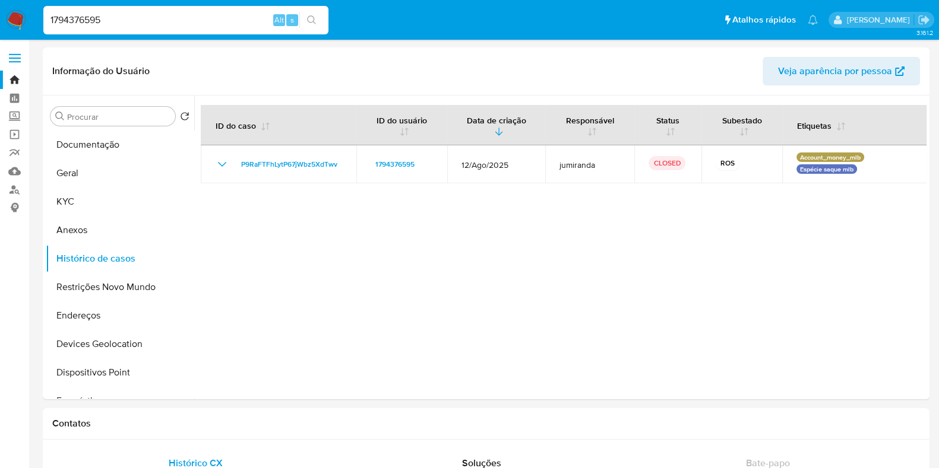
click at [179, 25] on input "1794376595" at bounding box center [185, 19] width 285 height 15
click at [90, 254] on button "Histórico de casos" at bounding box center [115, 259] width 139 height 28
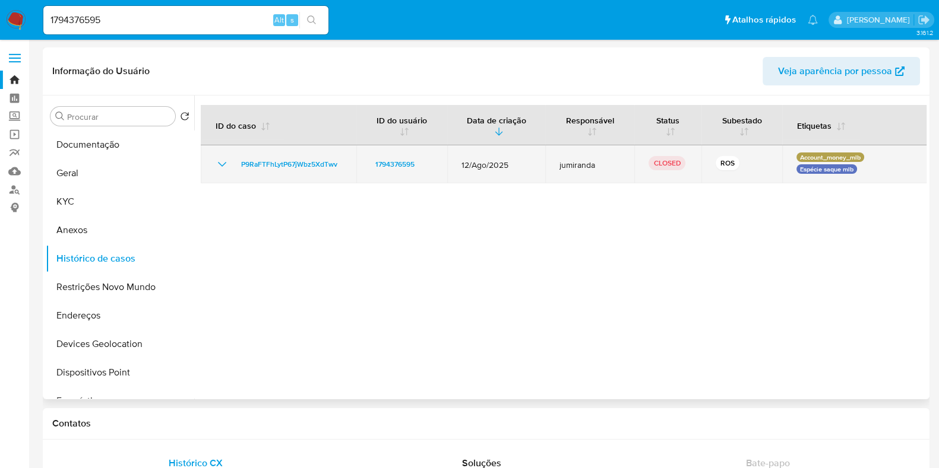
click at [225, 159] on icon "Mostrar/Ocultar" at bounding box center [222, 164] width 14 height 14
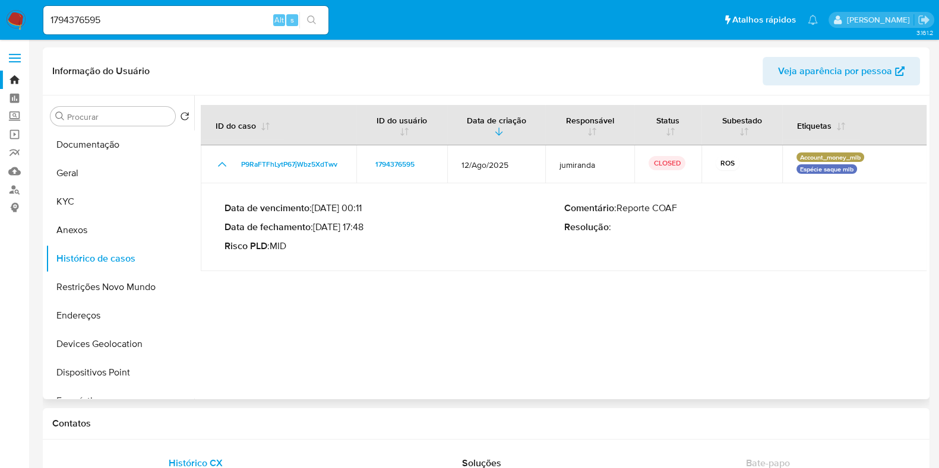
drag, startPoint x: 316, startPoint y: 226, endPoint x: 365, endPoint y: 227, distance: 48.7
click at [365, 227] on p "Data de fechamento : 03/09/2025 17:48" at bounding box center [394, 227] width 340 height 12
click at [12, 21] on img at bounding box center [16, 20] width 20 height 20
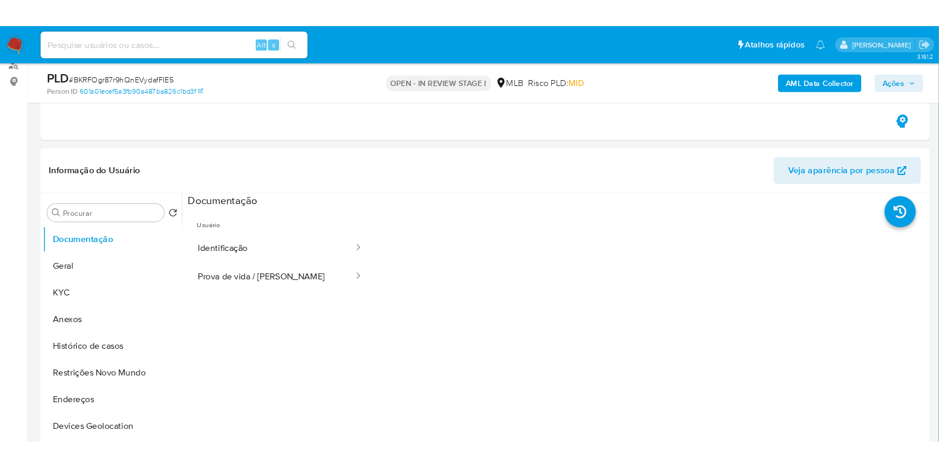
scroll to position [148, 0]
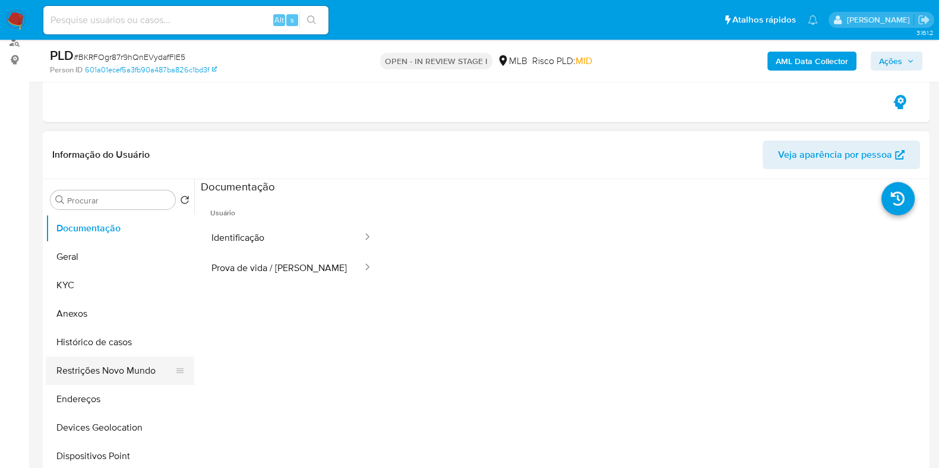
click at [125, 373] on button "Restrições Novo Mundo" at bounding box center [115, 371] width 139 height 28
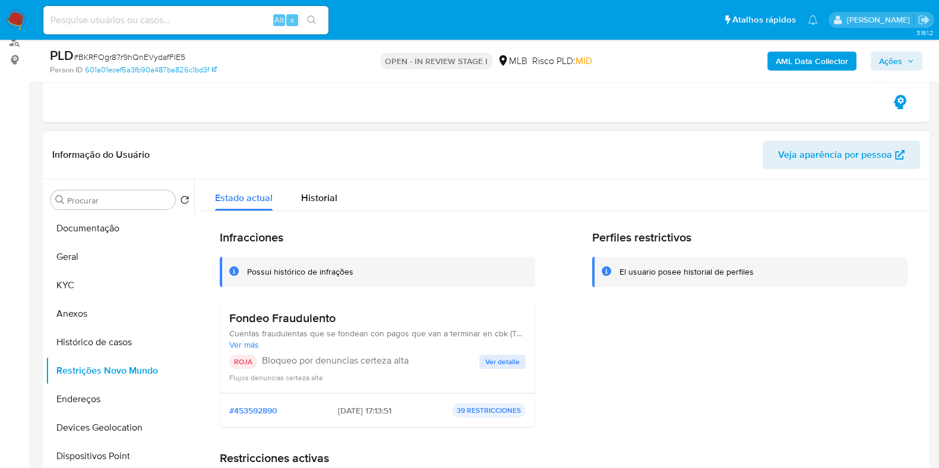
click at [504, 360] on span "Ver detalle" at bounding box center [502, 362] width 34 height 12
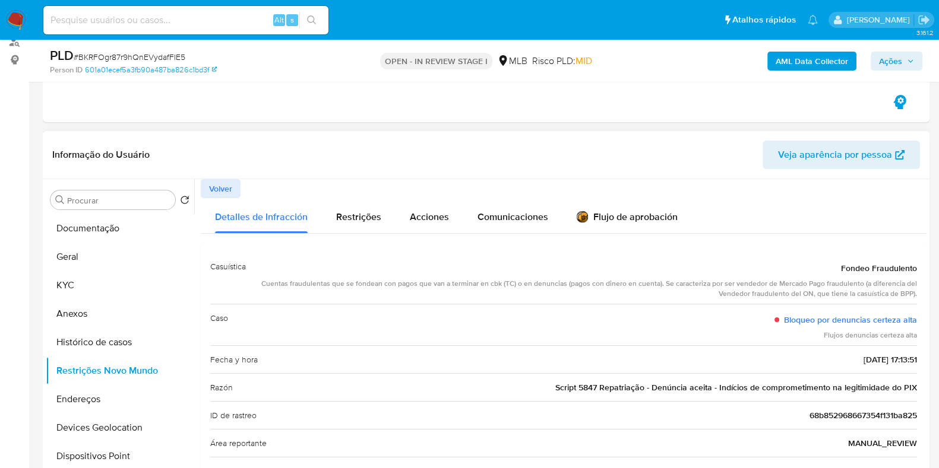
click at [218, 194] on span "Volver" at bounding box center [220, 188] width 23 height 17
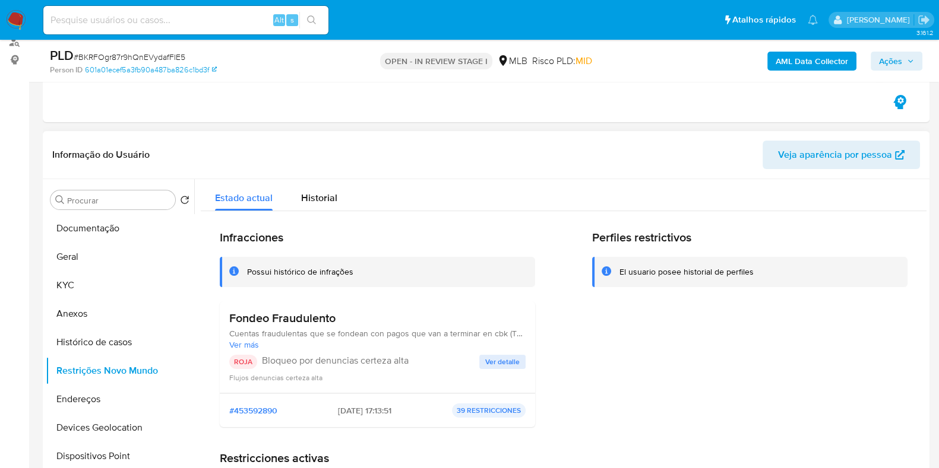
click at [489, 360] on span "Ver detalle" at bounding box center [502, 362] width 34 height 12
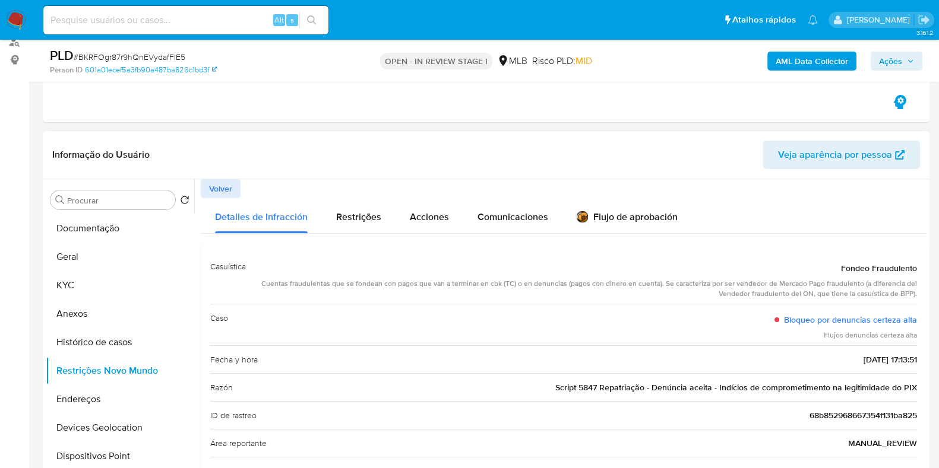
click at [620, 384] on span "Script 5847 Repatriação - Denúncia aceita - Indícios de comprometimento na legi…" at bounding box center [736, 388] width 362 height 12
click at [620, 385] on span "Script 5847 Repatriação - Denúncia aceita - Indícios de comprometimento na legi…" at bounding box center [736, 388] width 362 height 12
click at [80, 273] on button "KYC" at bounding box center [115, 285] width 139 height 28
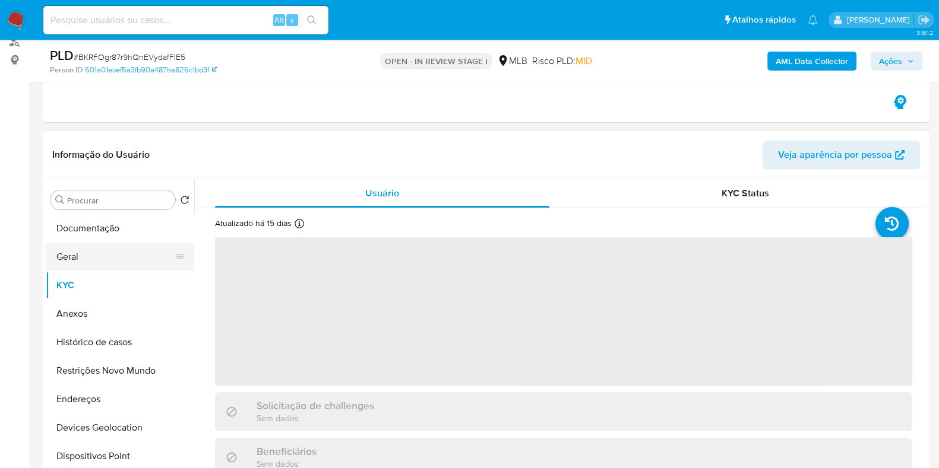
click at [83, 261] on button "Geral" at bounding box center [115, 257] width 139 height 28
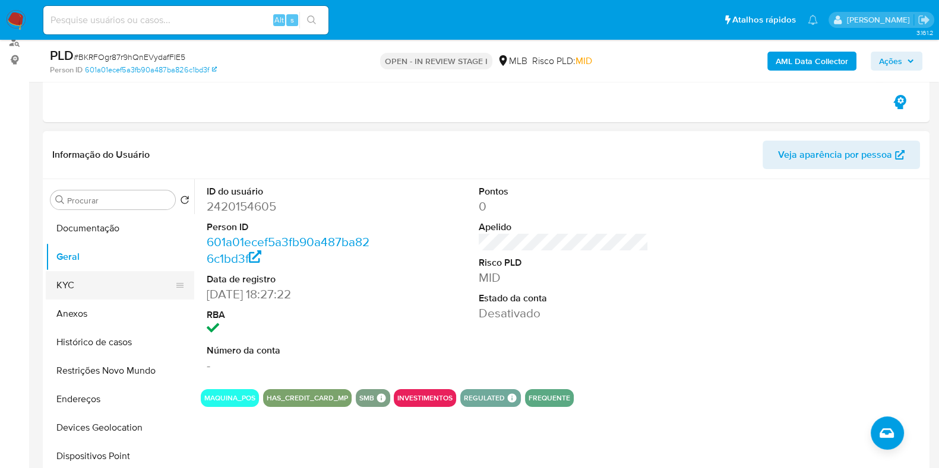
click at [89, 286] on button "KYC" at bounding box center [115, 285] width 139 height 28
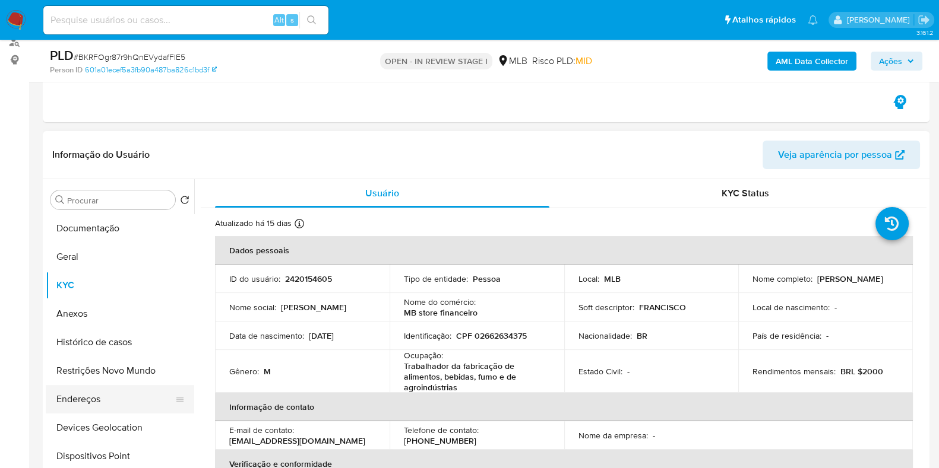
click at [95, 397] on button "Endereços" at bounding box center [115, 399] width 139 height 28
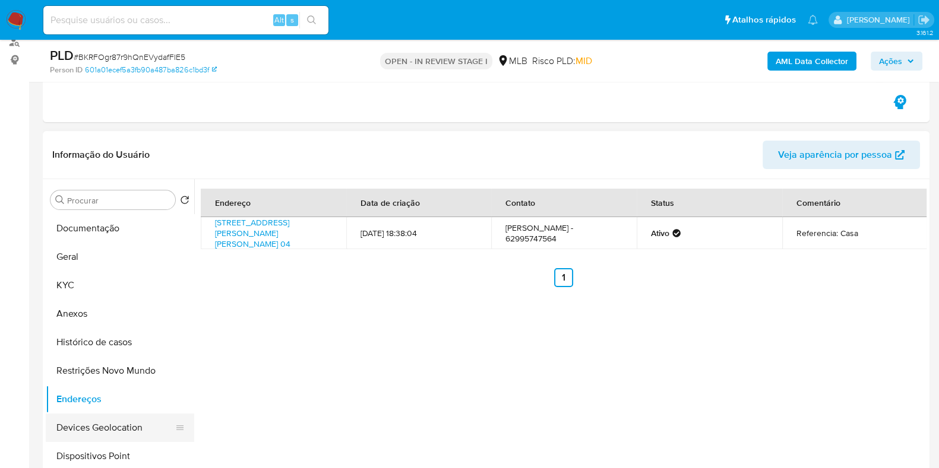
click at [99, 426] on button "Devices Geolocation" at bounding box center [115, 428] width 139 height 28
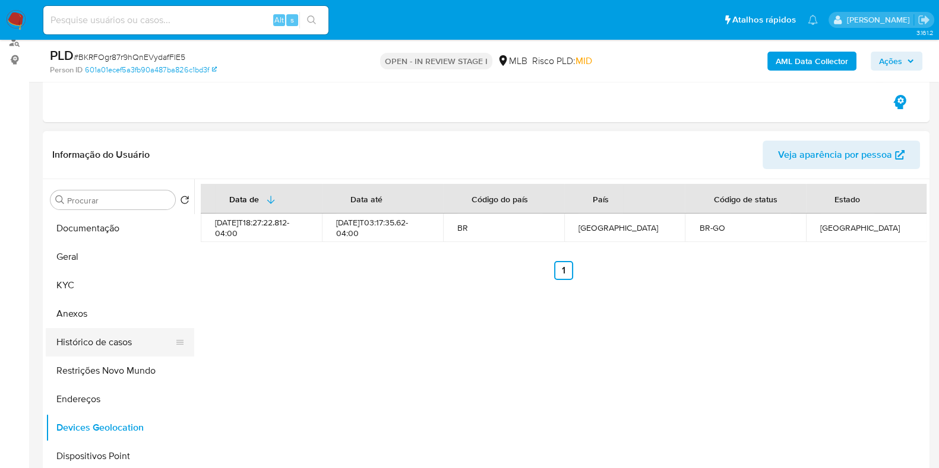
click at [92, 340] on button "Histórico de casos" at bounding box center [115, 342] width 139 height 28
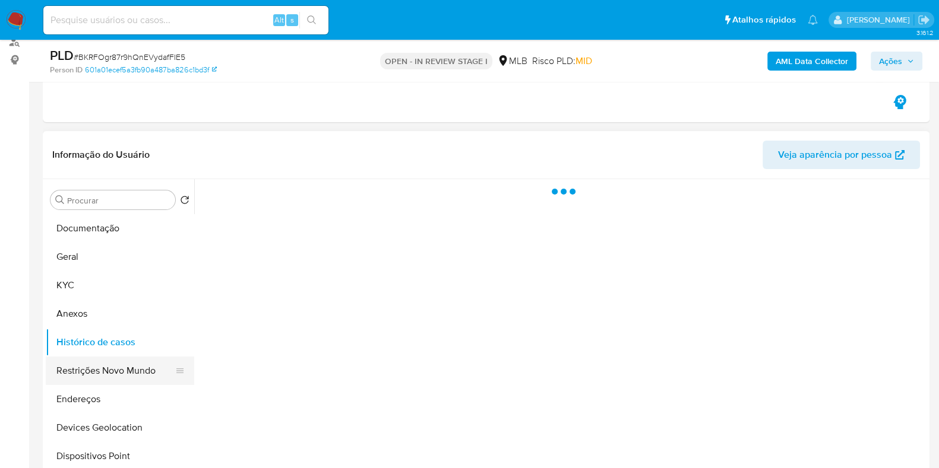
click at [98, 366] on button "Restrições Novo Mundo" at bounding box center [115, 371] width 139 height 28
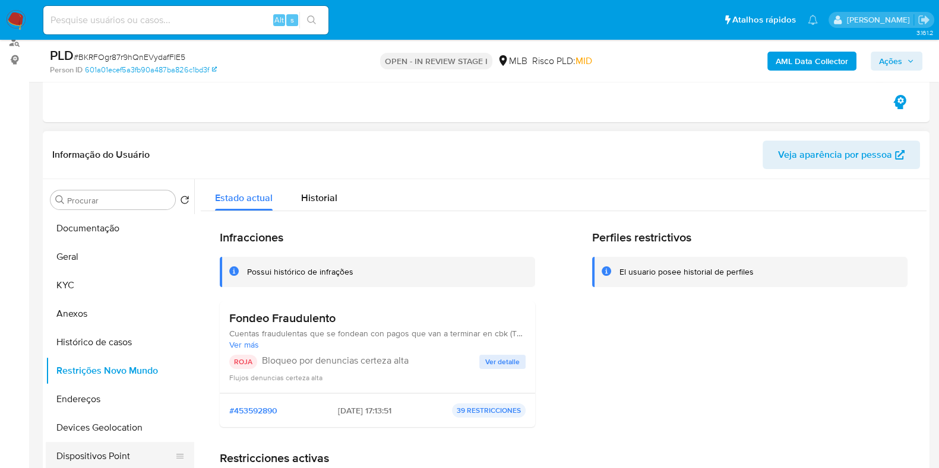
click at [78, 443] on button "Dispositivos Point" at bounding box center [115, 456] width 139 height 28
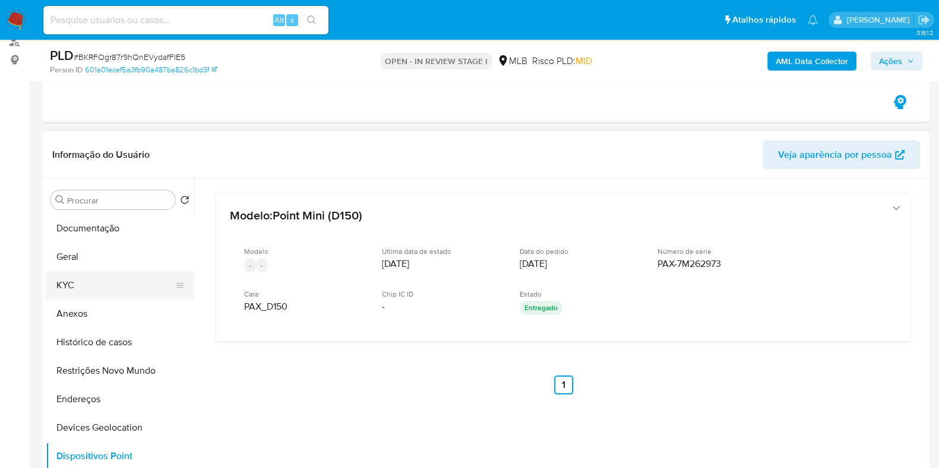
click at [123, 287] on button "KYC" at bounding box center [115, 285] width 139 height 28
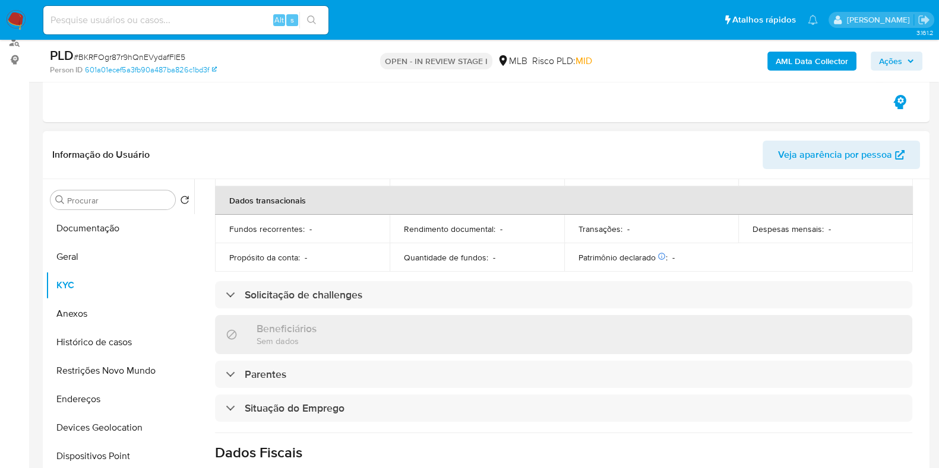
scroll to position [530, 0]
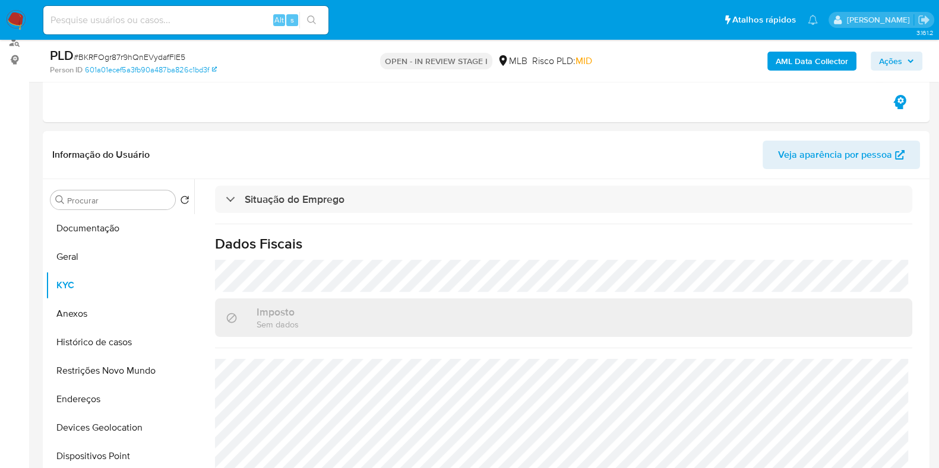
click at [819, 67] on b "AML Data Collector" at bounding box center [811, 61] width 72 height 19
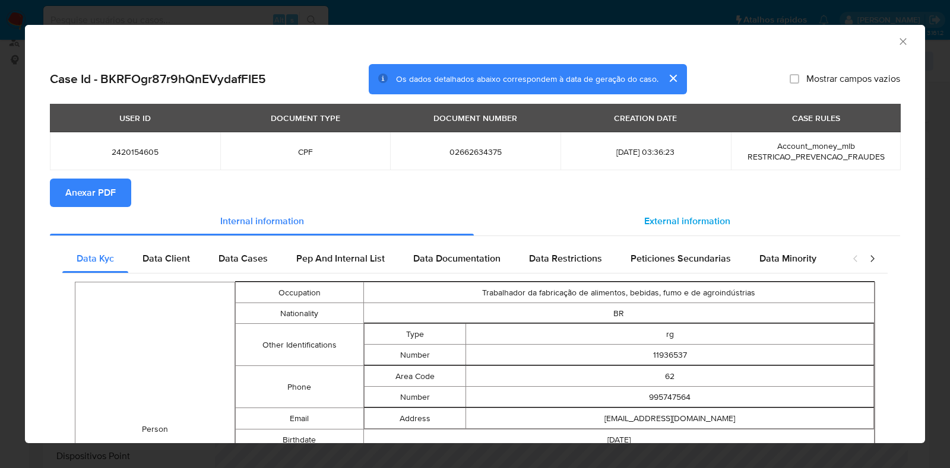
click at [666, 217] on span "External information" at bounding box center [687, 221] width 86 height 14
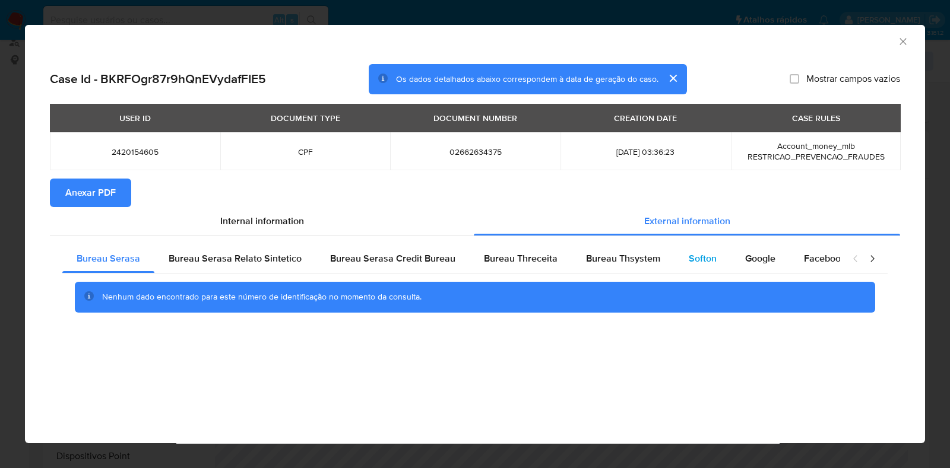
click at [681, 248] on div "Softon" at bounding box center [702, 259] width 56 height 28
click at [745, 254] on span "Google" at bounding box center [760, 259] width 30 height 14
click at [94, 191] on span "Anexar PDF" at bounding box center [90, 193] width 50 height 26
drag, startPoint x: 900, startPoint y: 44, endPoint x: 888, endPoint y: 55, distance: 16.4
click at [900, 43] on icon "Fechar a janela" at bounding box center [902, 41] width 7 height 7
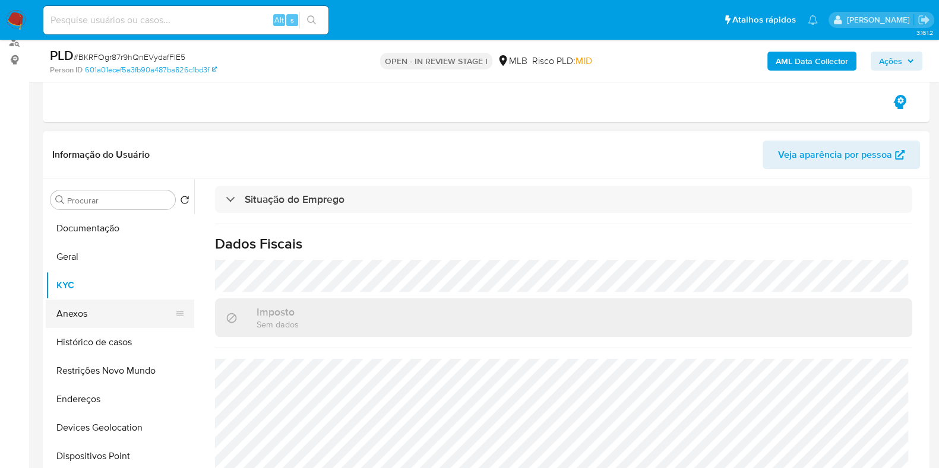
click at [101, 313] on button "Anexos" at bounding box center [115, 314] width 139 height 28
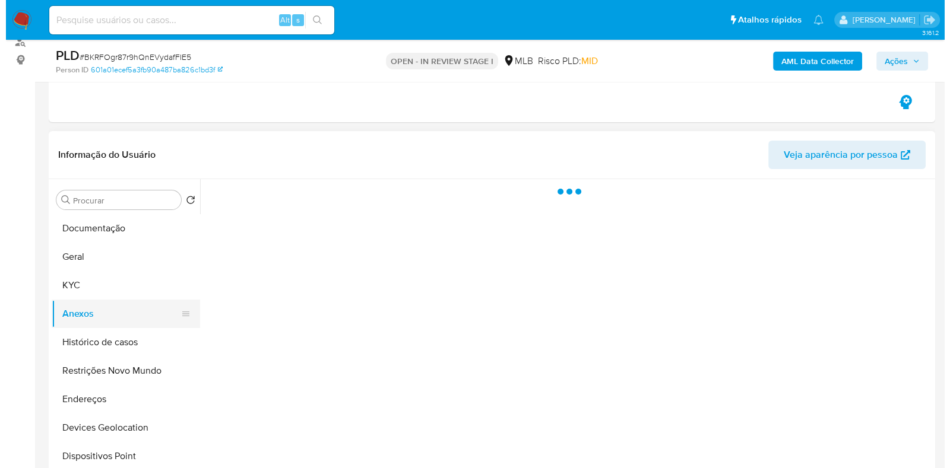
scroll to position [0, 0]
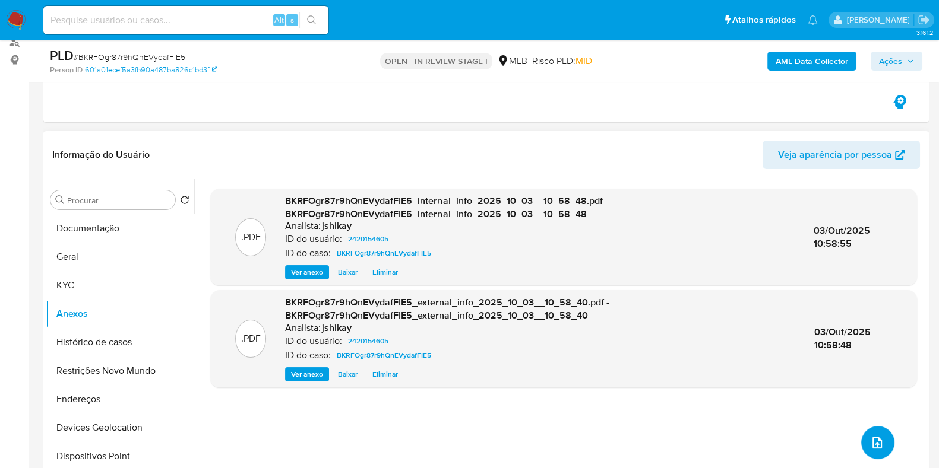
click at [876, 440] on icon "upload-file" at bounding box center [876, 443] width 9 height 12
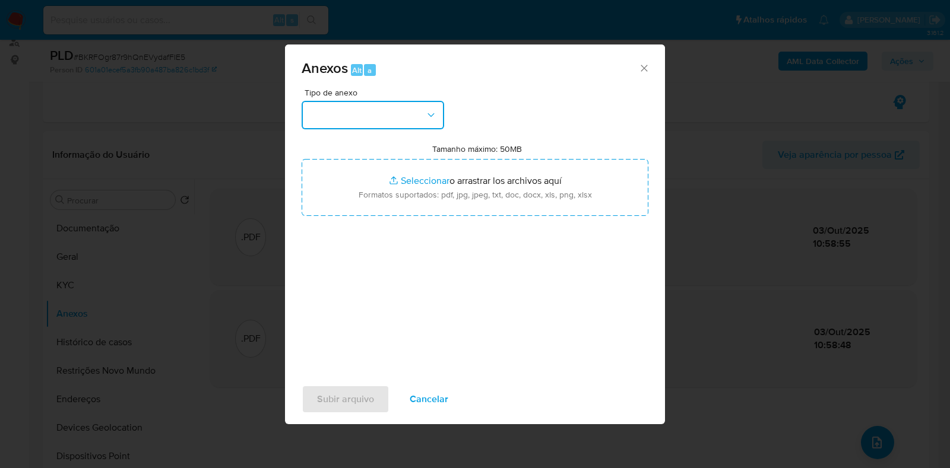
click at [337, 113] on button "button" at bounding box center [373, 115] width 142 height 28
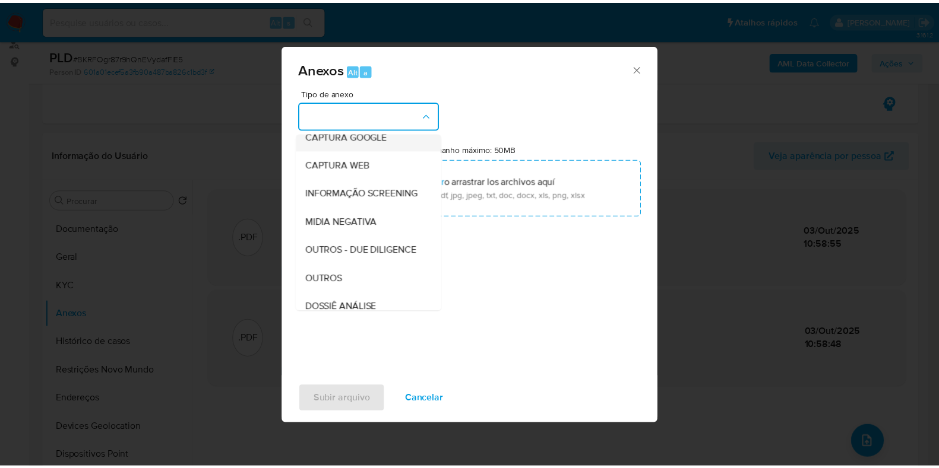
scroll to position [148, 0]
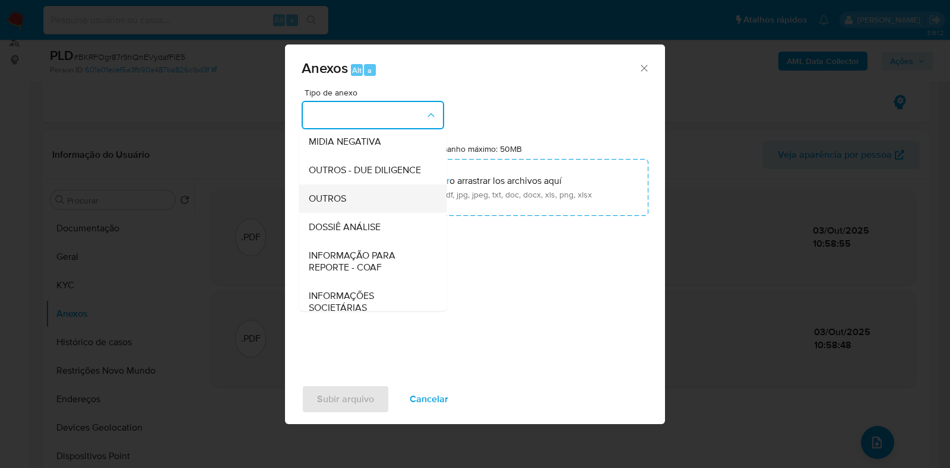
click at [354, 213] on div "OUTROS" at bounding box center [369, 199] width 121 height 28
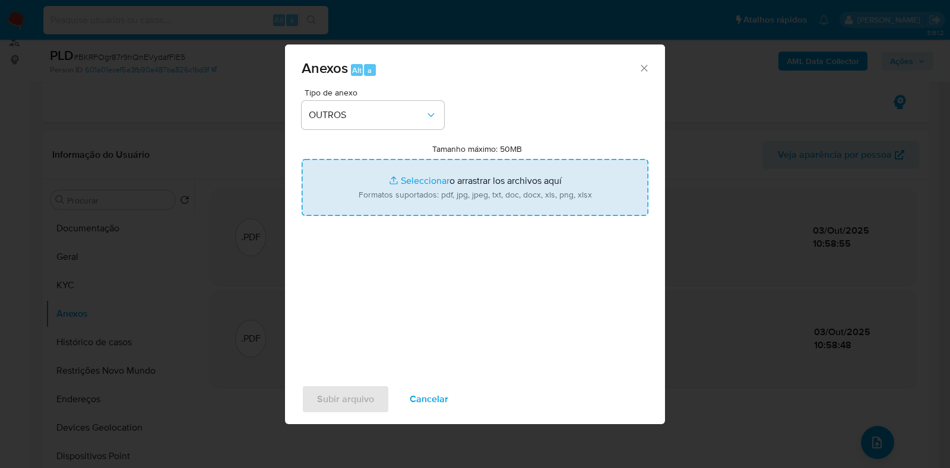
click at [472, 173] on input "Tamanho máximo: 50MB Seleccionar archivos" at bounding box center [475, 187] width 347 height 57
type input "C:\fakepath\SAR - XXX - CPF 02662634375 - [PERSON_NAME].pdf"
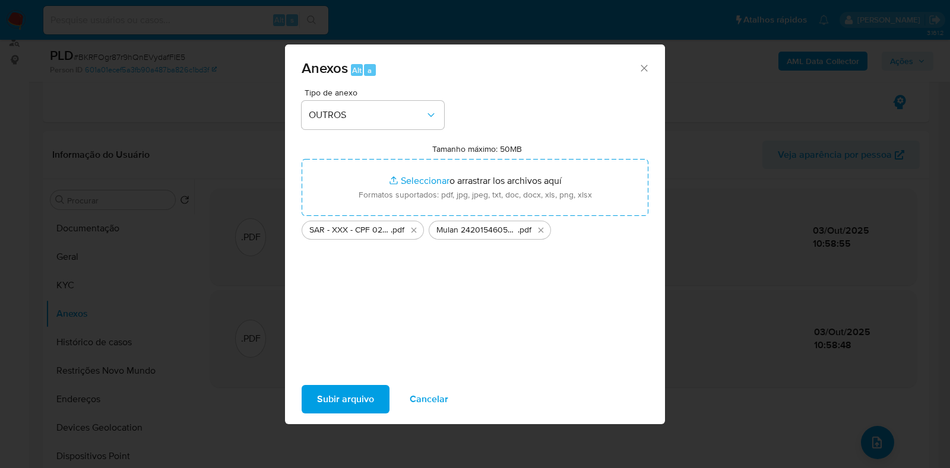
click at [340, 395] on span "Subir arquivo" at bounding box center [345, 399] width 57 height 26
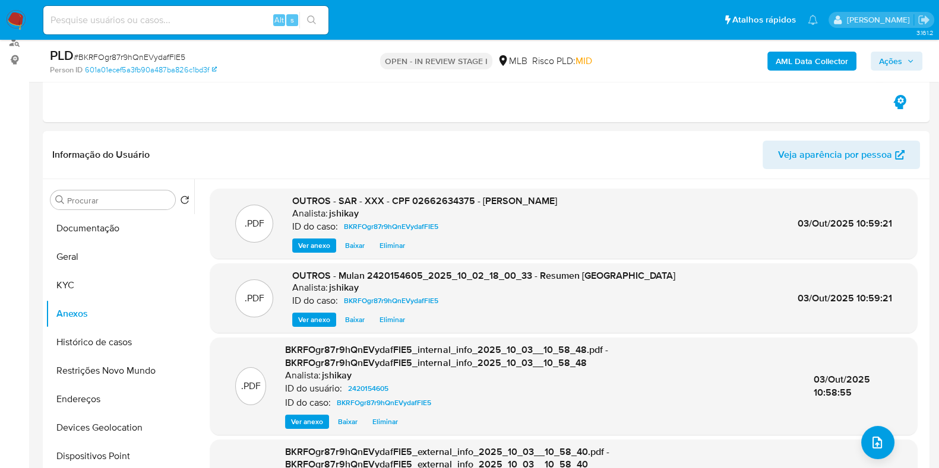
click at [912, 61] on icon "button" at bounding box center [910, 61] width 7 height 7
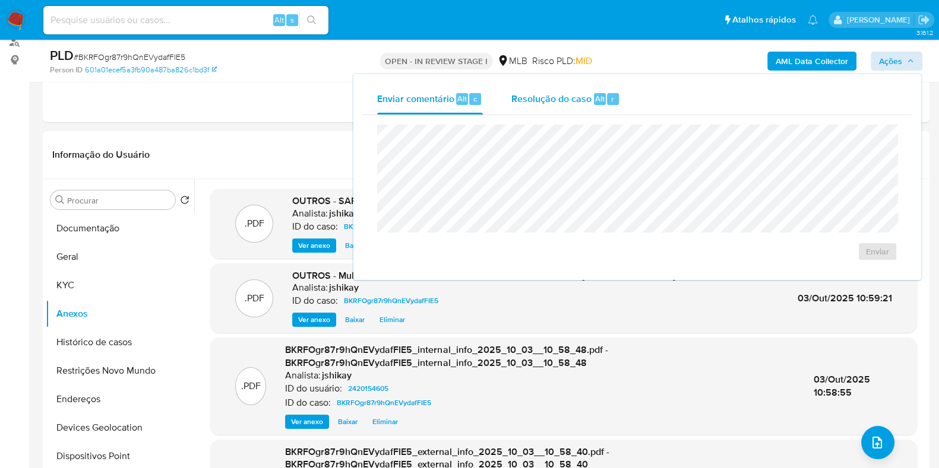
click at [556, 94] on span "Resolução do caso" at bounding box center [551, 98] width 80 height 14
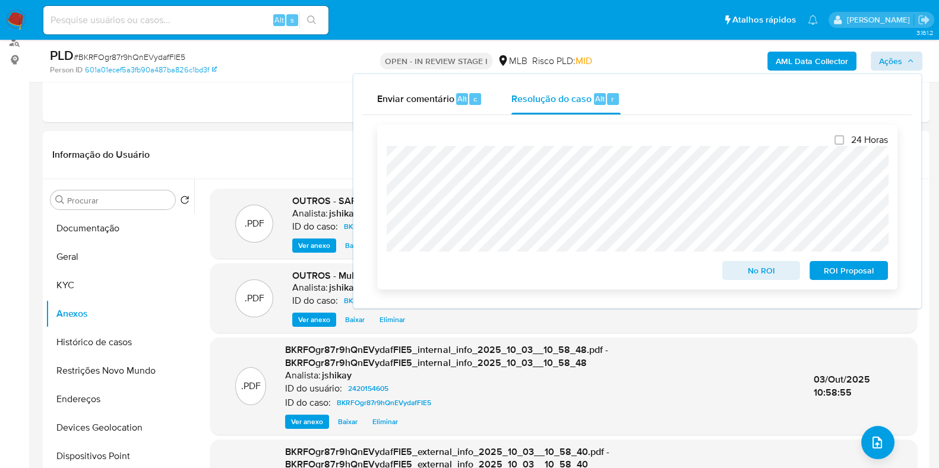
click at [858, 270] on span "ROI Proposal" at bounding box center [849, 270] width 62 height 17
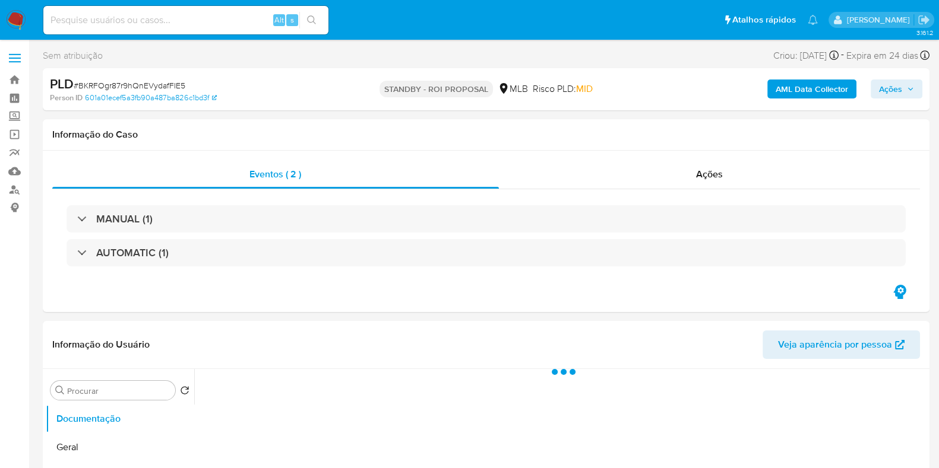
select select "10"
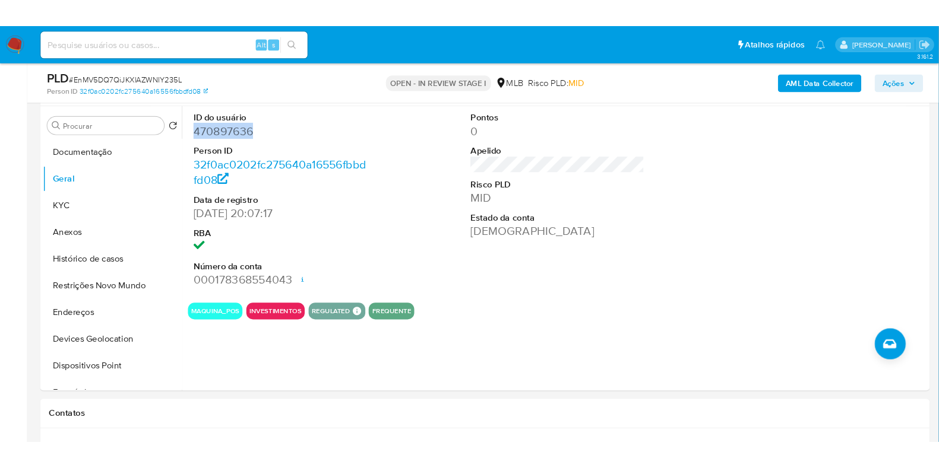
scroll to position [223, 0]
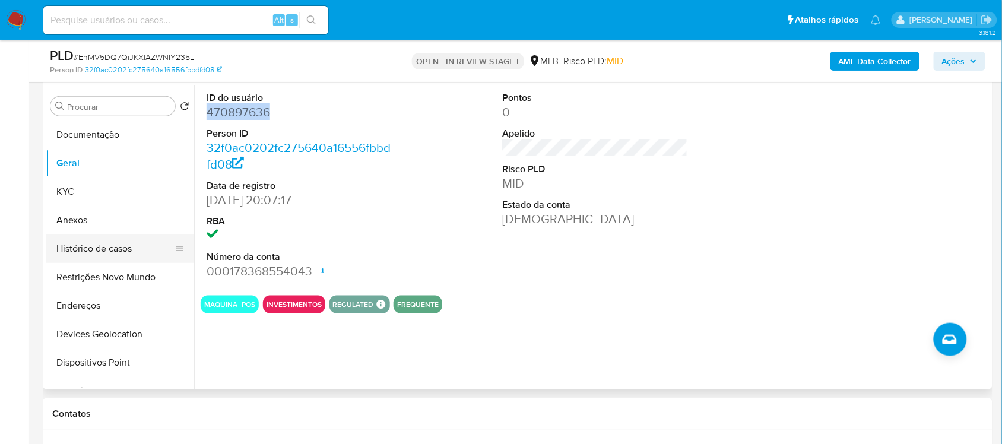
click at [131, 256] on button "Histórico de casos" at bounding box center [115, 249] width 139 height 28
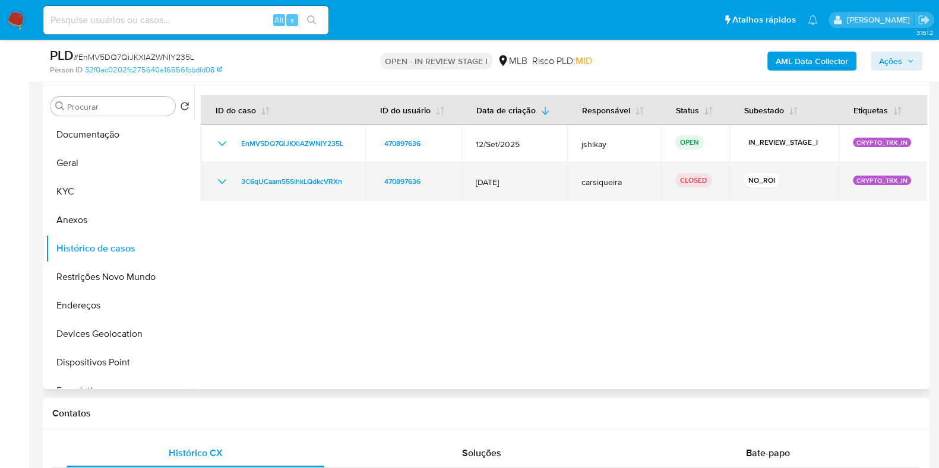
click at [222, 175] on icon "Mostrar/Ocultar" at bounding box center [222, 182] width 14 height 14
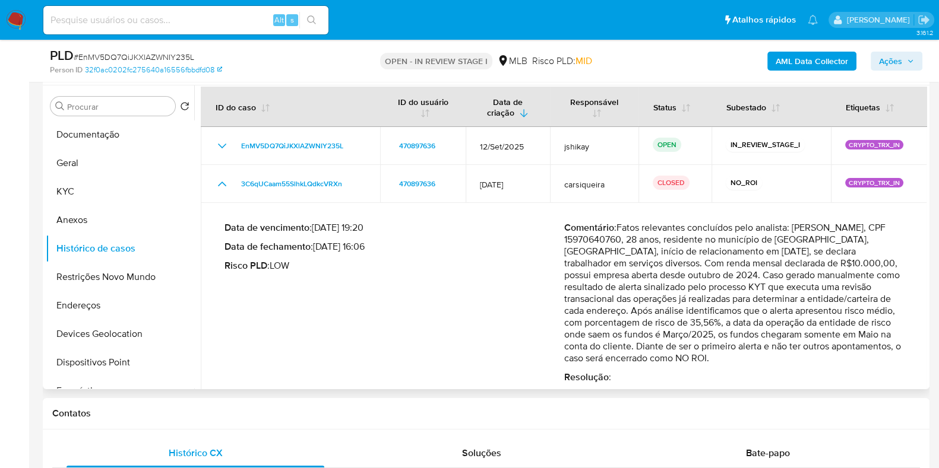
scroll to position [0, 0]
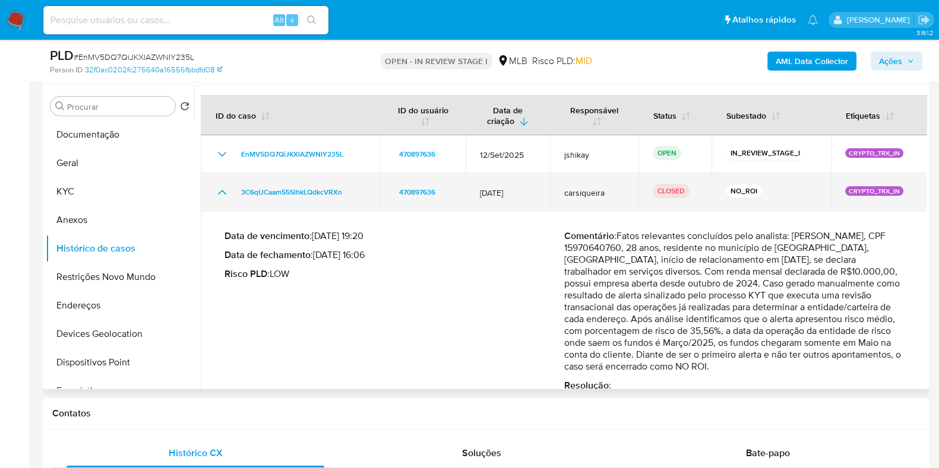
click at [216, 191] on icon "Mostrar/Ocultar" at bounding box center [222, 192] width 14 height 14
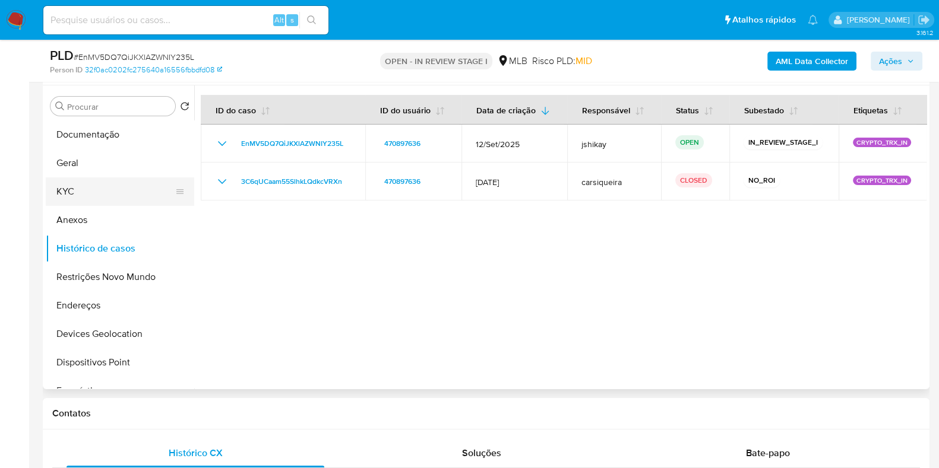
click at [113, 200] on button "KYC" at bounding box center [115, 192] width 139 height 28
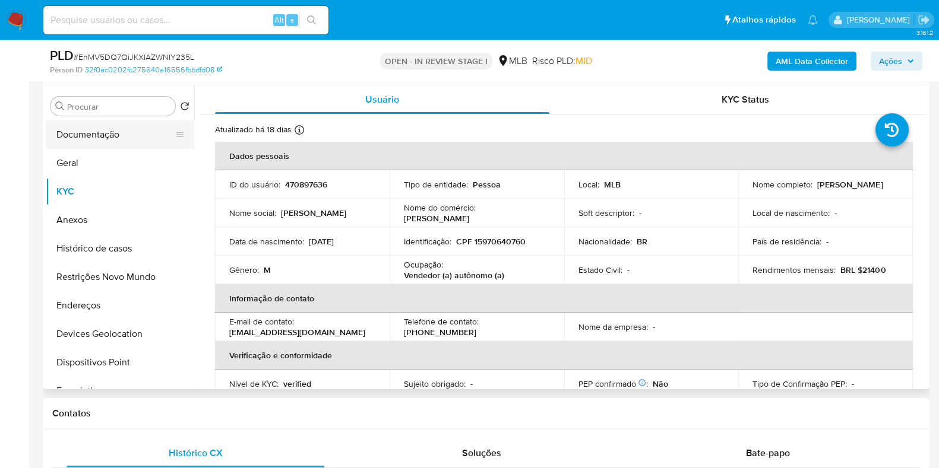
click at [122, 130] on button "Documentação" at bounding box center [115, 135] width 139 height 28
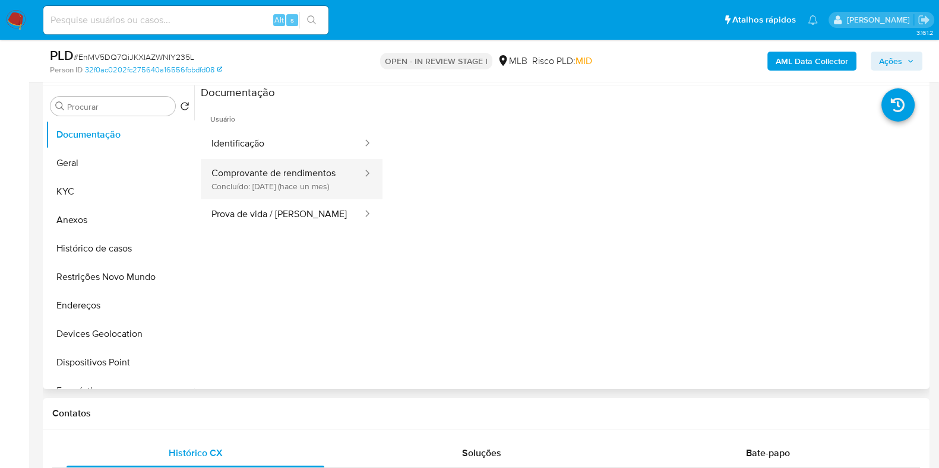
click at [303, 191] on button "Comprovante de rendimentos Concluído: 27/08/2025 (hace un mes)" at bounding box center [282, 179] width 163 height 40
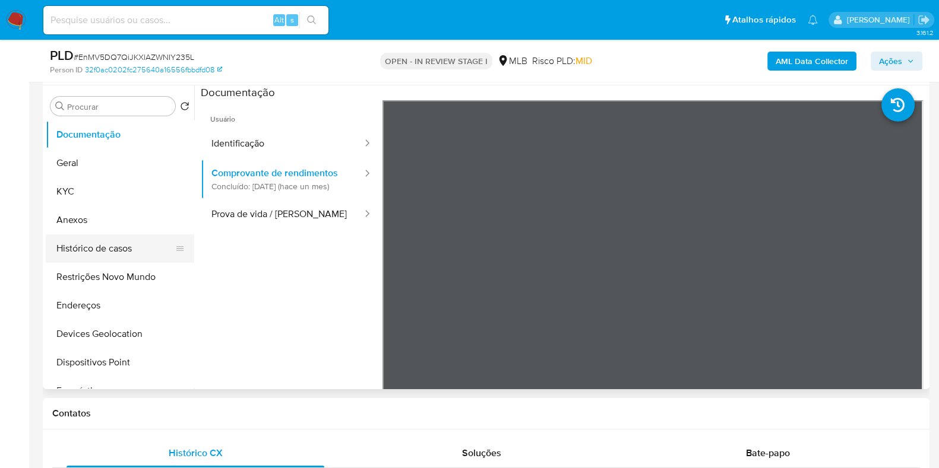
click at [116, 239] on button "Histórico de casos" at bounding box center [115, 249] width 139 height 28
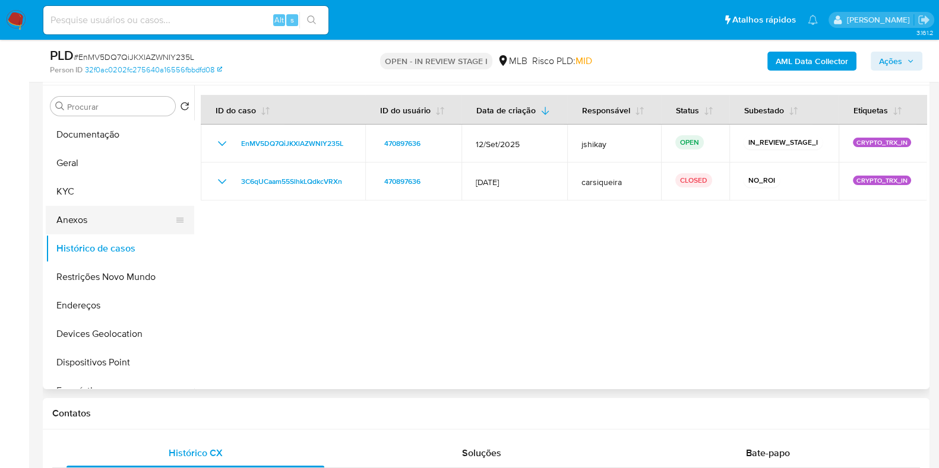
click at [118, 229] on button "Anexos" at bounding box center [115, 220] width 139 height 28
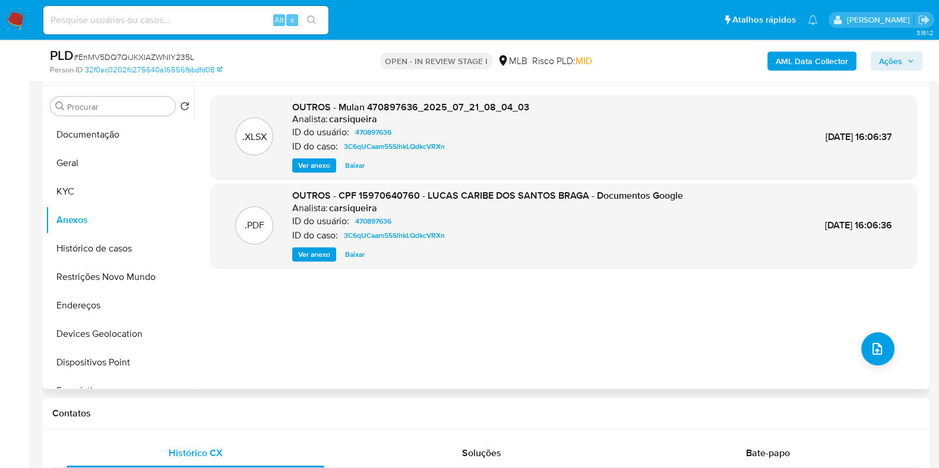
click at [299, 252] on span "Ver anexo" at bounding box center [314, 255] width 32 height 12
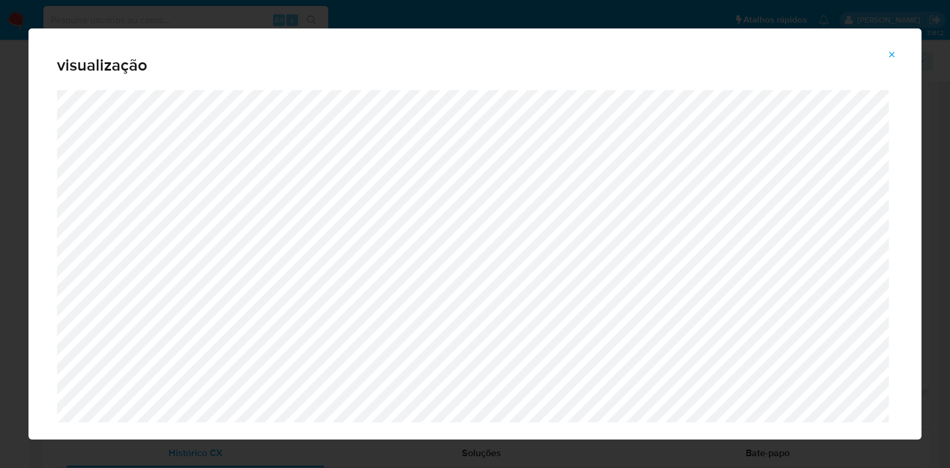
drag, startPoint x: 901, startPoint y: 41, endPoint x: 880, endPoint y: 61, distance: 28.5
click at [899, 42] on div "visualização" at bounding box center [474, 59] width 893 height 62
click at [880, 61] on button "Attachment preview" at bounding box center [892, 54] width 26 height 19
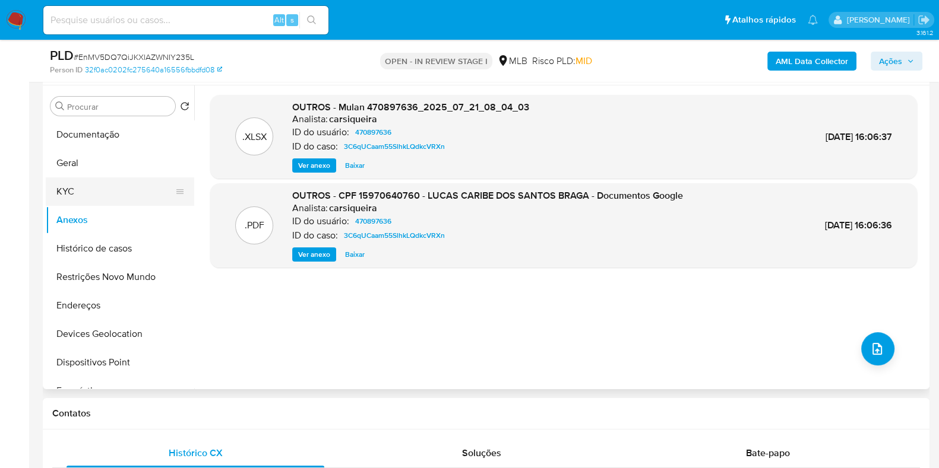
click at [93, 192] on button "KYC" at bounding box center [115, 192] width 139 height 28
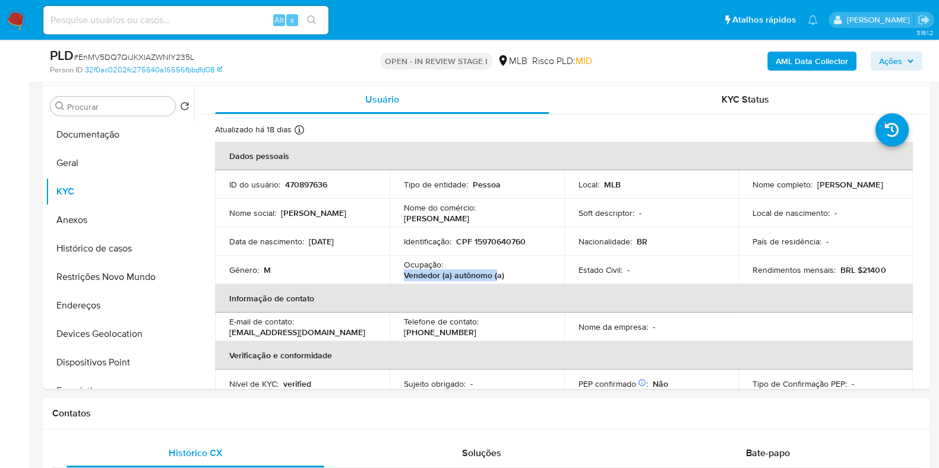
drag, startPoint x: 479, startPoint y: 277, endPoint x: 398, endPoint y: 277, distance: 80.1
click at [398, 277] on td "Ocupação : Vendedor (a) autônomo (a)" at bounding box center [476, 270] width 175 height 28
copy p "Vendedor (a) autônomo ("
click at [89, 166] on button "Geral" at bounding box center [115, 163] width 139 height 28
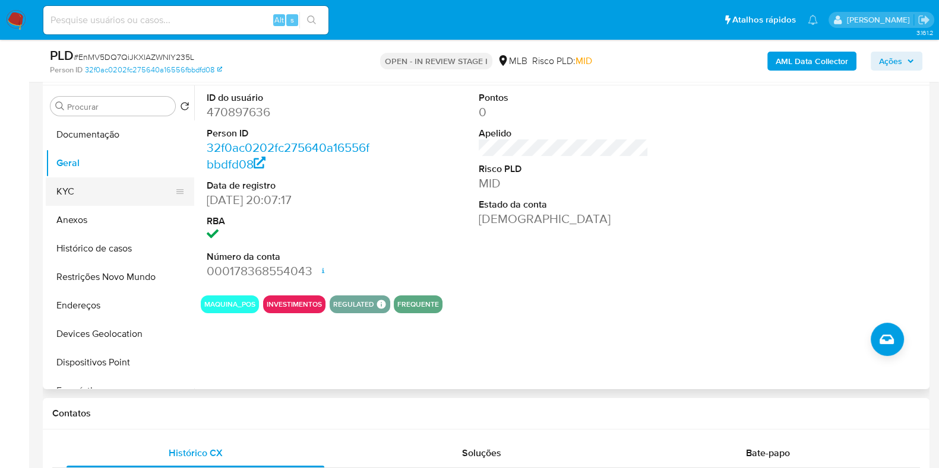
click at [76, 194] on button "KYC" at bounding box center [115, 192] width 139 height 28
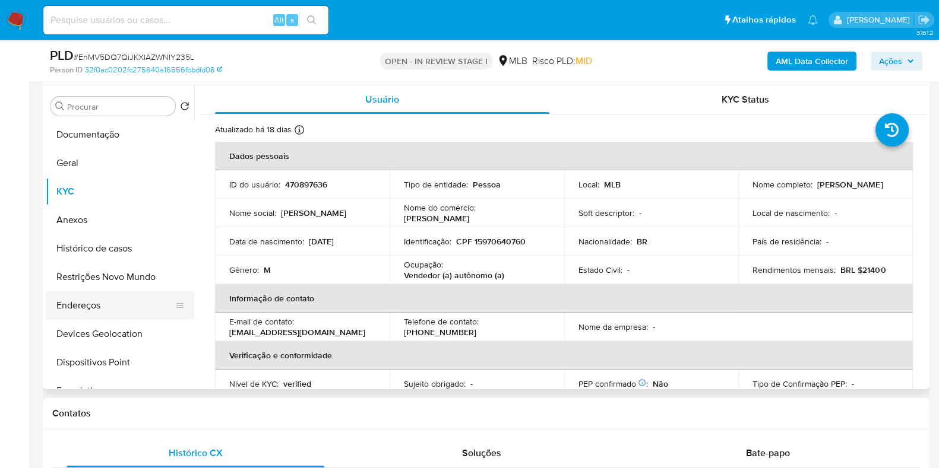
click at [70, 305] on button "Endereços" at bounding box center [115, 305] width 139 height 28
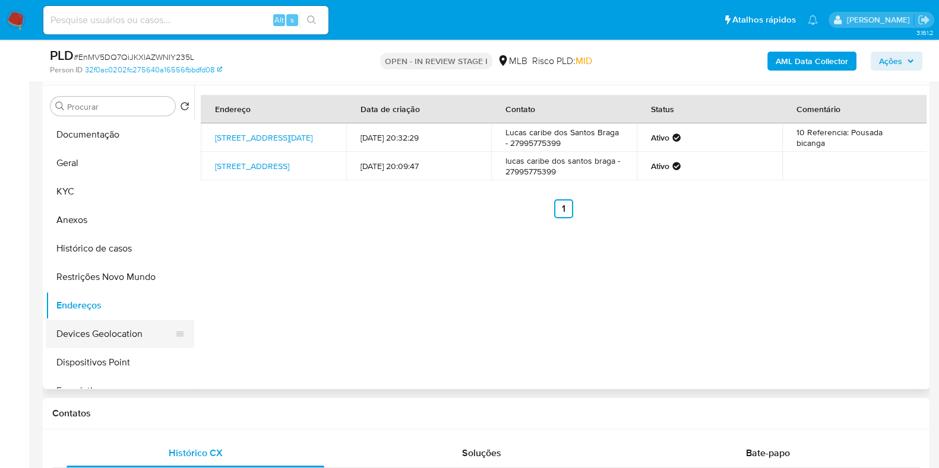
click at [94, 329] on button "Devices Geolocation" at bounding box center [115, 334] width 139 height 28
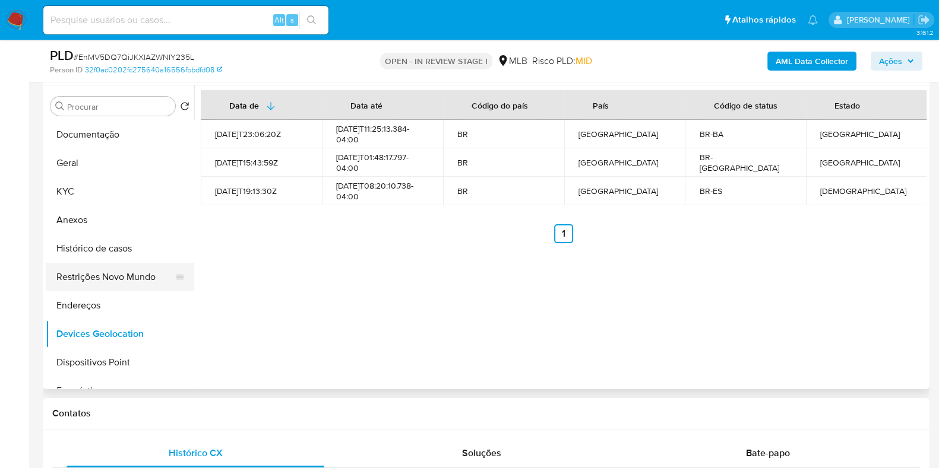
click at [118, 275] on button "Restrições Novo Mundo" at bounding box center [115, 277] width 139 height 28
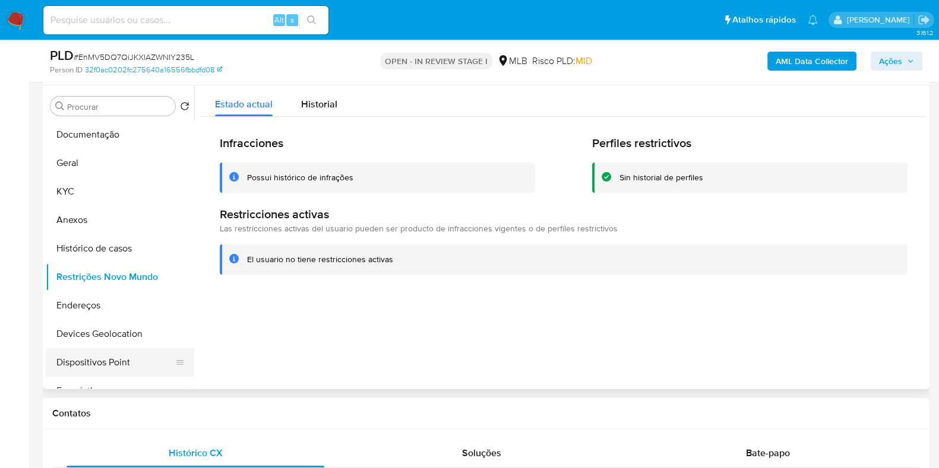
click at [107, 367] on button "Dispositivos Point" at bounding box center [115, 362] width 139 height 28
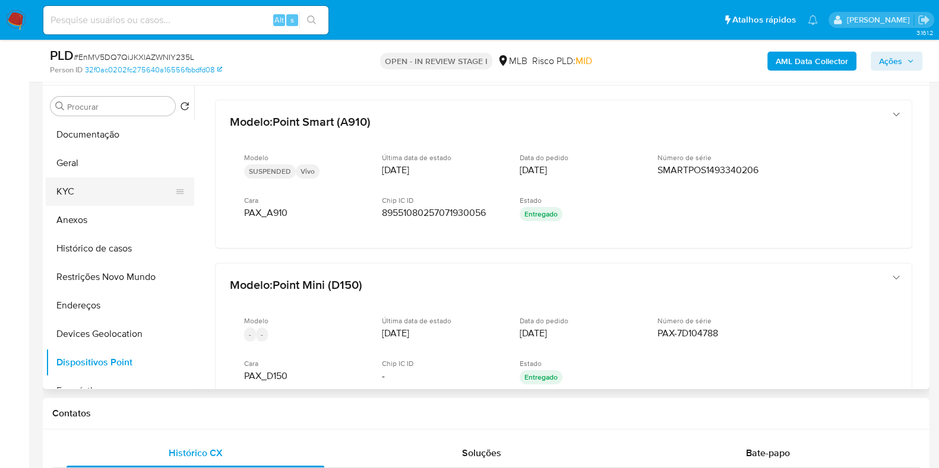
click at [97, 182] on button "KYC" at bounding box center [115, 192] width 139 height 28
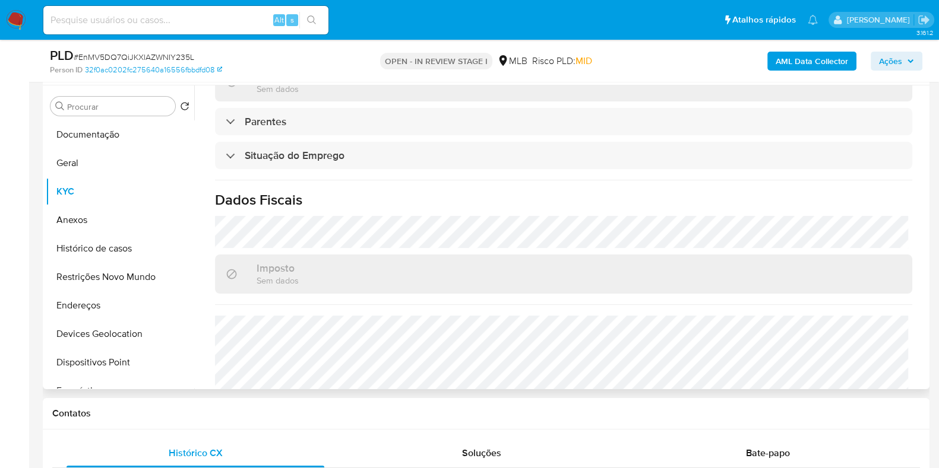
scroll to position [516, 0]
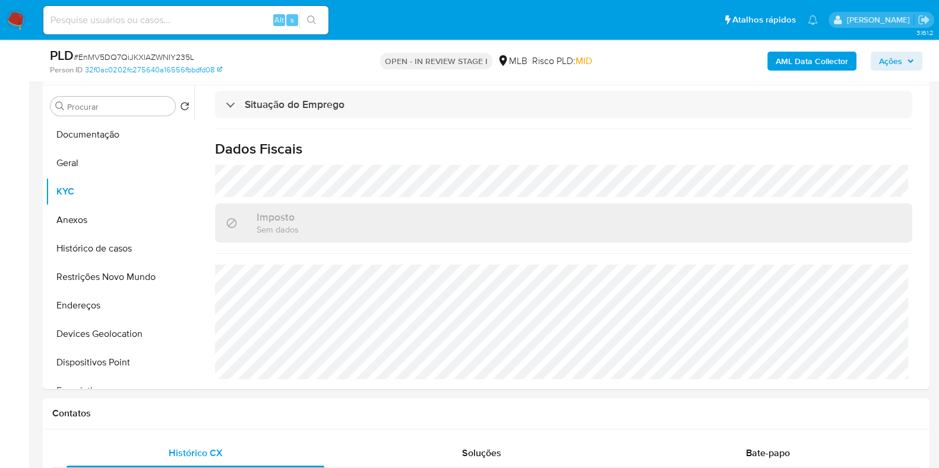
click at [829, 53] on b "AML Data Collector" at bounding box center [811, 61] width 72 height 19
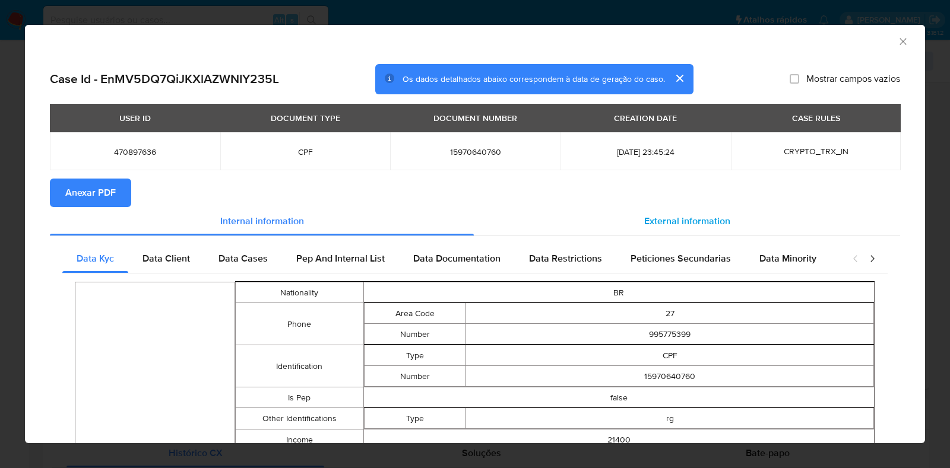
click at [700, 220] on span "External information" at bounding box center [687, 221] width 86 height 14
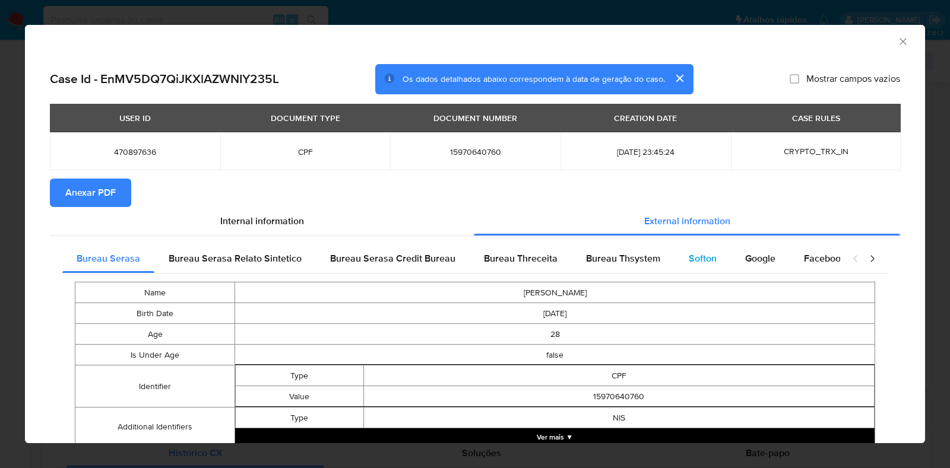
click at [696, 248] on div "Softon" at bounding box center [702, 259] width 56 height 28
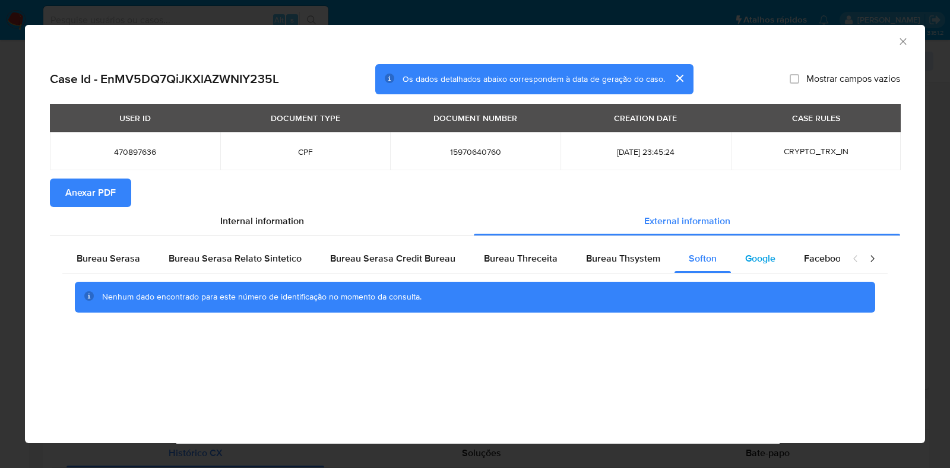
click at [742, 250] on div "Google" at bounding box center [760, 259] width 59 height 28
click at [72, 175] on div "USER ID DOCUMENT TYPE DOCUMENT NUMBER CREATION DATE CASE RULES 470897636 CPF 15…" at bounding box center [475, 141] width 850 height 75
click at [80, 188] on span "Anexar PDF" at bounding box center [90, 193] width 50 height 26
click at [906, 42] on icon "Fechar a janela" at bounding box center [903, 42] width 12 height 12
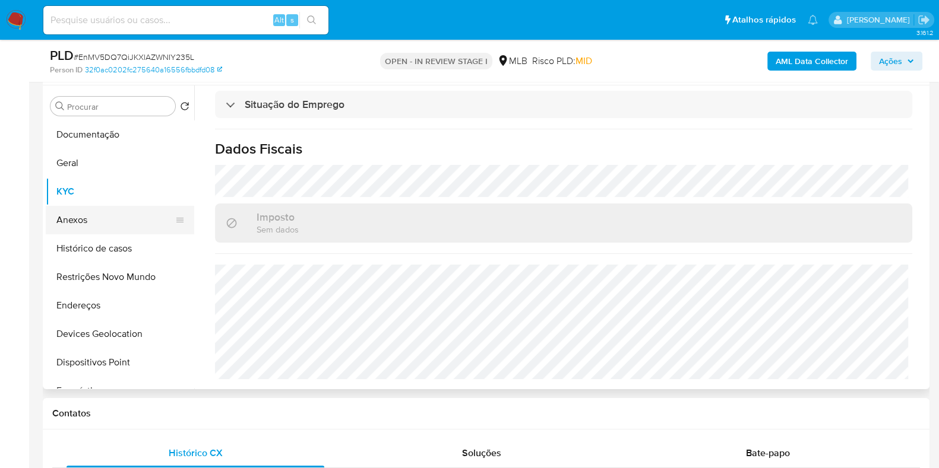
click at [101, 213] on button "Anexos" at bounding box center [115, 220] width 139 height 28
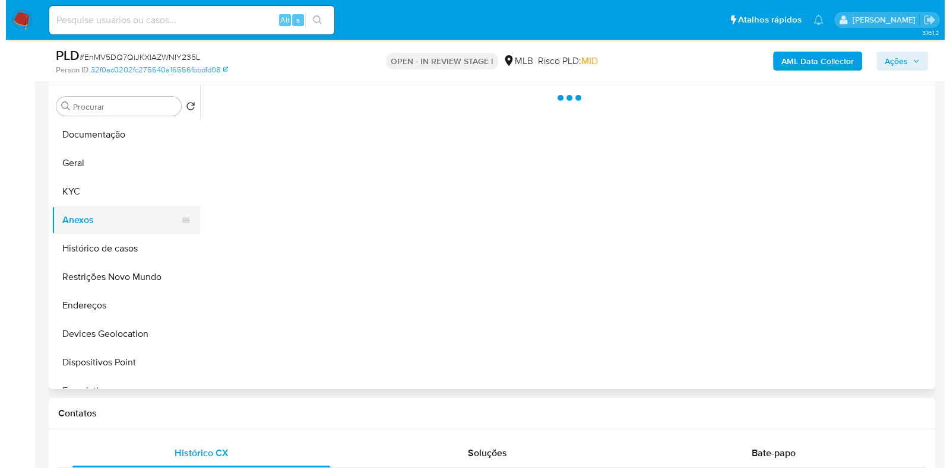
scroll to position [0, 0]
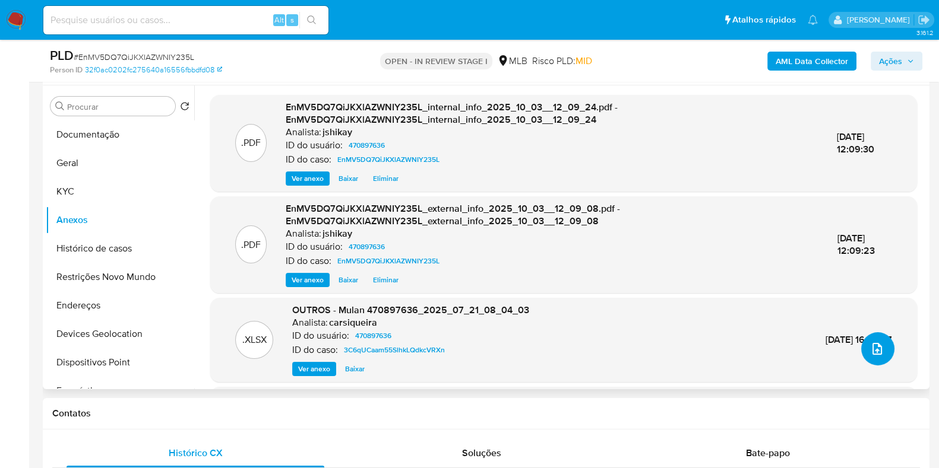
click at [870, 344] on icon "upload-file" at bounding box center [877, 349] width 14 height 14
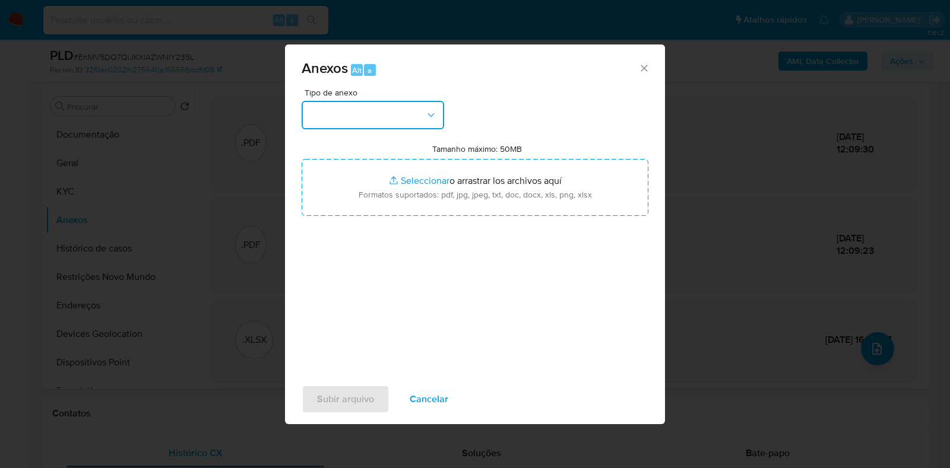
drag, startPoint x: 431, startPoint y: 102, endPoint x: 389, endPoint y: 122, distance: 46.7
click at [425, 107] on button "button" at bounding box center [373, 115] width 142 height 28
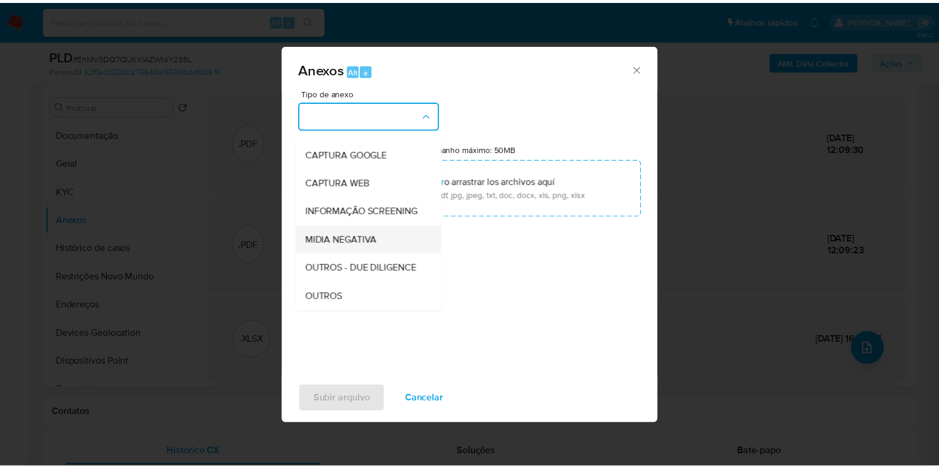
scroll to position [74, 0]
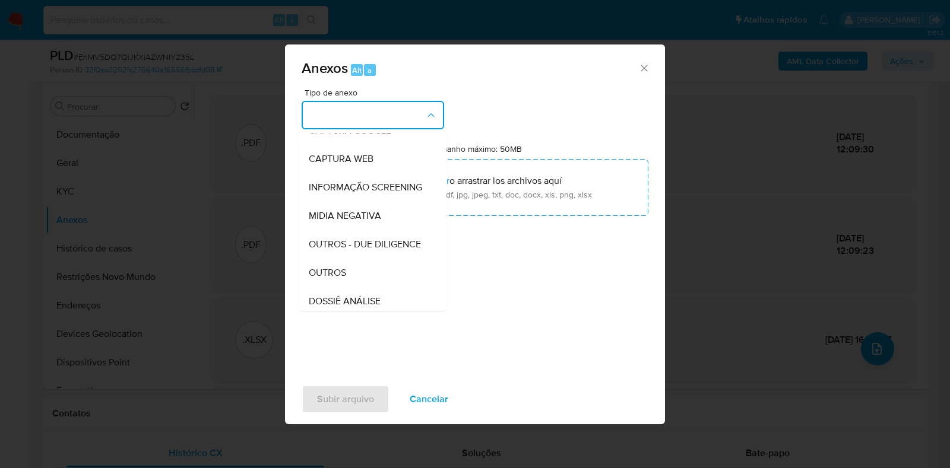
click at [348, 287] on div "OUTROS" at bounding box center [369, 273] width 121 height 28
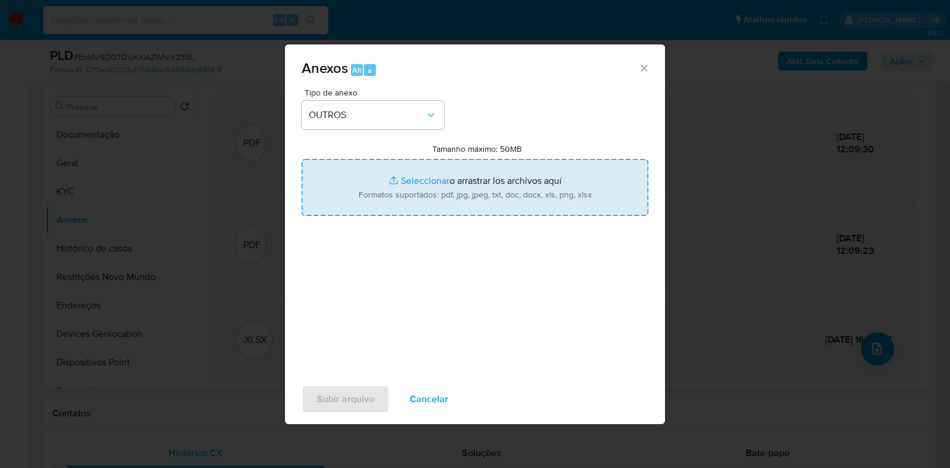
click at [424, 172] on input "Tamanho máximo: 50MB Seleccionar archivos" at bounding box center [475, 187] width 347 height 57
type input "C:\fakepath\Declinio - EnMV5DQ7QiJKXlAZWNIY235L - CPF 15970640760 - LUCAS CARIB…"
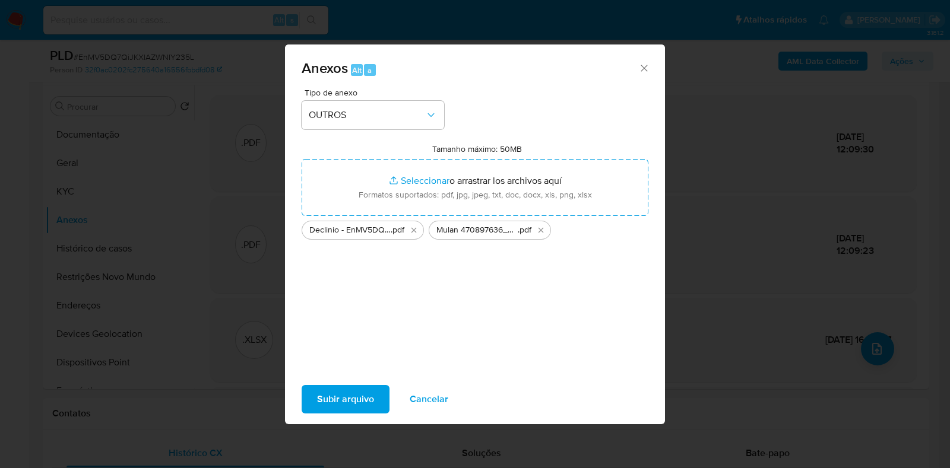
click at [359, 394] on span "Subir arquivo" at bounding box center [345, 399] width 57 height 26
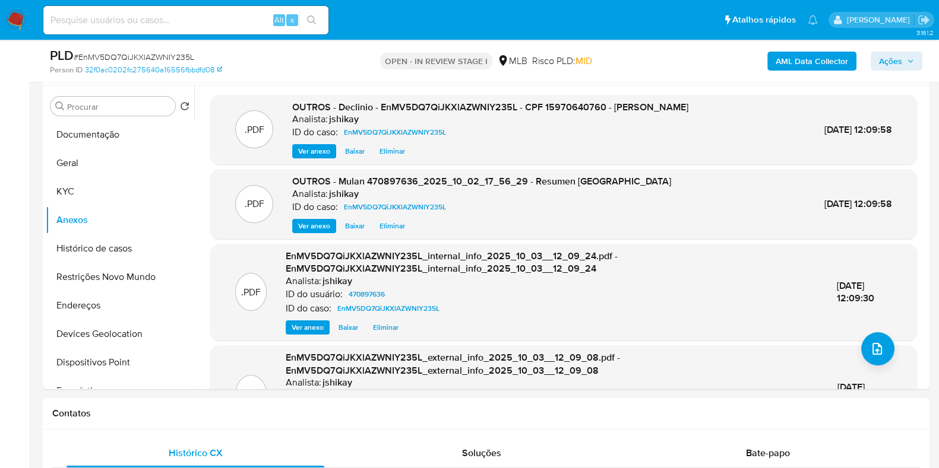
click at [880, 56] on span "Ações" at bounding box center [890, 61] width 23 height 19
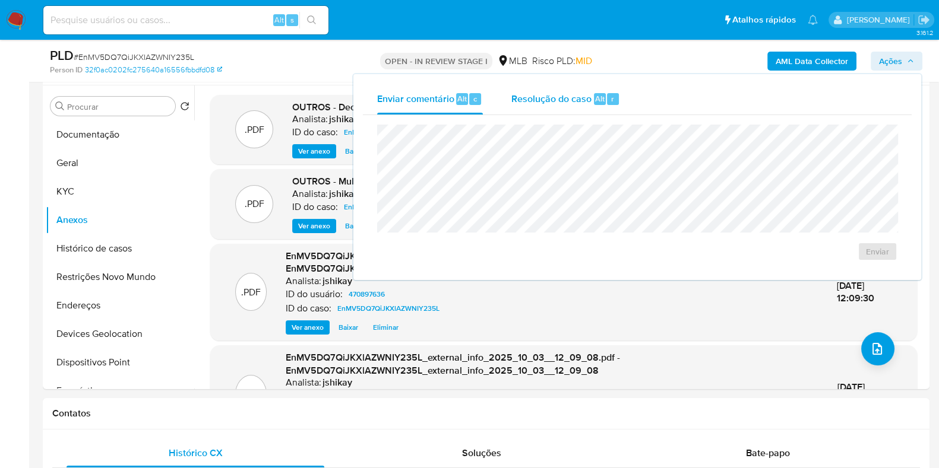
click at [549, 97] on span "Resolução do caso" at bounding box center [551, 98] width 80 height 14
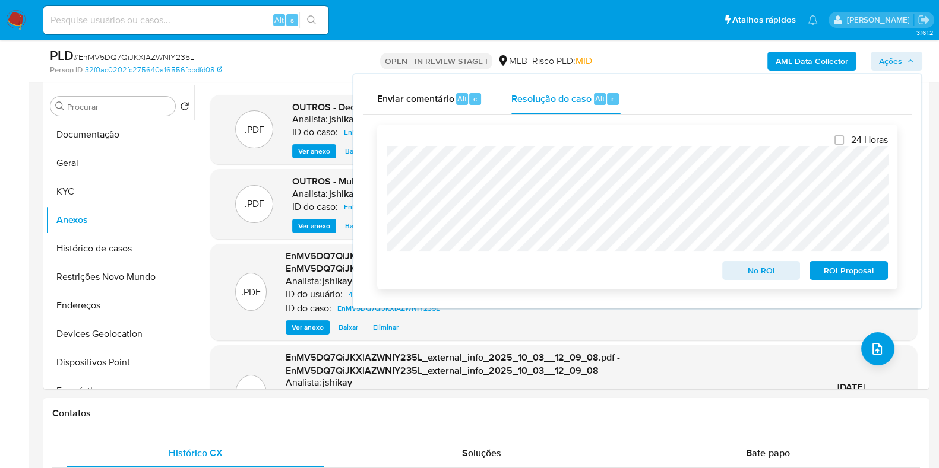
scroll to position [0, 0]
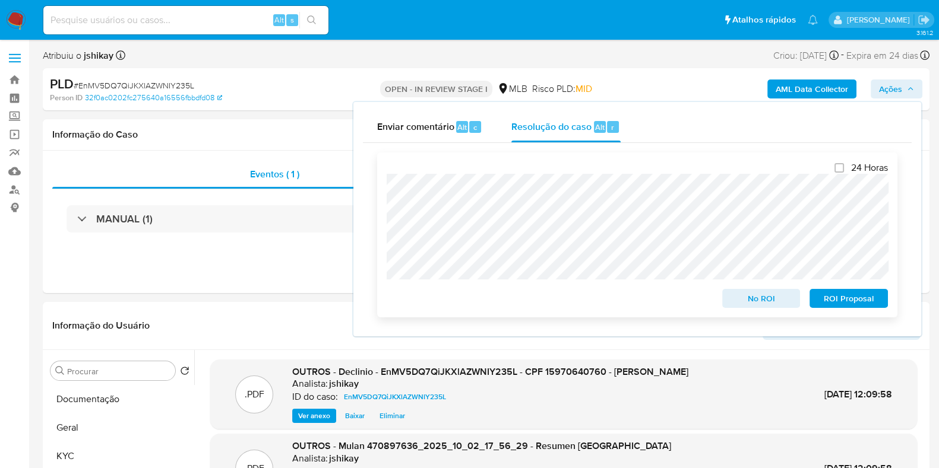
click at [752, 305] on span "No ROI" at bounding box center [761, 298] width 62 height 17
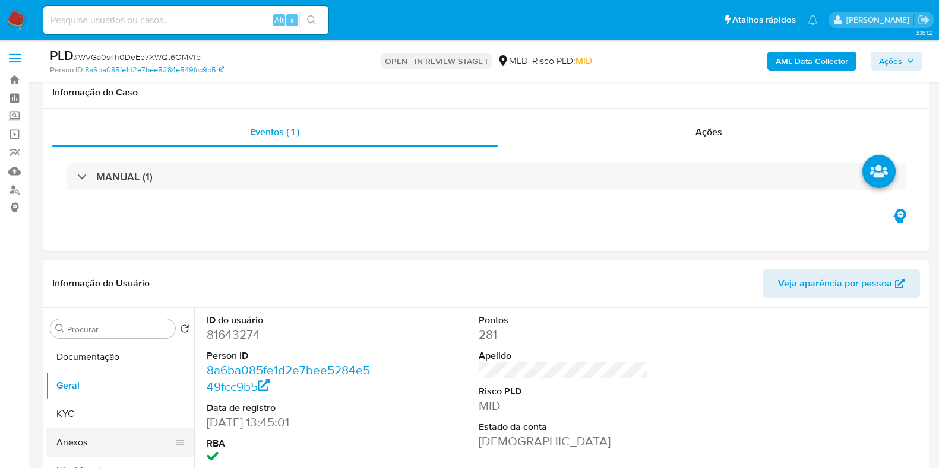
scroll to position [223, 0]
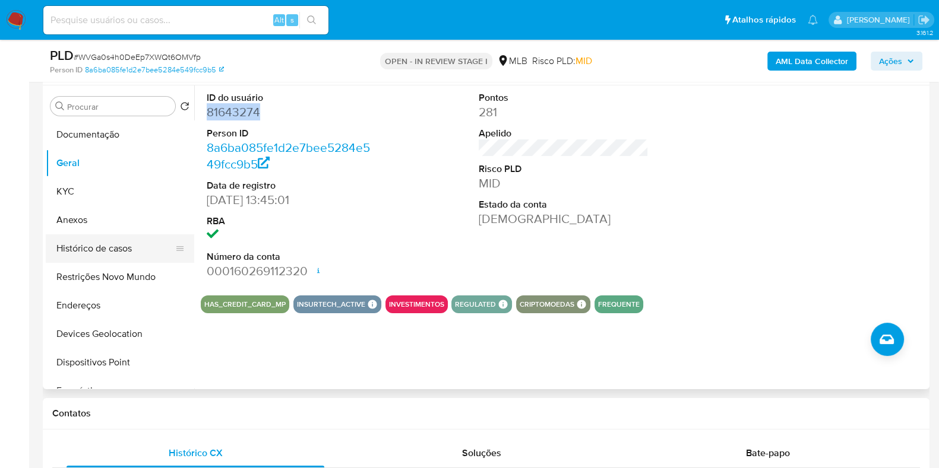
click at [113, 243] on button "Histórico de casos" at bounding box center [115, 249] width 139 height 28
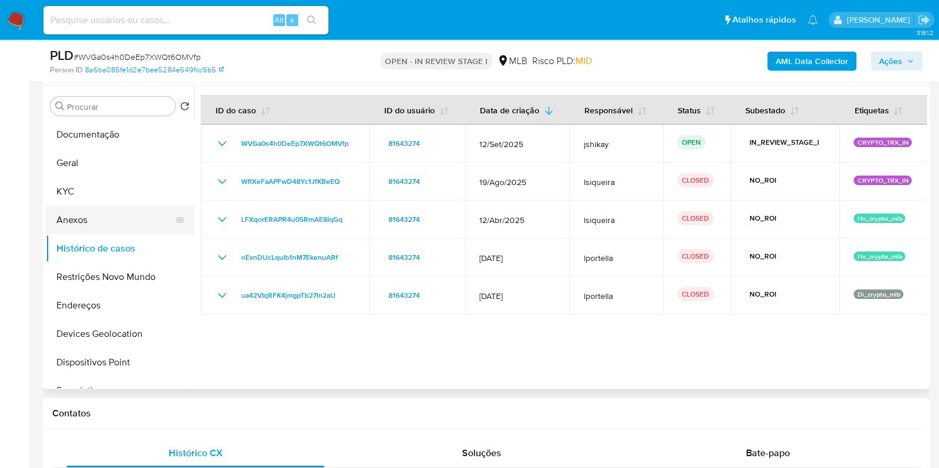
click at [110, 217] on button "Anexos" at bounding box center [115, 220] width 139 height 28
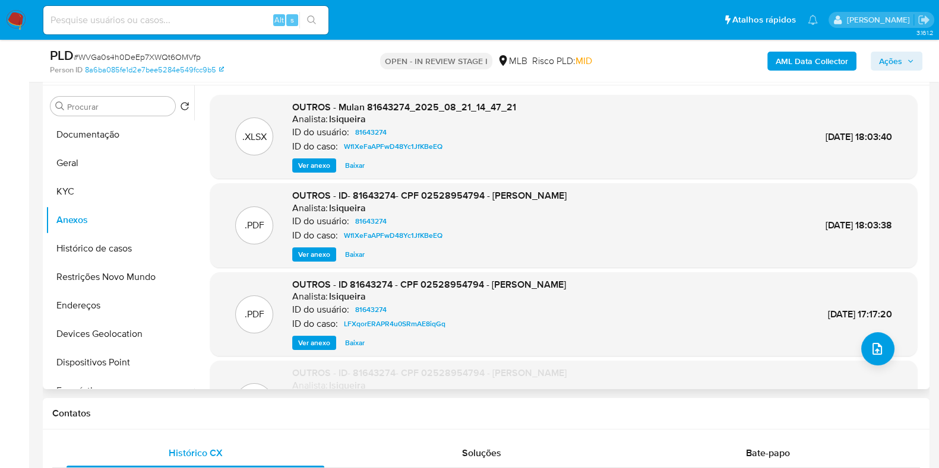
click at [309, 252] on span "Ver anexo" at bounding box center [314, 255] width 32 height 12
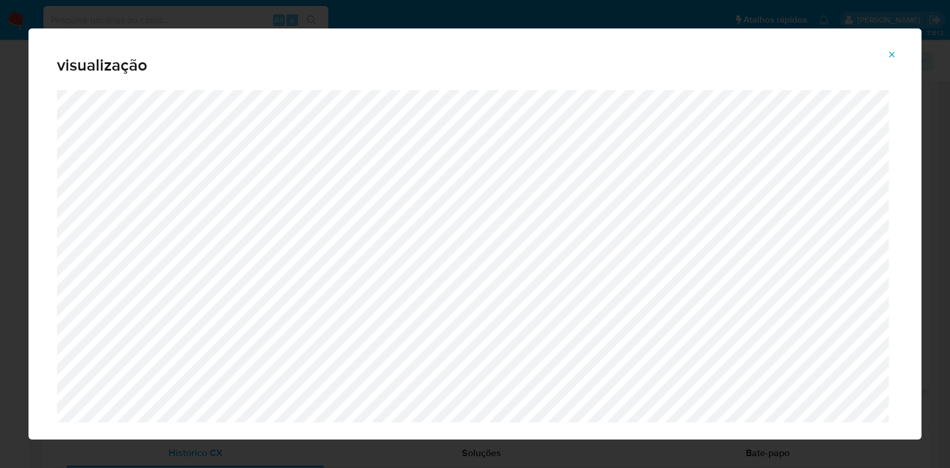
click at [895, 55] on icon "Attachment preview" at bounding box center [891, 54] width 9 height 9
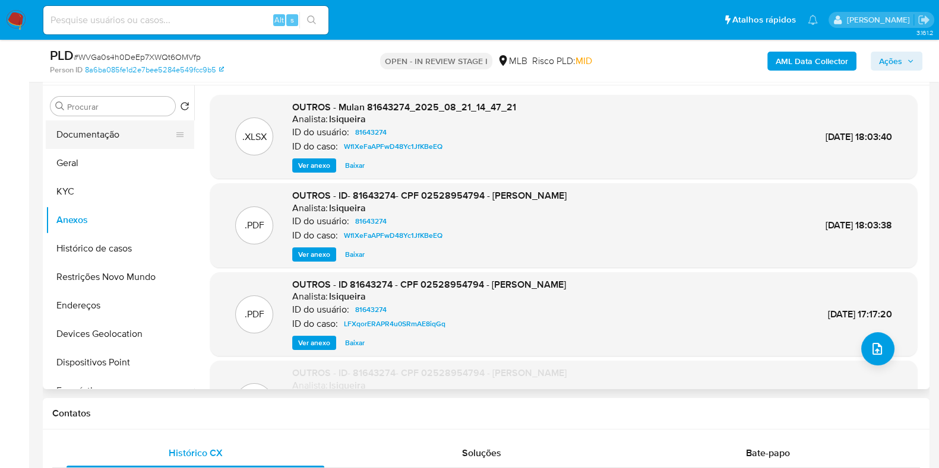
click at [91, 132] on button "Documentação" at bounding box center [115, 135] width 139 height 28
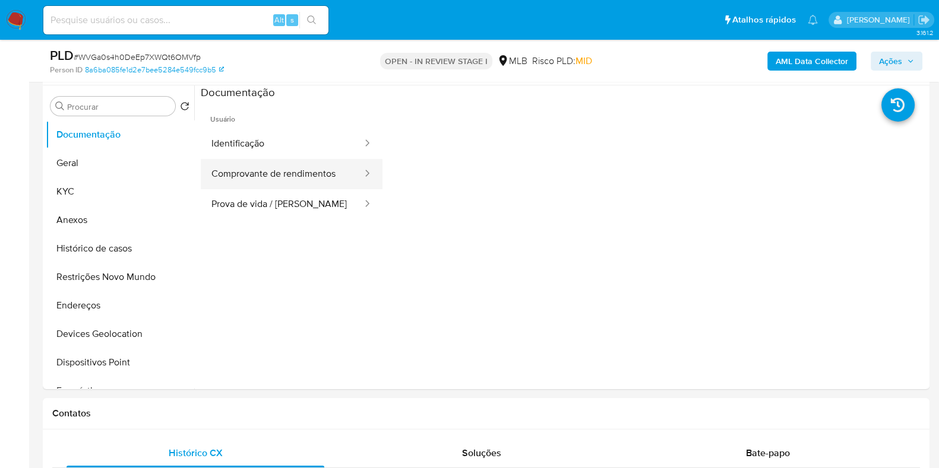
click at [279, 182] on button "Comprovante de rendimentos" at bounding box center [282, 174] width 163 height 30
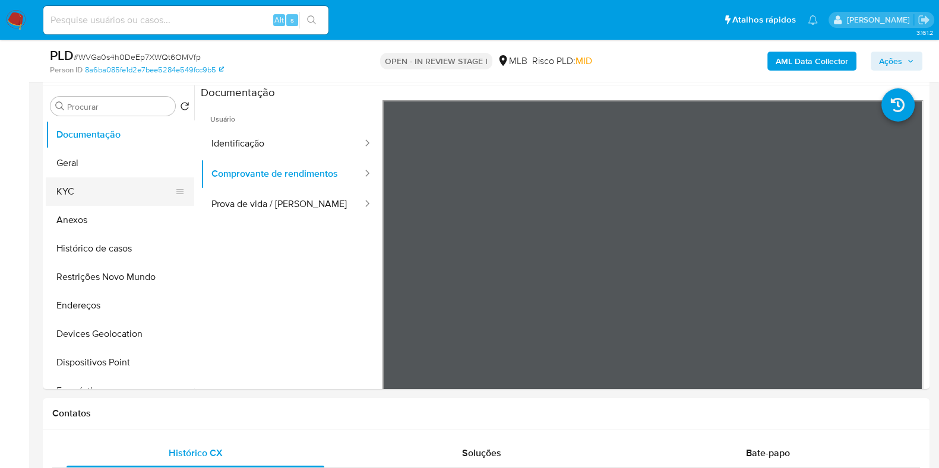
click at [107, 191] on button "KYC" at bounding box center [115, 192] width 139 height 28
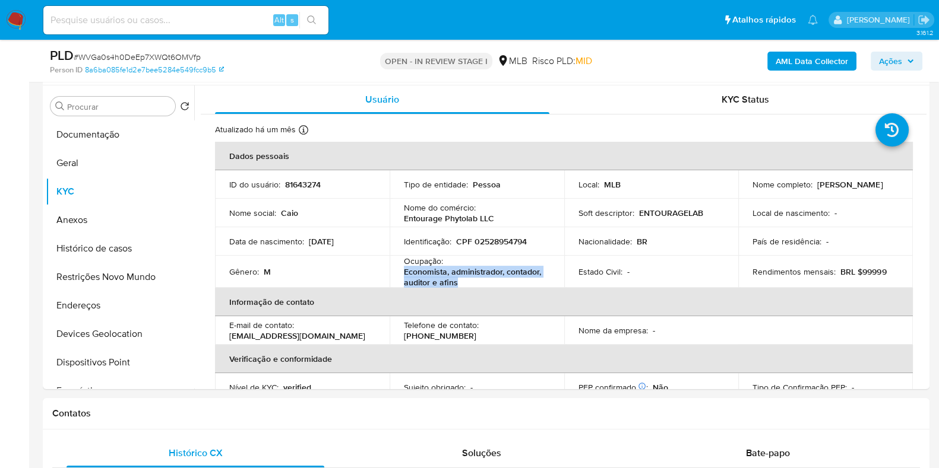
drag, startPoint x: 457, startPoint y: 283, endPoint x: 401, endPoint y: 274, distance: 56.4
click at [401, 274] on td "Ocupação : Economista, administrador, contador, auditor e afins" at bounding box center [476, 272] width 175 height 32
copy p "Economista, administrador, contador, auditor e afins"
click at [125, 254] on button "Histórico de casos" at bounding box center [115, 249] width 139 height 28
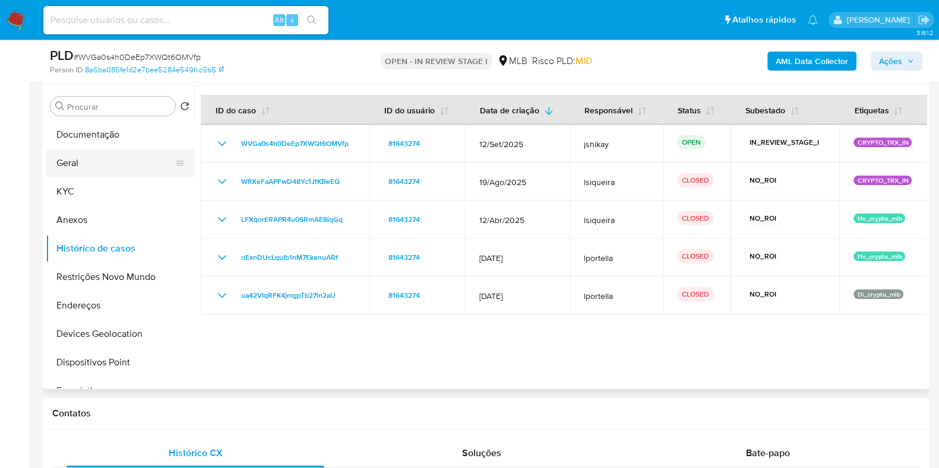
click at [107, 173] on button "Geral" at bounding box center [115, 163] width 139 height 28
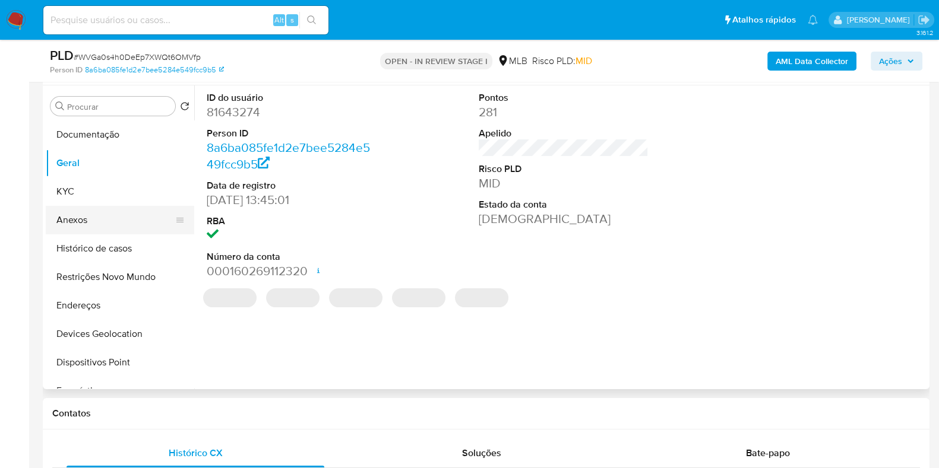
click at [107, 219] on button "Anexos" at bounding box center [115, 220] width 139 height 28
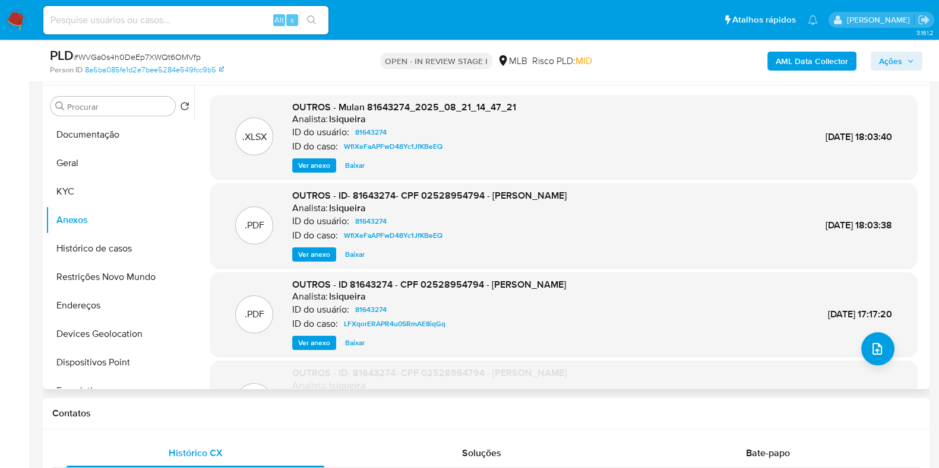
click at [321, 252] on span "Ver anexo" at bounding box center [314, 255] width 32 height 12
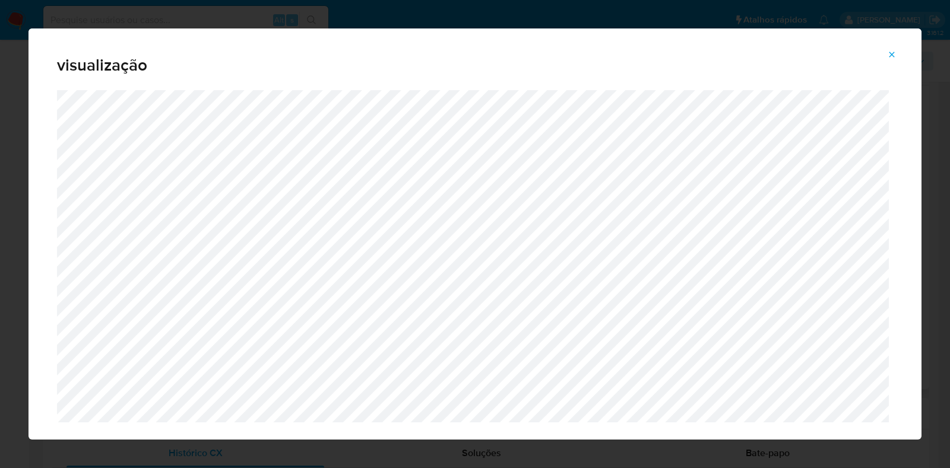
click at [891, 58] on icon "Attachment preview" at bounding box center [891, 54] width 9 height 9
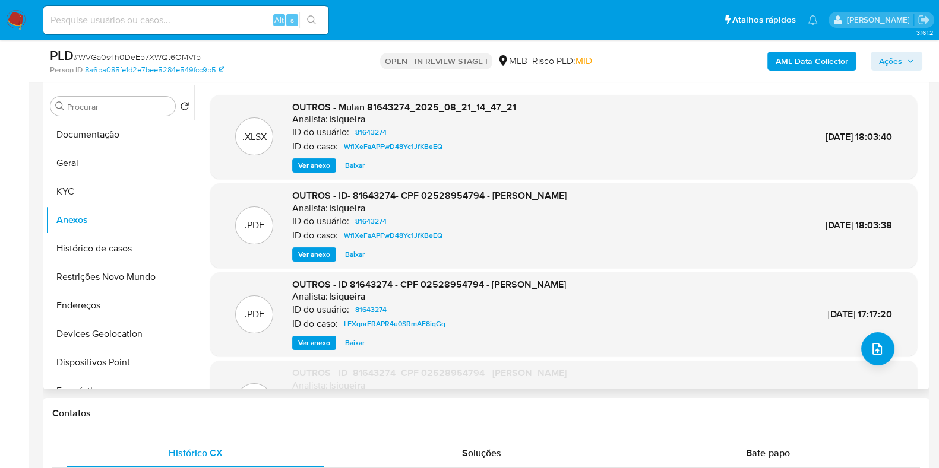
click at [303, 251] on span "Ver anexo" at bounding box center [314, 255] width 32 height 12
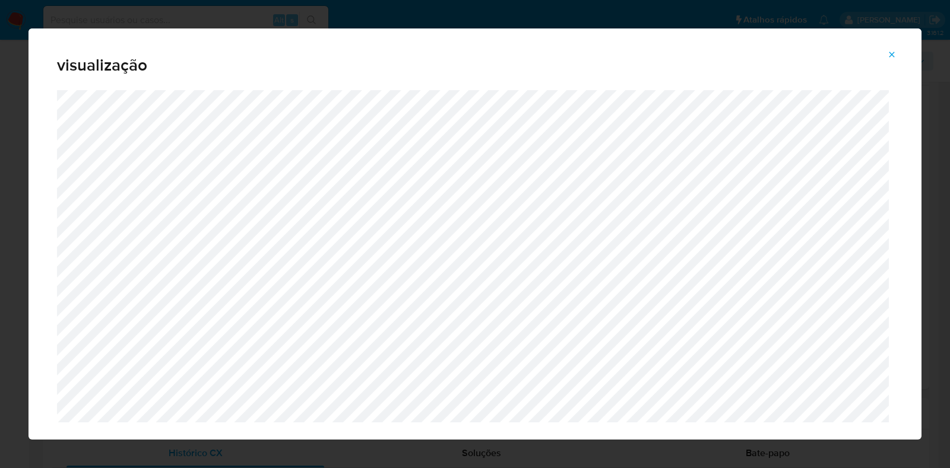
click at [890, 52] on icon "Attachment preview" at bounding box center [891, 54] width 5 height 5
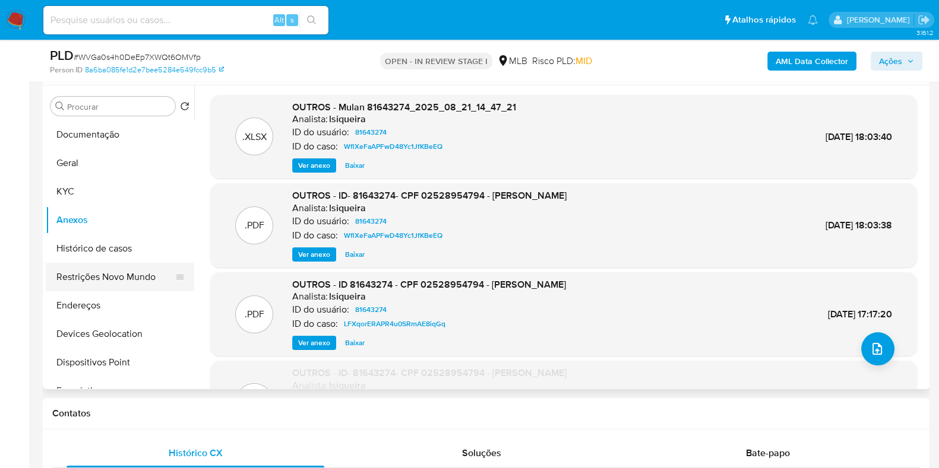
click at [95, 268] on button "Restrições Novo Mundo" at bounding box center [115, 277] width 139 height 28
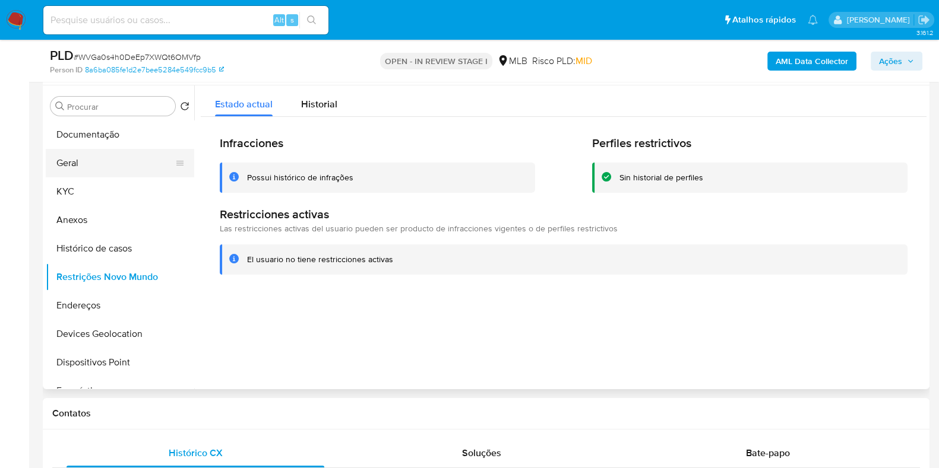
click at [85, 153] on button "Geral" at bounding box center [115, 163] width 139 height 28
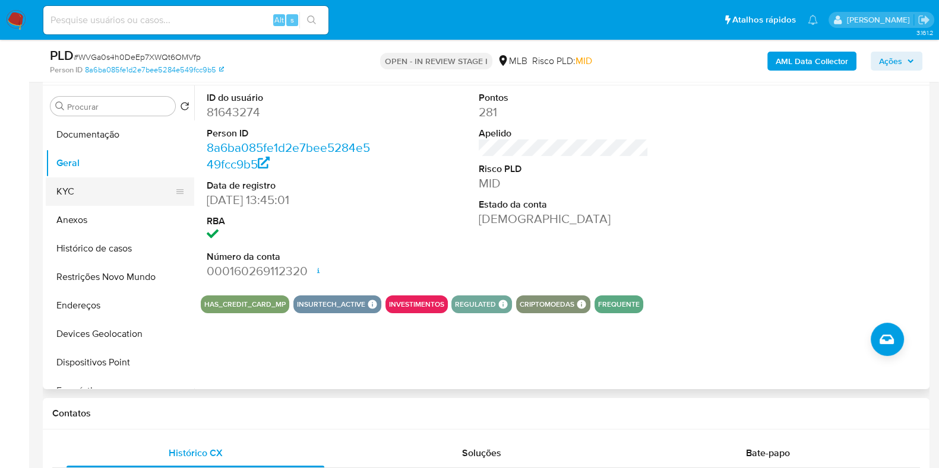
click at [90, 188] on button "KYC" at bounding box center [115, 192] width 139 height 28
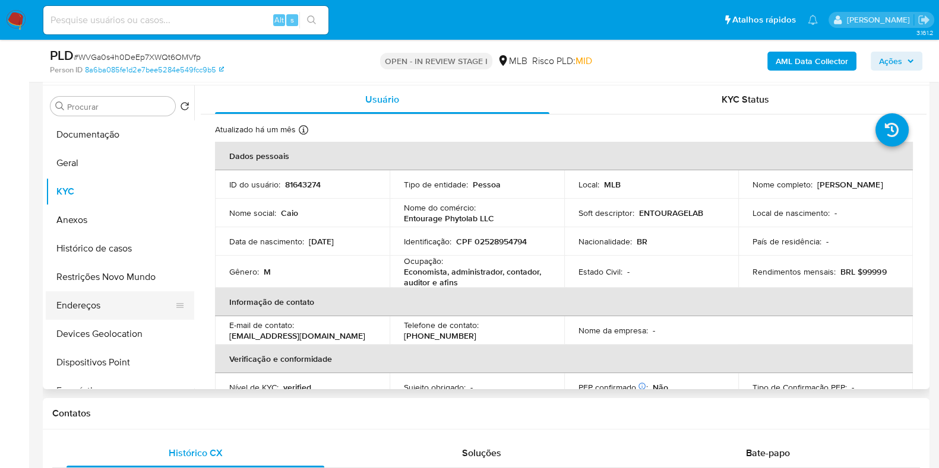
click at [110, 300] on button "Endereços" at bounding box center [115, 305] width 139 height 28
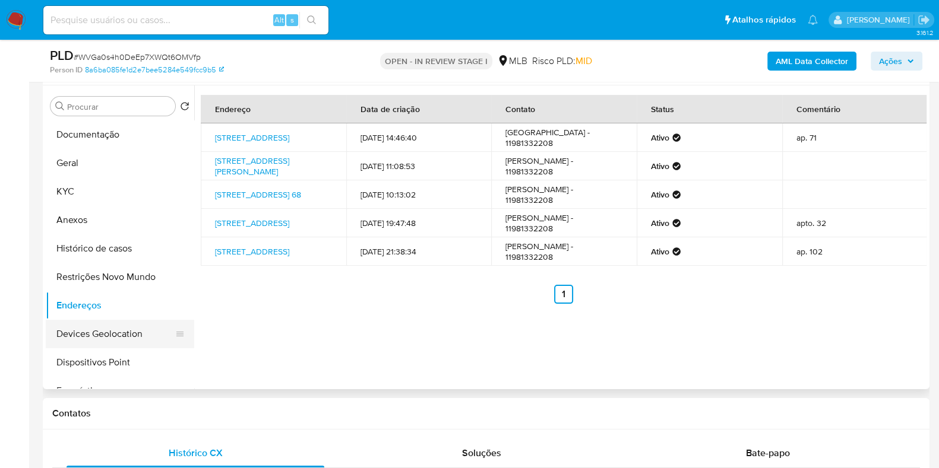
click at [116, 340] on button "Devices Geolocation" at bounding box center [115, 334] width 139 height 28
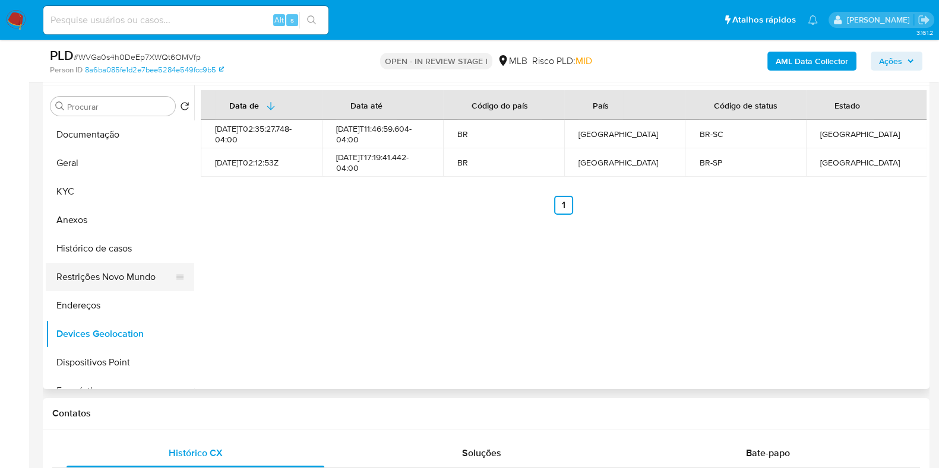
click at [86, 274] on button "Restrições Novo Mundo" at bounding box center [115, 277] width 139 height 28
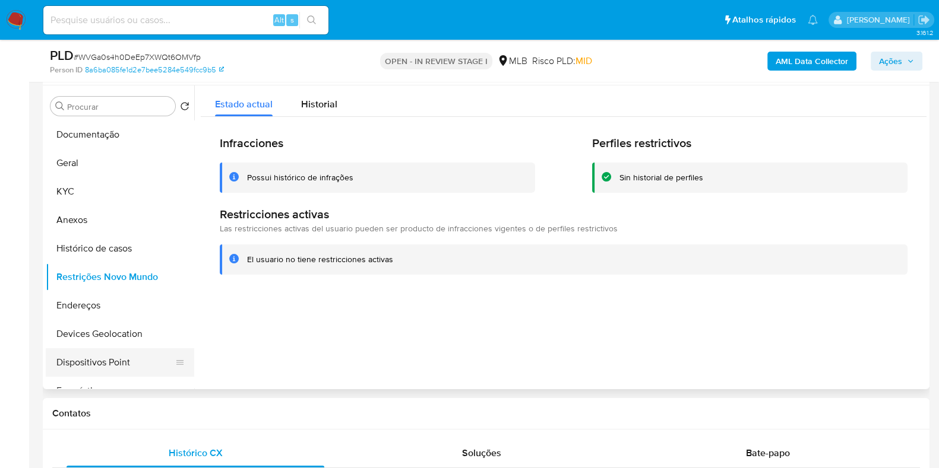
click at [129, 369] on button "Dispositivos Point" at bounding box center [115, 362] width 139 height 28
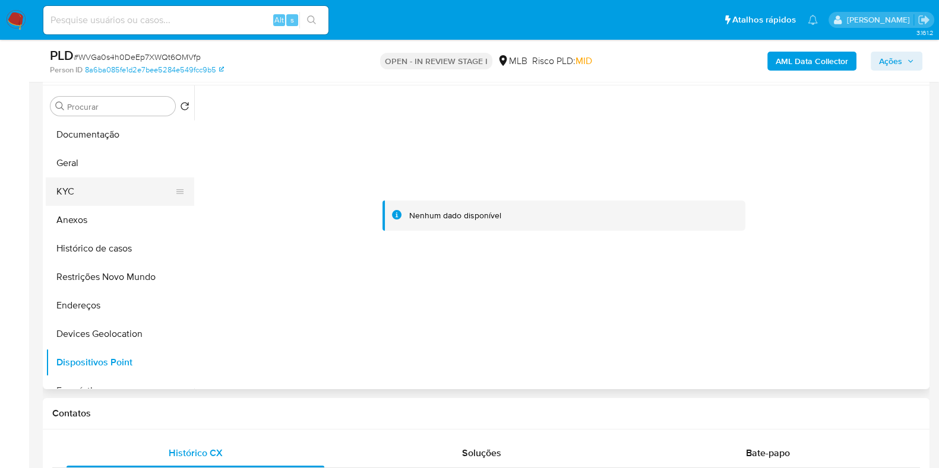
click at [92, 198] on button "KYC" at bounding box center [115, 192] width 139 height 28
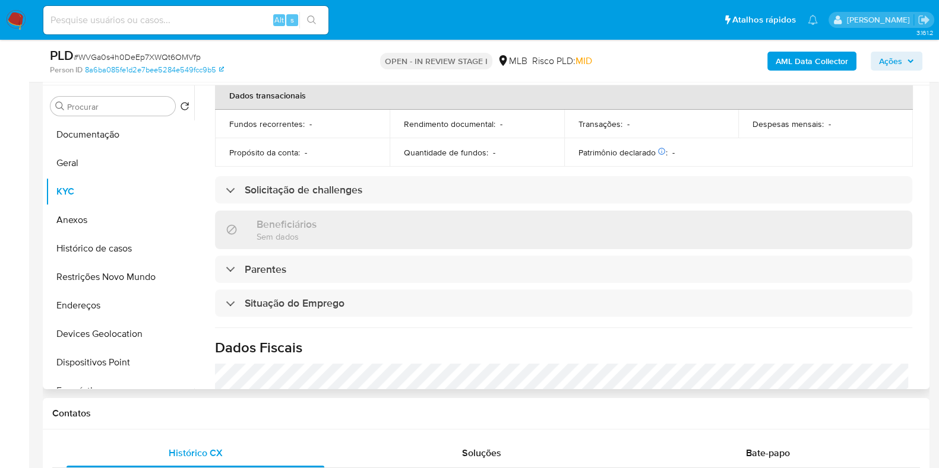
scroll to position [519, 0]
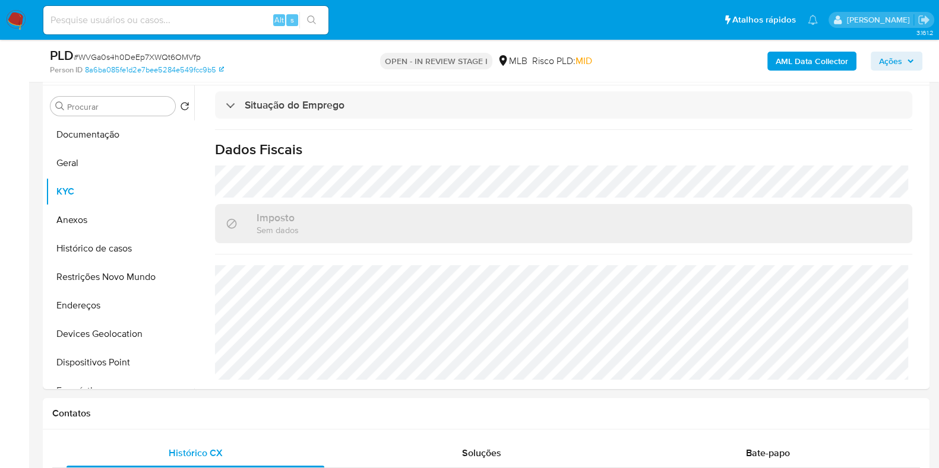
click at [776, 61] on b "AML Data Collector" at bounding box center [811, 61] width 72 height 19
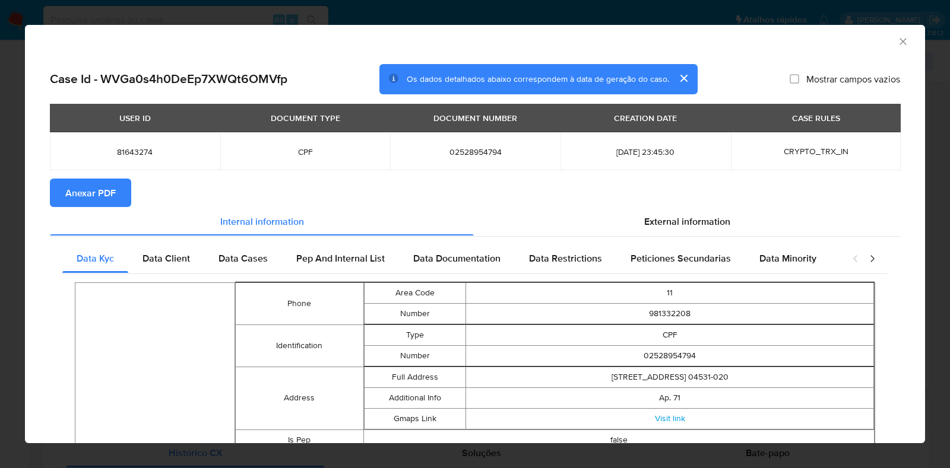
click at [613, 204] on section "Anexar PDF" at bounding box center [475, 193] width 850 height 28
click at [630, 213] on div "External information" at bounding box center [687, 221] width 426 height 28
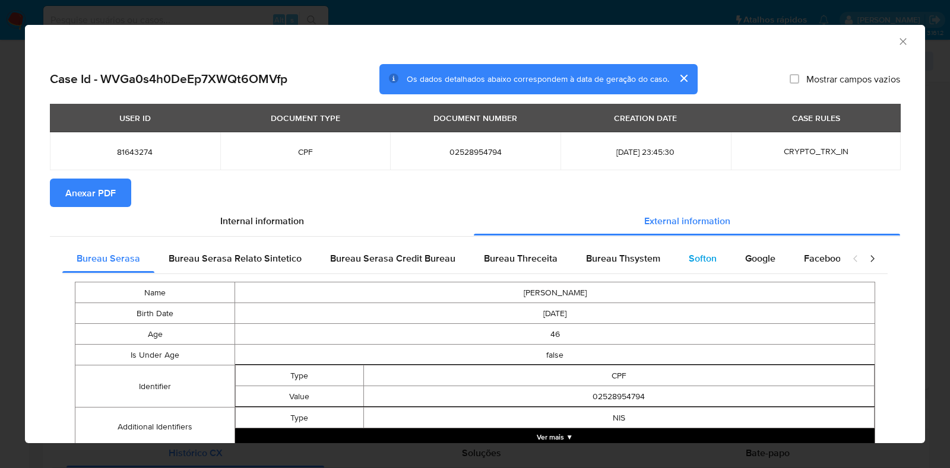
click at [695, 249] on div "Softon" at bounding box center [702, 259] width 56 height 28
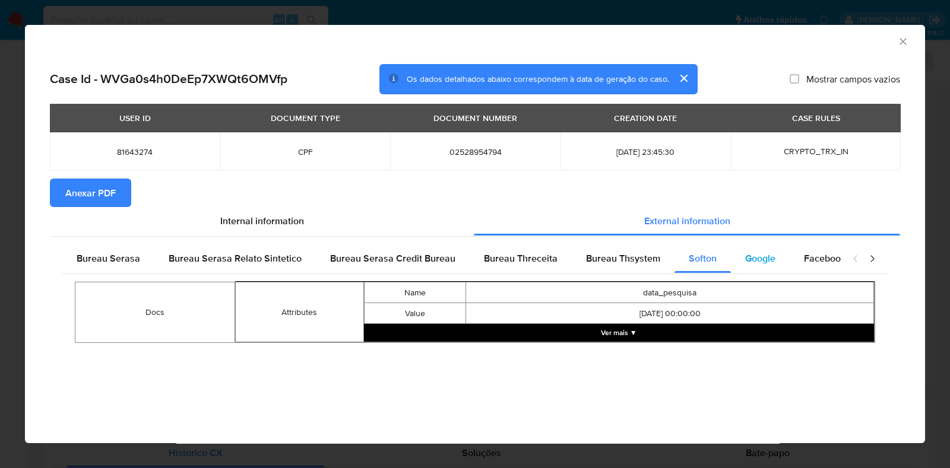
click at [736, 256] on div "Google" at bounding box center [760, 259] width 59 height 28
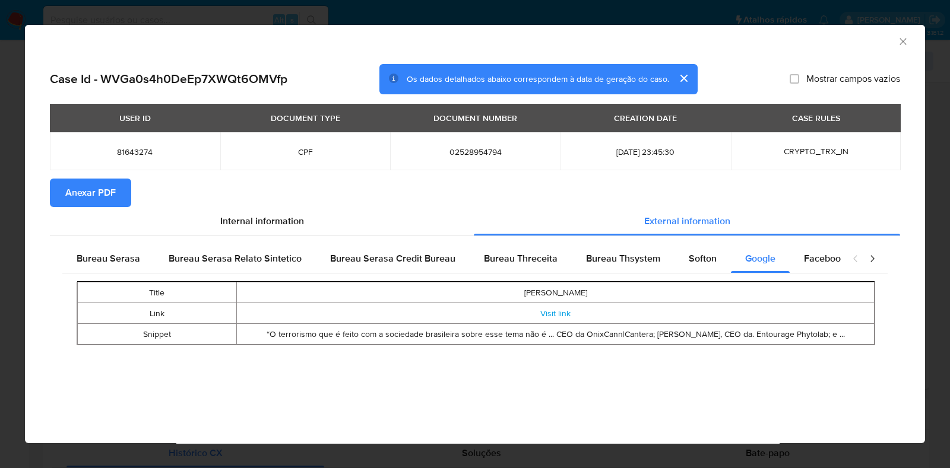
click at [69, 176] on div "USER ID DOCUMENT TYPE DOCUMENT NUMBER CREATION DATE CASE RULES 81643274 CPF 025…" at bounding box center [475, 141] width 850 height 75
click at [74, 185] on span "Anexar PDF" at bounding box center [90, 193] width 50 height 26
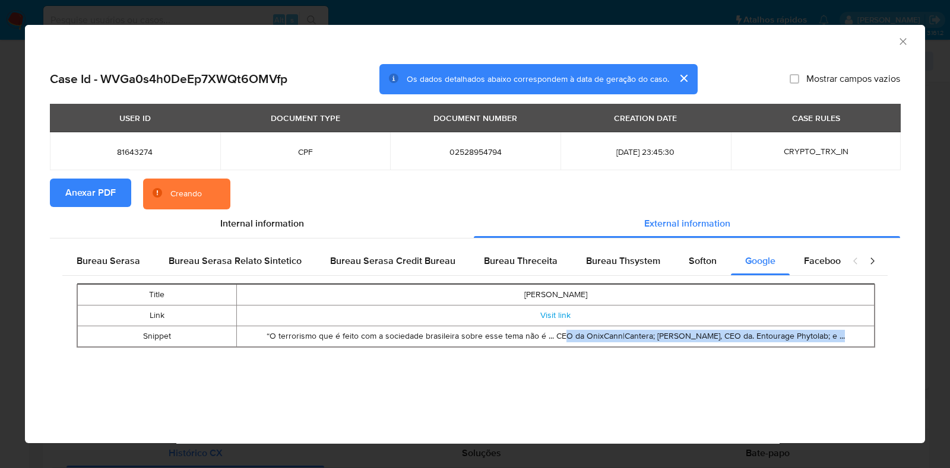
drag, startPoint x: 562, startPoint y: 338, endPoint x: 834, endPoint y: 336, distance: 271.9
click at [834, 336] on td "“O terrorismo que é feito com a sociedade brasileira sobre esse tema não é ... …" at bounding box center [556, 337] width 638 height 21
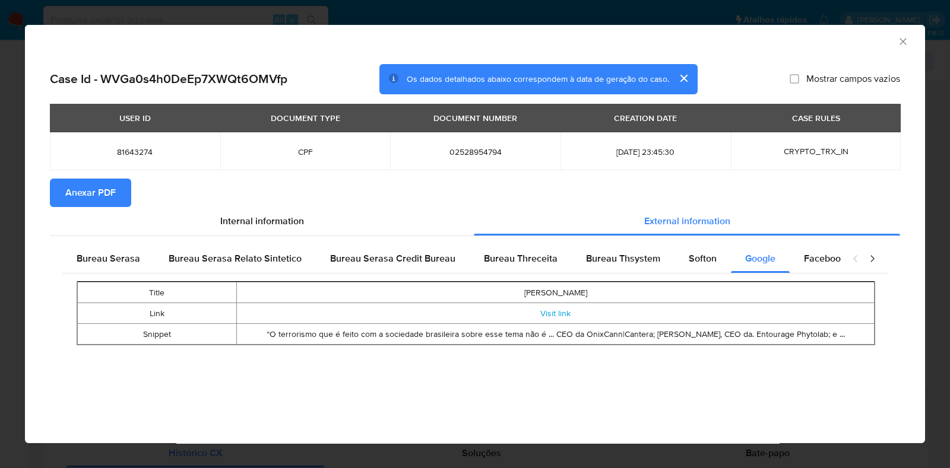
drag, startPoint x: 357, startPoint y: 331, endPoint x: 845, endPoint y: 339, distance: 488.1
click at [845, 339] on td "“O terrorismo que é feito com a sociedade brasileira sobre esse tema não é ... …" at bounding box center [556, 334] width 638 height 21
click at [896, 42] on div "AML Data Collector" at bounding box center [465, 39] width 864 height 13
click at [901, 40] on icon "Fechar a janela" at bounding box center [903, 42] width 12 height 12
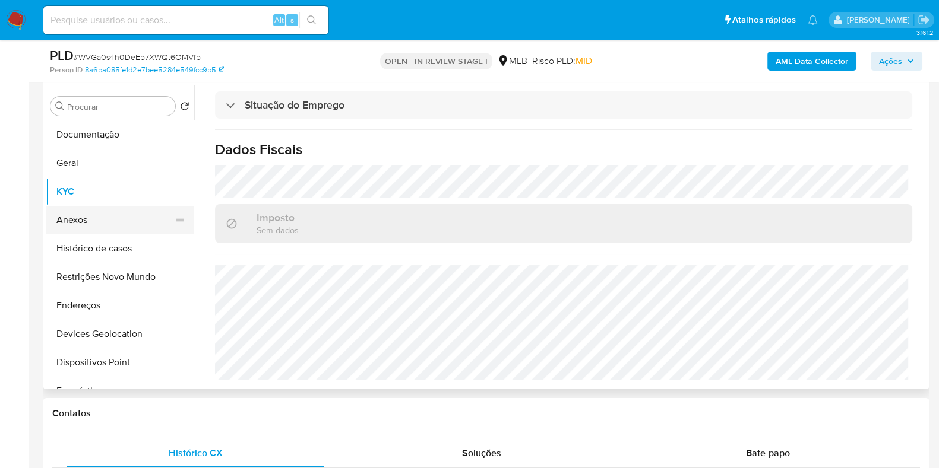
click at [82, 216] on button "Anexos" at bounding box center [115, 220] width 139 height 28
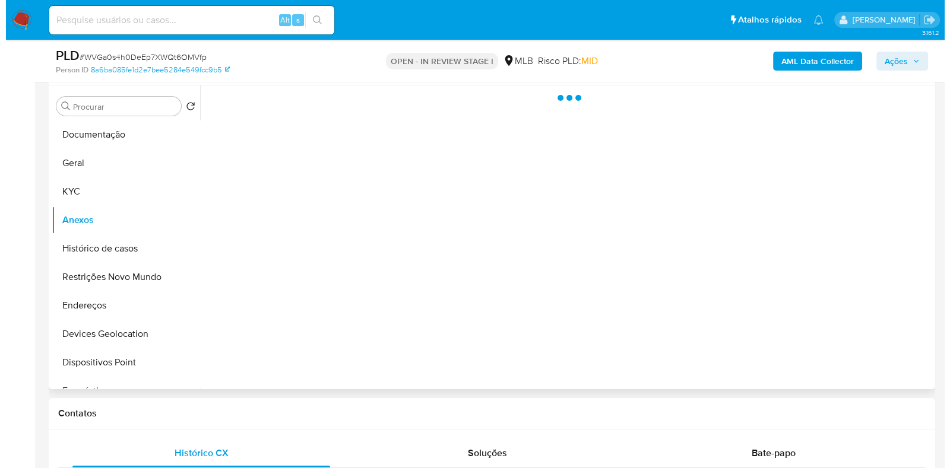
scroll to position [0, 0]
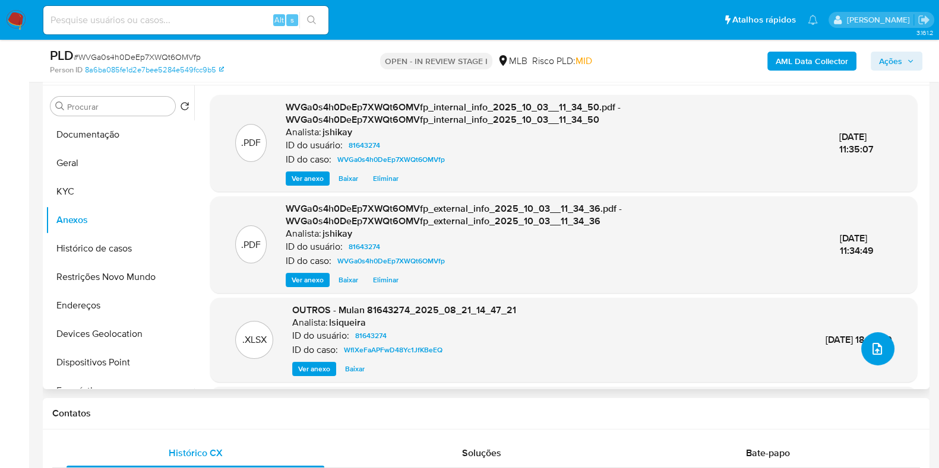
click at [882, 351] on button "upload-file" at bounding box center [877, 348] width 33 height 33
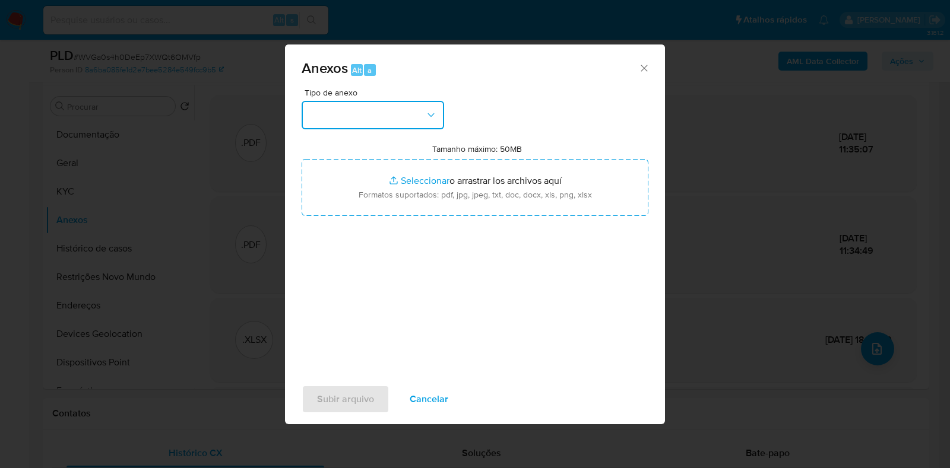
click at [347, 113] on button "button" at bounding box center [373, 115] width 142 height 28
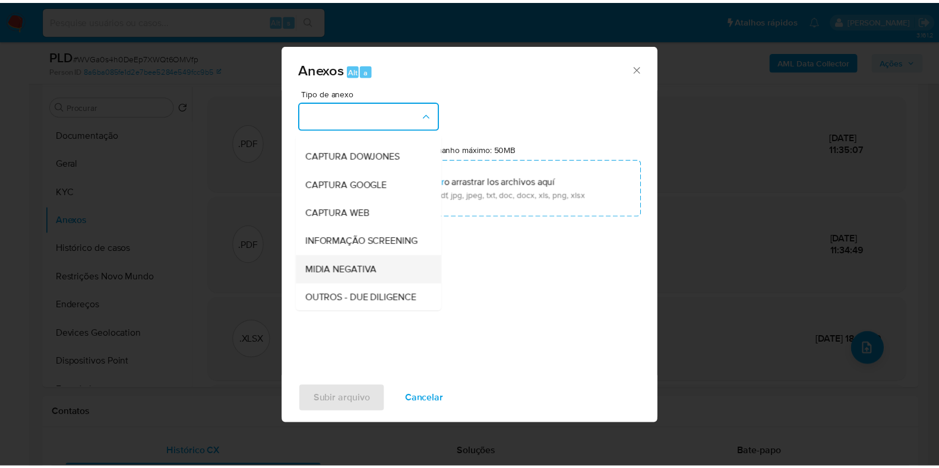
scroll to position [74, 0]
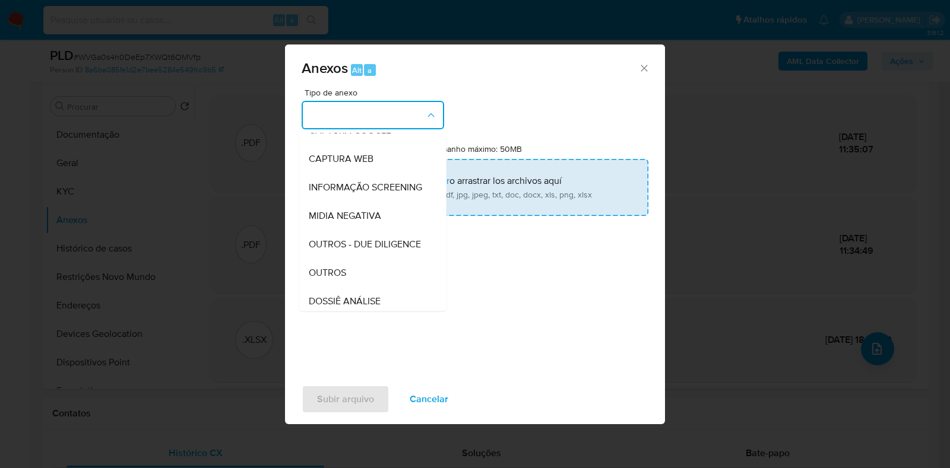
drag, startPoint x: 347, startPoint y: 290, endPoint x: 423, endPoint y: 178, distance: 135.2
click at [348, 287] on div "OUTROS" at bounding box center [369, 273] width 121 height 28
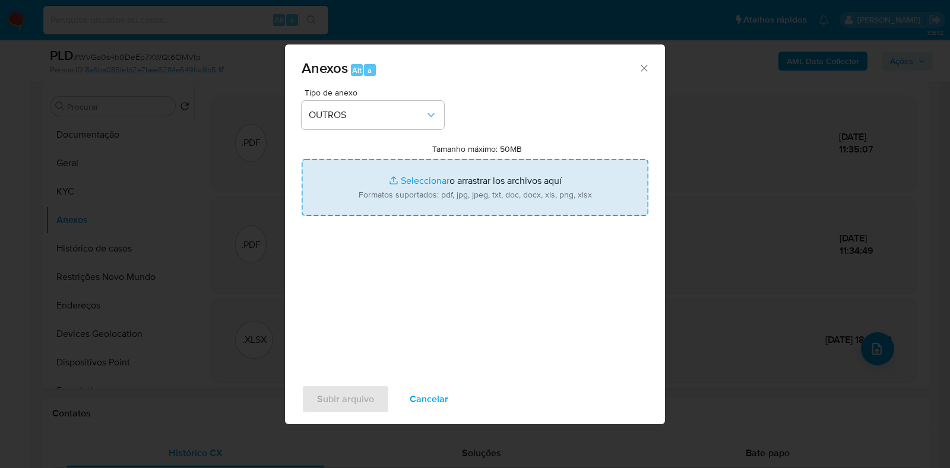
click at [424, 175] on input "Tamanho máximo: 50MB Seleccionar archivos" at bounding box center [475, 187] width 347 height 57
click at [413, 188] on input "Tamanho máximo: 50MB Seleccionar archivos" at bounding box center [475, 187] width 347 height 57
click at [412, 169] on input "Tamanho máximo: 50MB Seleccionar archivos" at bounding box center [475, 187] width 347 height 57
type input "C:\fakepath\Declinio - WVGa0s4h0DeEp7XWQt6OMVfp - CPF 02528954794 - [PERSON_NAM…"
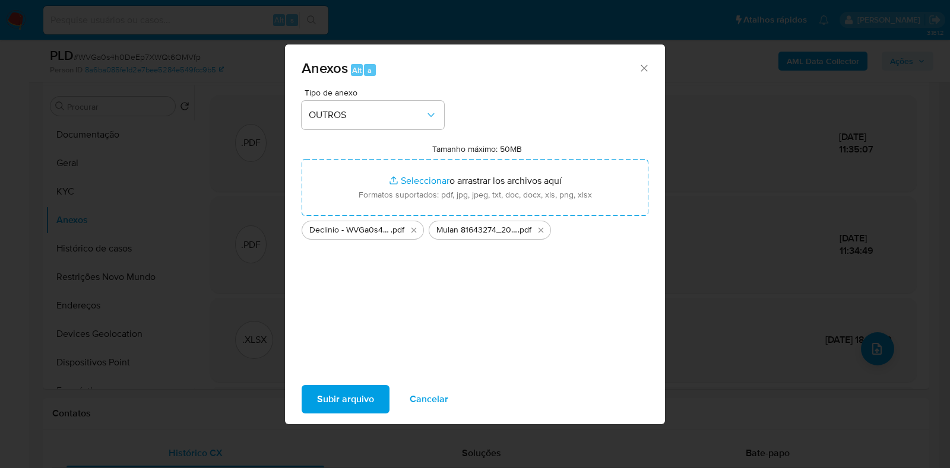
click at [359, 398] on span "Subir arquivo" at bounding box center [345, 399] width 57 height 26
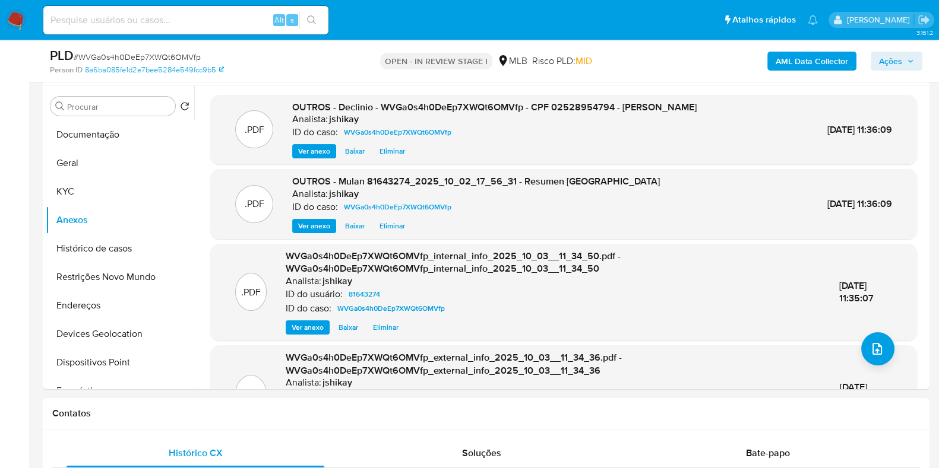
drag, startPoint x: 891, startPoint y: 64, endPoint x: 863, endPoint y: 69, distance: 28.4
click at [891, 63] on span "Ações" at bounding box center [890, 61] width 23 height 19
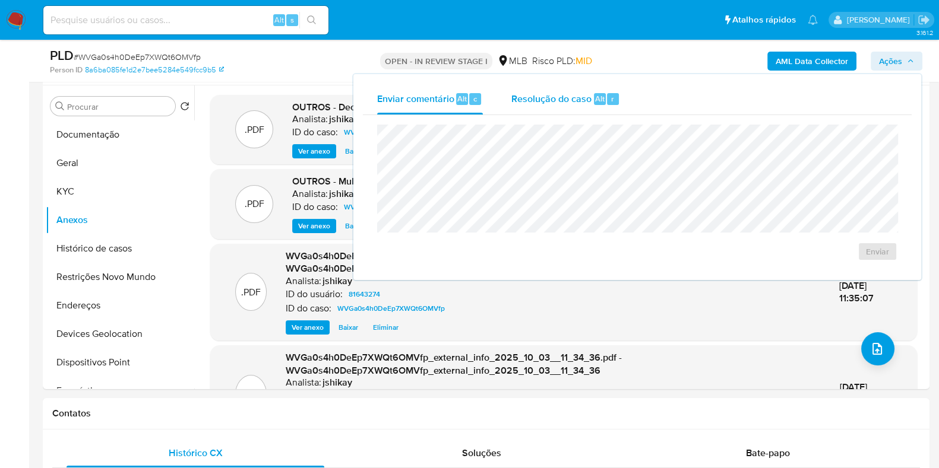
click at [543, 101] on span "Resolução do caso" at bounding box center [551, 98] width 80 height 14
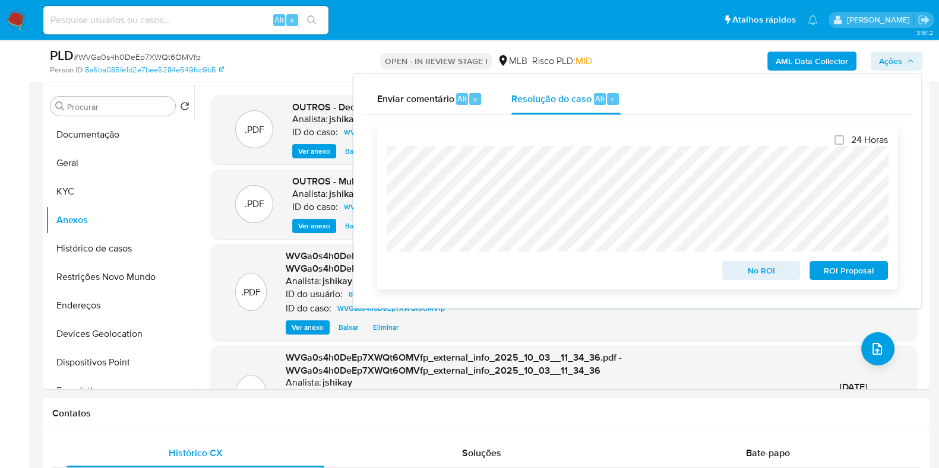
click at [755, 268] on span "No ROI" at bounding box center [761, 270] width 62 height 17
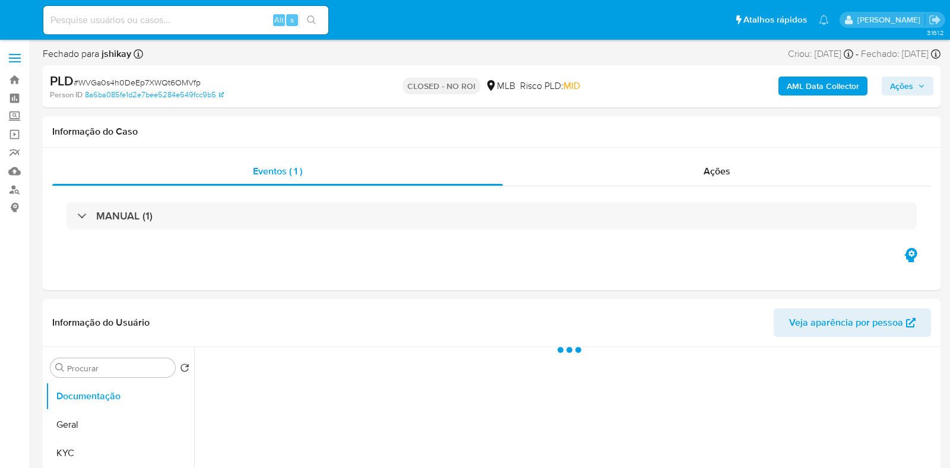
select select "10"
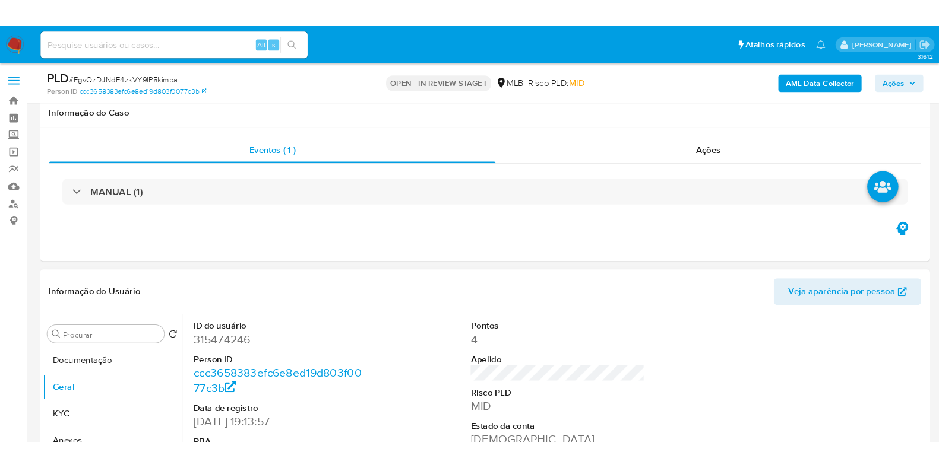
scroll to position [223, 0]
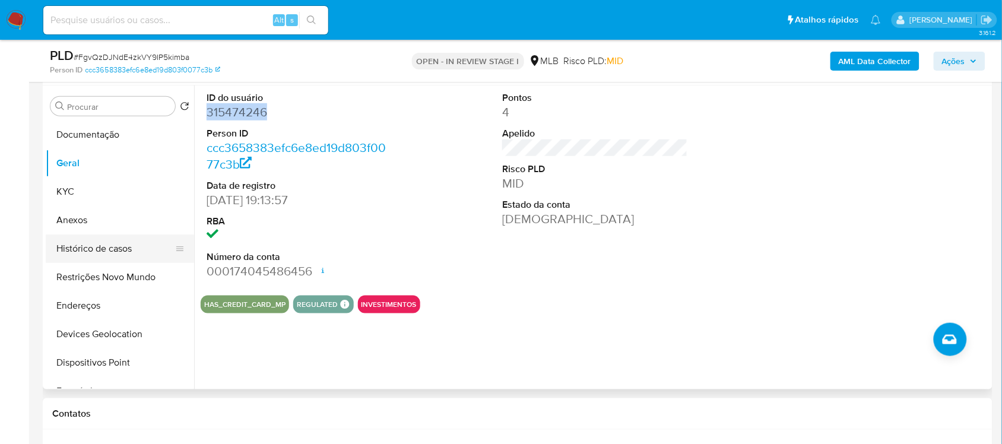
click at [103, 254] on button "Histórico de casos" at bounding box center [115, 249] width 139 height 28
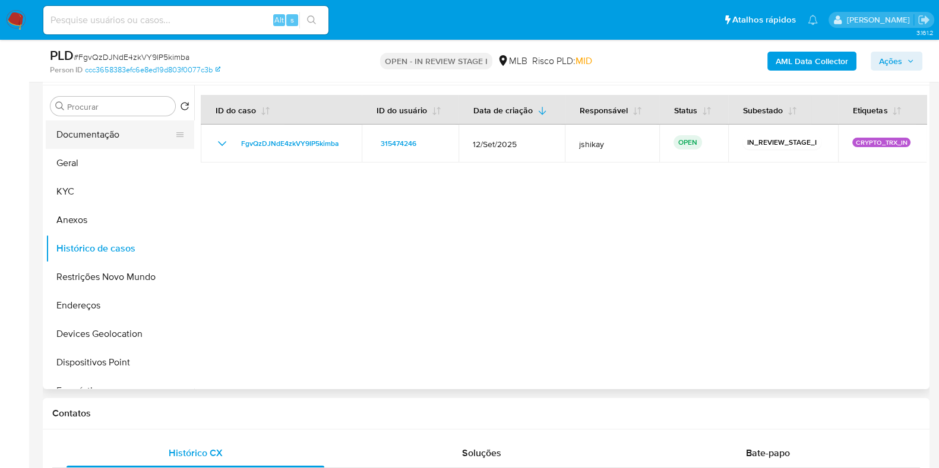
click at [107, 138] on button "Documentação" at bounding box center [115, 135] width 139 height 28
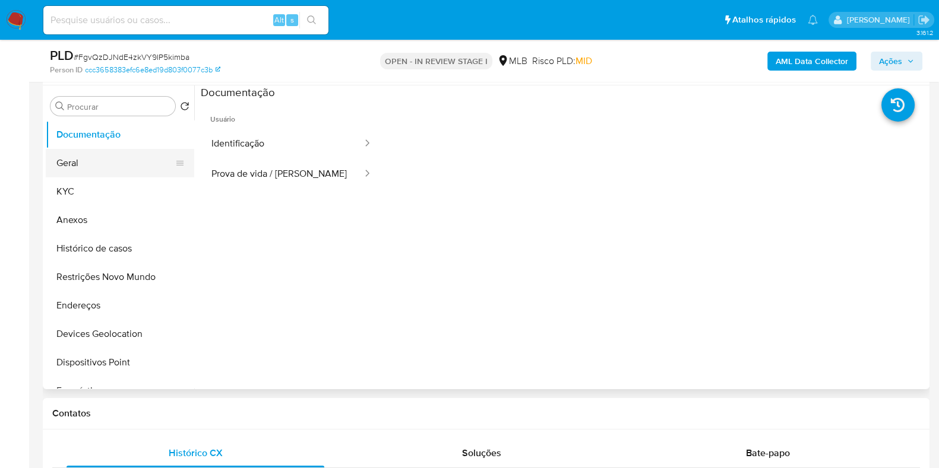
click at [97, 166] on button "Geral" at bounding box center [115, 163] width 139 height 28
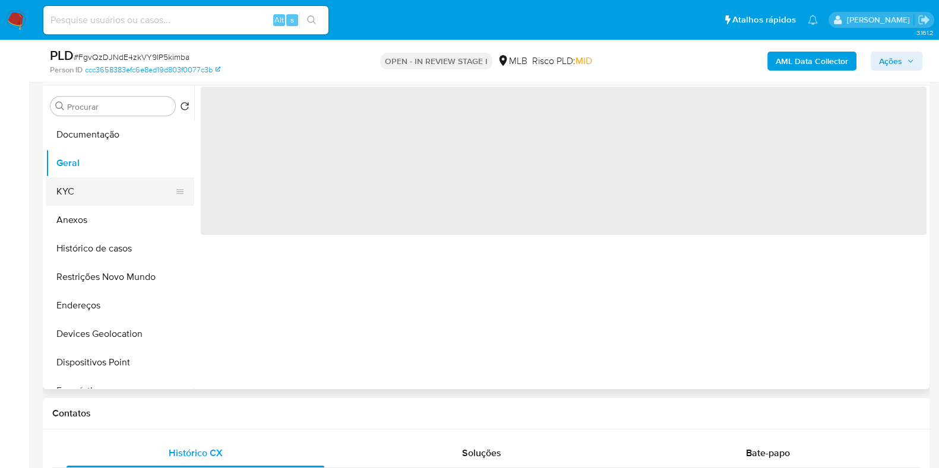
click at [100, 187] on button "KYC" at bounding box center [115, 192] width 139 height 28
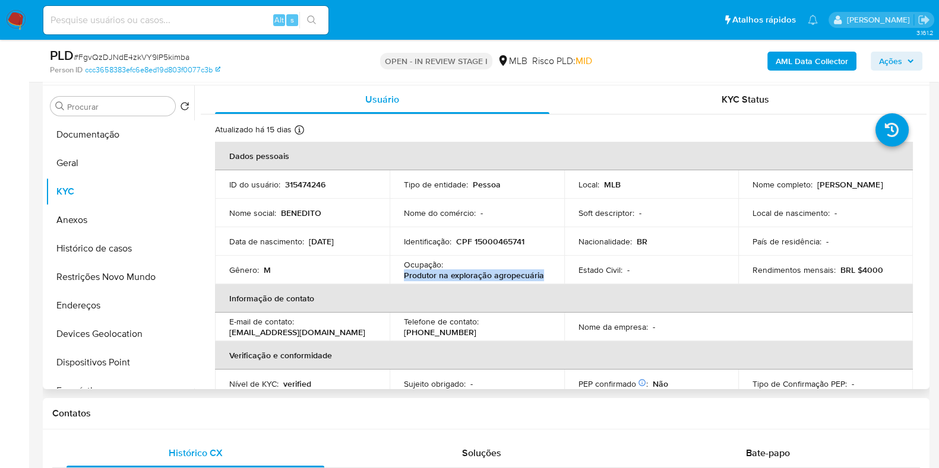
drag, startPoint x: 548, startPoint y: 274, endPoint x: 394, endPoint y: 281, distance: 154.5
click at [394, 281] on td "Ocupação : Produtor na exploração agropecuária" at bounding box center [476, 270] width 175 height 28
copy p "Produtor na exploração agropecuária"
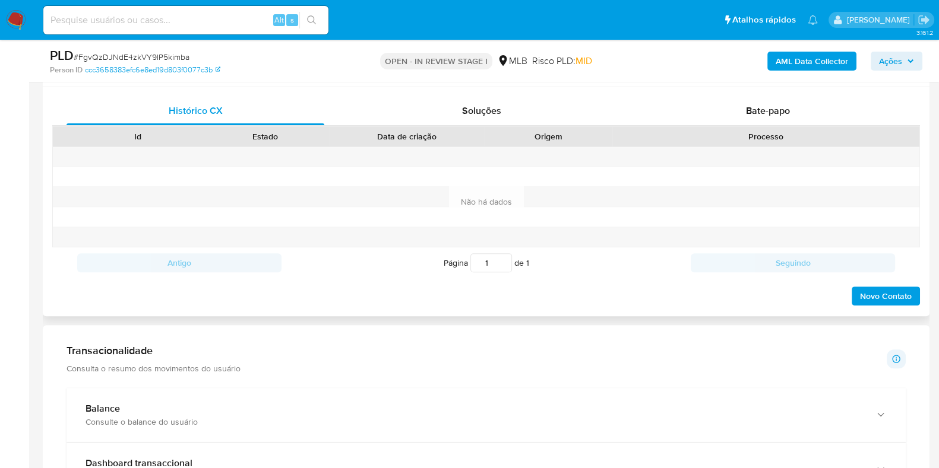
scroll to position [742, 0]
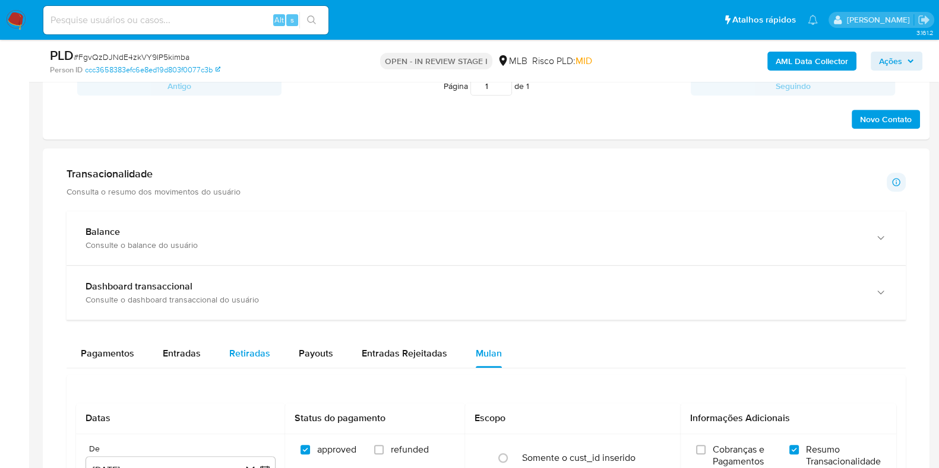
click at [255, 350] on span "Retiradas" at bounding box center [249, 354] width 41 height 14
select select "10"
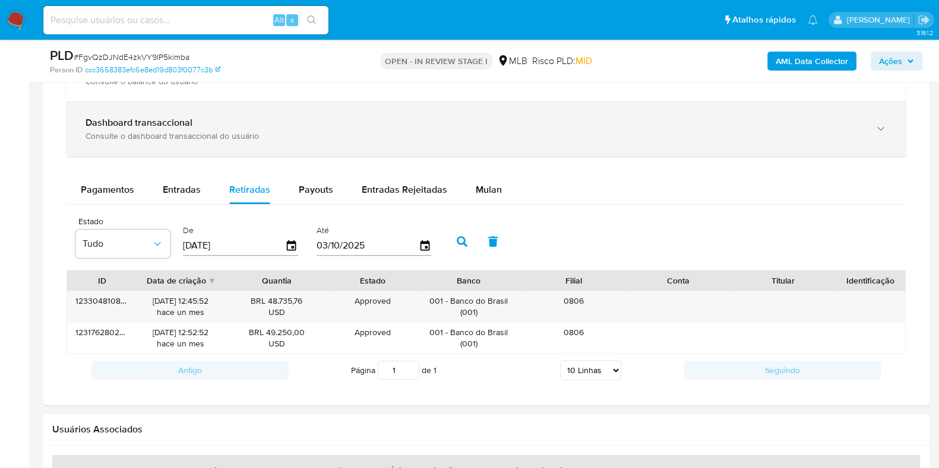
scroll to position [964, 0]
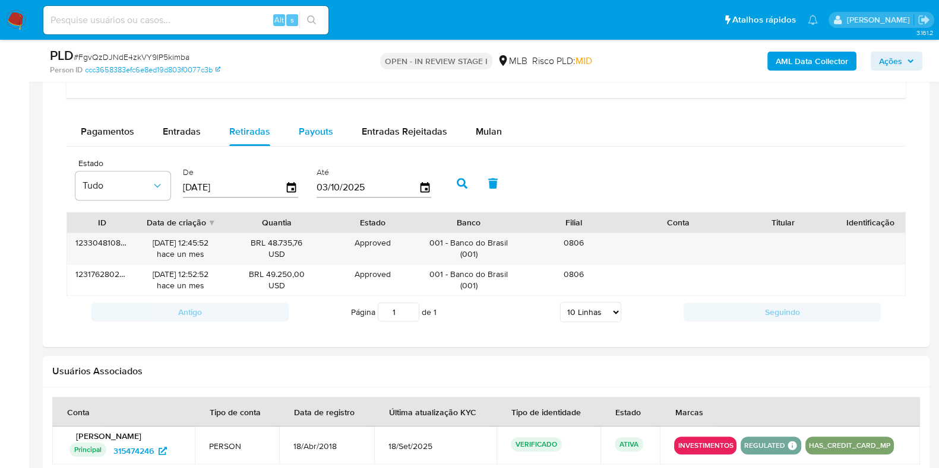
click at [299, 129] on span "Payouts" at bounding box center [316, 132] width 34 height 14
select select "10"
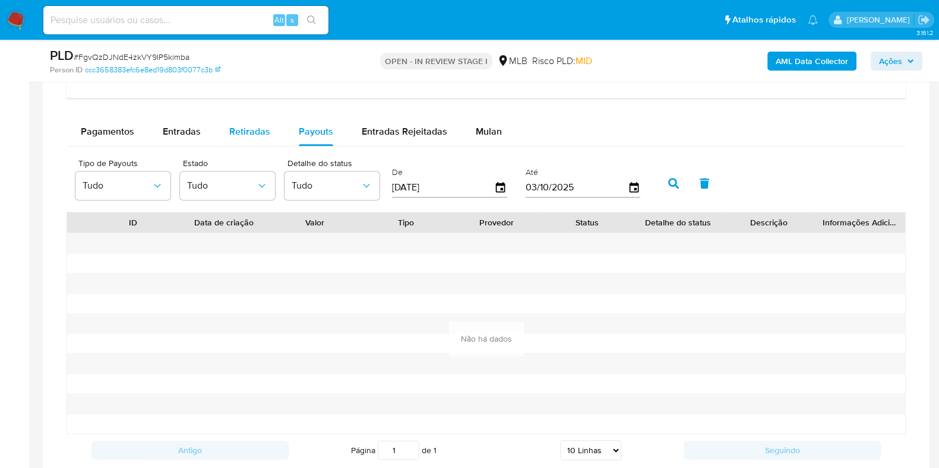
click at [255, 131] on span "Retiradas" at bounding box center [249, 132] width 41 height 14
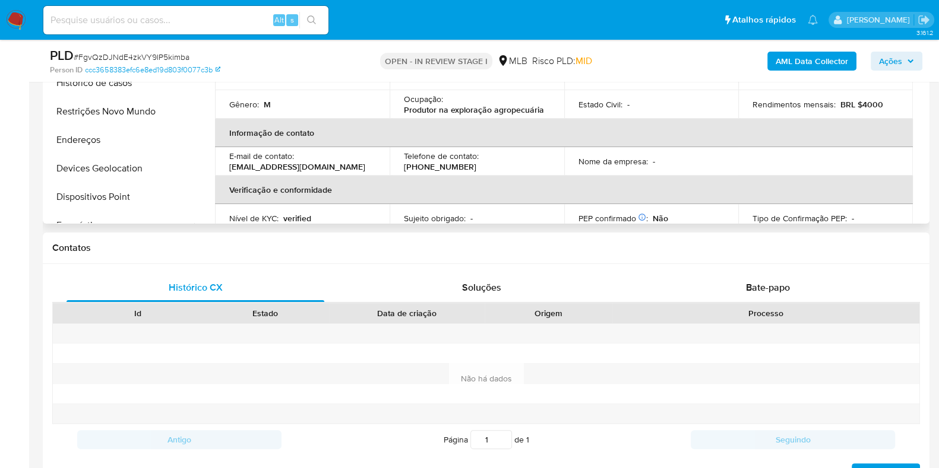
scroll to position [223, 0]
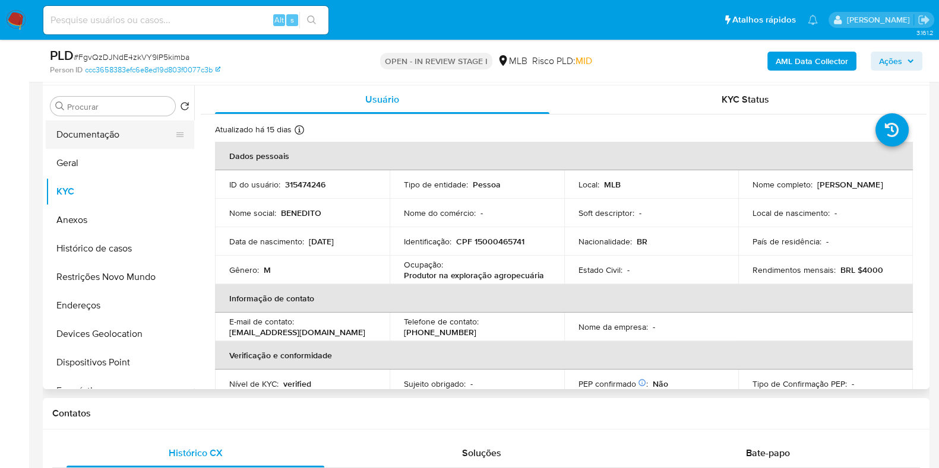
click at [129, 126] on button "Documentação" at bounding box center [115, 135] width 139 height 28
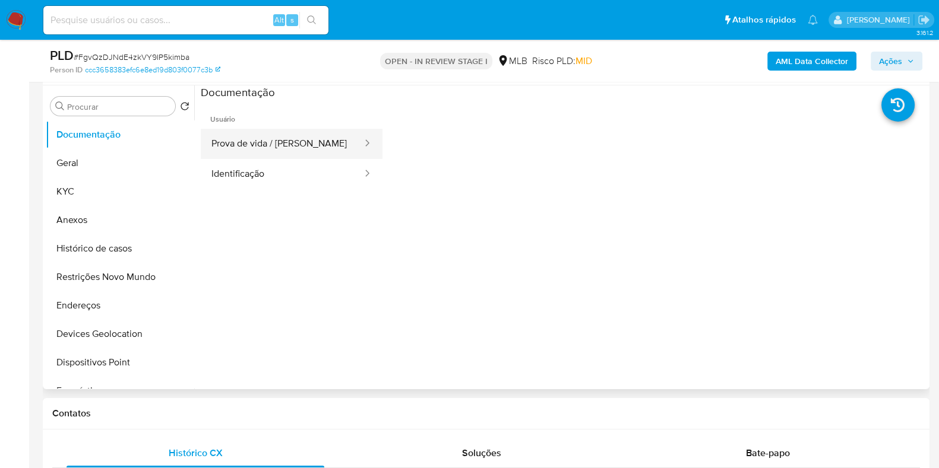
click at [252, 152] on button "Prova de vida / [PERSON_NAME]" at bounding box center [282, 144] width 163 height 30
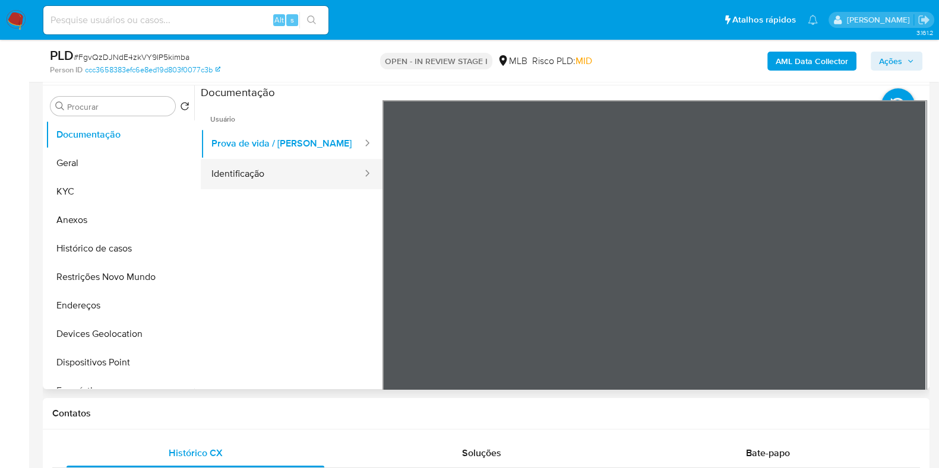
click at [262, 169] on button "Identificação" at bounding box center [282, 174] width 163 height 30
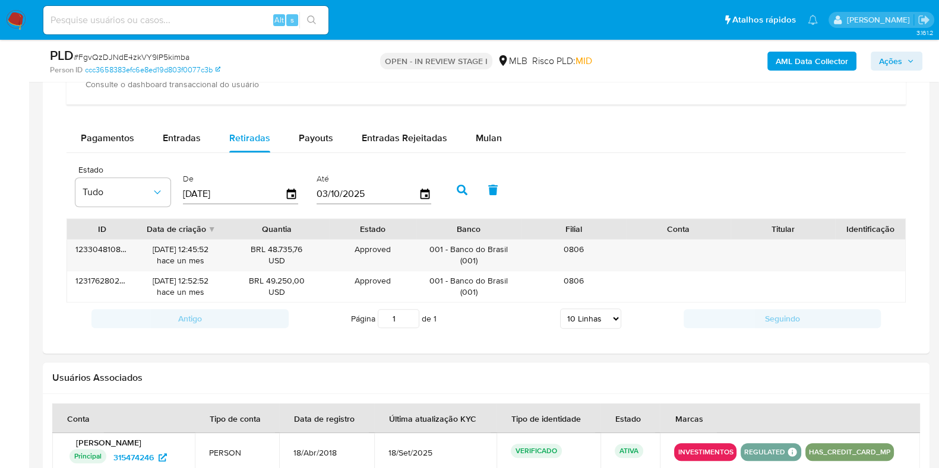
scroll to position [964, 0]
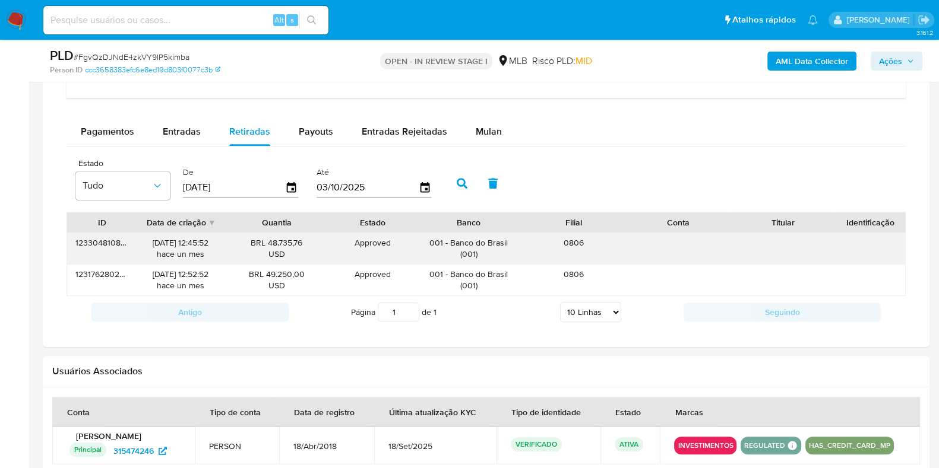
drag, startPoint x: 267, startPoint y: 241, endPoint x: 299, endPoint y: 240, distance: 31.5
click at [299, 240] on div "BRL 48.735,76 USD" at bounding box center [277, 248] width 88 height 23
drag, startPoint x: 302, startPoint y: 239, endPoint x: 268, endPoint y: 245, distance: 34.4
click at [268, 245] on div "BRL 48.735,76 USD" at bounding box center [277, 248] width 88 height 23
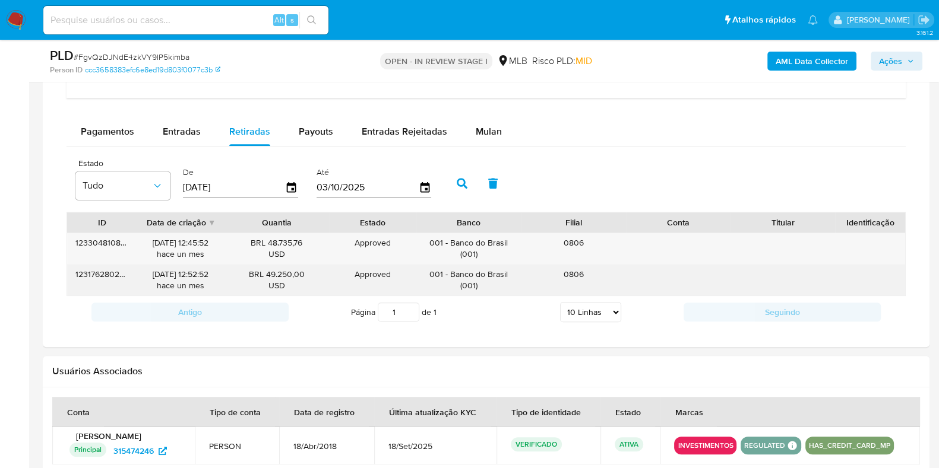
drag, startPoint x: 267, startPoint y: 271, endPoint x: 305, endPoint y: 271, distance: 38.6
click at [305, 271] on div "BRL 49.250,00 USD" at bounding box center [277, 280] width 88 height 23
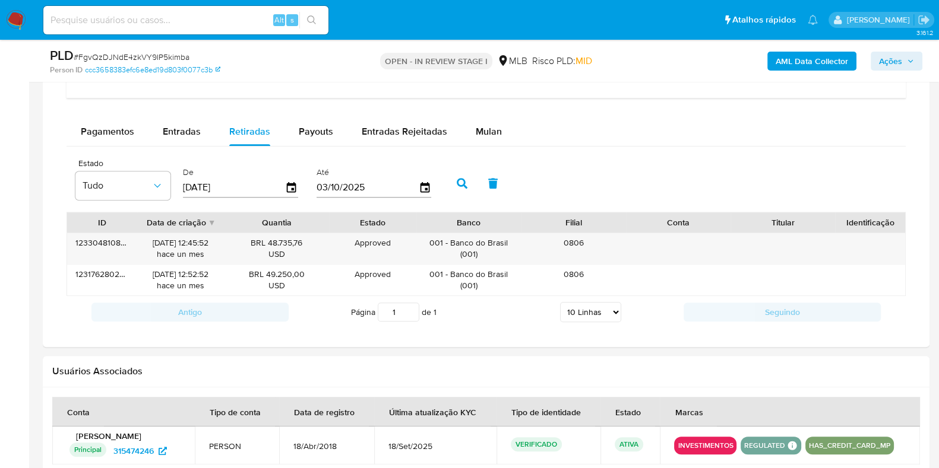
click at [757, 141] on div "Pagamentos Entradas Retiradas Payouts Entradas Rejeitadas Mulan" at bounding box center [485, 132] width 839 height 28
drag, startPoint x: 451, startPoint y: 238, endPoint x: 508, endPoint y: 242, distance: 56.6
click at [508, 242] on div "001 - Banco do Brasil ( 001 )" at bounding box center [468, 248] width 88 height 23
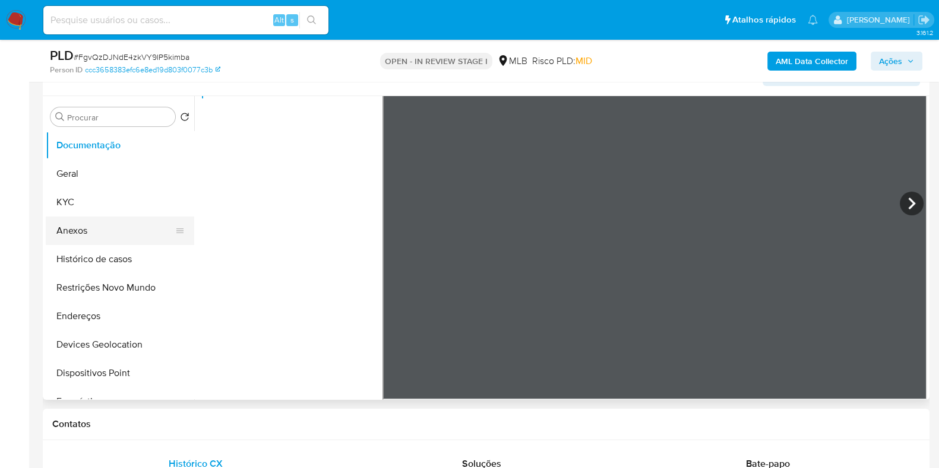
scroll to position [74, 0]
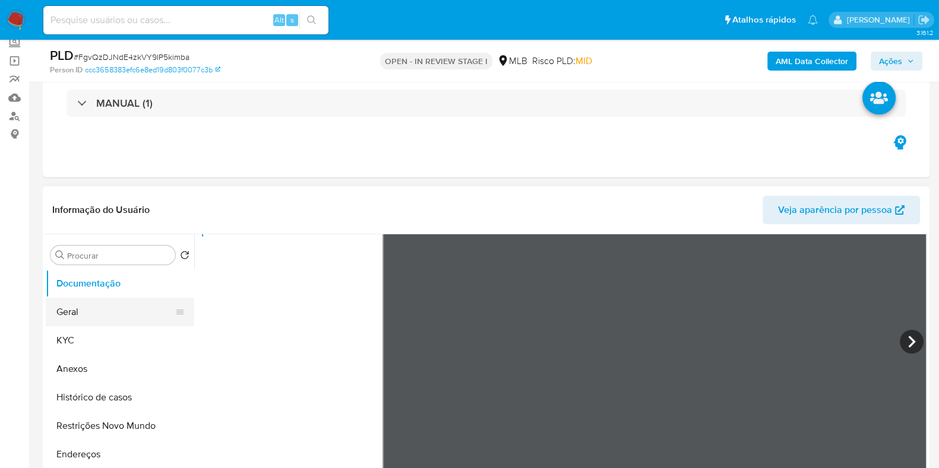
click at [97, 309] on button "Geral" at bounding box center [115, 312] width 139 height 28
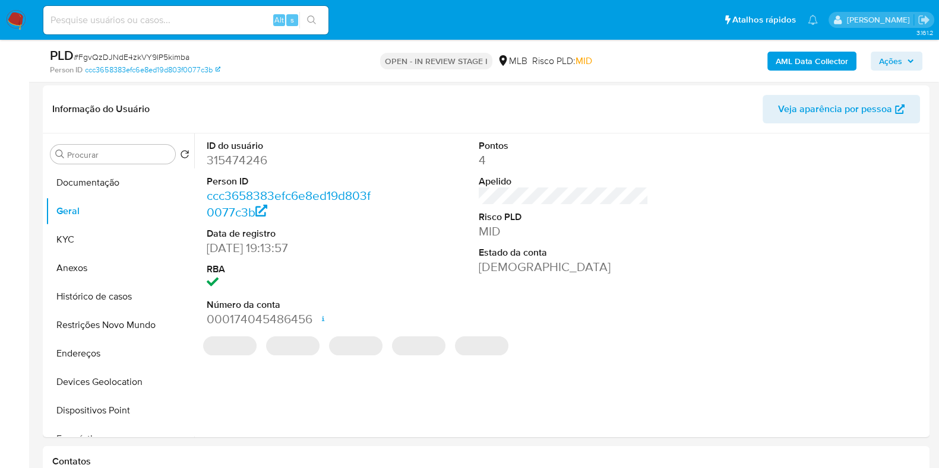
scroll to position [189, 0]
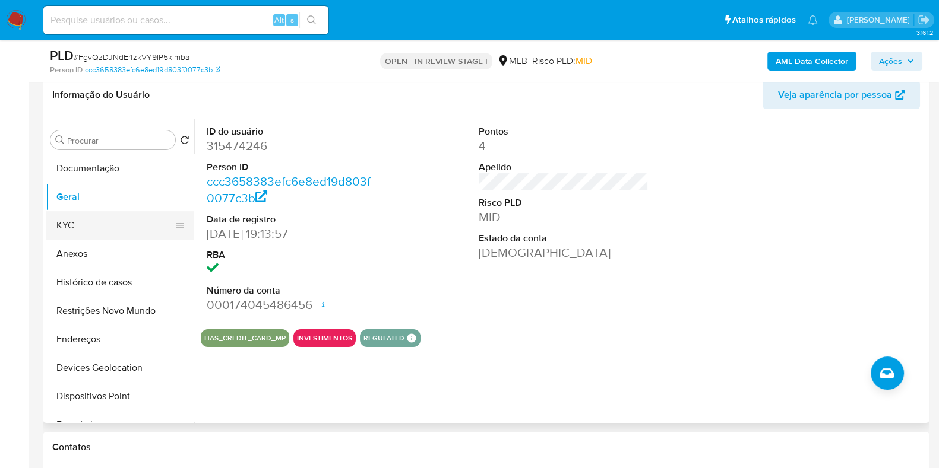
click at [91, 221] on button "KYC" at bounding box center [115, 225] width 139 height 28
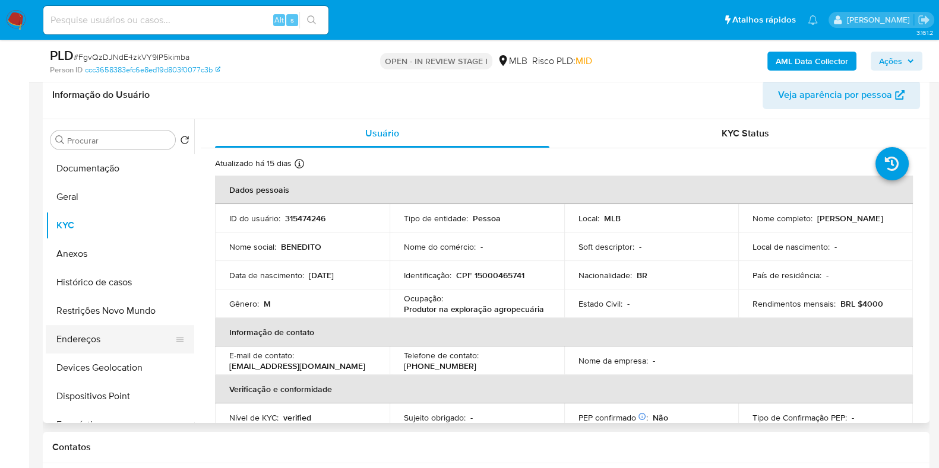
click at [118, 332] on button "Endereços" at bounding box center [115, 339] width 139 height 28
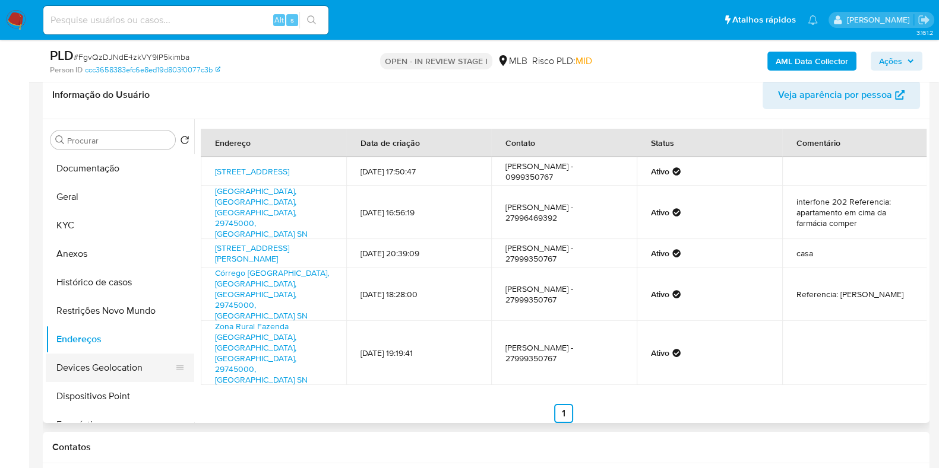
click at [119, 367] on button "Devices Geolocation" at bounding box center [115, 368] width 139 height 28
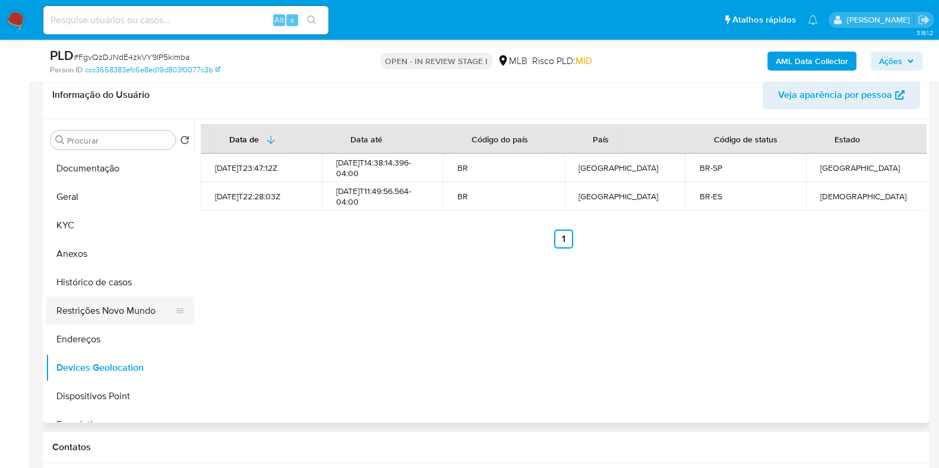
click at [101, 305] on button "Restrições Novo Mundo" at bounding box center [115, 311] width 139 height 28
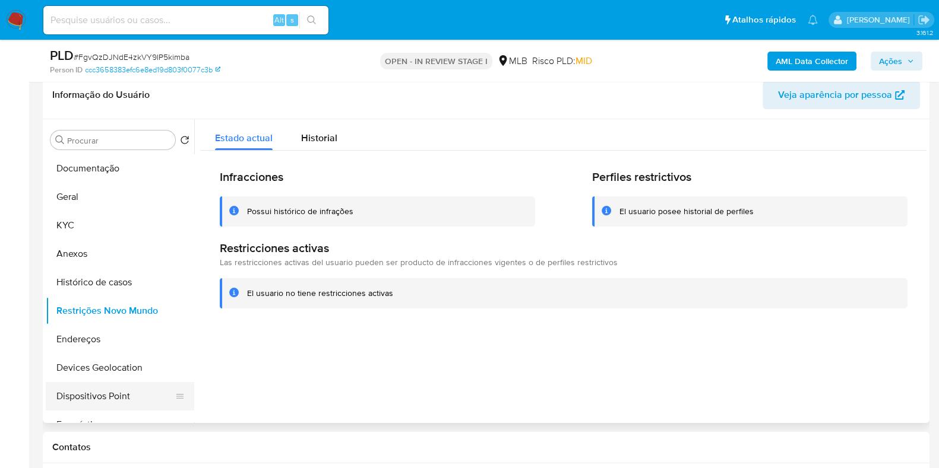
click at [153, 385] on button "Dispositivos Point" at bounding box center [115, 396] width 139 height 28
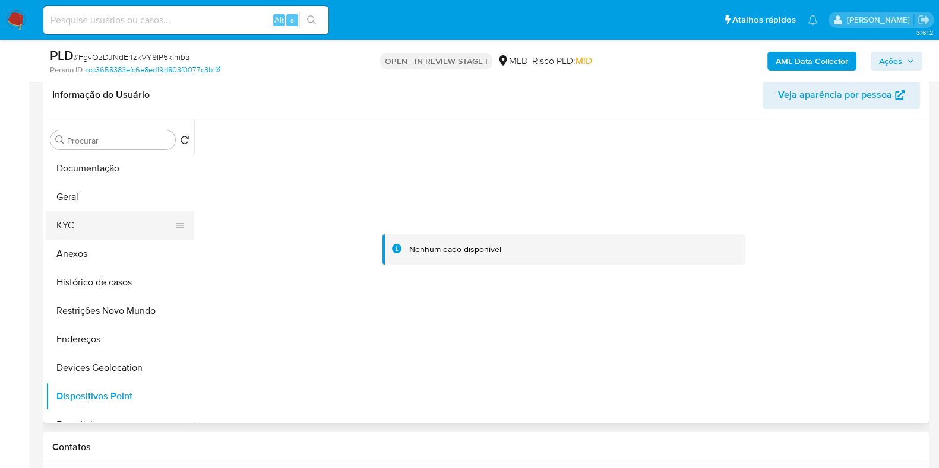
click at [91, 220] on button "KYC" at bounding box center [115, 225] width 139 height 28
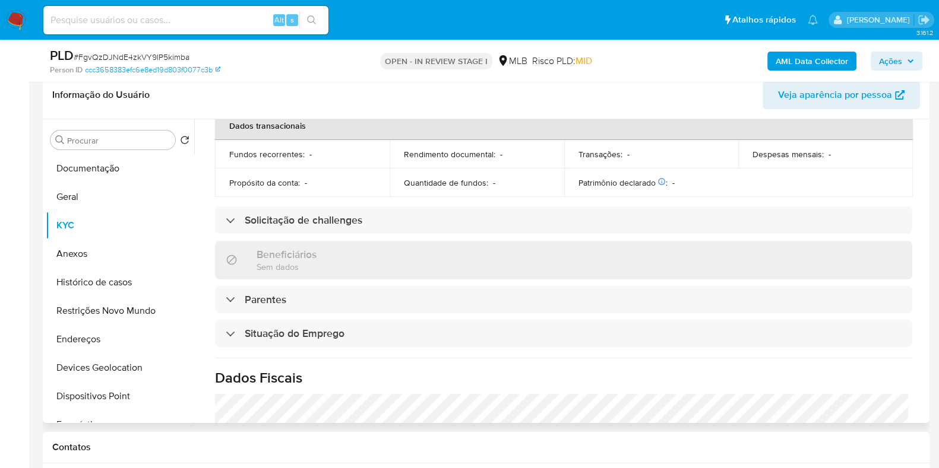
scroll to position [516, 0]
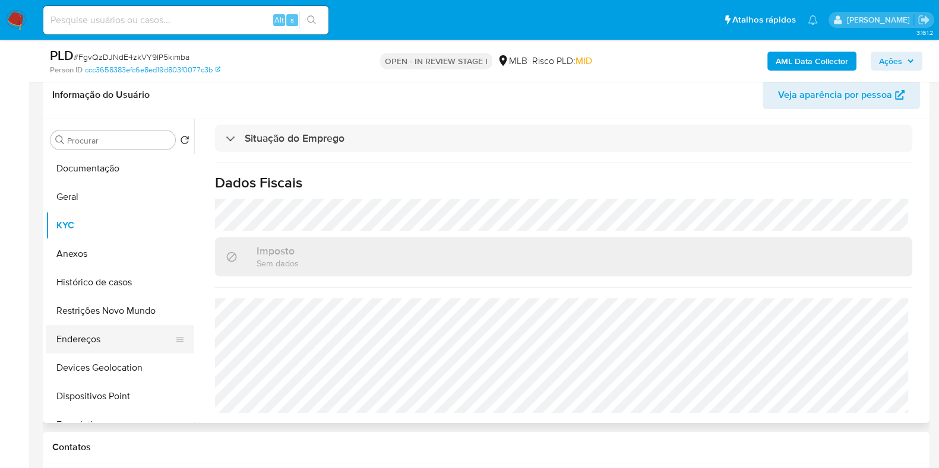
click at [97, 340] on button "Endereços" at bounding box center [115, 339] width 139 height 28
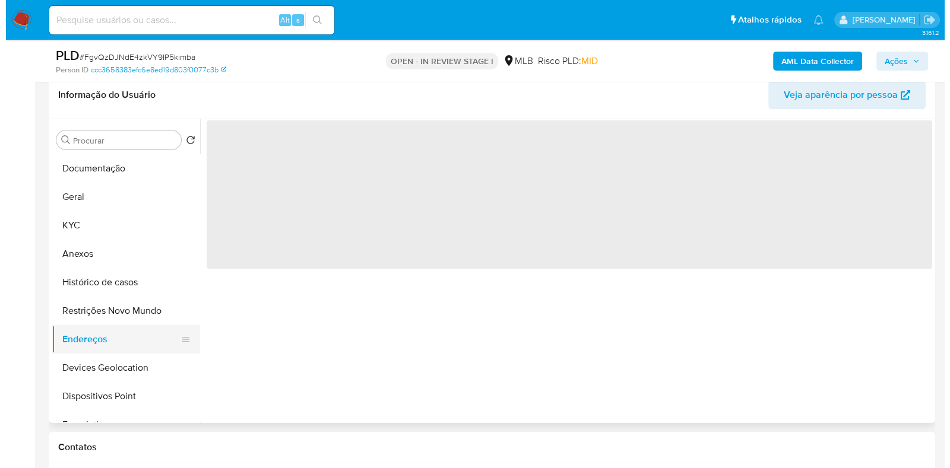
scroll to position [0, 0]
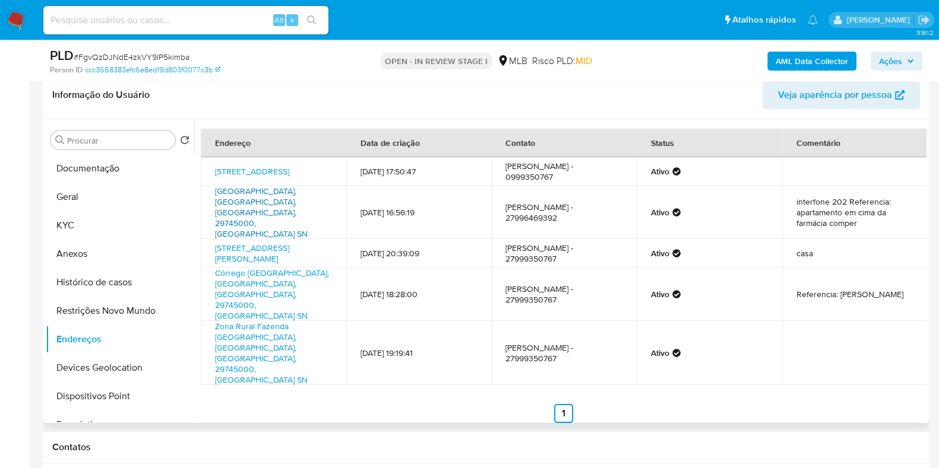
click at [283, 208] on link "Avenida Honório Fraga Sn, São Domingos Do Norte, Espírito Santo, 29745000, Bras…" at bounding box center [261, 212] width 93 height 55
click at [84, 275] on button "Histórico de casos" at bounding box center [115, 282] width 139 height 28
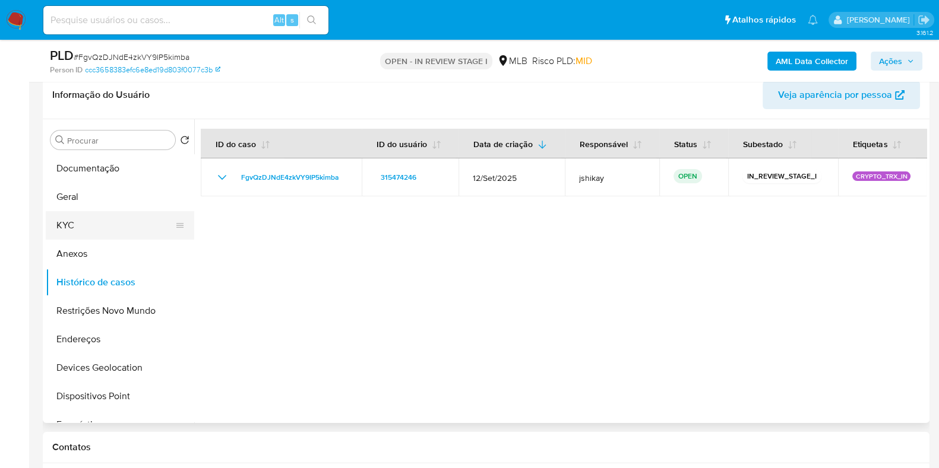
click at [88, 217] on button "KYC" at bounding box center [115, 225] width 139 height 28
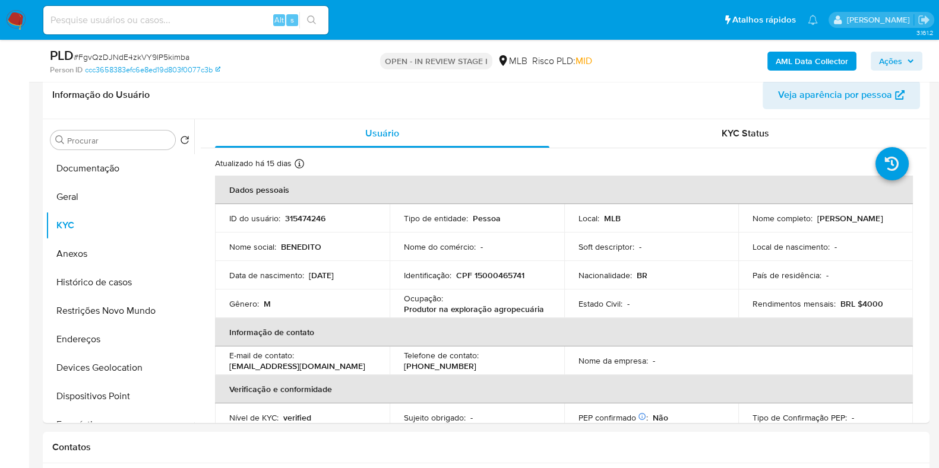
click at [807, 64] on b "AML Data Collector" at bounding box center [811, 61] width 72 height 19
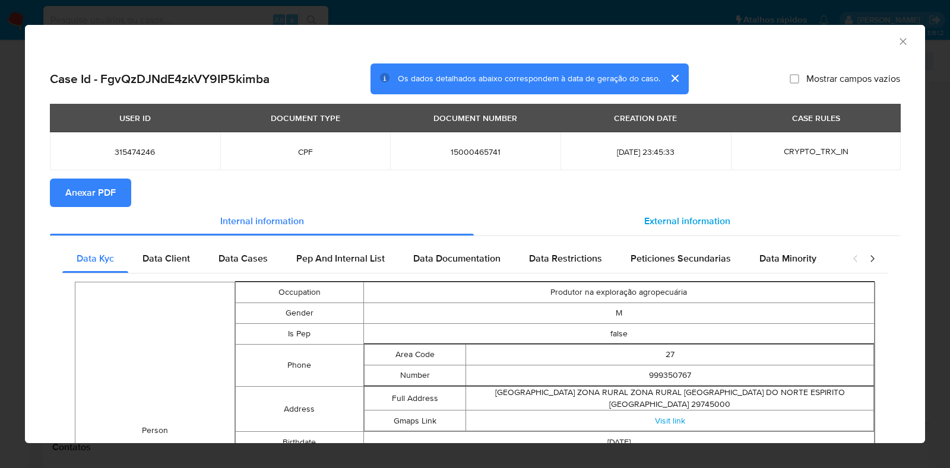
drag, startPoint x: 660, startPoint y: 226, endPoint x: 671, endPoint y: 233, distance: 12.5
click at [660, 227] on span "External information" at bounding box center [687, 221] width 86 height 14
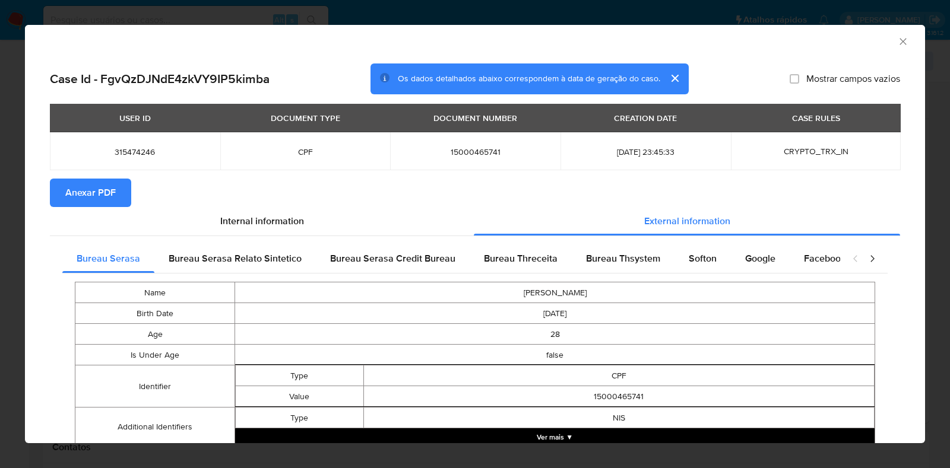
click at [897, 39] on icon "Fechar a janela" at bounding box center [903, 42] width 12 height 12
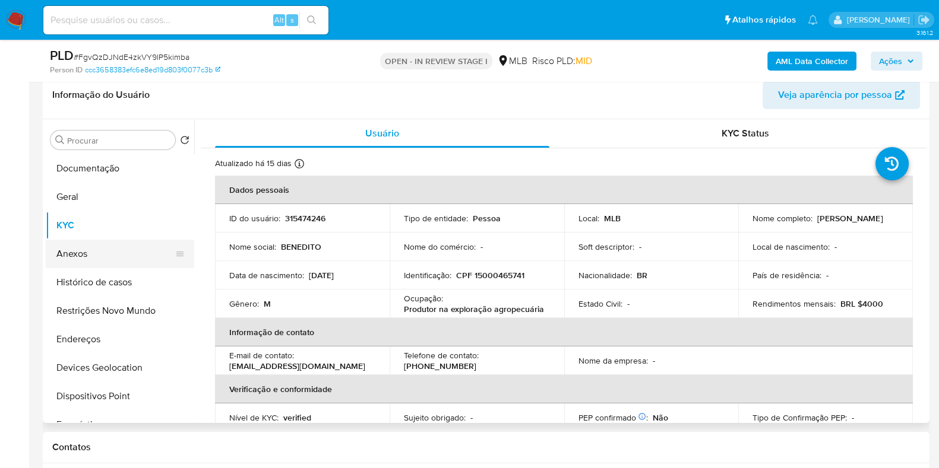
click at [116, 245] on button "Anexos" at bounding box center [115, 254] width 139 height 28
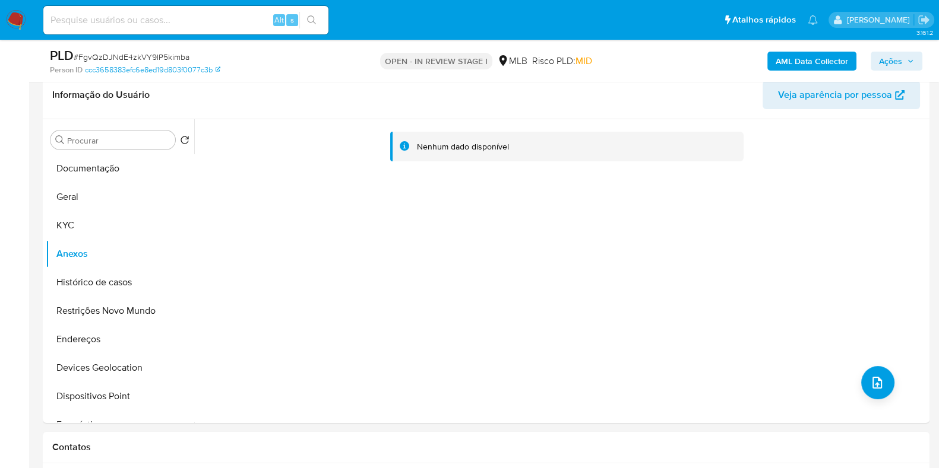
click at [800, 66] on b "AML Data Collector" at bounding box center [811, 61] width 72 height 19
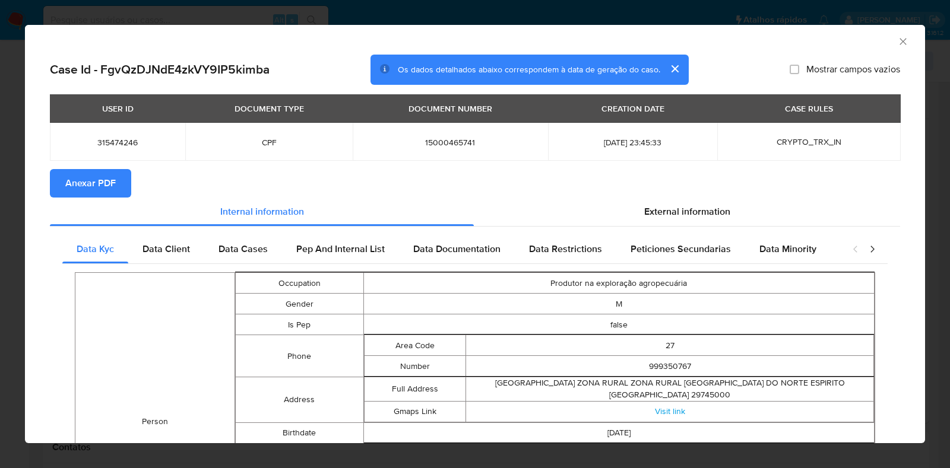
drag, startPoint x: 99, startPoint y: 185, endPoint x: 120, endPoint y: 186, distance: 20.8
click at [99, 185] on span "Anexar PDF" at bounding box center [90, 183] width 50 height 26
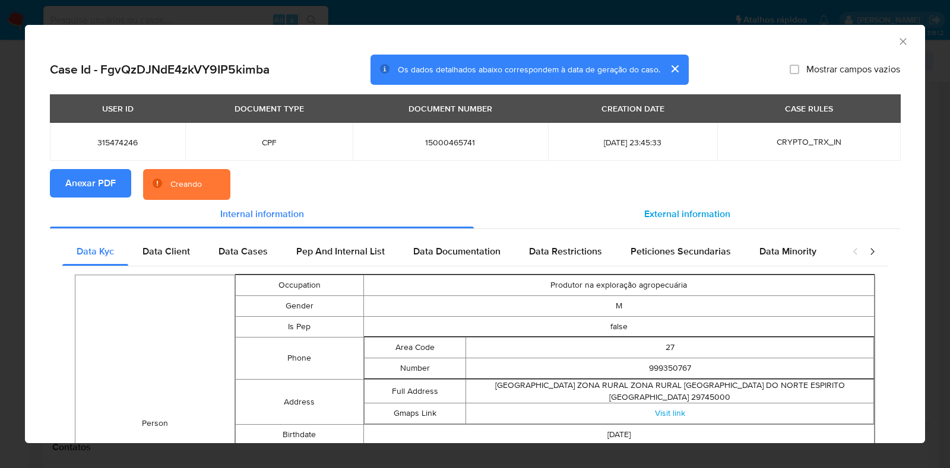
drag, startPoint x: 641, startPoint y: 202, endPoint x: 645, endPoint y: 212, distance: 10.7
click at [641, 204] on div "External information" at bounding box center [687, 214] width 426 height 28
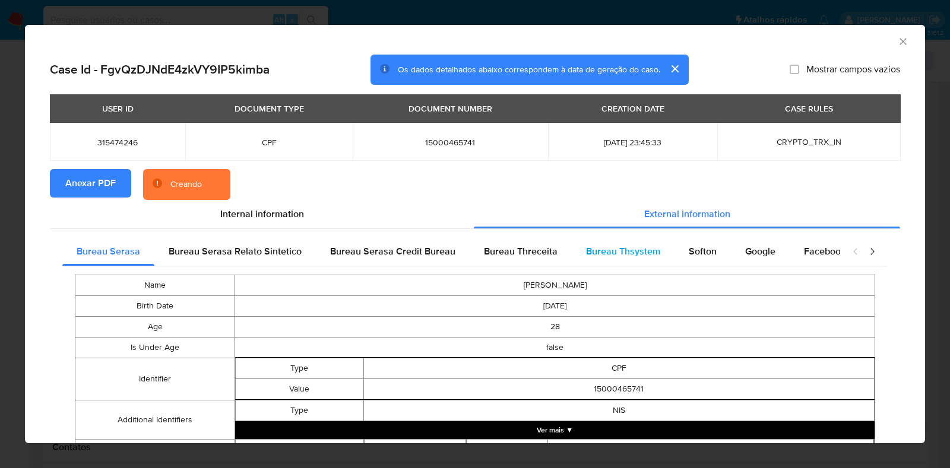
click at [662, 254] on div "Bureau Thsystem" at bounding box center [623, 251] width 103 height 28
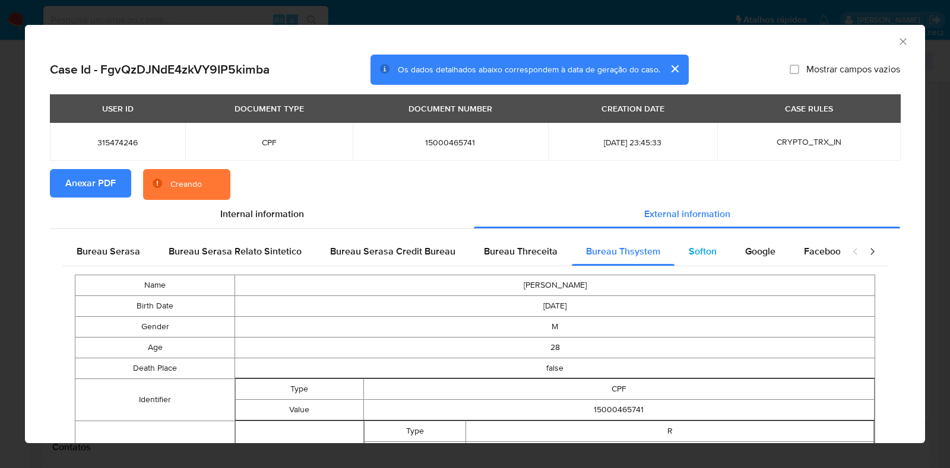
click at [689, 256] on span "Softon" at bounding box center [703, 252] width 28 height 14
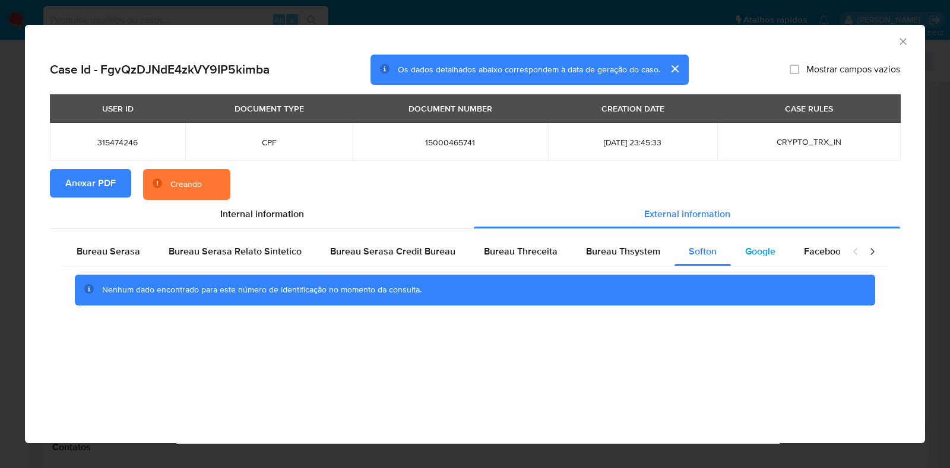
click at [747, 254] on span "Google" at bounding box center [760, 252] width 30 height 14
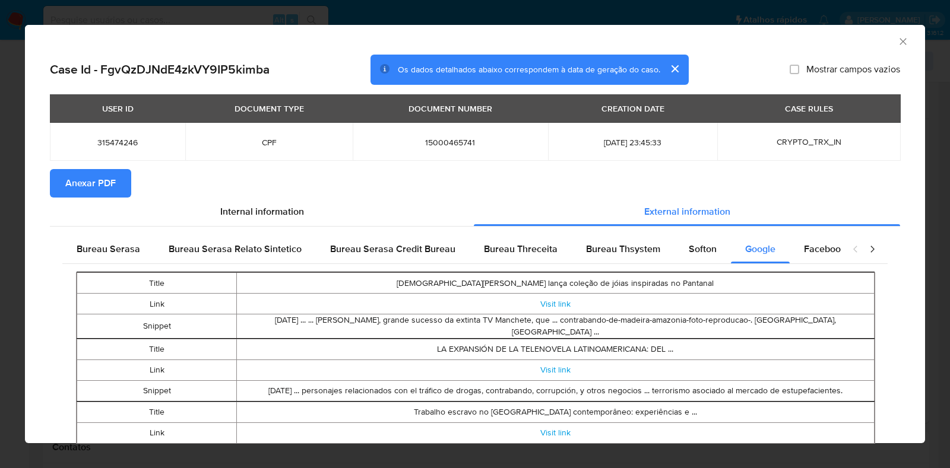
drag, startPoint x: 894, startPoint y: 40, endPoint x: 812, endPoint y: 58, distance: 84.4
click at [897, 40] on icon "Fechar a janela" at bounding box center [903, 42] width 12 height 12
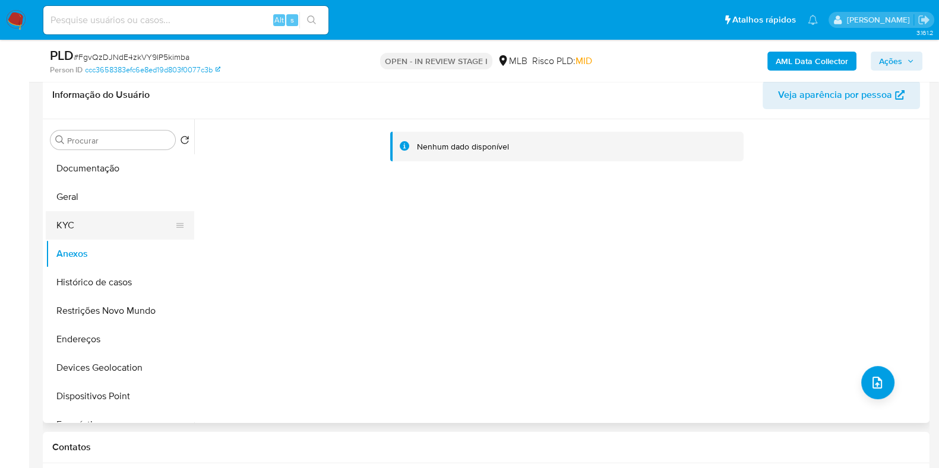
click at [95, 221] on button "KYC" at bounding box center [115, 225] width 139 height 28
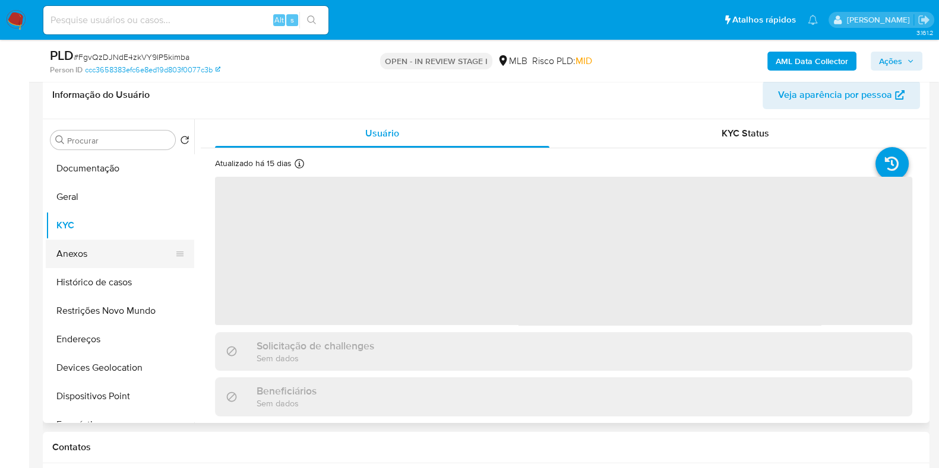
click at [90, 254] on button "Anexos" at bounding box center [115, 254] width 139 height 28
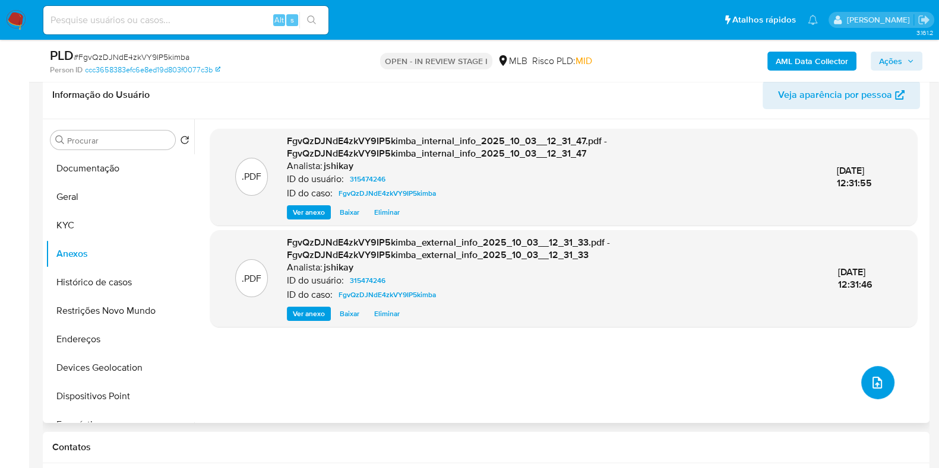
click at [874, 386] on icon "upload-file" at bounding box center [876, 383] width 9 height 12
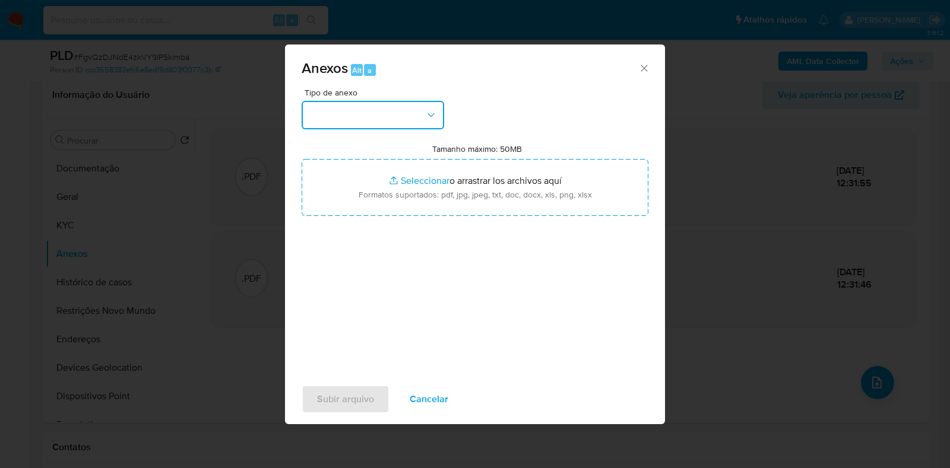
click at [382, 112] on button "button" at bounding box center [373, 115] width 142 height 28
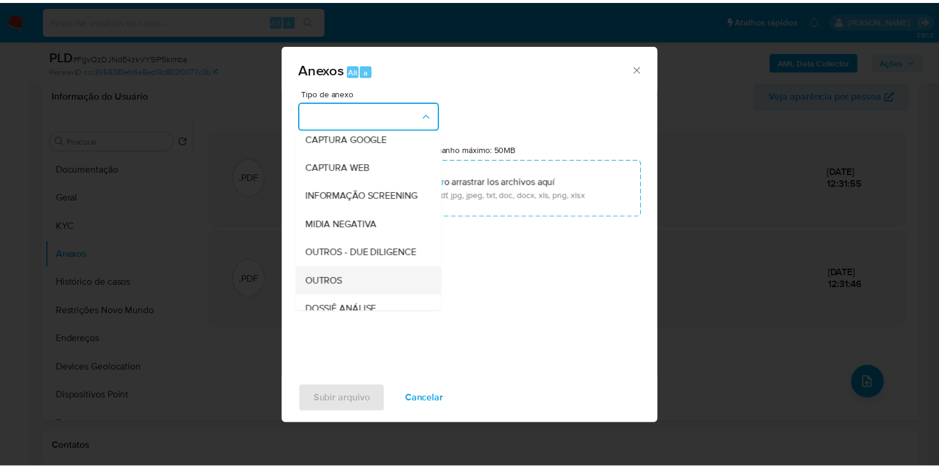
scroll to position [148, 0]
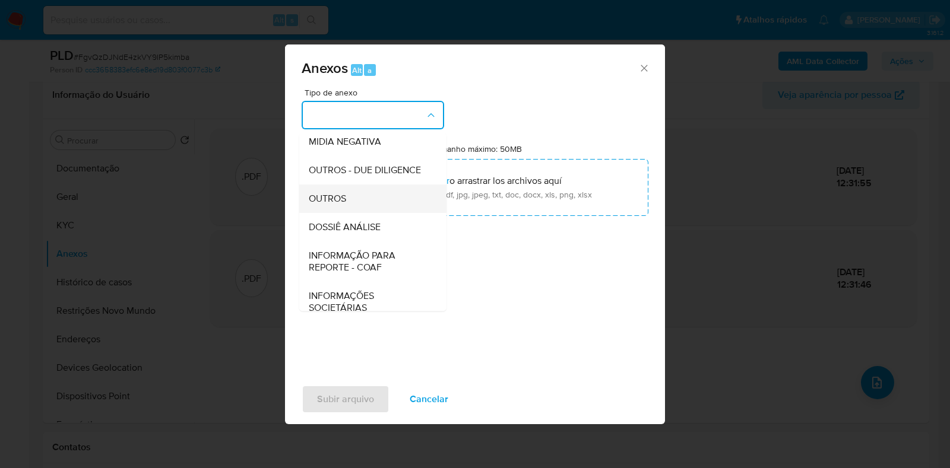
click at [332, 205] on span "OUTROS" at bounding box center [327, 199] width 37 height 12
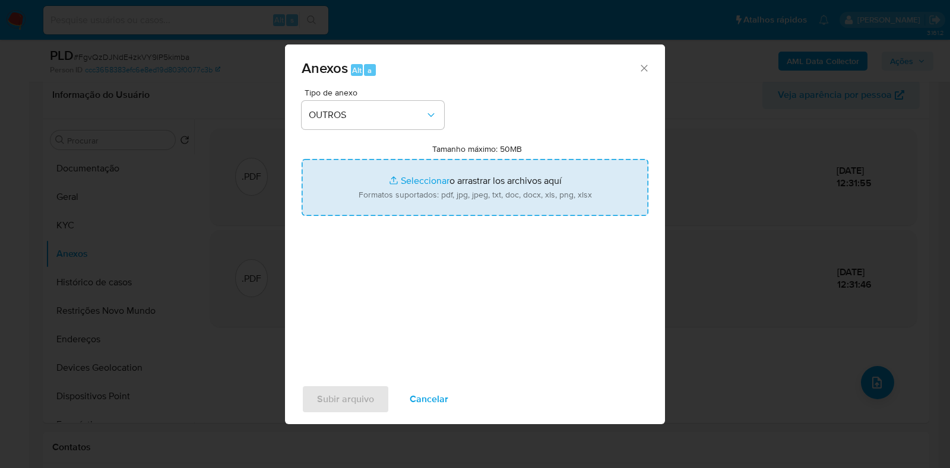
click at [393, 183] on input "Tamanho máximo: 50MB Seleccionar archivos" at bounding box center [475, 187] width 347 height 57
type input "C:\fakepath\Declinio - FgvQzDJNdE4zkVY9IP5kimba - CPF 15000465741 - BENEDITO RU…"
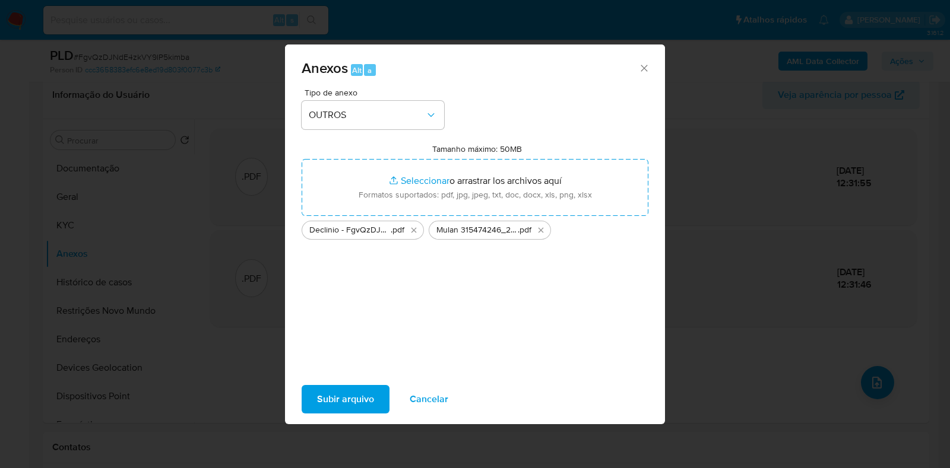
drag, startPoint x: 393, startPoint y: 183, endPoint x: 365, endPoint y: 401, distance: 219.1
click at [365, 401] on span "Subir arquivo" at bounding box center [345, 399] width 57 height 26
click at [309, 386] on button "Subir arquivo" at bounding box center [346, 399] width 88 height 28
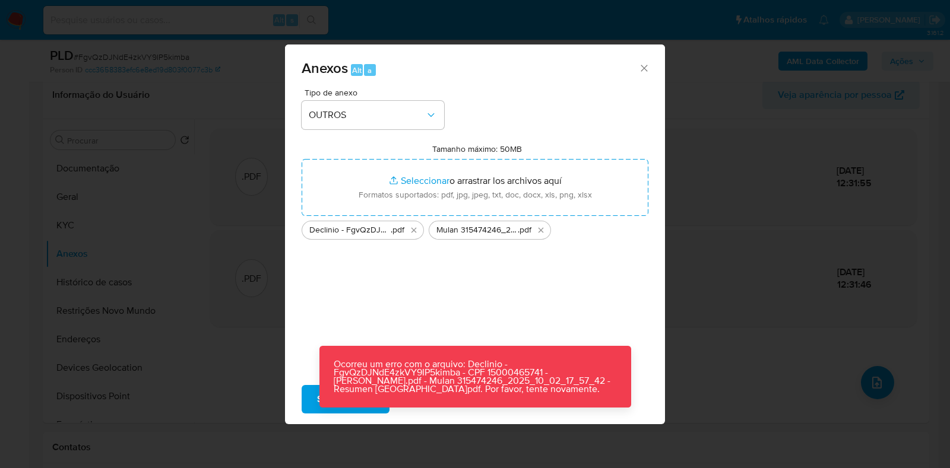
click at [723, 304] on div "Anexos Alt a Tipo de anexo OUTROS Tamanho máximo: 50MB Seleccionar archivos Sel…" at bounding box center [475, 234] width 950 height 468
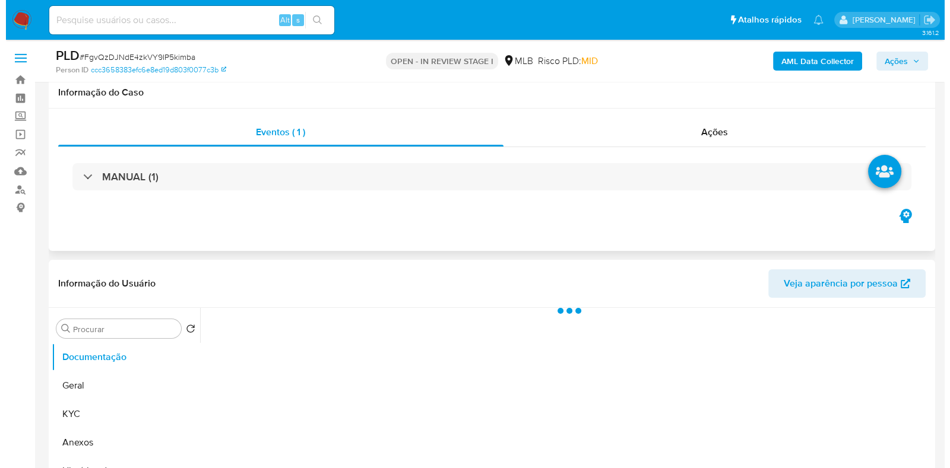
scroll to position [148, 0]
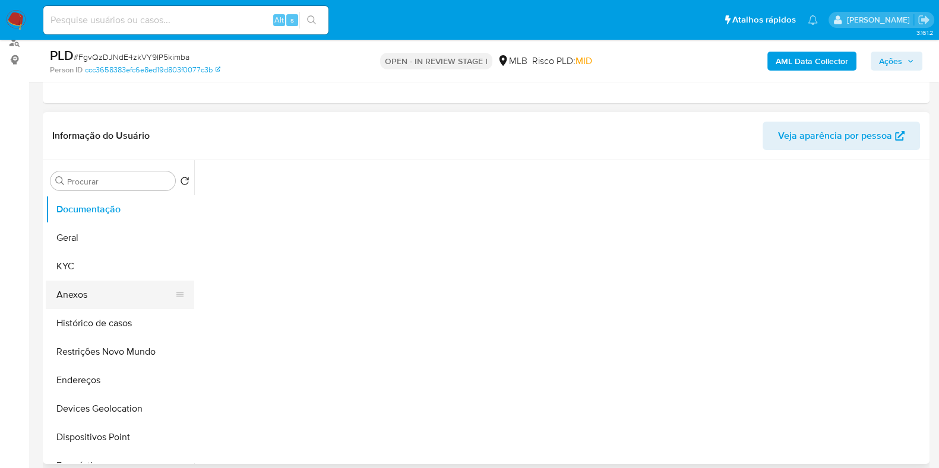
select select "10"
click at [106, 298] on button "Anexos" at bounding box center [115, 295] width 139 height 28
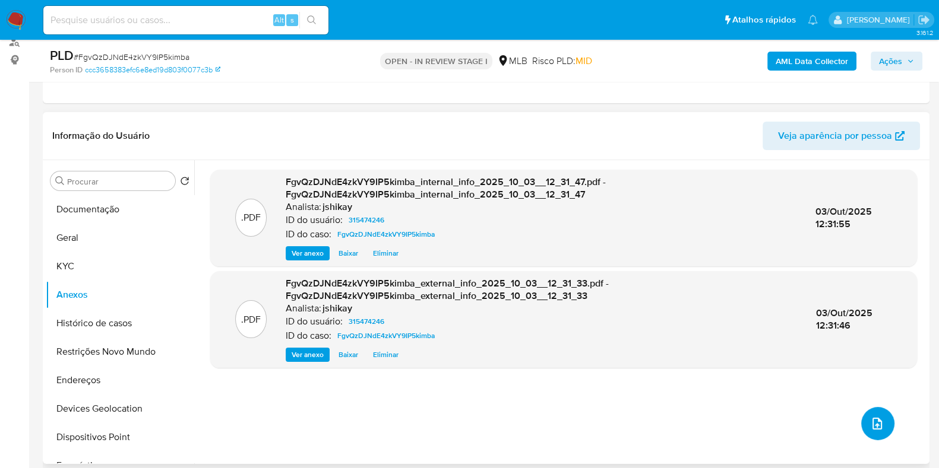
click at [870, 426] on icon "upload-file" at bounding box center [877, 424] width 14 height 14
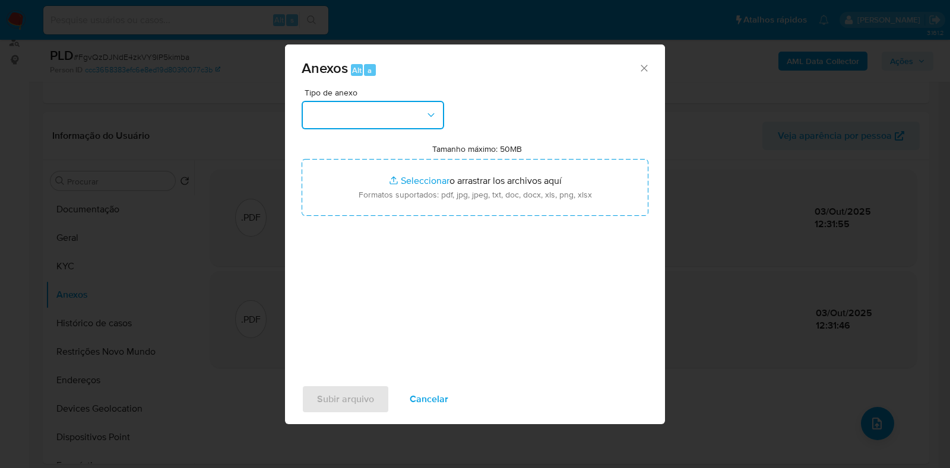
click at [339, 121] on button "button" at bounding box center [373, 115] width 142 height 28
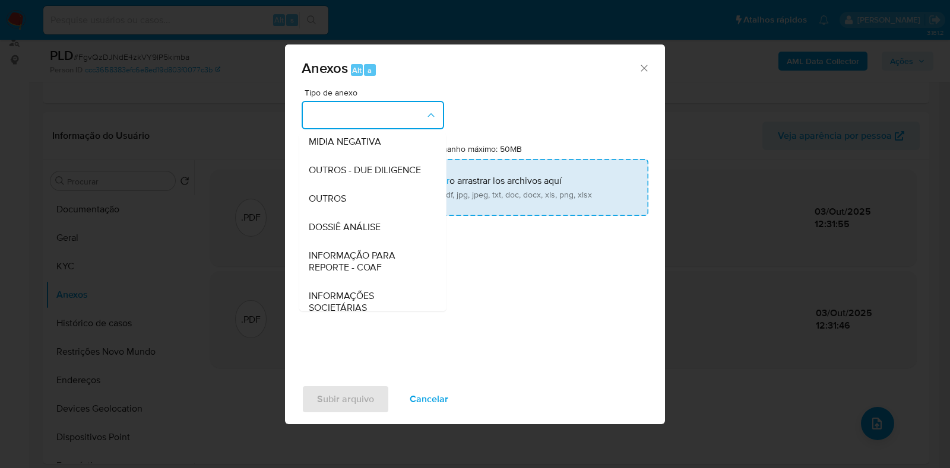
drag, startPoint x: 346, startPoint y: 222, endPoint x: 384, endPoint y: 195, distance: 46.3
click at [347, 213] on div "OUTROS" at bounding box center [369, 199] width 121 height 28
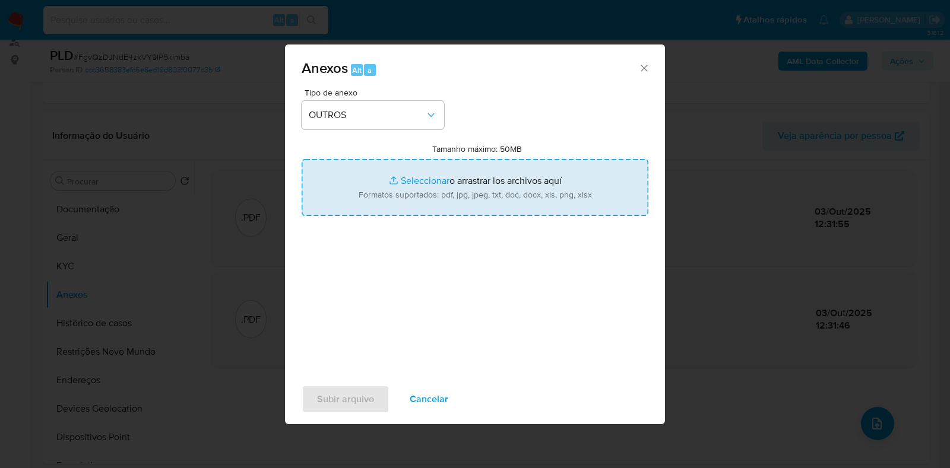
click at [405, 182] on input "Tamanho máximo: 50MB Seleccionar archivos" at bounding box center [475, 187] width 347 height 57
type input "C:\fakepath\Declinio - FgvQzDJNdE4zkVY9IP5kimba - CPF 15000465741 - [PERSON_NAM…"
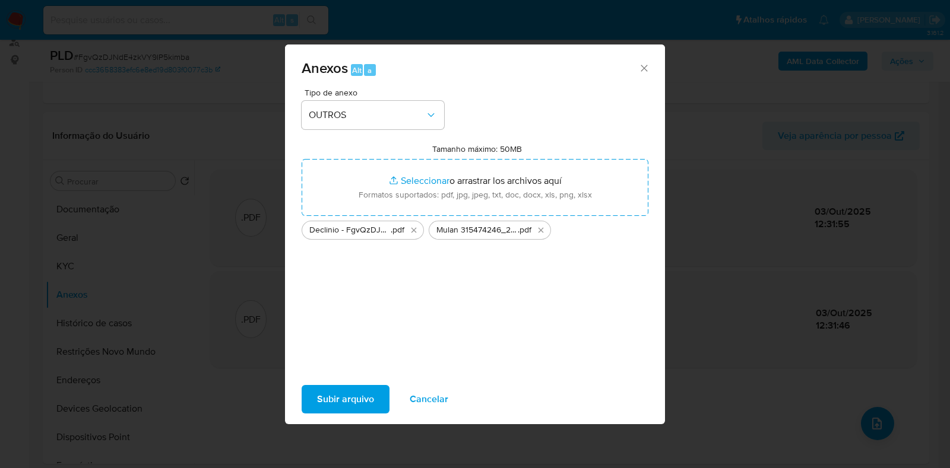
click at [329, 409] on span "Subir arquivo" at bounding box center [345, 399] width 57 height 26
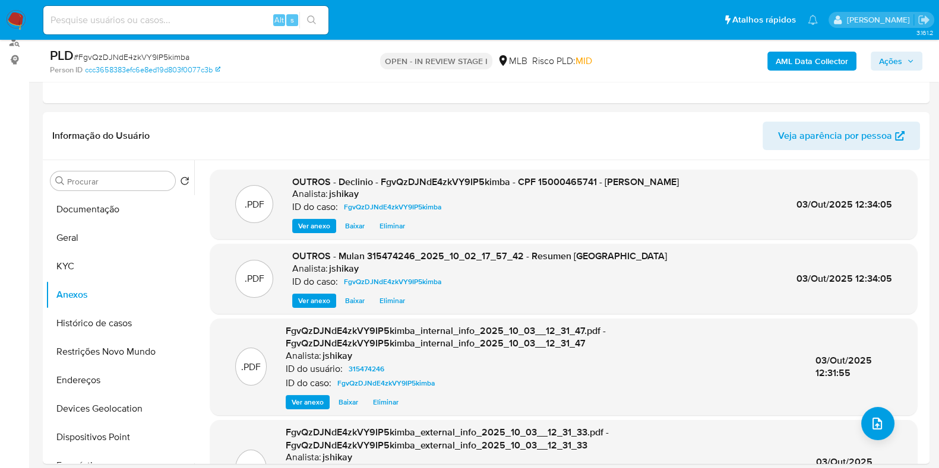
click at [893, 66] on span "Ações" at bounding box center [890, 61] width 23 height 19
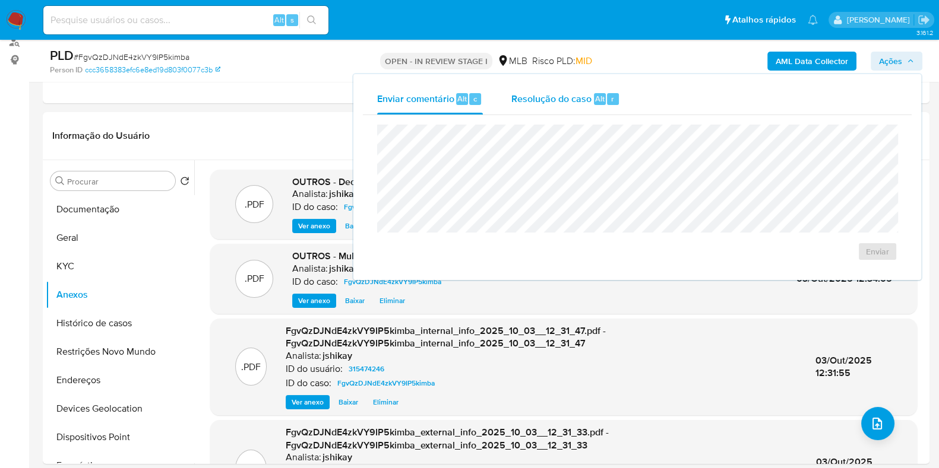
click at [536, 95] on span "Resolução do caso" at bounding box center [551, 98] width 80 height 14
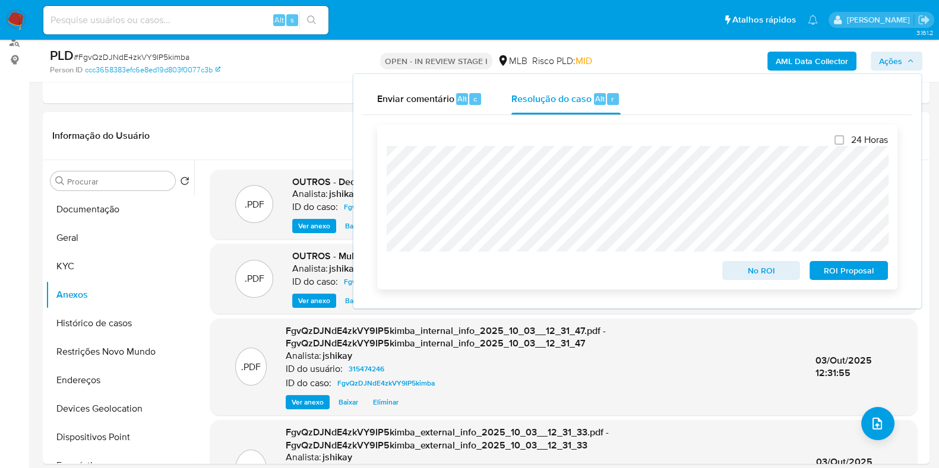
click at [740, 268] on span "No ROI" at bounding box center [761, 270] width 62 height 17
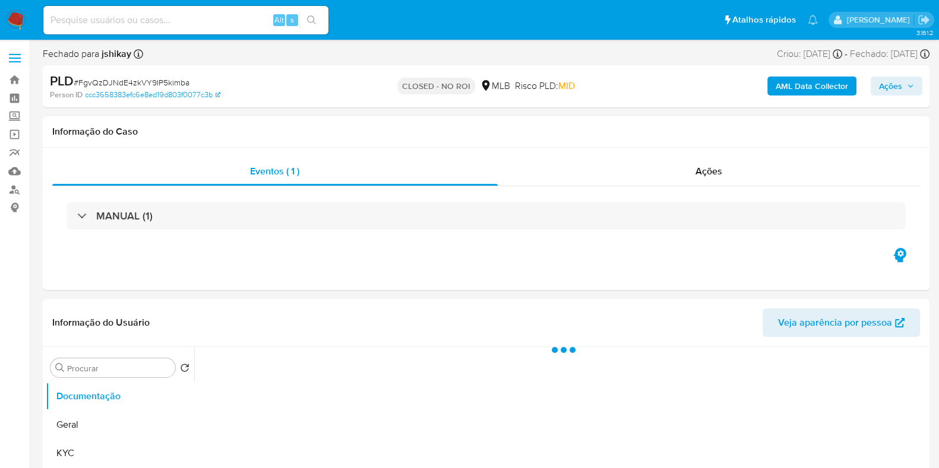
select select "10"
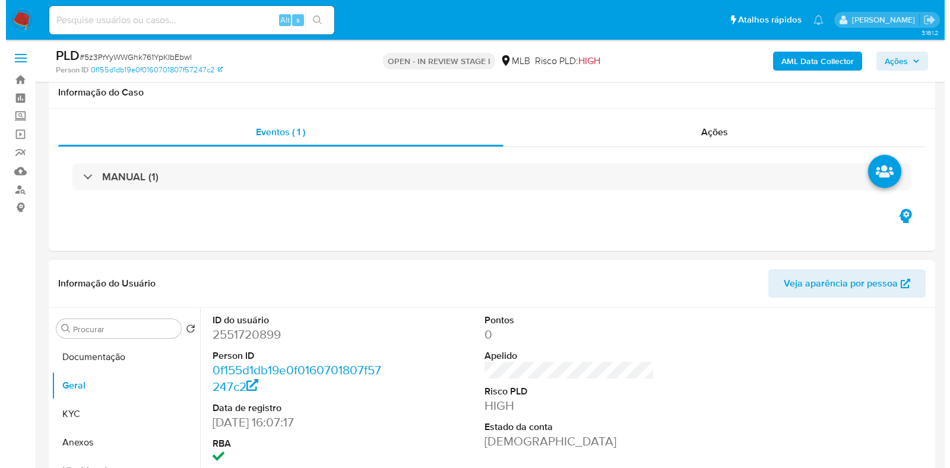
scroll to position [223, 0]
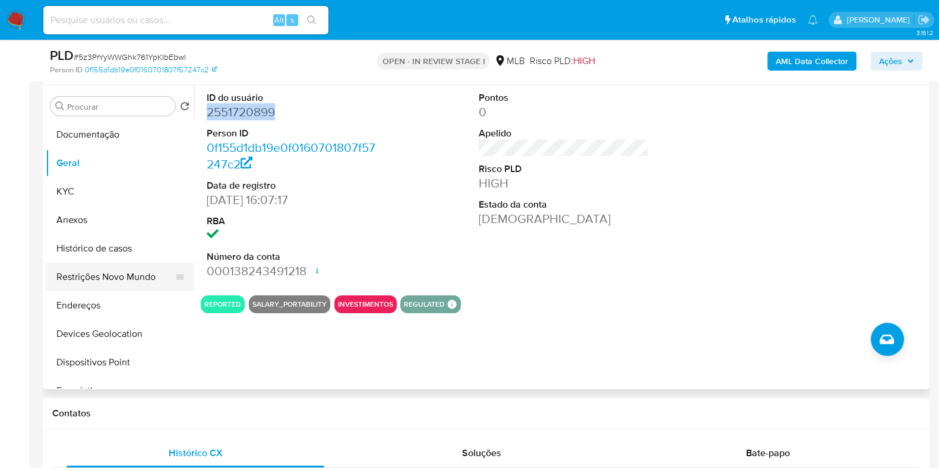
click at [97, 263] on button "Restrições Novo Mundo" at bounding box center [115, 277] width 139 height 28
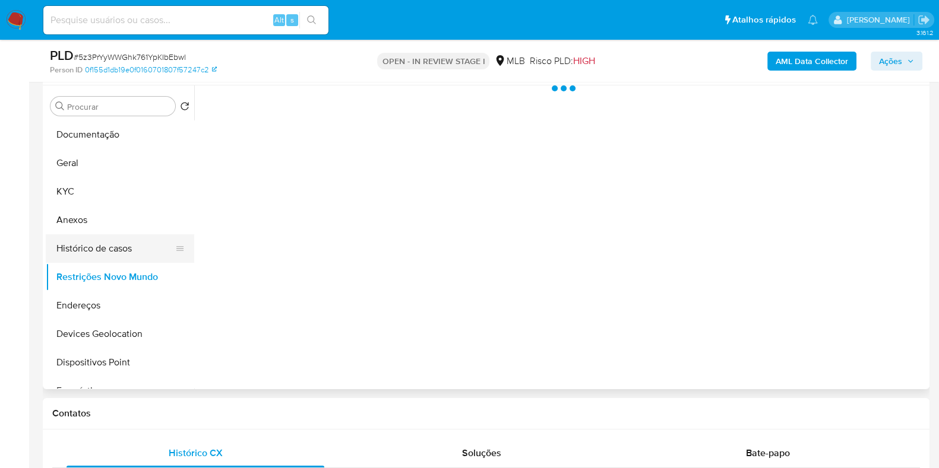
click at [97, 250] on button "Histórico de casos" at bounding box center [115, 249] width 139 height 28
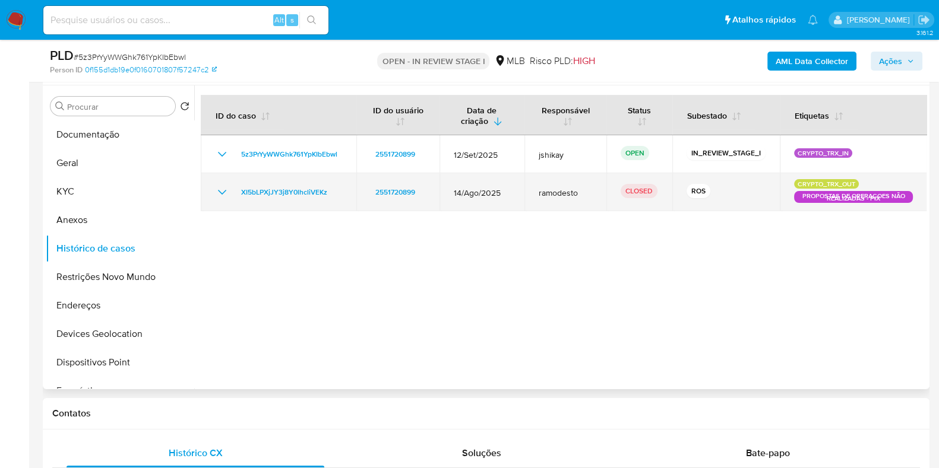
click at [226, 191] on icon "Mostrar/Ocultar" at bounding box center [222, 192] width 14 height 14
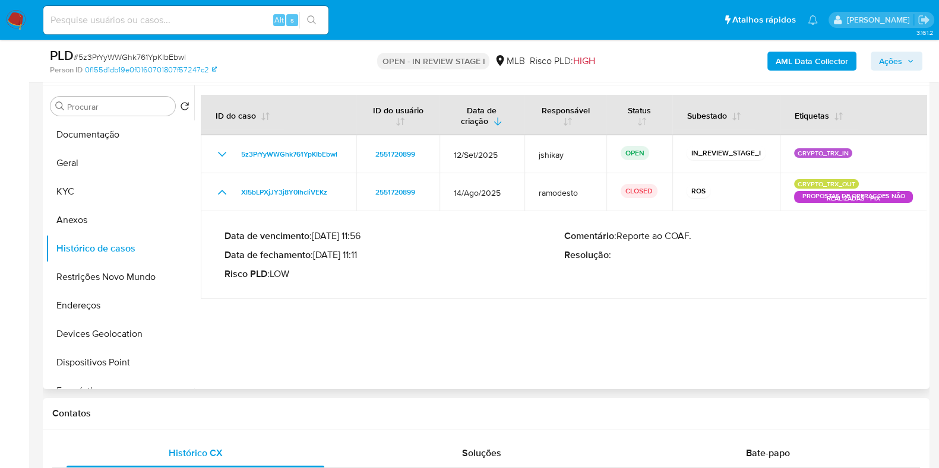
drag, startPoint x: 319, startPoint y: 259, endPoint x: 366, endPoint y: 258, distance: 46.9
click at [366, 258] on p "Data de fechamento : [DATE] 11:11" at bounding box center [394, 255] width 340 height 12
click at [132, 217] on button "Anexos" at bounding box center [115, 220] width 139 height 28
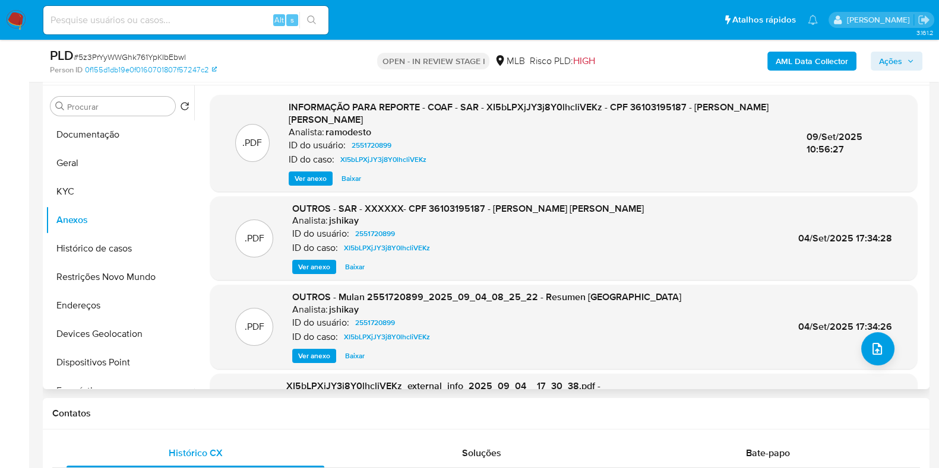
drag, startPoint x: 305, startPoint y: 178, endPoint x: 412, endPoint y: 183, distance: 107.0
click at [410, 184] on div "Ver anexo Baixar" at bounding box center [538, 179] width 499 height 14
click at [345, 179] on span "Baixar" at bounding box center [351, 179] width 20 height 12
click at [907, 65] on span "Ações" at bounding box center [896, 61] width 35 height 17
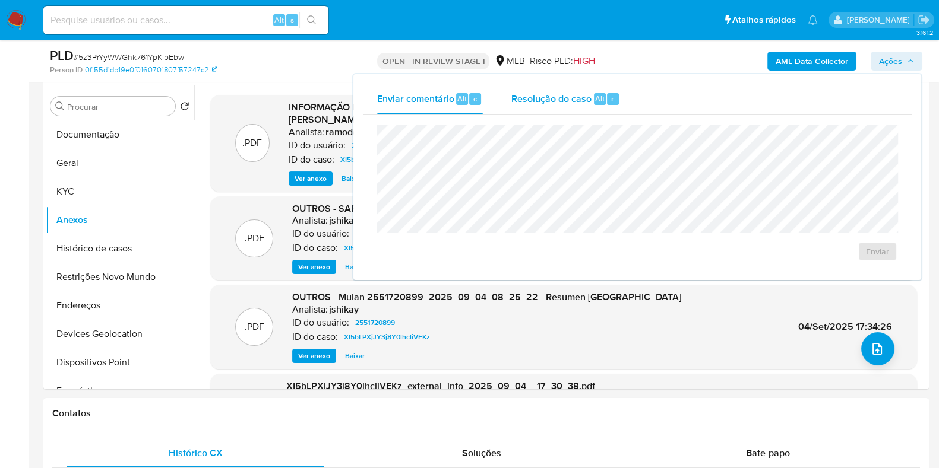
click at [553, 104] on span "Resolução do caso" at bounding box center [551, 98] width 80 height 14
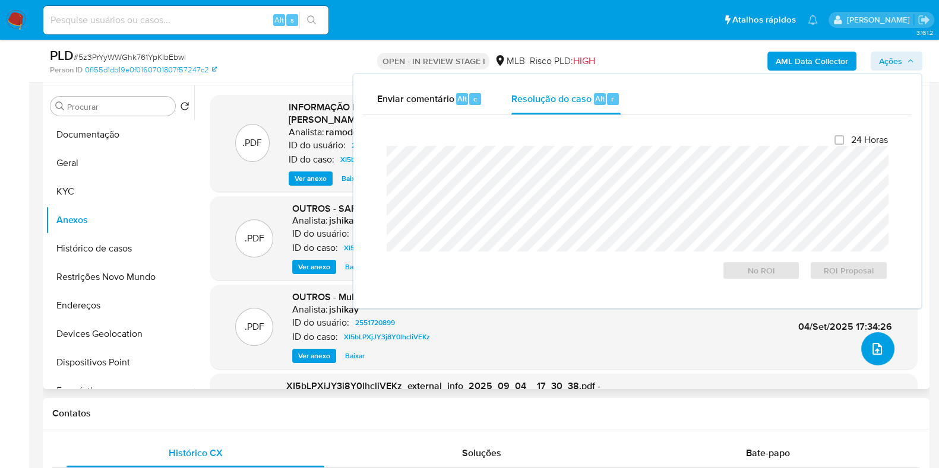
click at [873, 347] on icon "upload-file" at bounding box center [877, 349] width 14 height 14
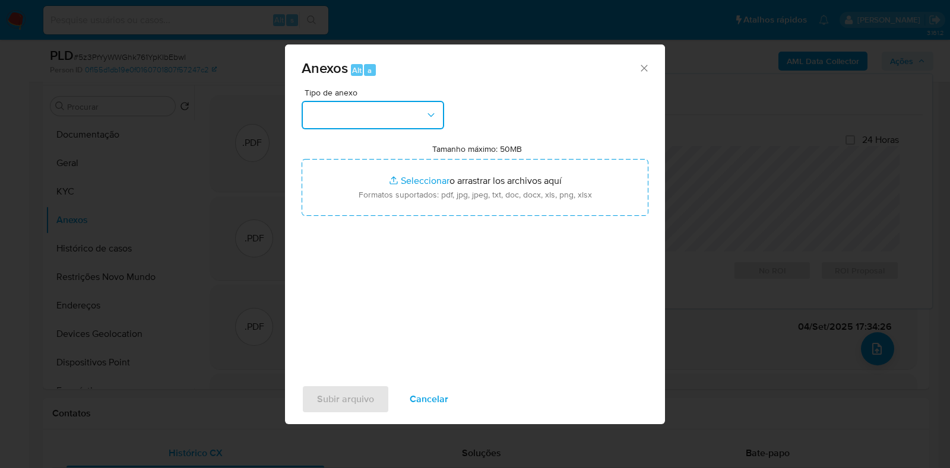
click at [339, 115] on button "button" at bounding box center [373, 115] width 142 height 28
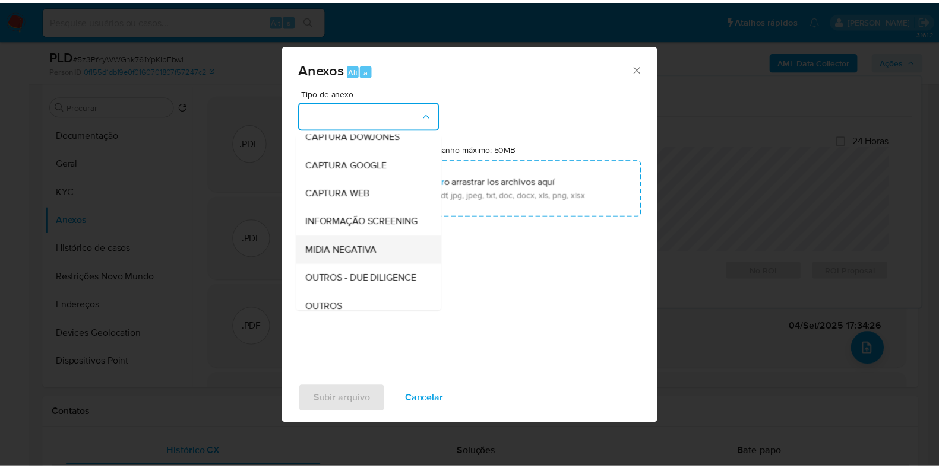
scroll to position [74, 0]
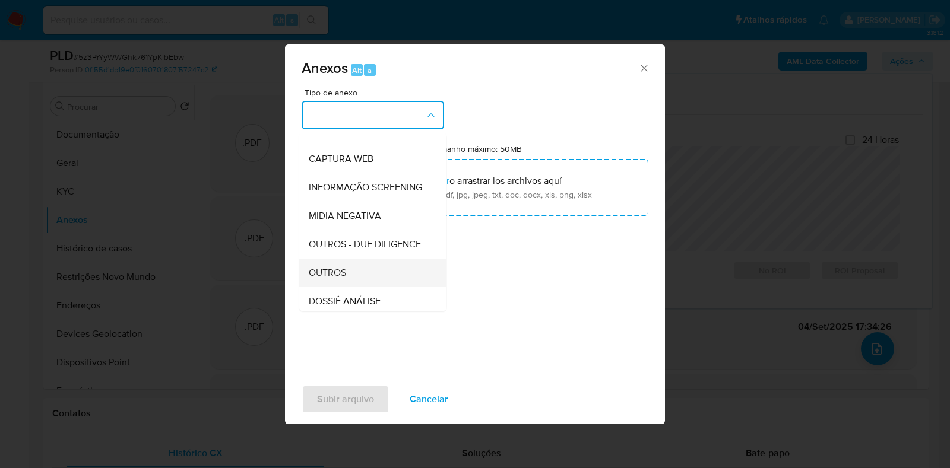
click at [359, 287] on div "OUTROS" at bounding box center [369, 273] width 121 height 28
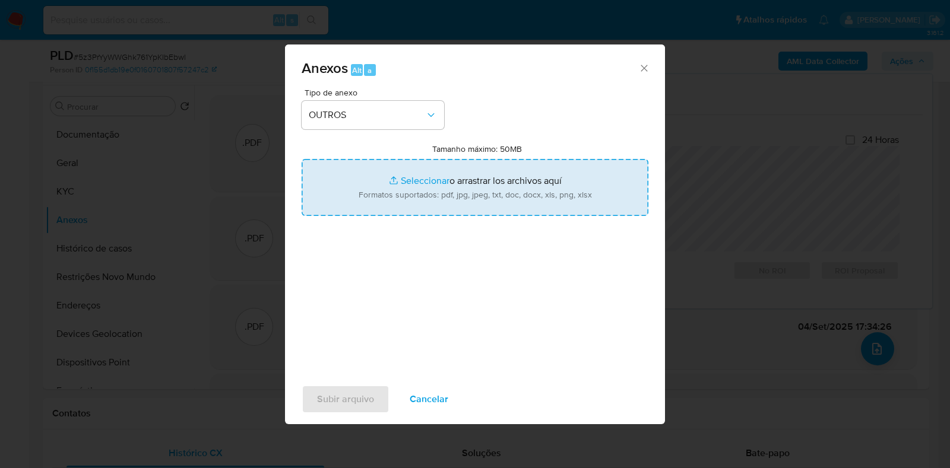
click at [397, 183] on input "Tamanho máximo: 50MB Seleccionar archivos" at bounding box center [475, 187] width 347 height 57
type input "C:\fakepath\Declinio - 5z3PrYyWWGhk761YpKIbEbwl e XI5bLPXjJY3j8Y0lhcliVEKz - CP…"
click at [359, 399] on span "Subir arquivo" at bounding box center [345, 399] width 57 height 26
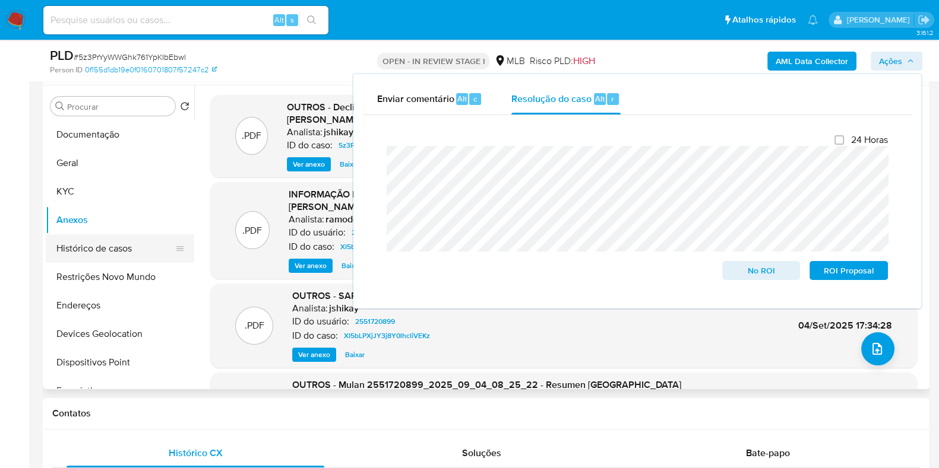
click at [109, 242] on button "Histórico de casos" at bounding box center [115, 249] width 139 height 28
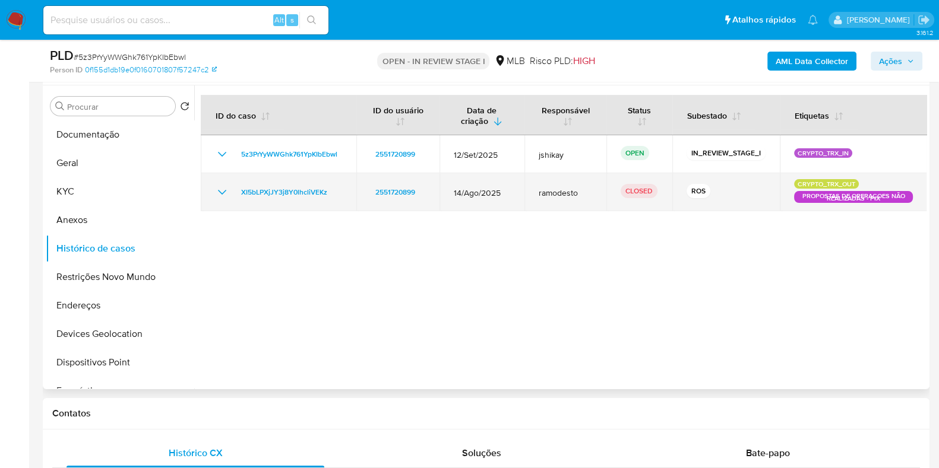
click at [219, 188] on icon "Mostrar/Ocultar" at bounding box center [222, 192] width 14 height 14
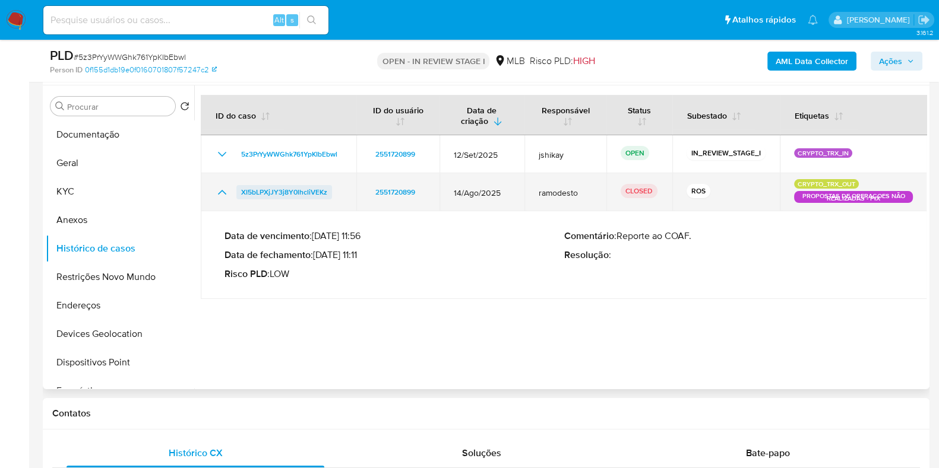
drag, startPoint x: 306, startPoint y: 195, endPoint x: 239, endPoint y: 196, distance: 66.5
click at [239, 196] on div "XI5bLPXjJY3j8Y0lhcliVEKz" at bounding box center [278, 192] width 127 height 14
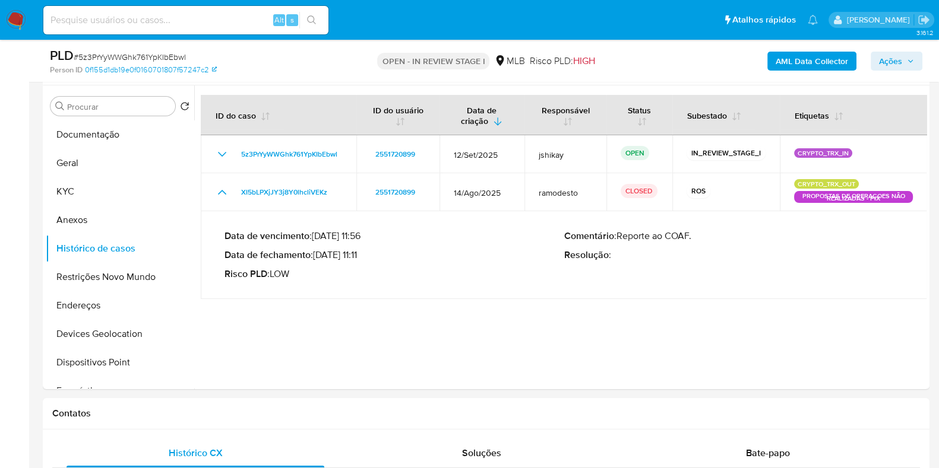
click at [911, 59] on icon "button" at bounding box center [910, 61] width 7 height 7
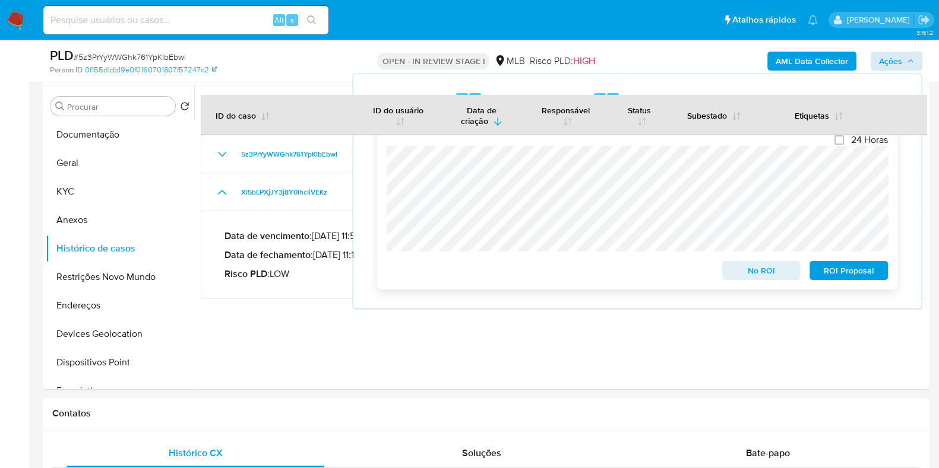
click at [752, 268] on span "No ROI" at bounding box center [761, 270] width 62 height 17
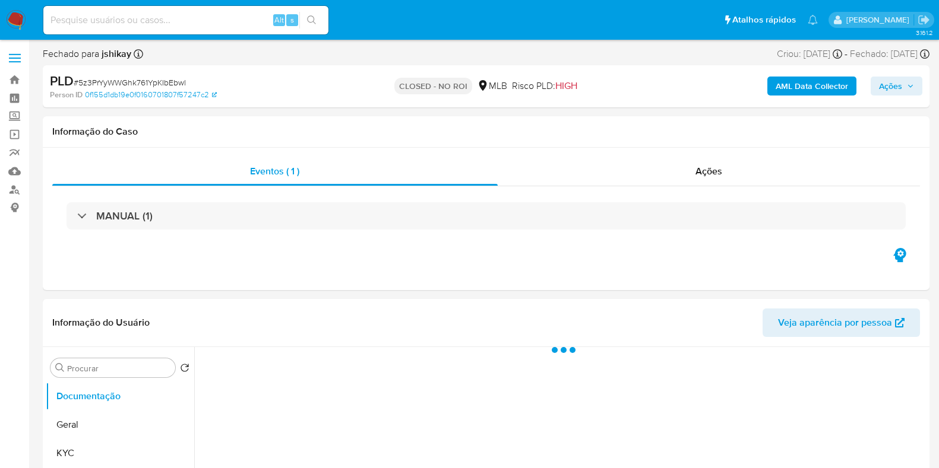
select select "10"
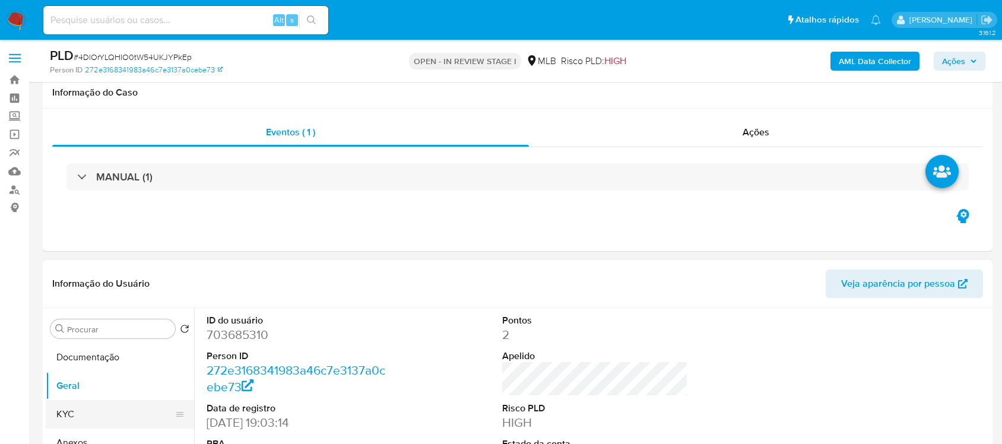
scroll to position [148, 0]
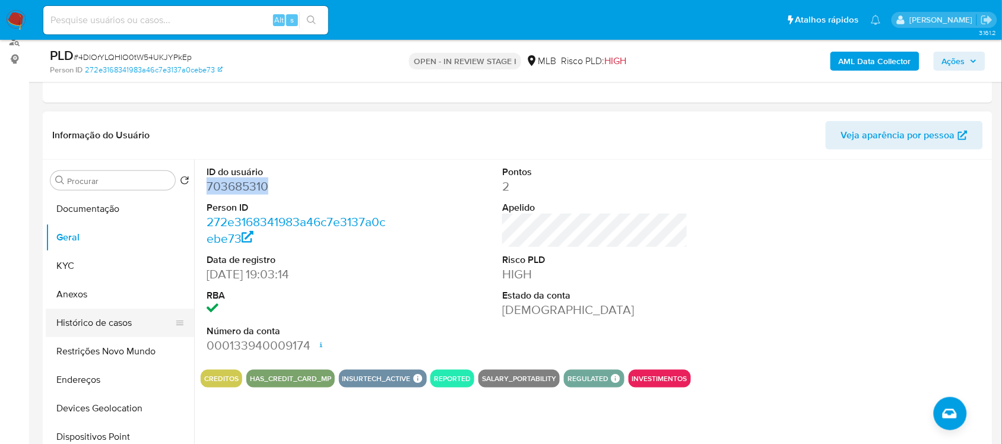
click at [88, 322] on button "Histórico de casos" at bounding box center [115, 323] width 139 height 28
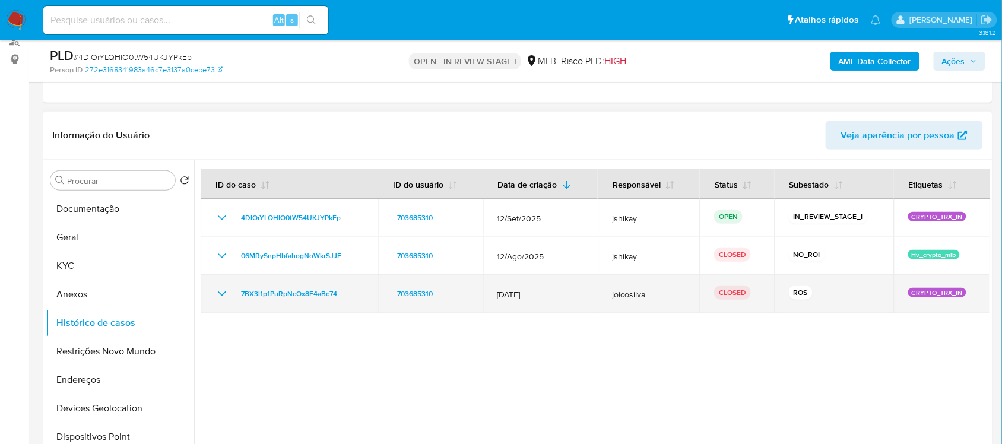
click at [224, 290] on icon "Mostrar/Ocultar" at bounding box center [222, 294] width 14 height 14
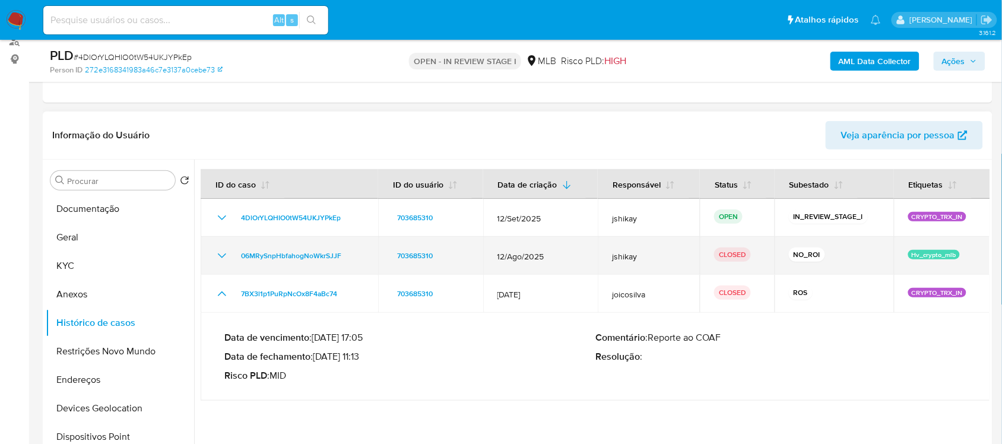
click at [221, 258] on icon "Mostrar/Ocultar" at bounding box center [222, 256] width 14 height 14
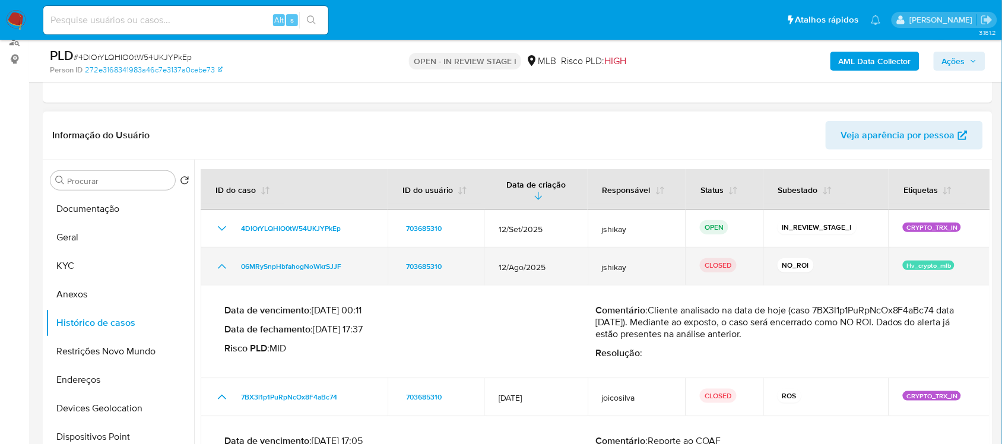
click at [221, 258] on td "06MRySnpHbfahogNoWkrSJJF" at bounding box center [294, 267] width 187 height 38
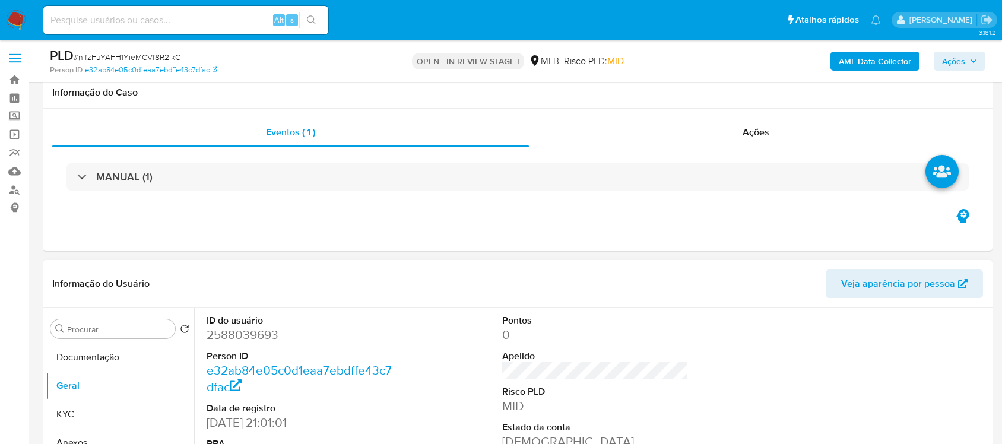
scroll to position [223, 0]
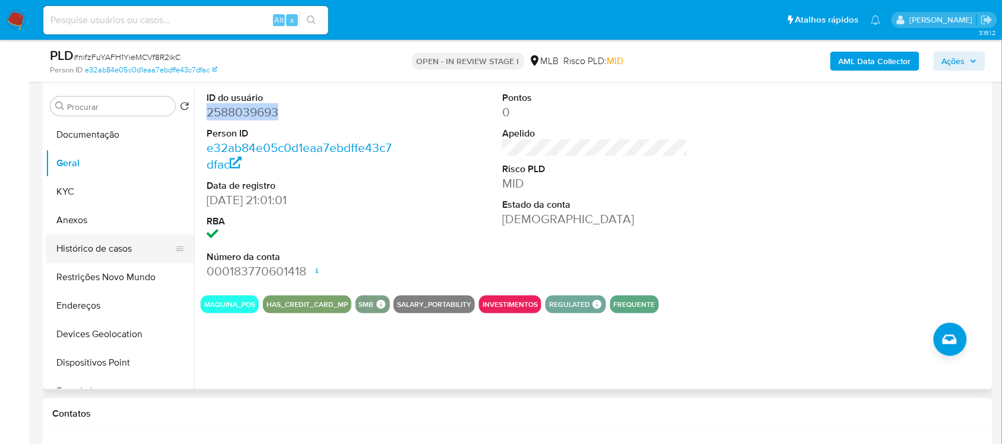
click at [105, 247] on button "Histórico de casos" at bounding box center [115, 249] width 139 height 28
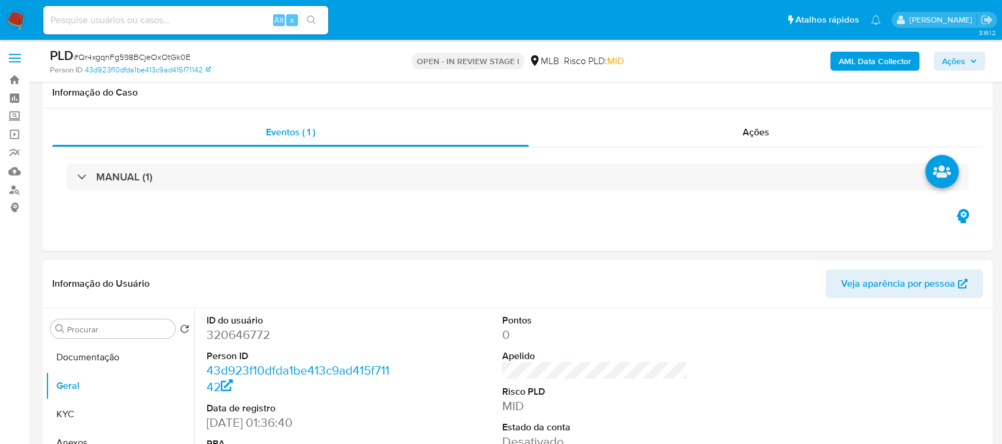
scroll to position [223, 0]
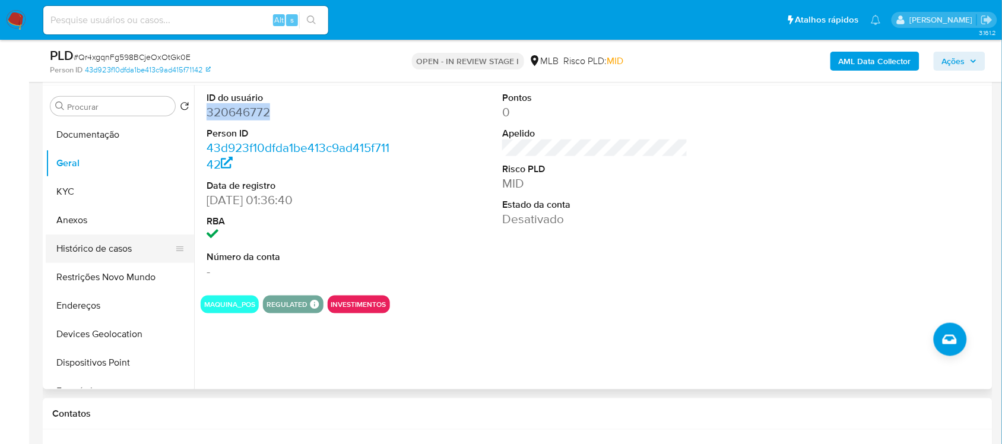
click at [97, 256] on button "Histórico de casos" at bounding box center [115, 249] width 139 height 28
